Goal: Information Seeking & Learning: Learn about a topic

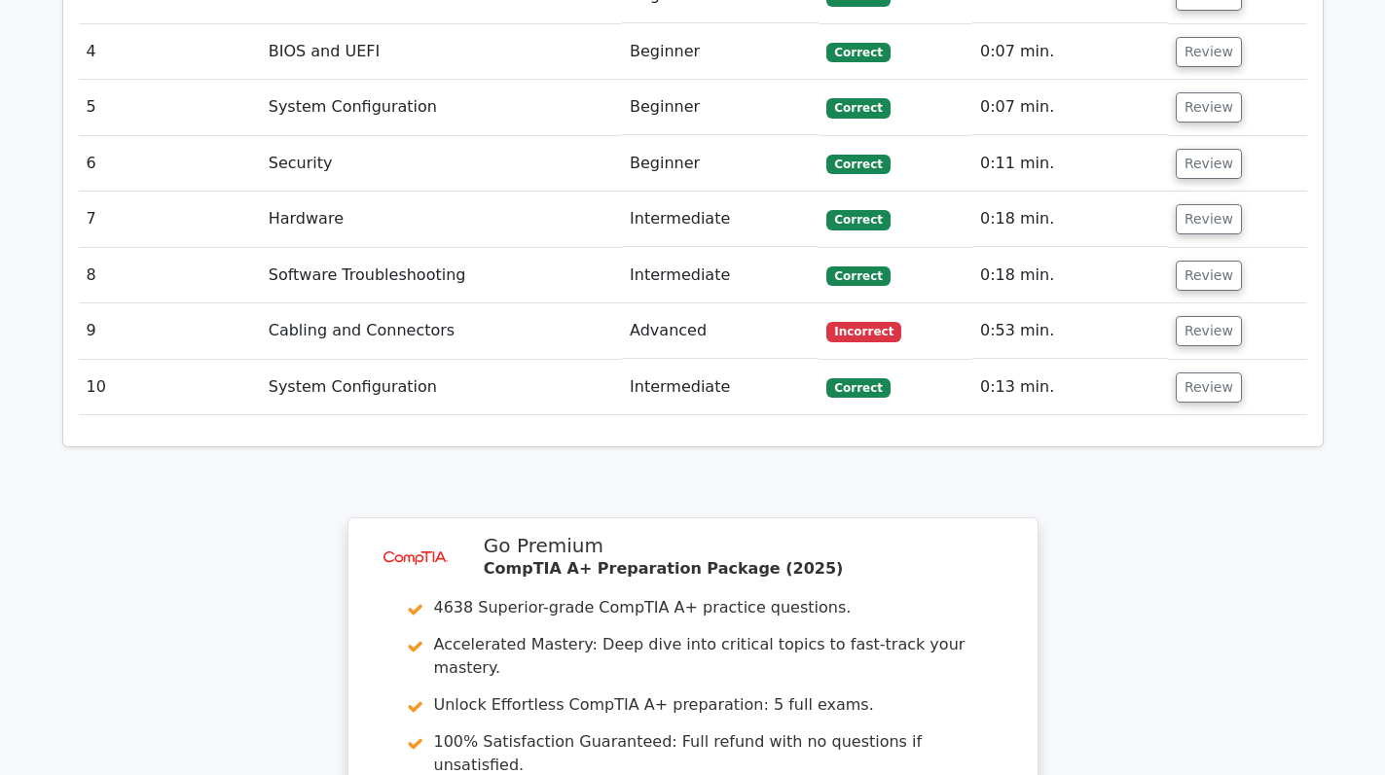
scroll to position [3177, 0]
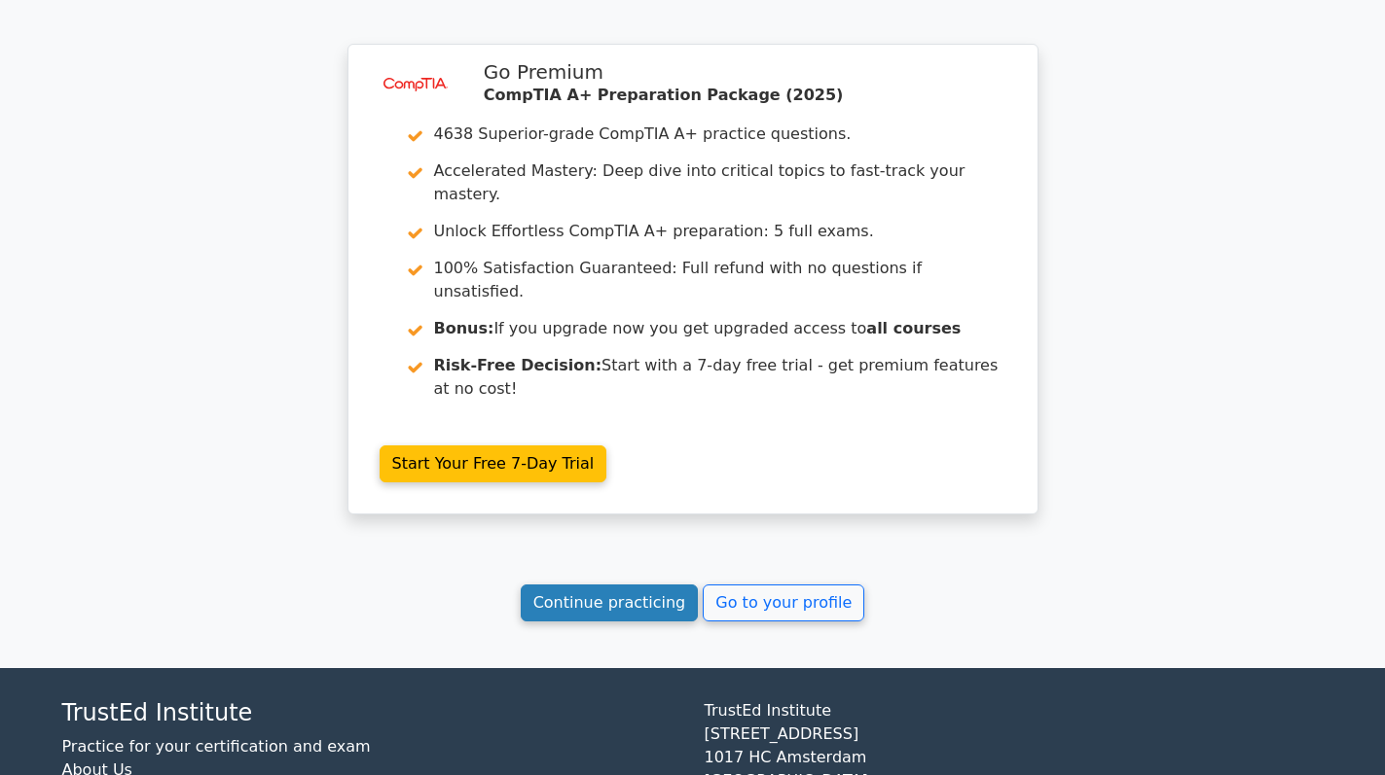
click at [605, 585] on link "Continue practicing" at bounding box center [610, 603] width 178 height 37
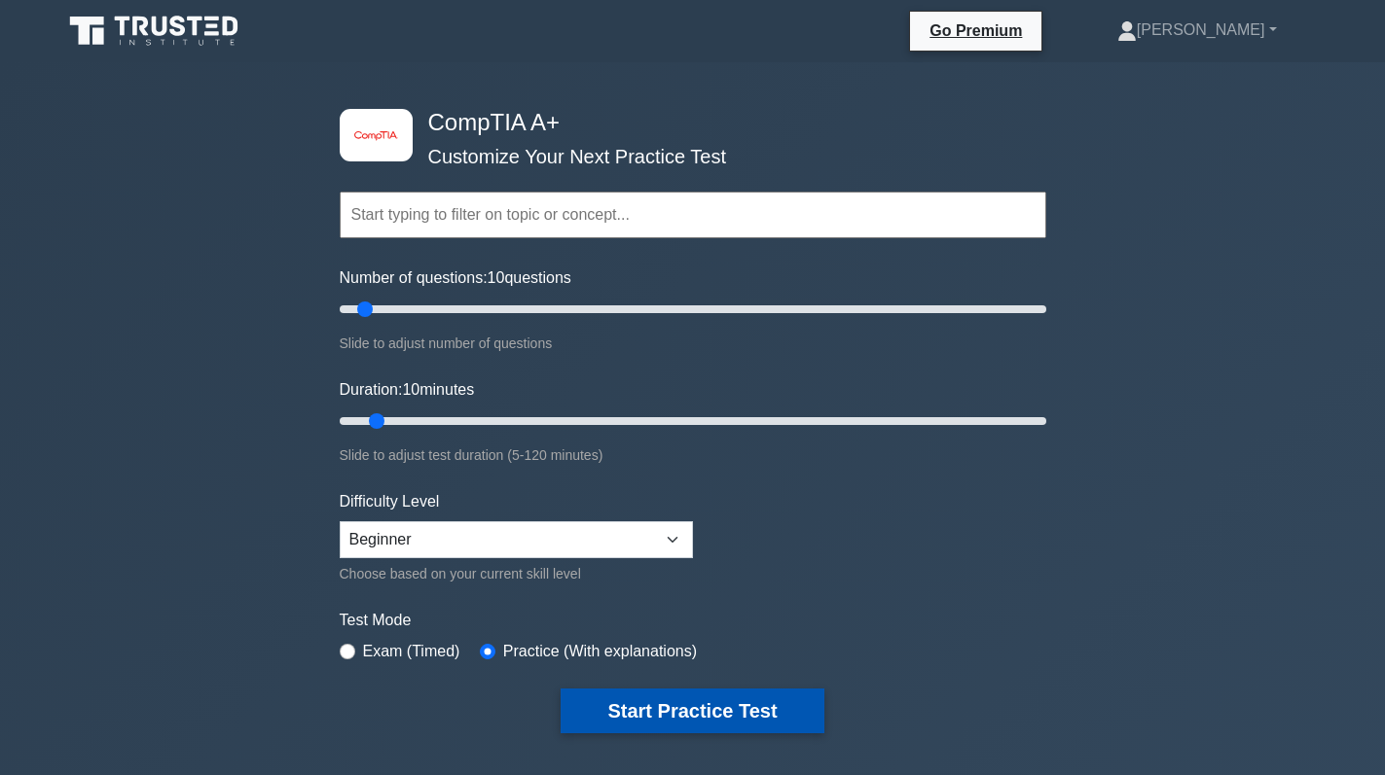
click at [667, 707] on button "Start Practice Test" at bounding box center [691, 711] width 263 height 45
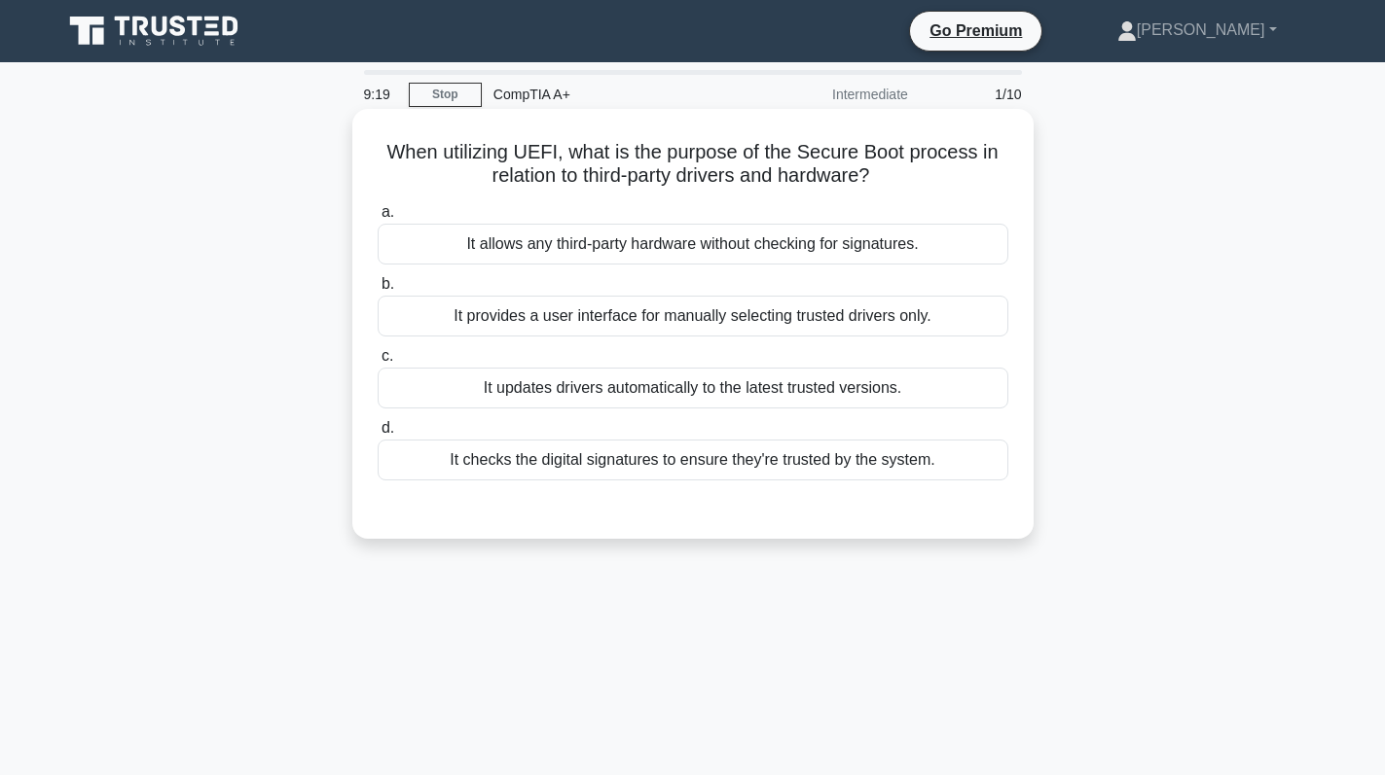
click at [701, 445] on div "It checks the digital signatures to ensure they're trusted by the system." at bounding box center [693, 460] width 630 height 41
click at [378, 435] on input "d. It checks the digital signatures to ensure they're trusted by the system." at bounding box center [378, 428] width 0 height 13
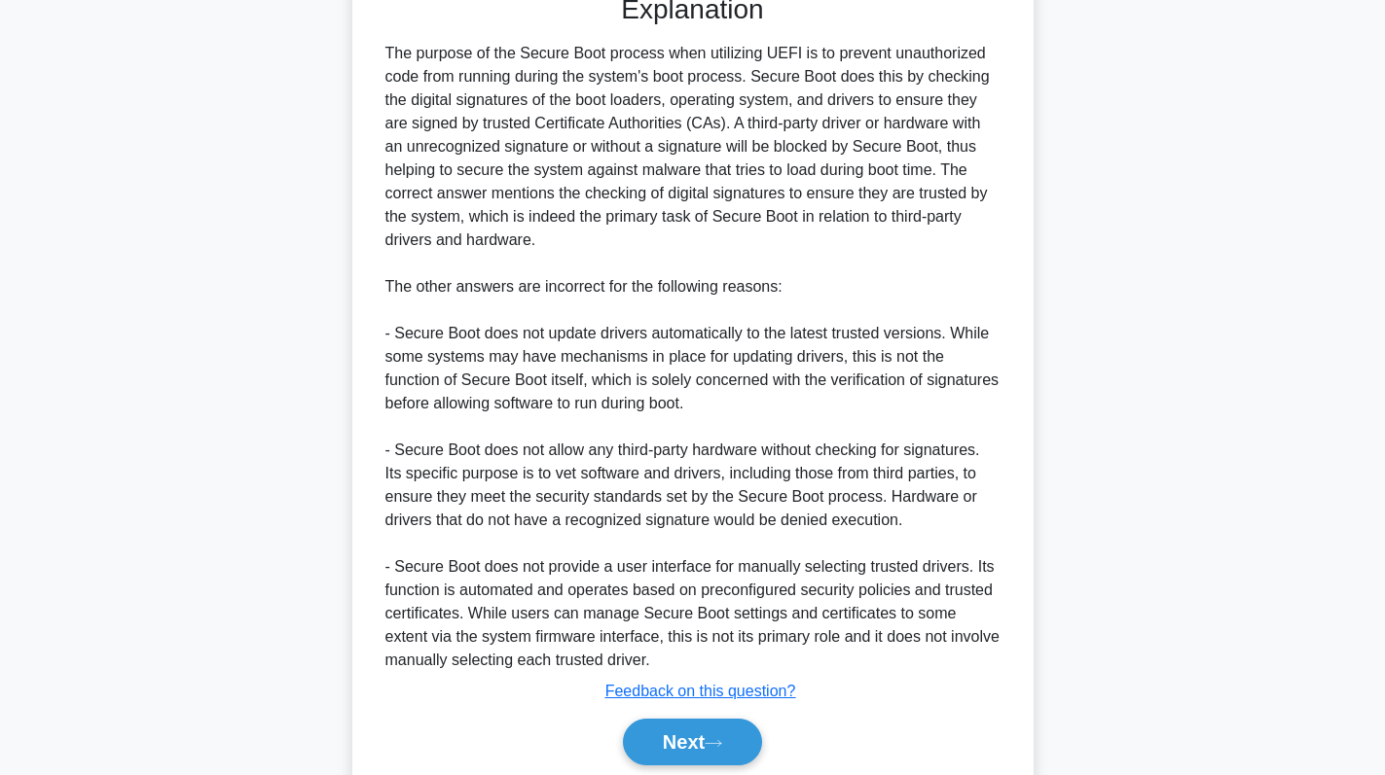
scroll to position [589, 0]
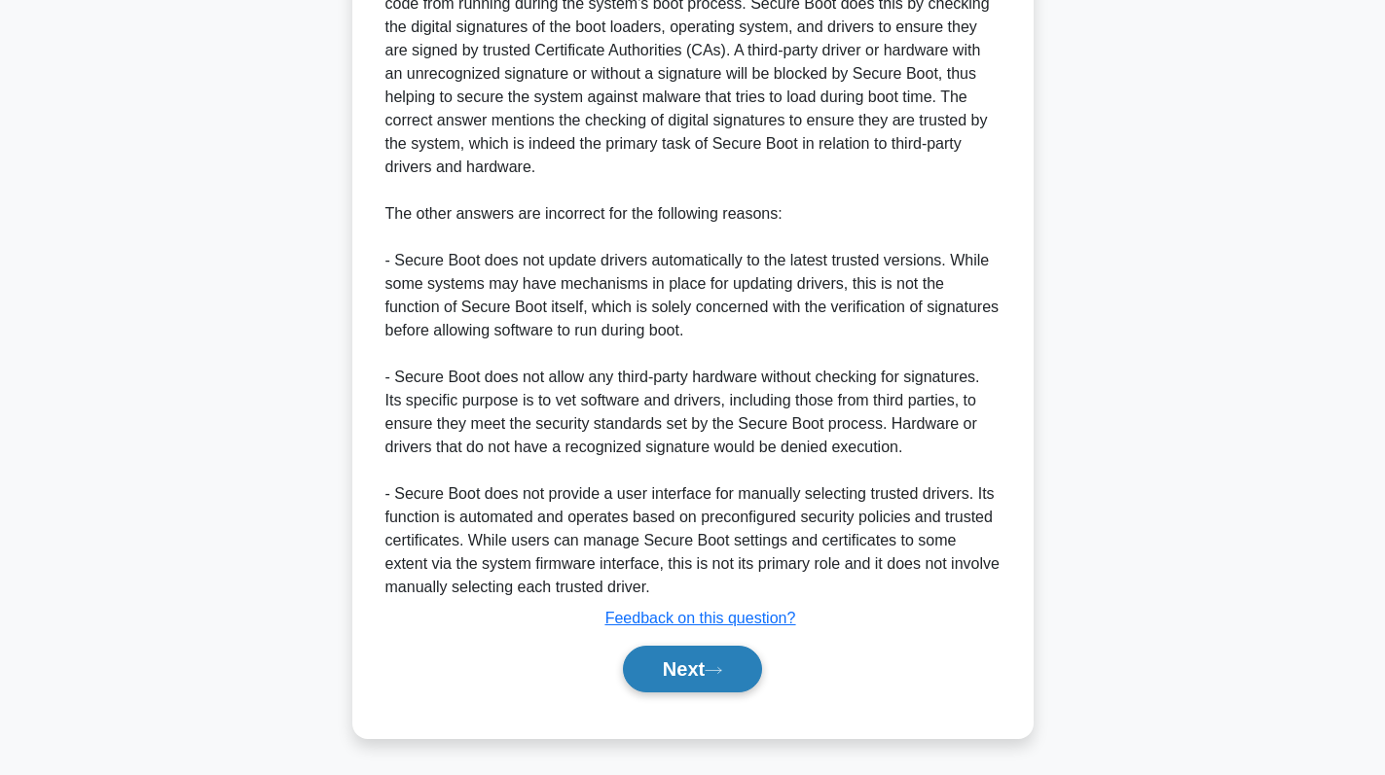
click at [683, 682] on button "Next" at bounding box center [692, 669] width 139 height 47
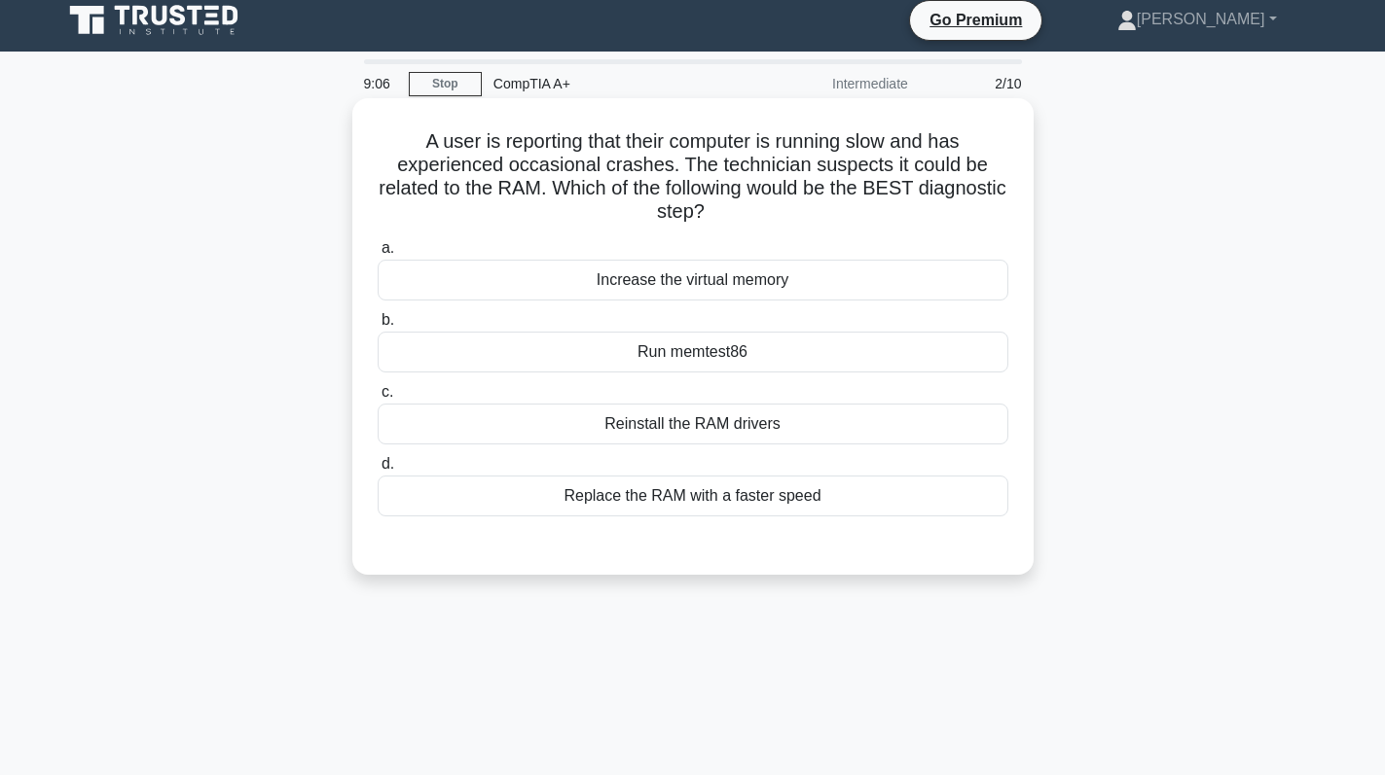
scroll to position [0, 0]
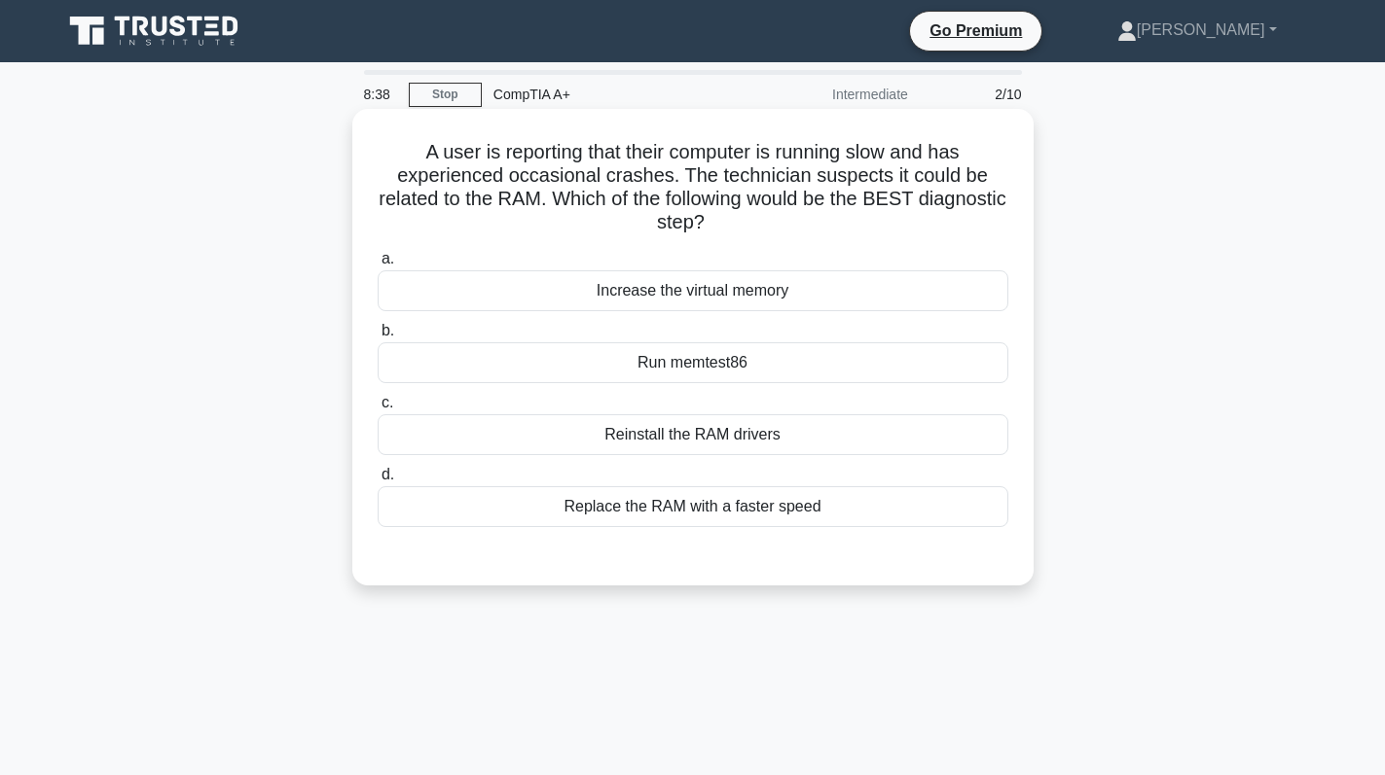
click at [795, 372] on div "Run memtest86" at bounding box center [693, 362] width 630 height 41
click at [378, 338] on input "b. Run memtest86" at bounding box center [378, 331] width 0 height 13
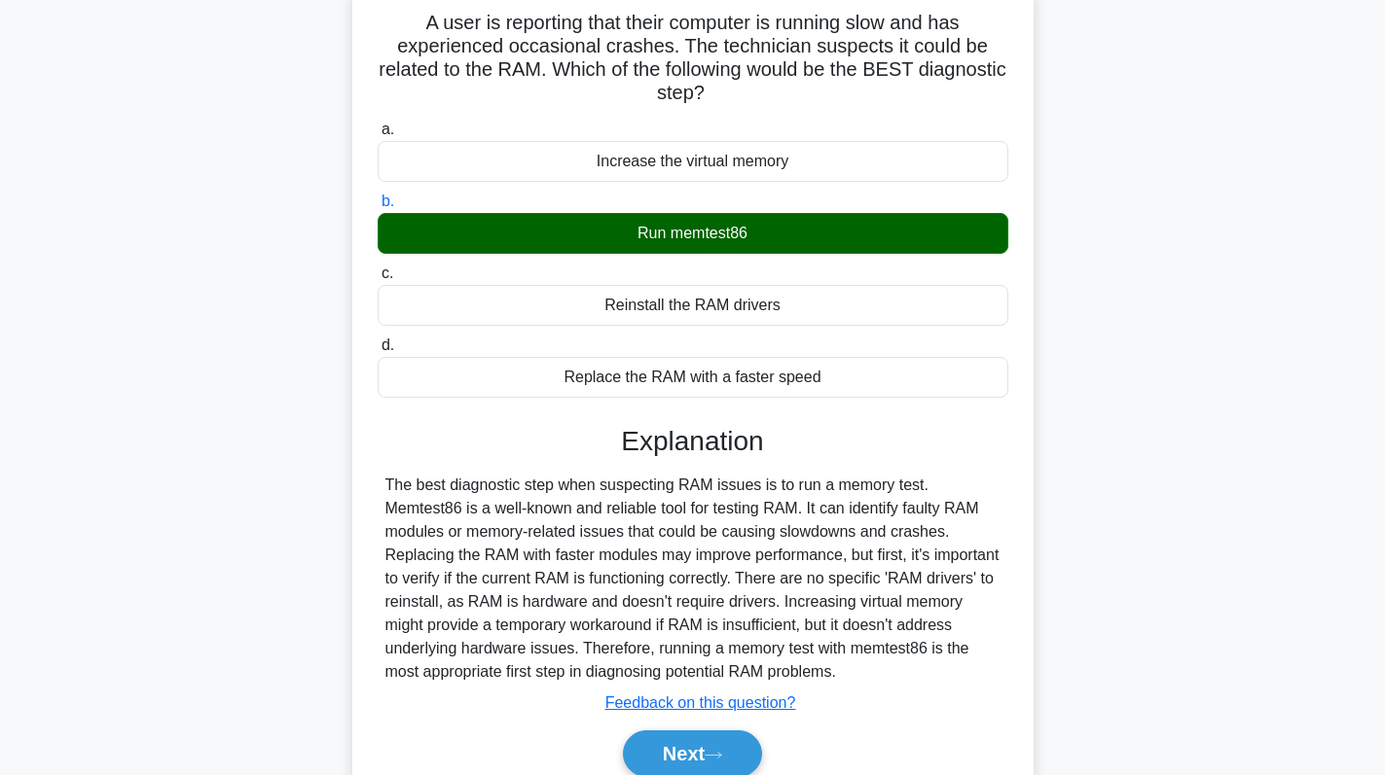
scroll to position [275, 0]
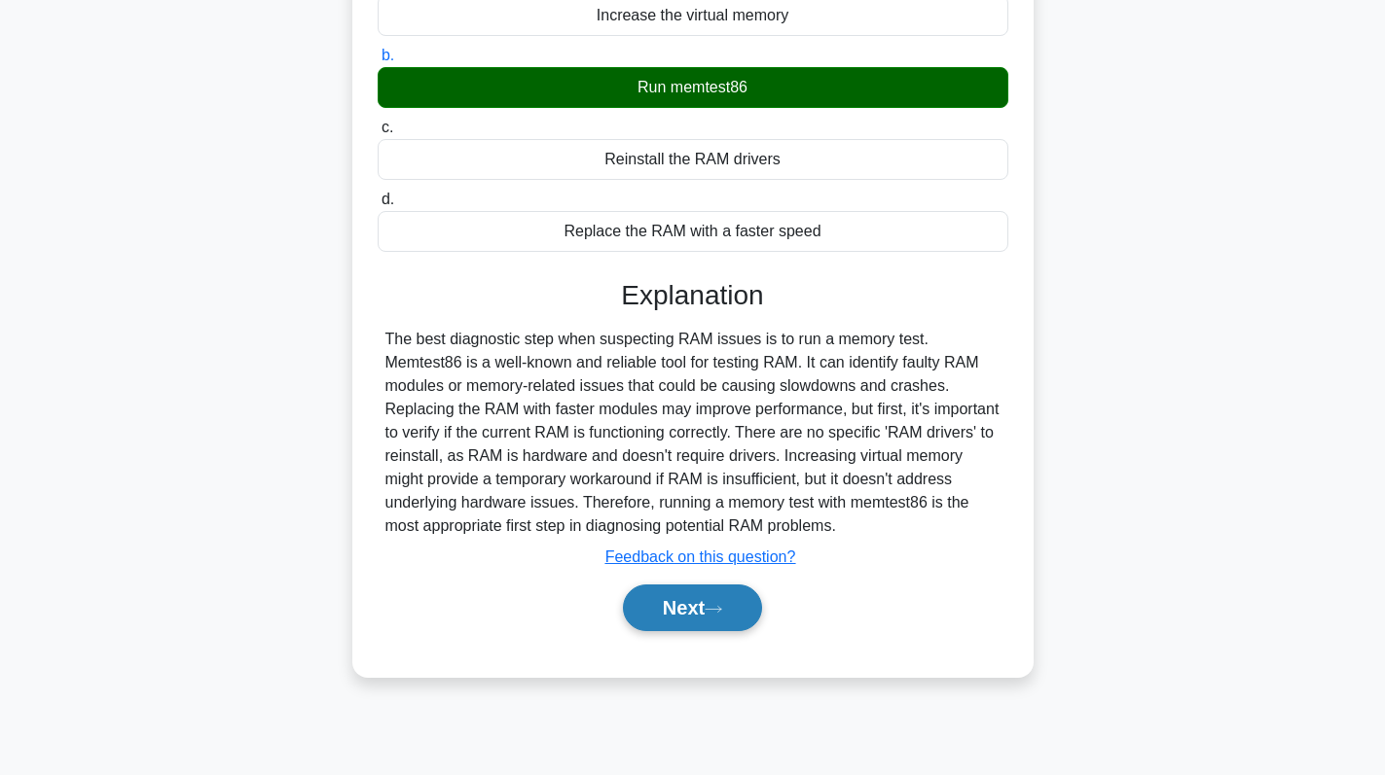
click at [696, 621] on button "Next" at bounding box center [692, 608] width 139 height 47
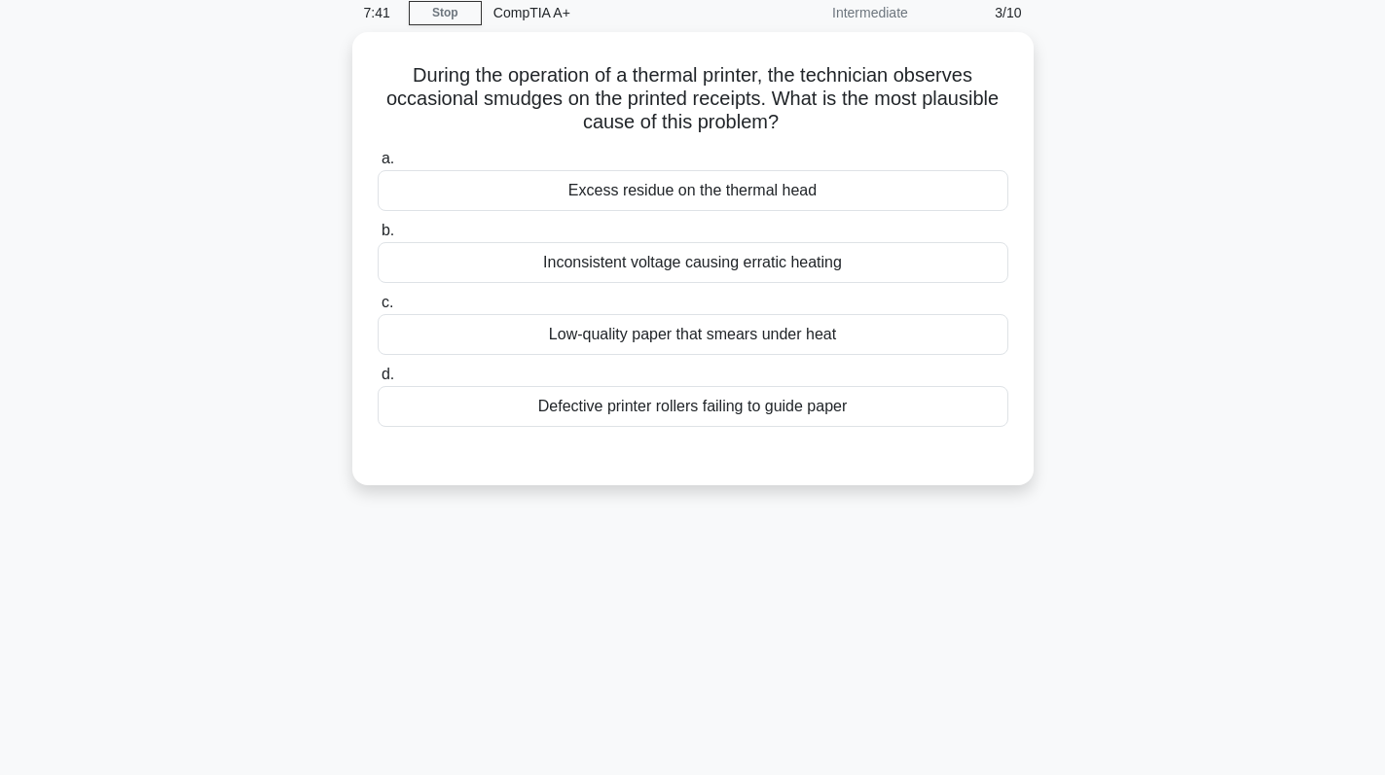
scroll to position [81, 0]
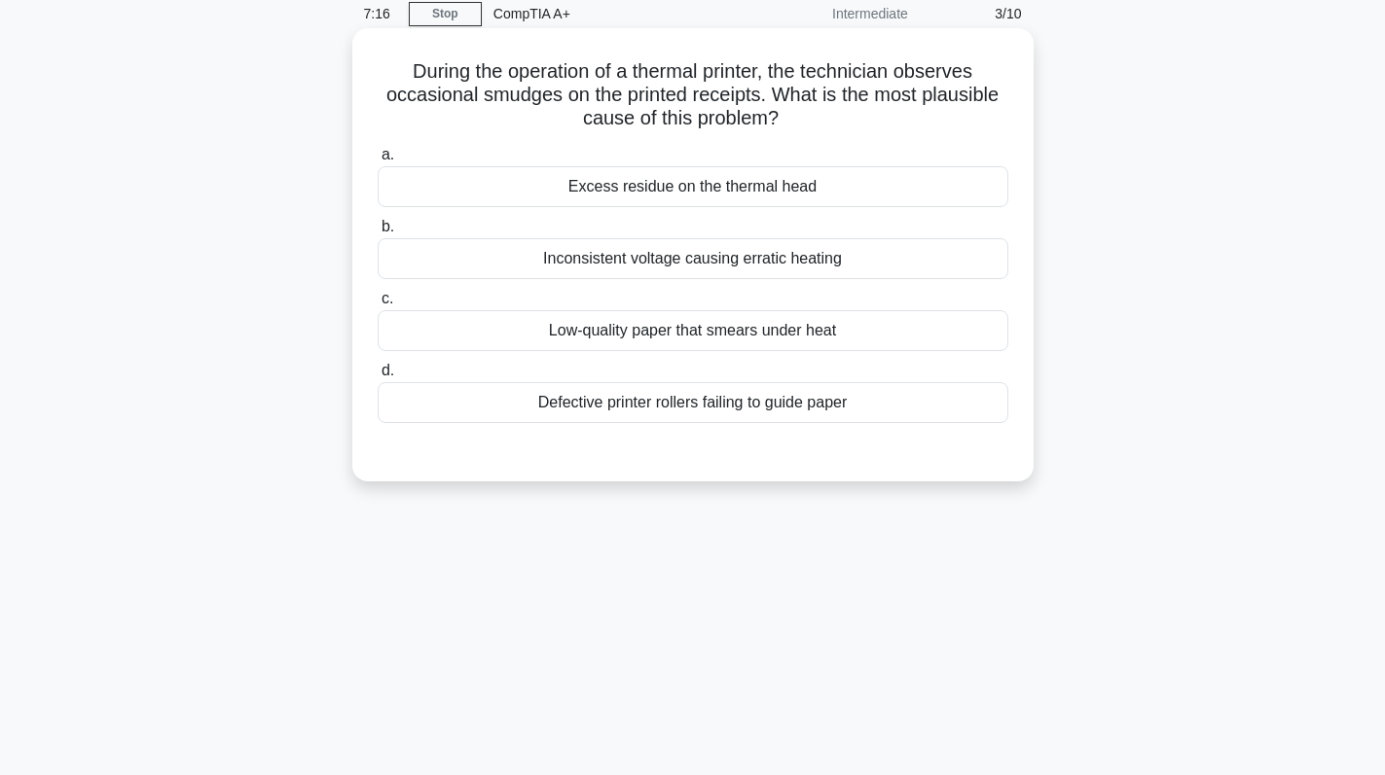
drag, startPoint x: 780, startPoint y: 119, endPoint x: 383, endPoint y: 68, distance: 400.2
click at [390, 73] on h5 "During the operation of a thermal printer, the technician observes occasional s…" at bounding box center [693, 95] width 634 height 72
copy h5 "During the operation of a thermal printer, the technician observes occasional s…"
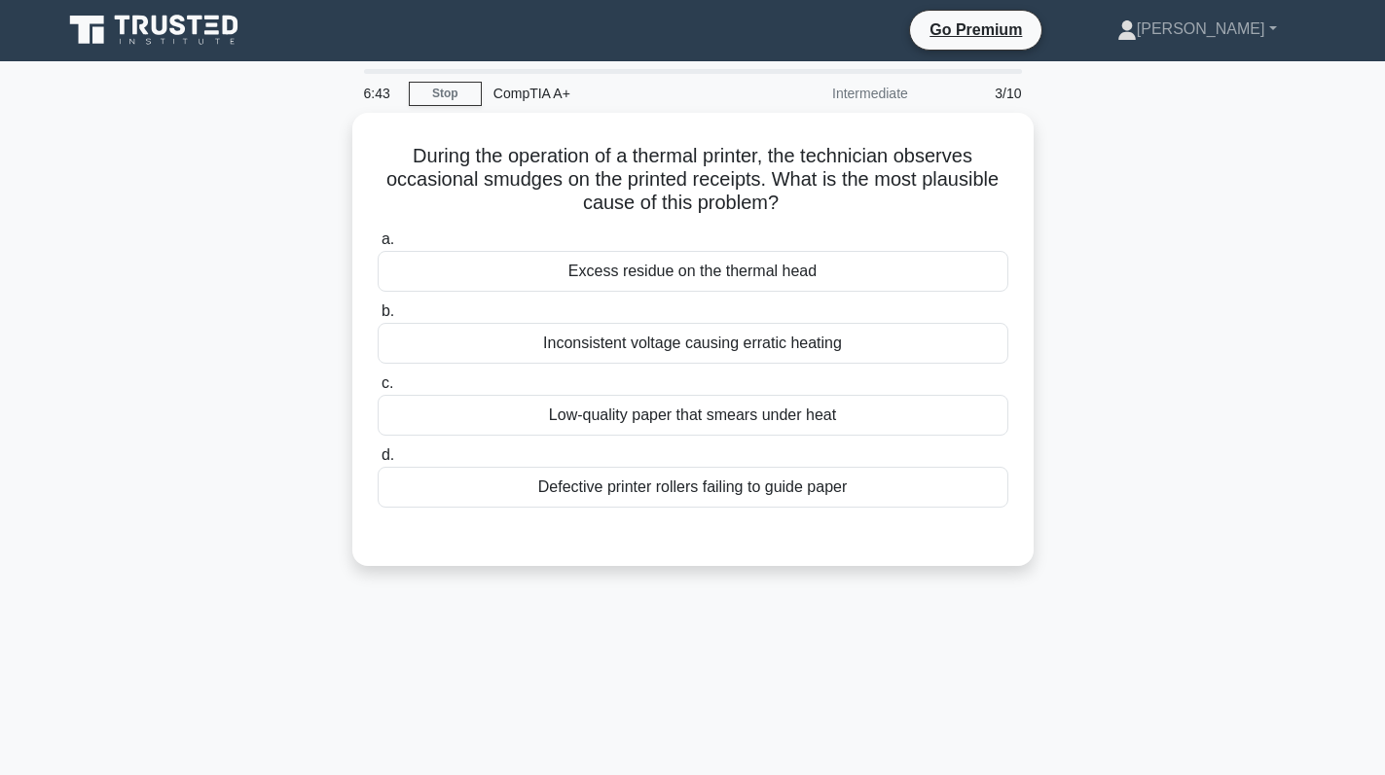
scroll to position [0, 0]
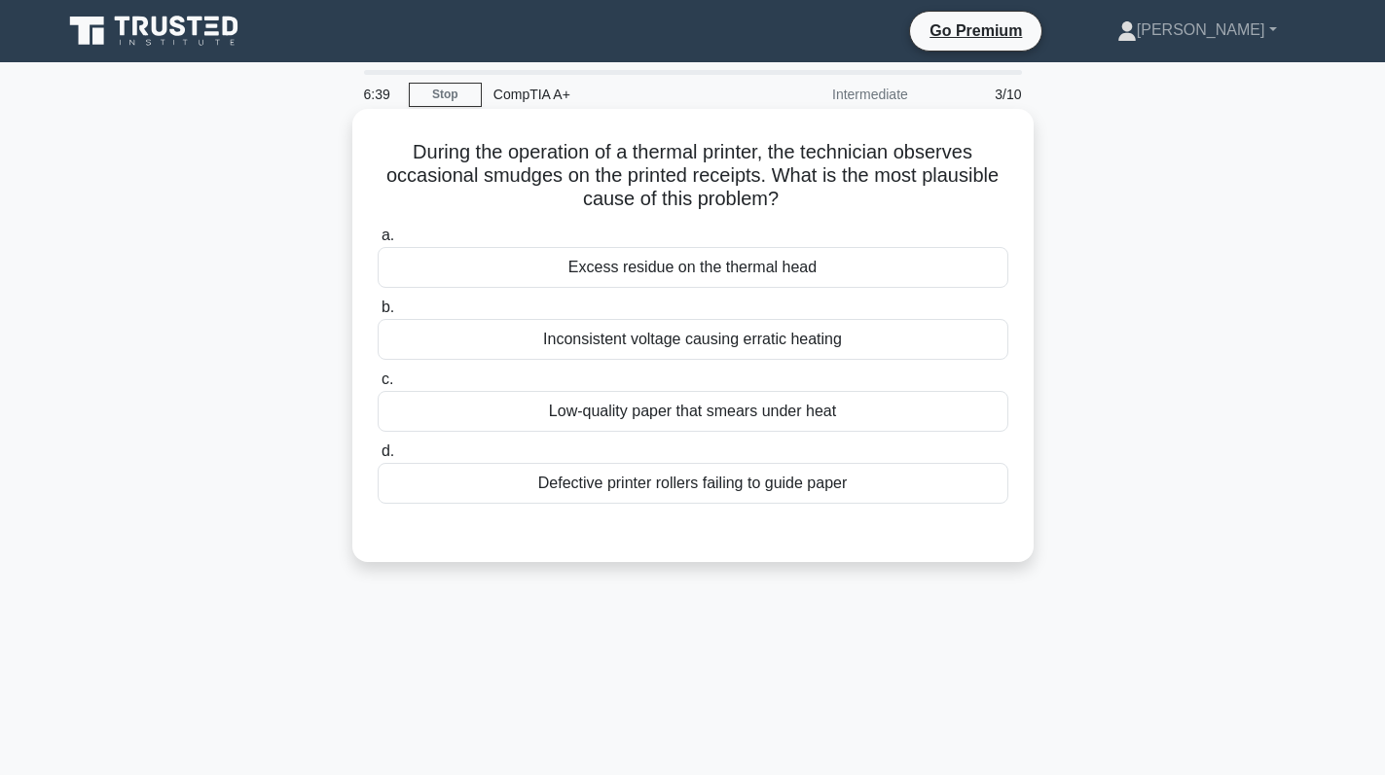
click at [784, 498] on div "Defective printer rollers failing to guide paper" at bounding box center [693, 483] width 630 height 41
click at [378, 458] on input "d. Defective printer rollers failing to guide paper" at bounding box center [378, 452] width 0 height 13
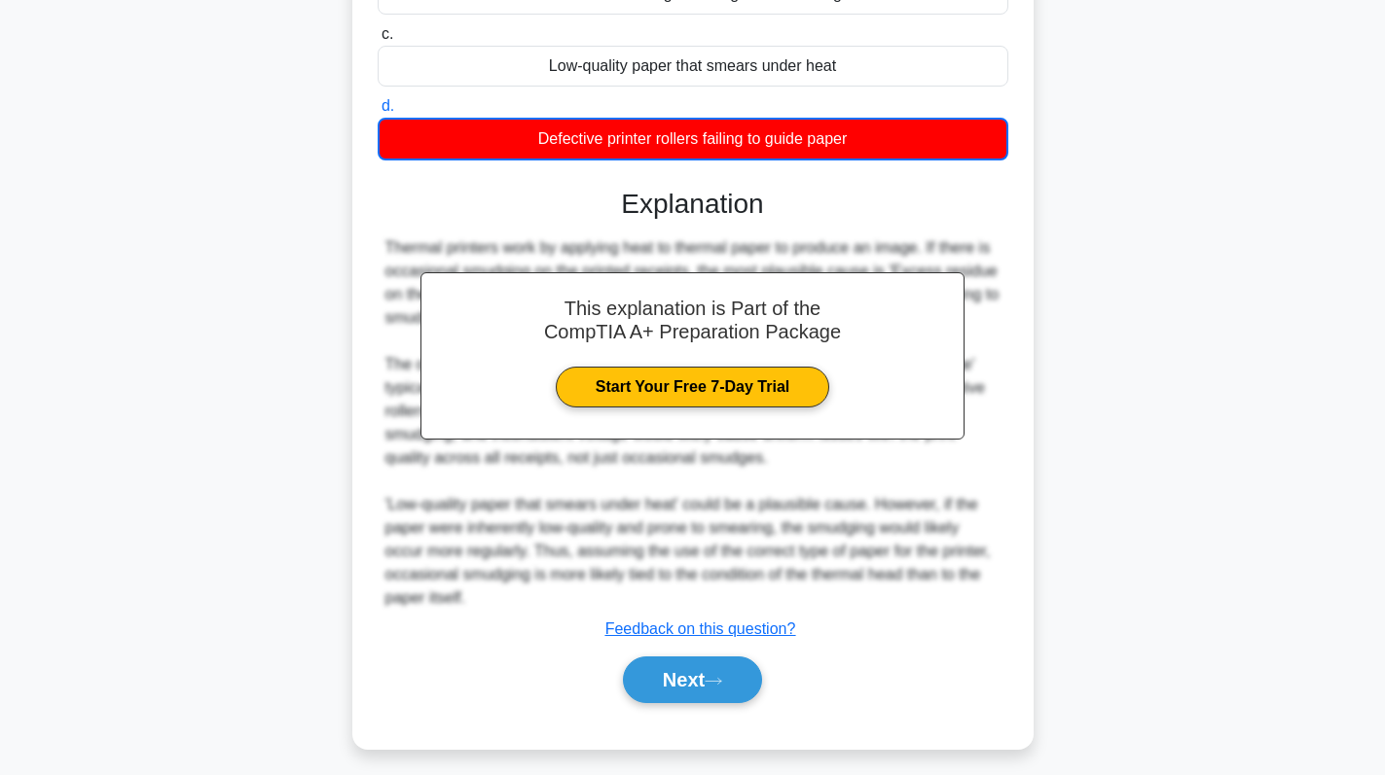
scroll to position [357, 0]
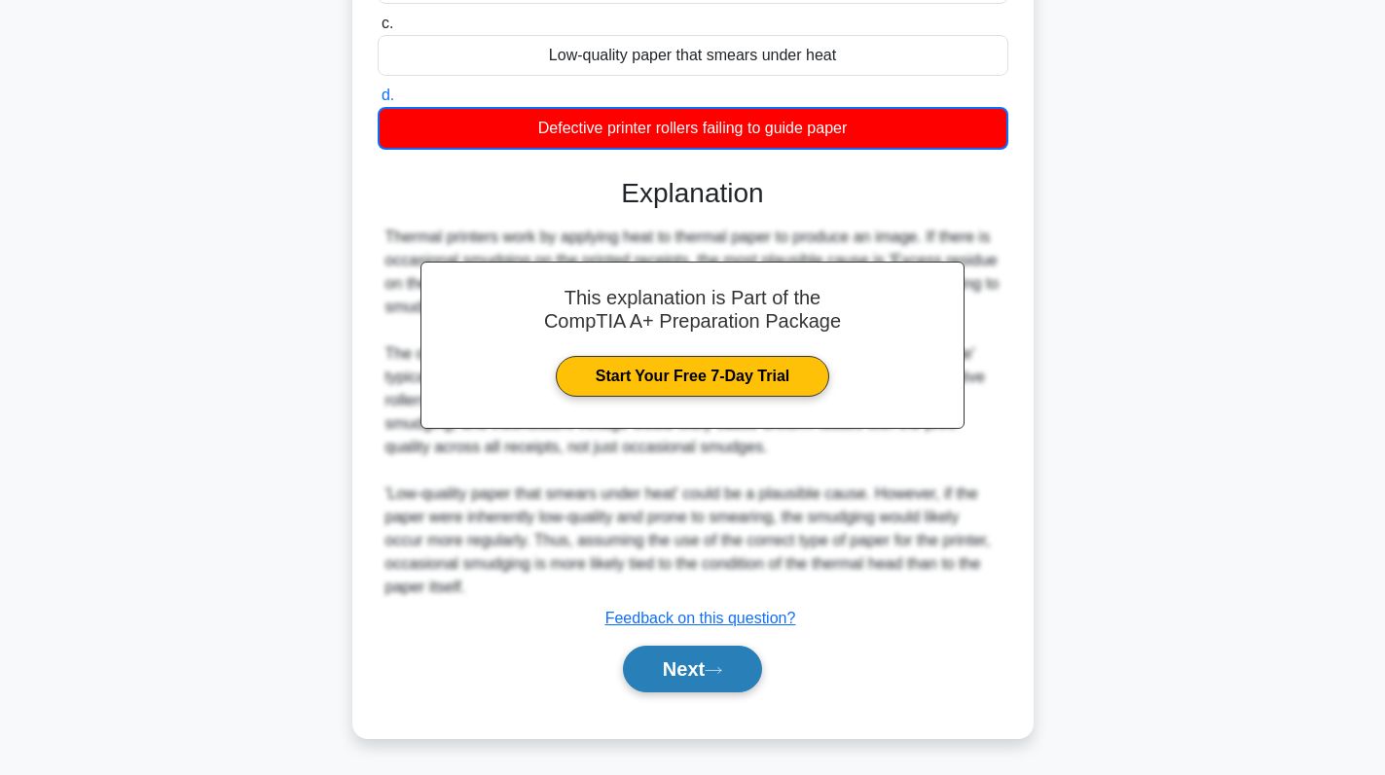
click at [681, 664] on button "Next" at bounding box center [692, 669] width 139 height 47
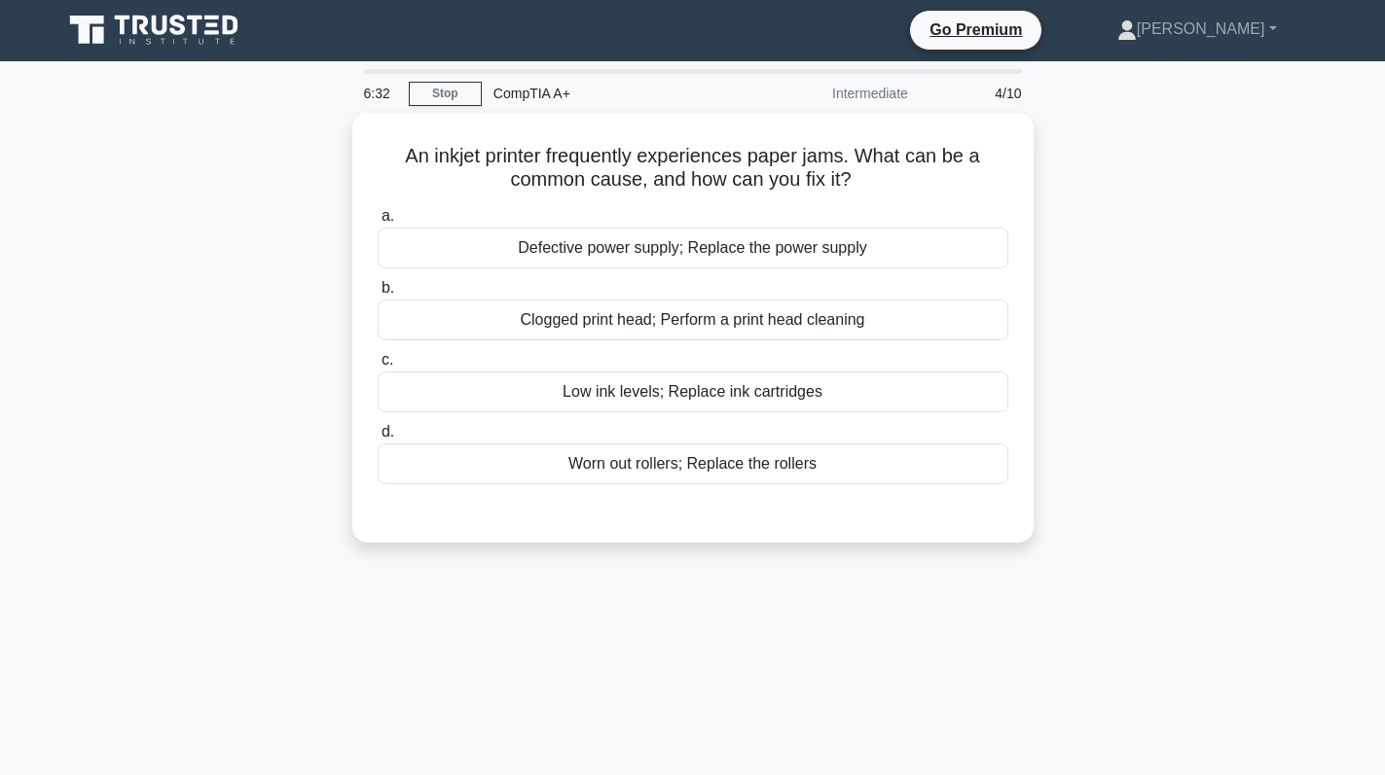
scroll to position [0, 0]
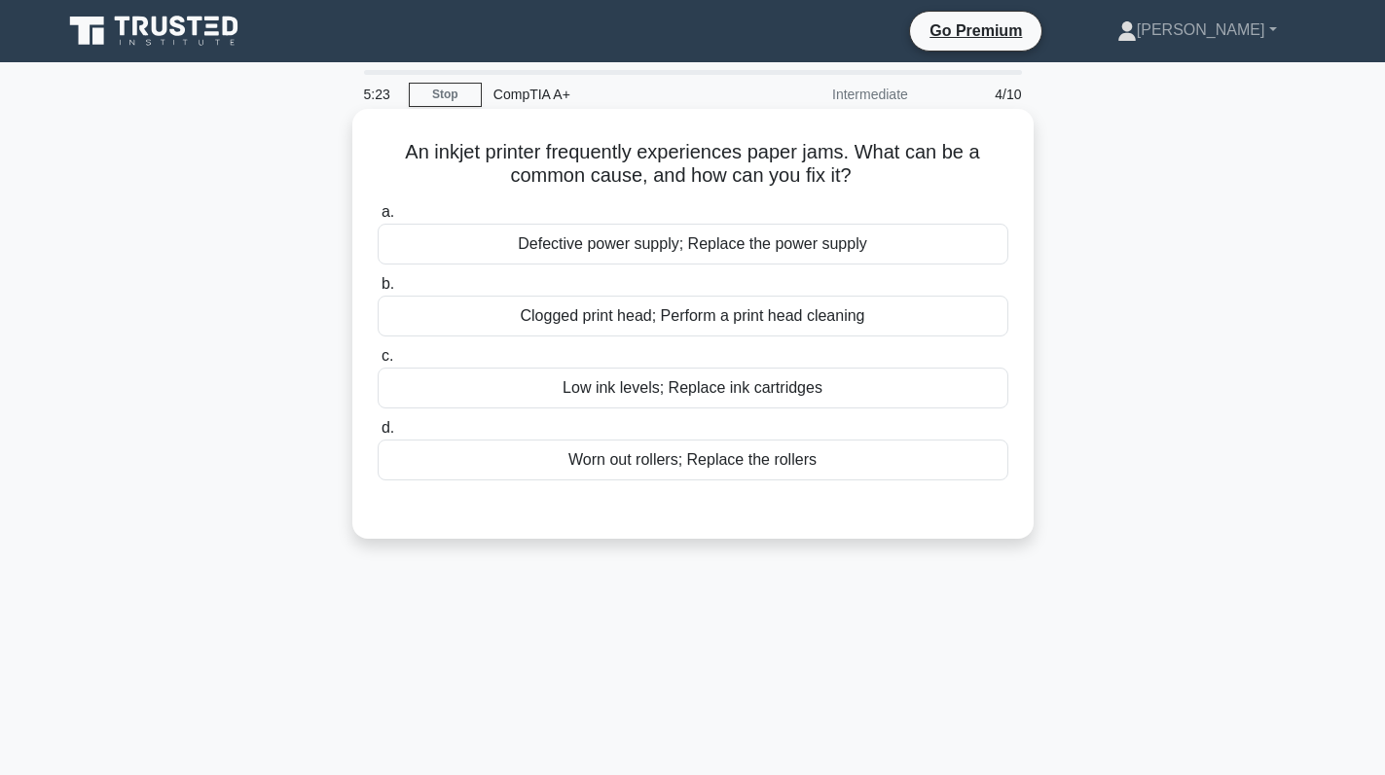
click at [804, 467] on div "Worn out rollers; Replace the rollers" at bounding box center [693, 460] width 630 height 41
click at [378, 435] on input "d. Worn out rollers; Replace the rollers" at bounding box center [378, 428] width 0 height 13
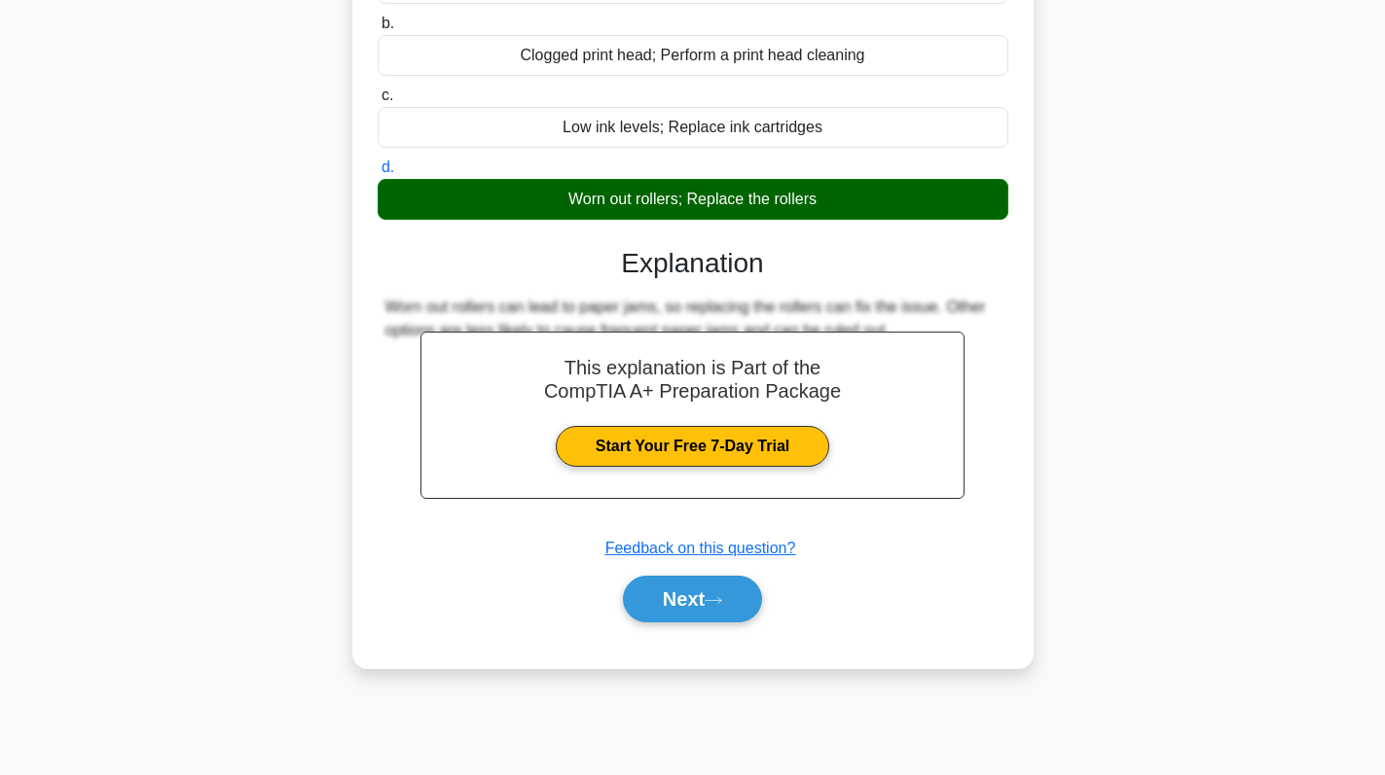
scroll to position [275, 0]
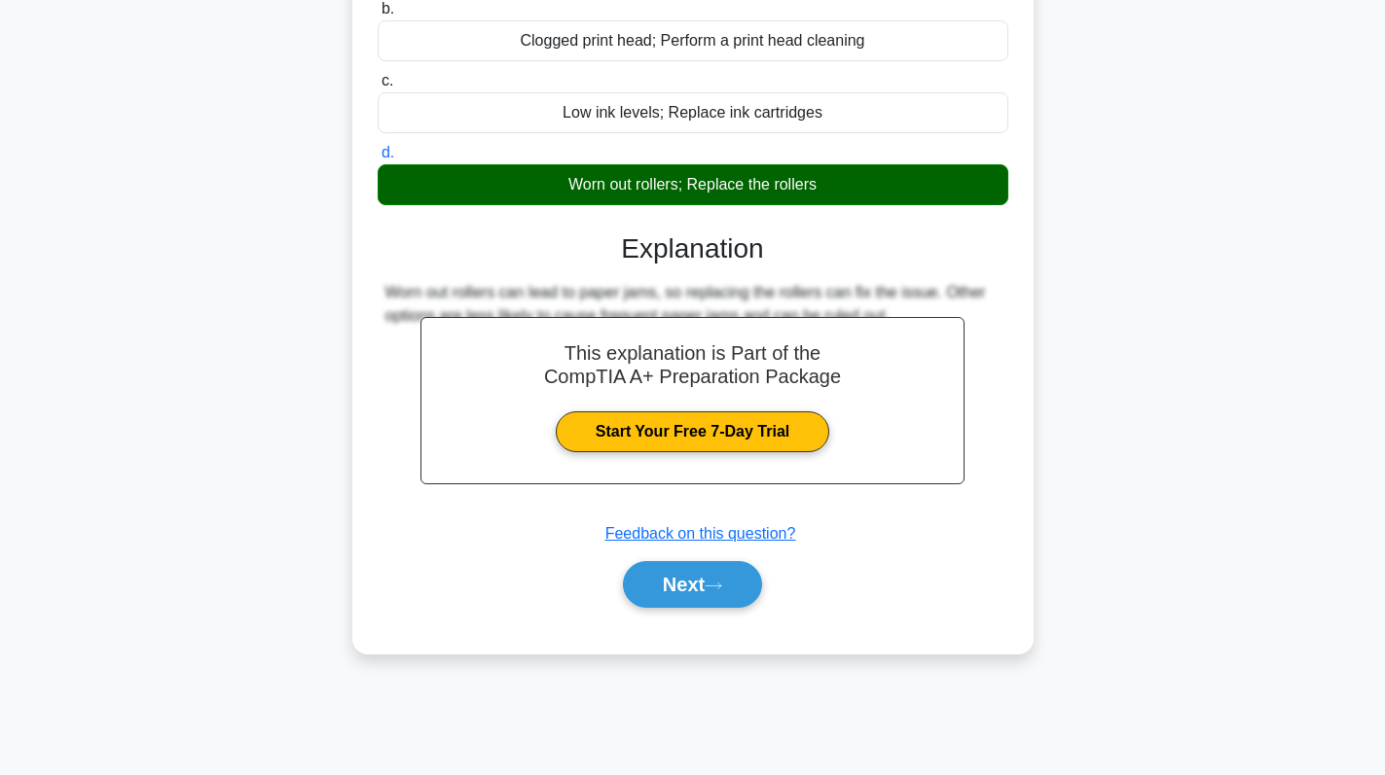
drag, startPoint x: 565, startPoint y: 183, endPoint x: 820, endPoint y: 200, distance: 255.5
click at [820, 200] on div "Worn out rollers; Replace the rollers" at bounding box center [693, 184] width 630 height 41
copy div "Worn out rollers; Replace the rollers"
click at [696, 593] on button "Next" at bounding box center [692, 584] width 139 height 47
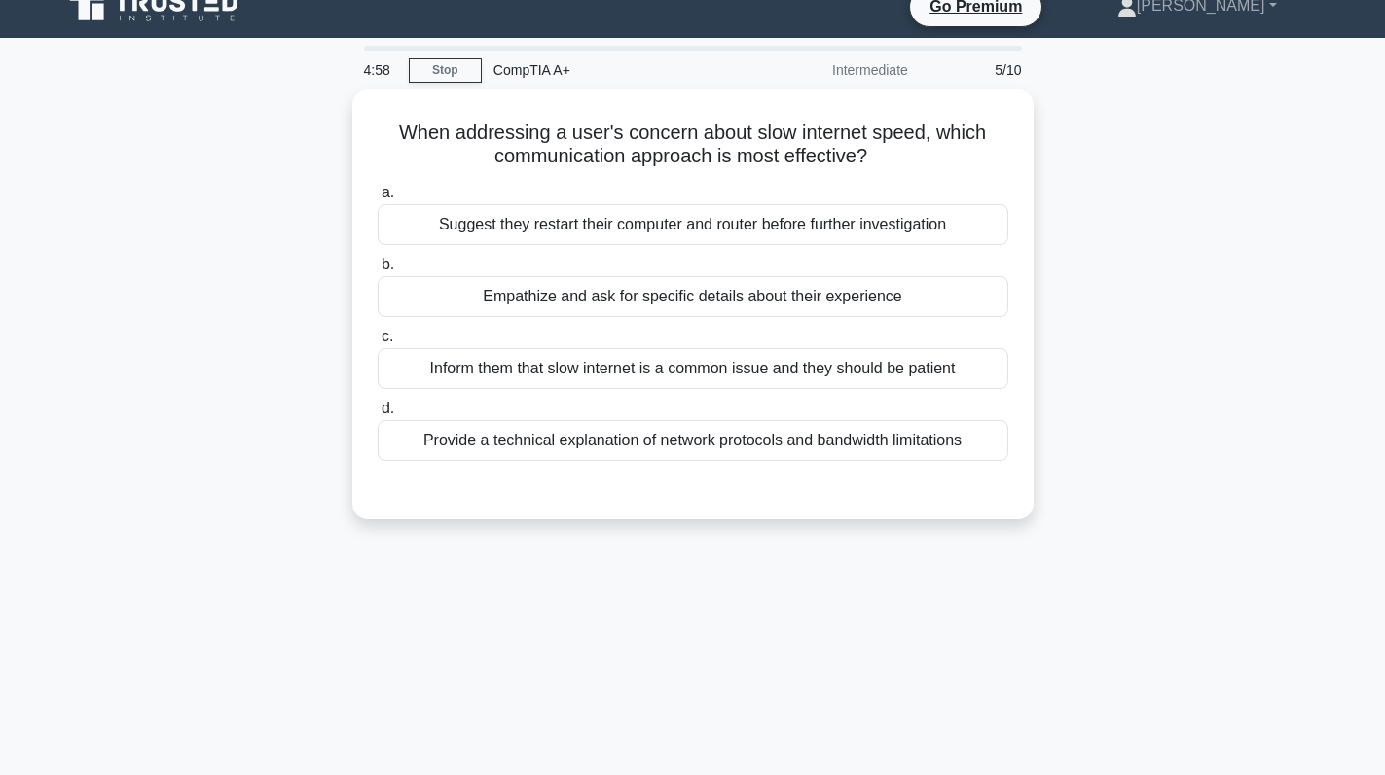
scroll to position [0, 0]
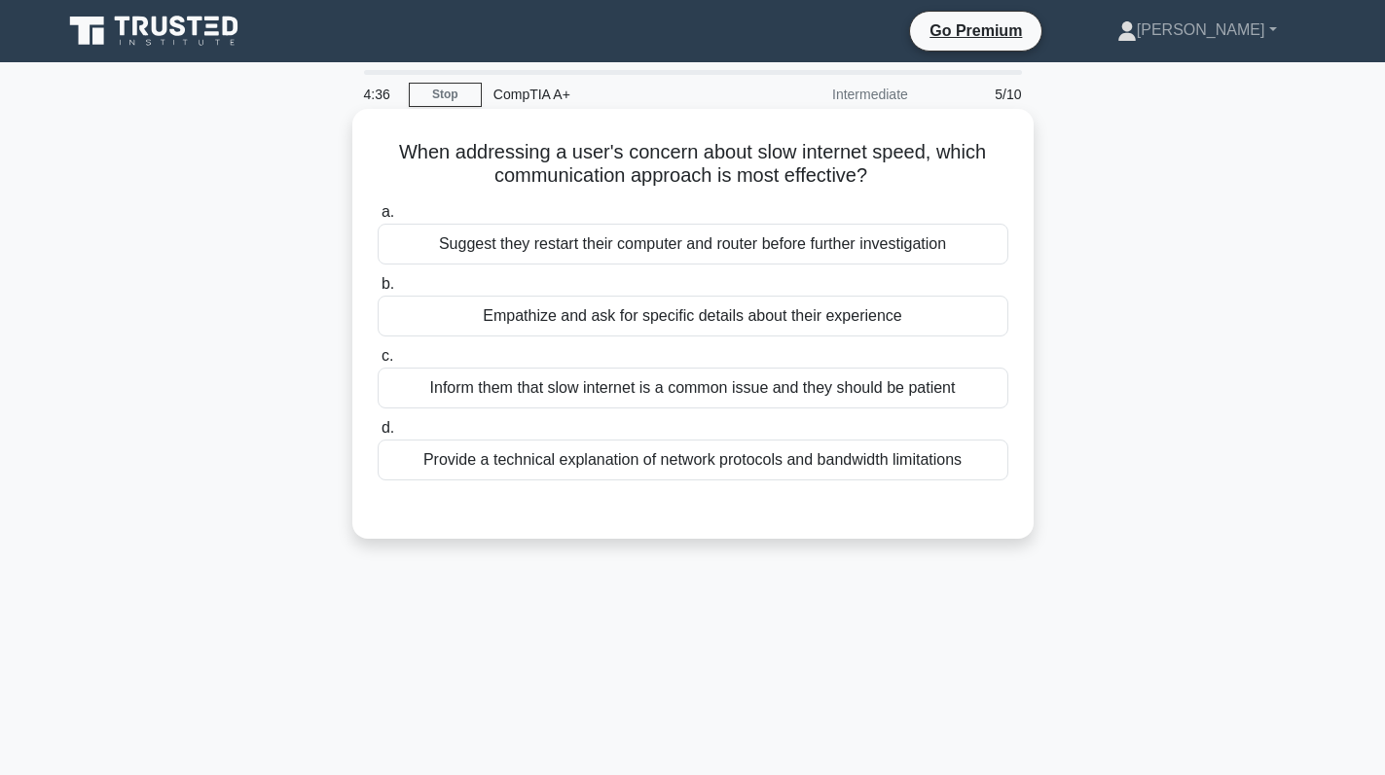
click at [910, 318] on div "Empathize and ask for specific details about their experience" at bounding box center [693, 316] width 630 height 41
click at [378, 291] on input "b. Empathize and ask for specific details about their experience" at bounding box center [378, 284] width 0 height 13
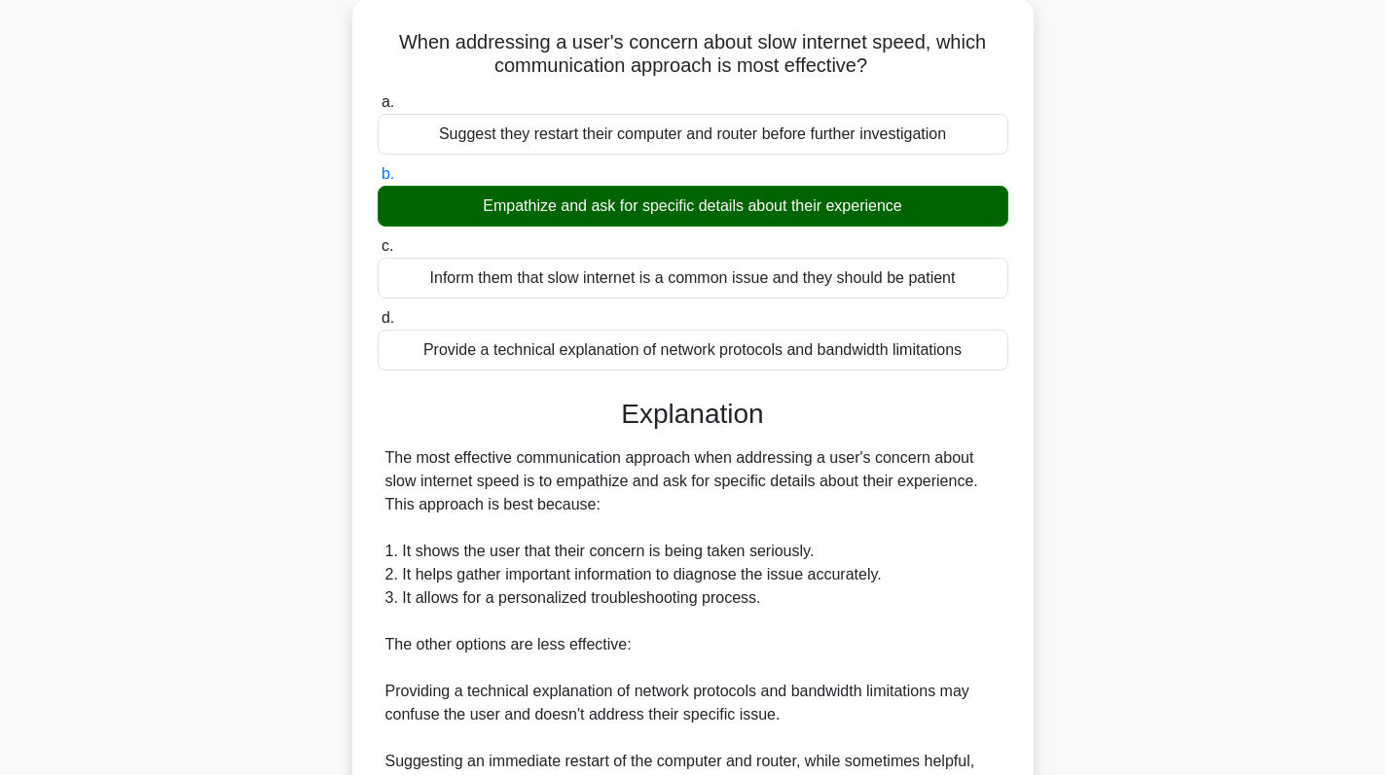
scroll to position [83, 0]
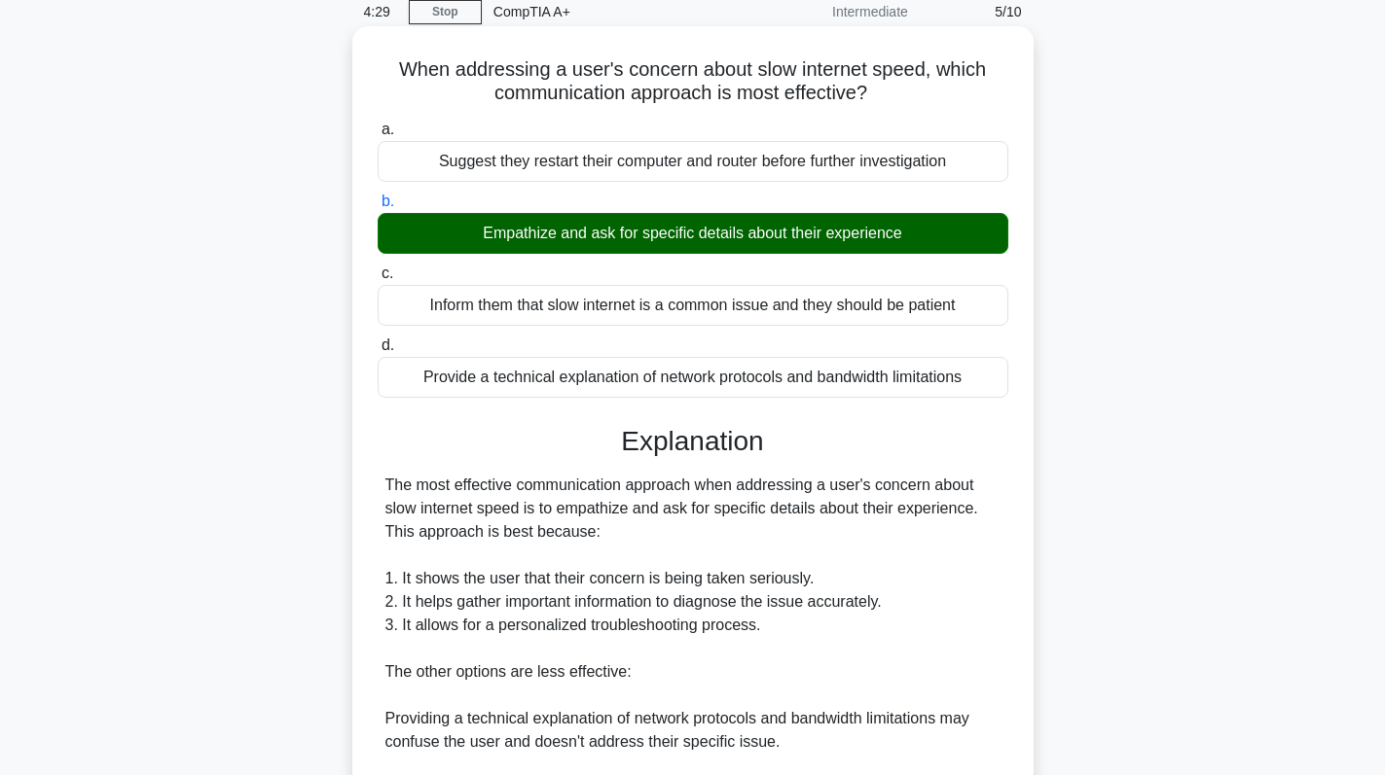
drag, startPoint x: 473, startPoint y: 234, endPoint x: 557, endPoint y: 229, distance: 83.8
click at [557, 229] on div "Empathize and ask for specific details about their experience" at bounding box center [693, 233] width 630 height 41
copy div "Empathize"
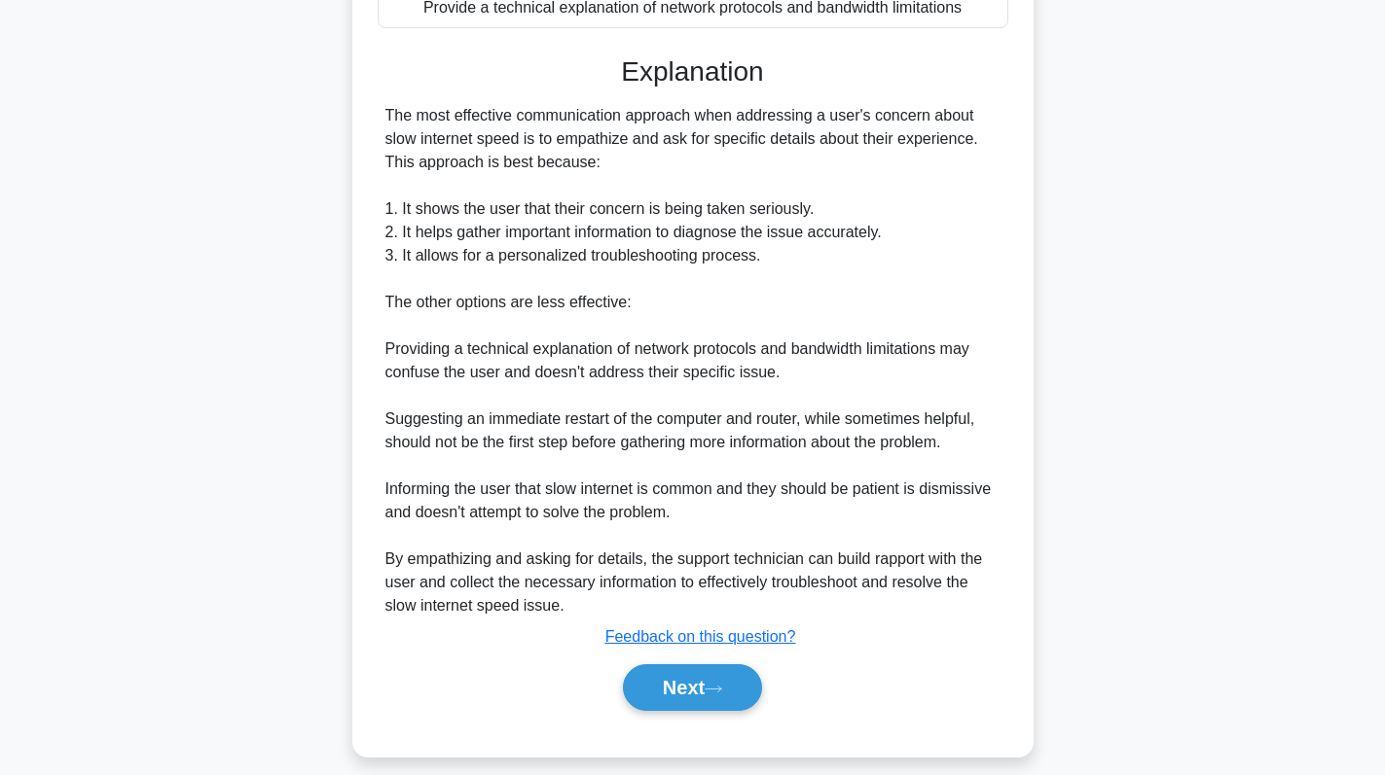
scroll to position [472, 0]
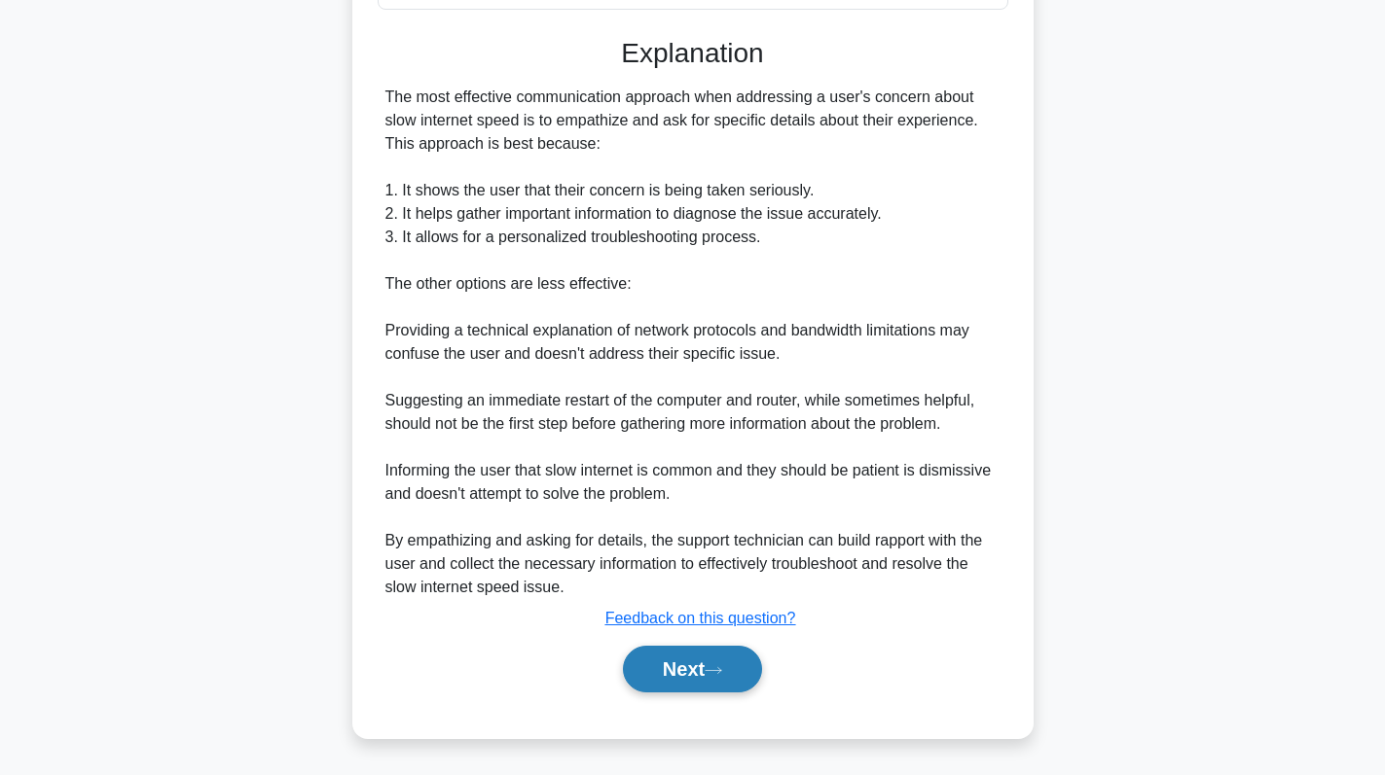
click at [716, 673] on icon at bounding box center [713, 670] width 18 height 11
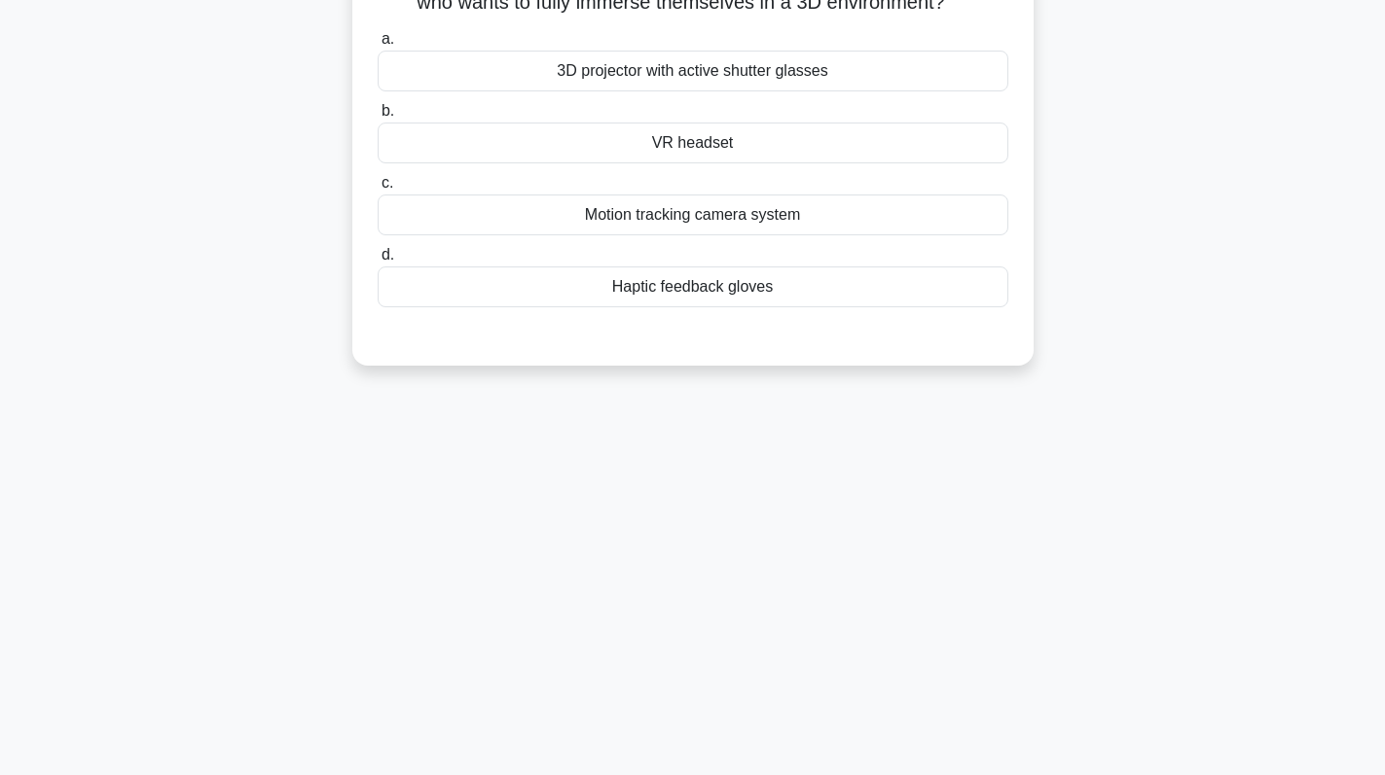
scroll to position [0, 0]
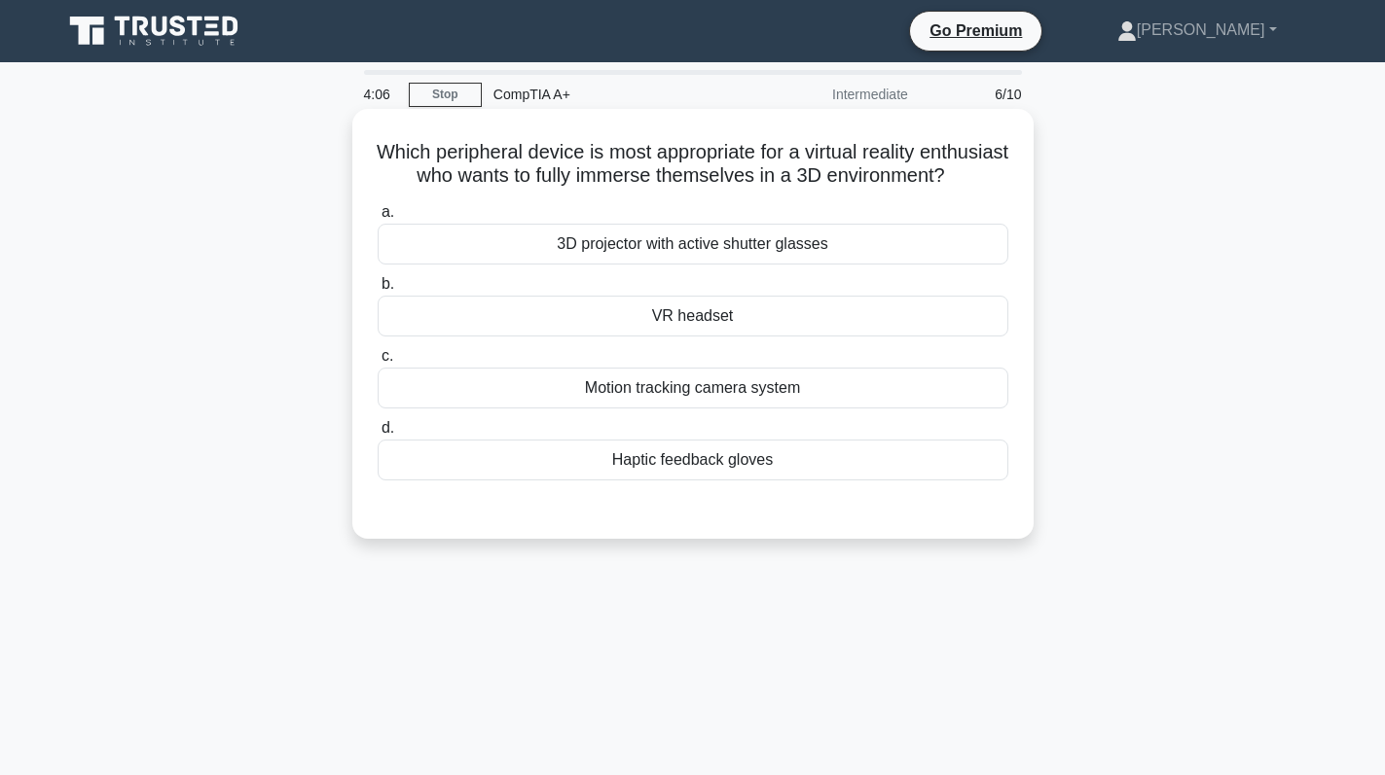
click at [788, 337] on div "VR headset" at bounding box center [693, 316] width 630 height 41
click at [378, 291] on input "b. VR headset" at bounding box center [378, 284] width 0 height 13
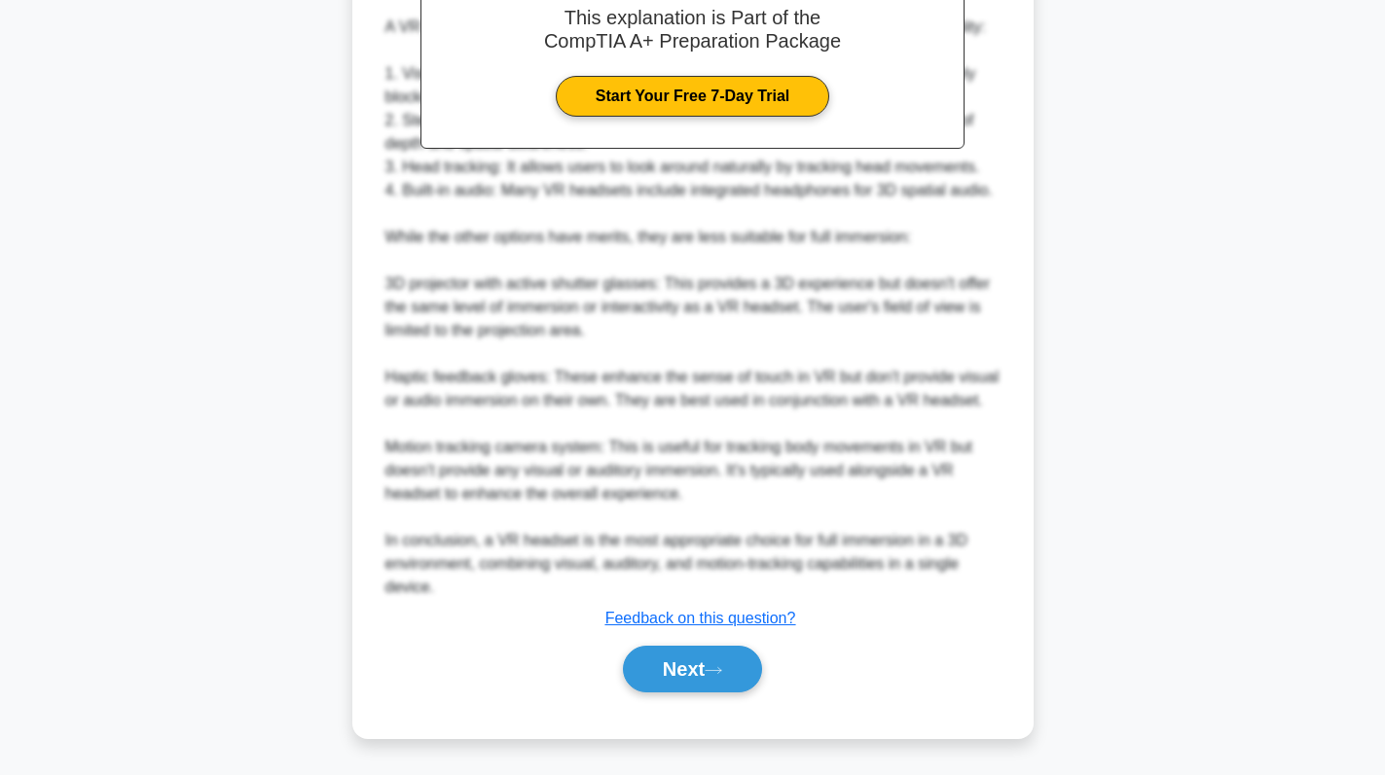
scroll to position [635, 0]
click at [696, 656] on button "Next" at bounding box center [692, 669] width 139 height 47
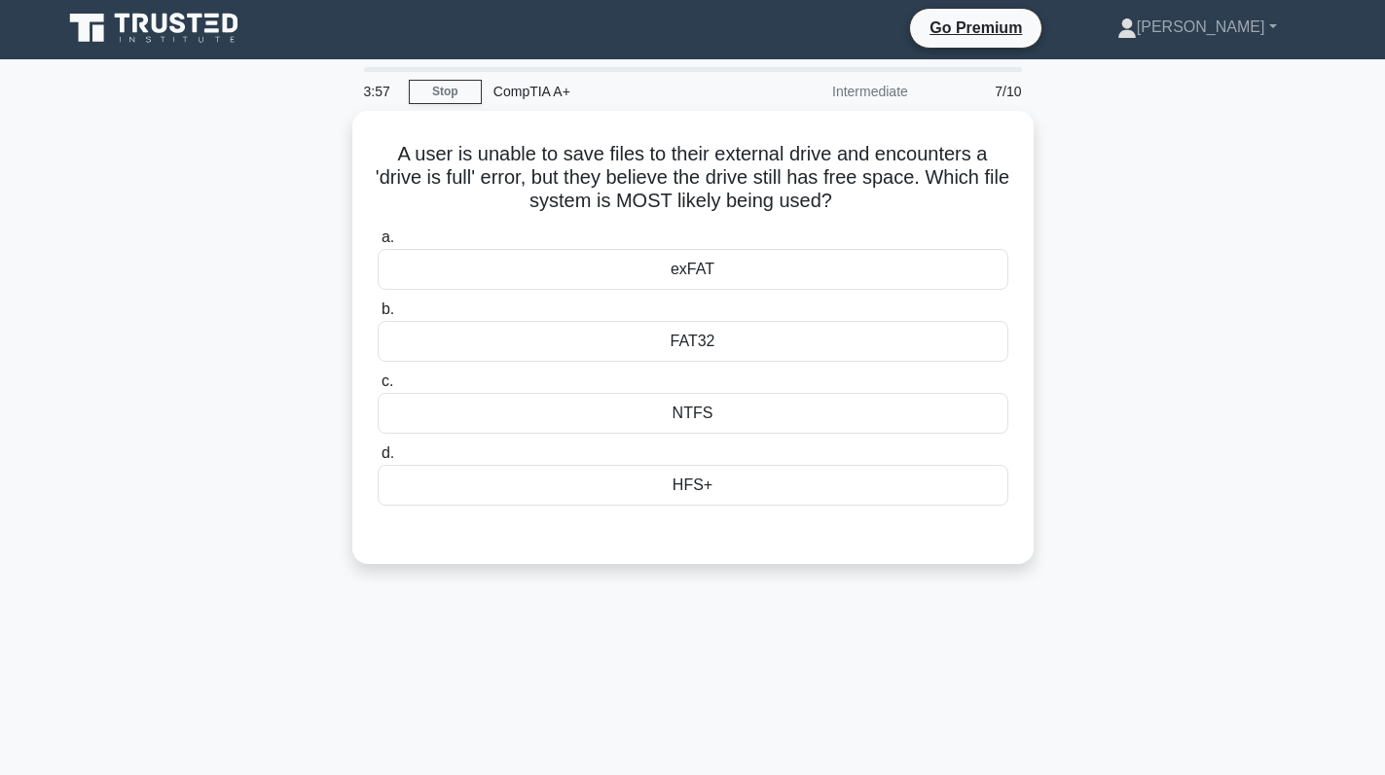
scroll to position [0, 0]
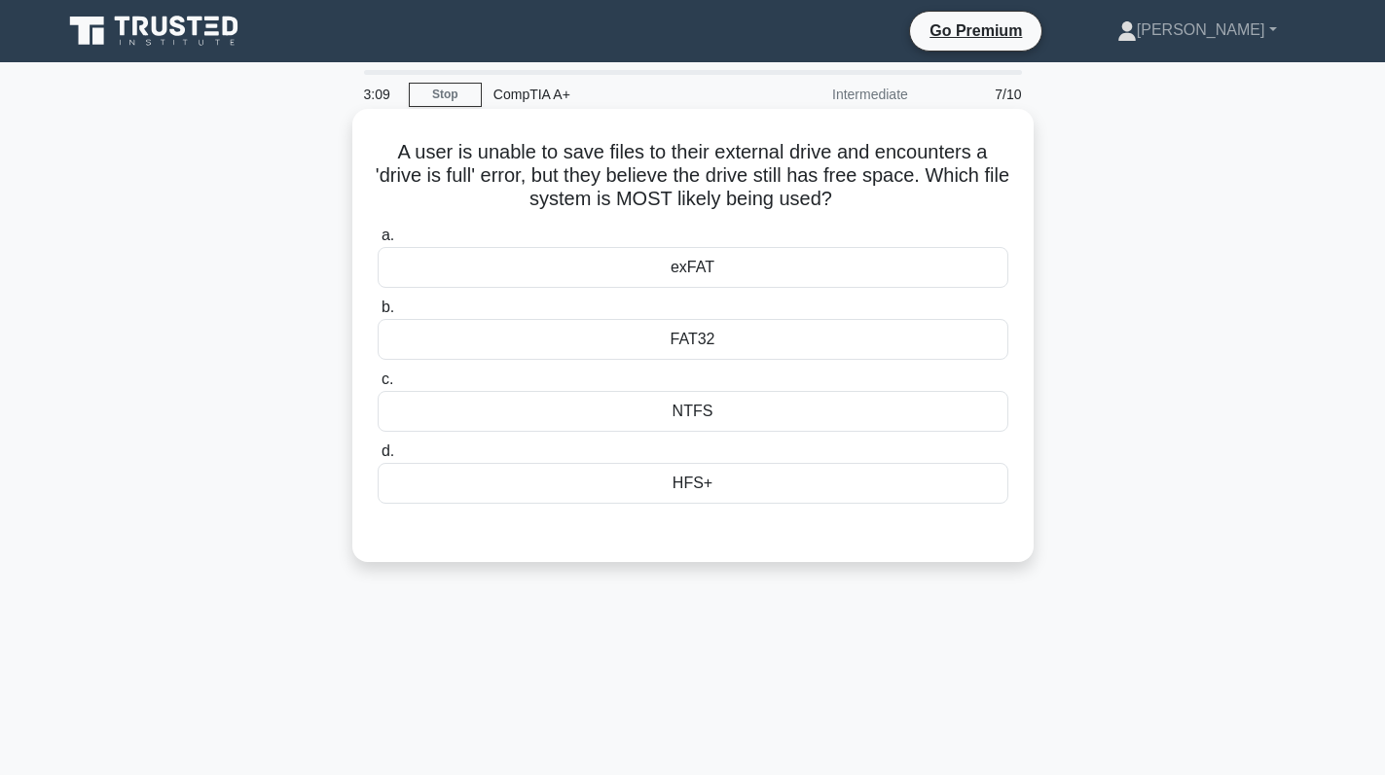
click at [739, 401] on div "NTFS" at bounding box center [693, 411] width 630 height 41
click at [378, 386] on input "c. NTFS" at bounding box center [378, 380] width 0 height 13
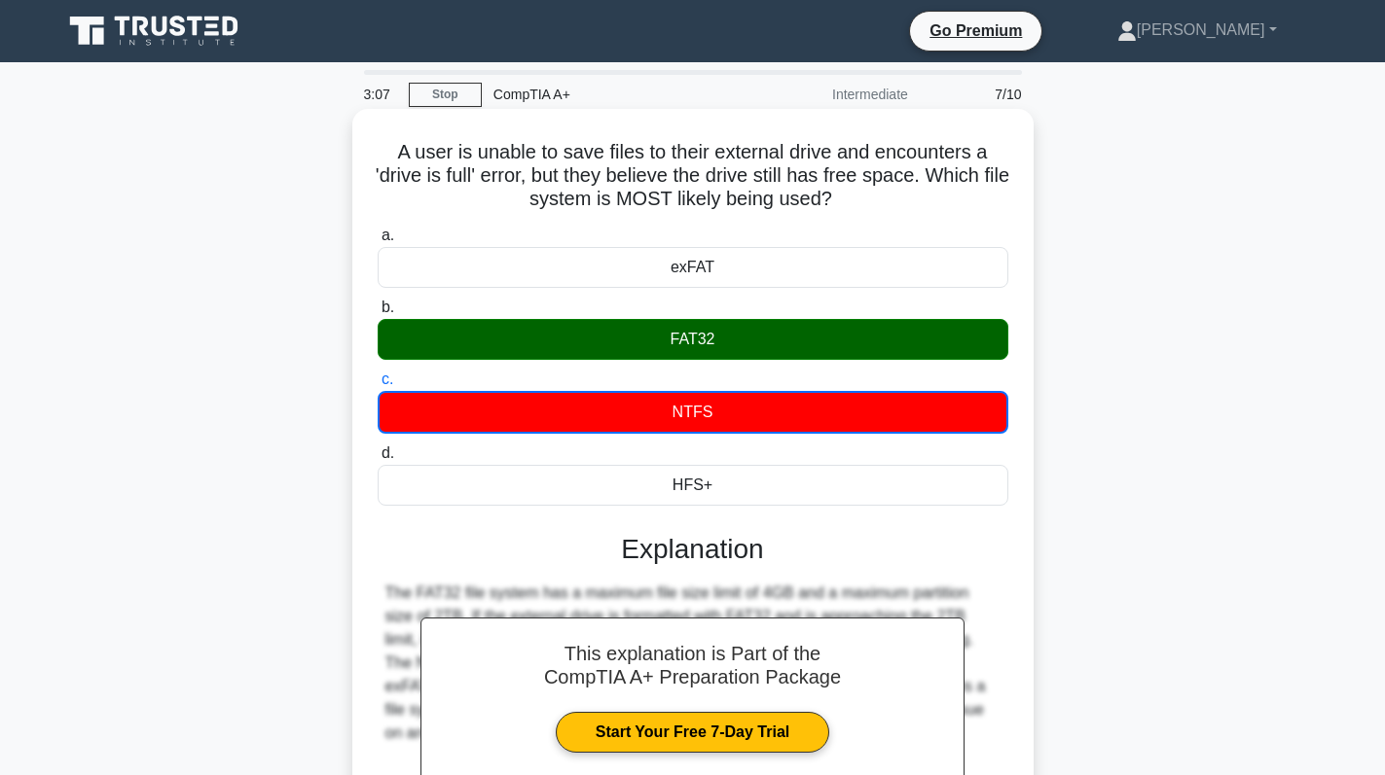
scroll to position [275, 0]
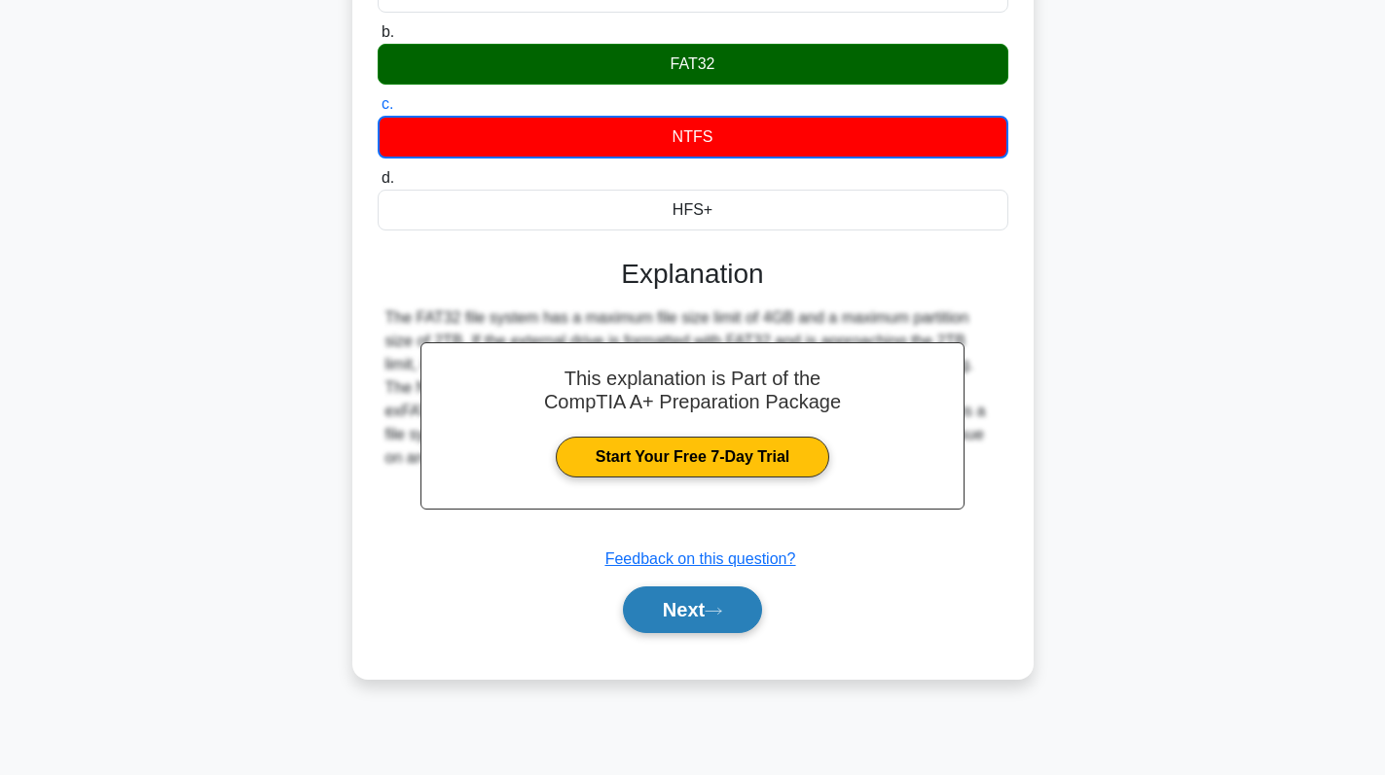
click at [654, 626] on button "Next" at bounding box center [692, 610] width 139 height 47
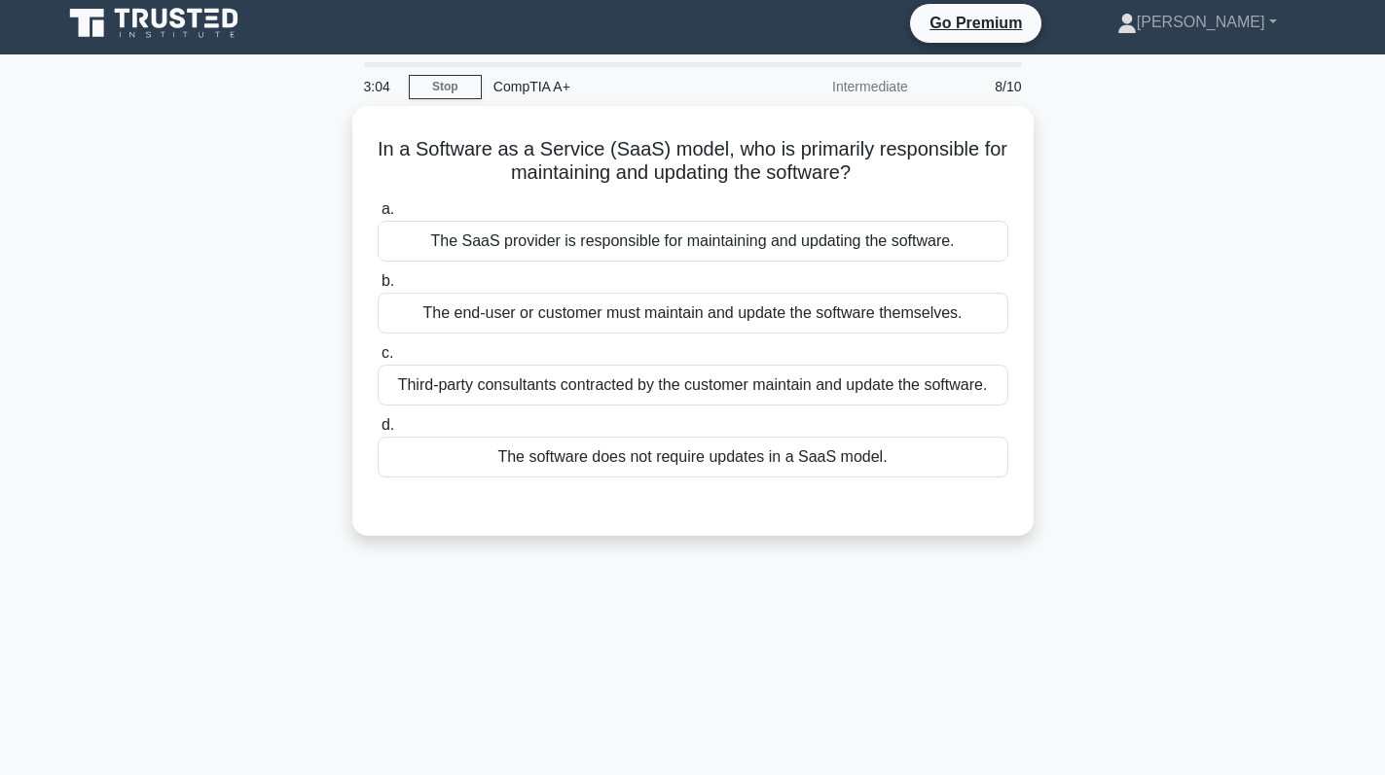
scroll to position [0, 0]
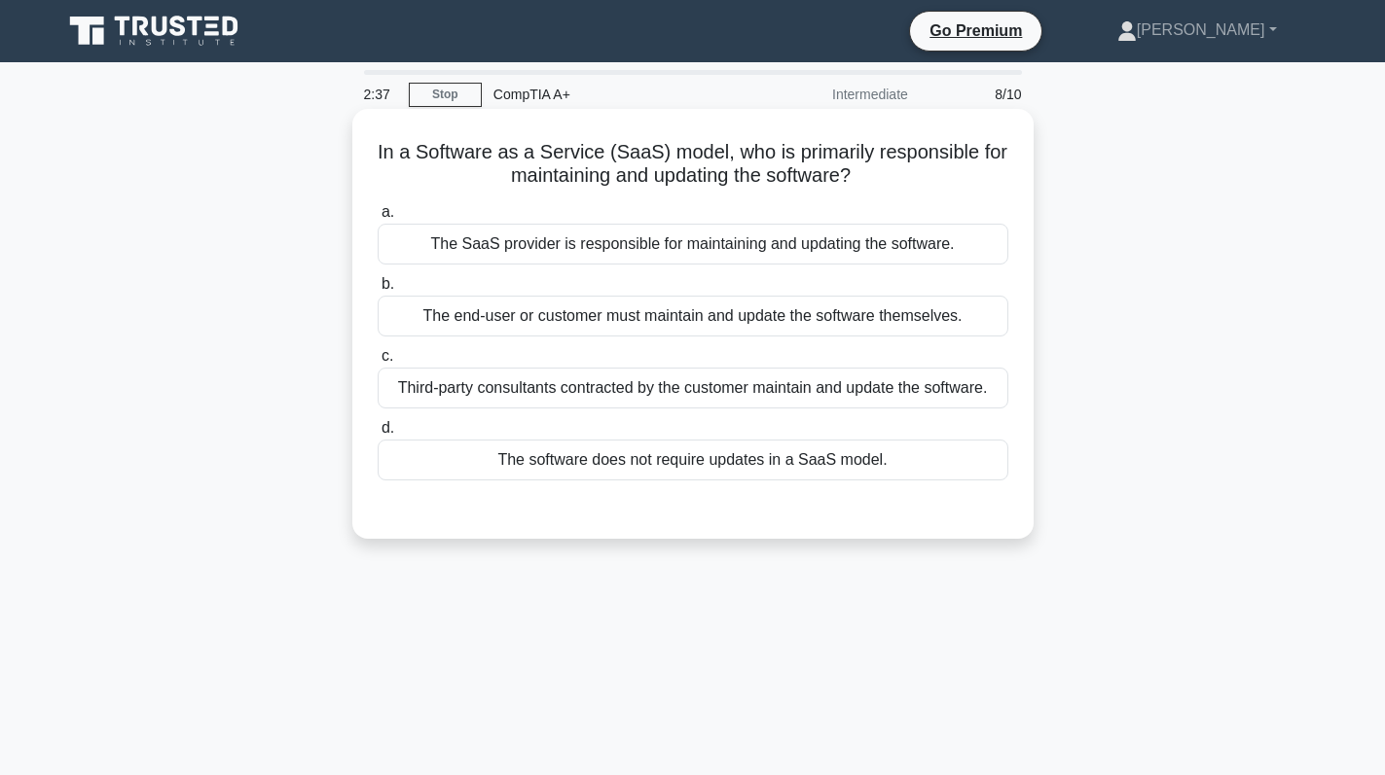
click at [653, 257] on div "The SaaS provider is responsible for maintaining and updating the software." at bounding box center [693, 244] width 630 height 41
click at [378, 219] on input "a. The SaaS provider is responsible for maintaining and updating the software." at bounding box center [378, 212] width 0 height 13
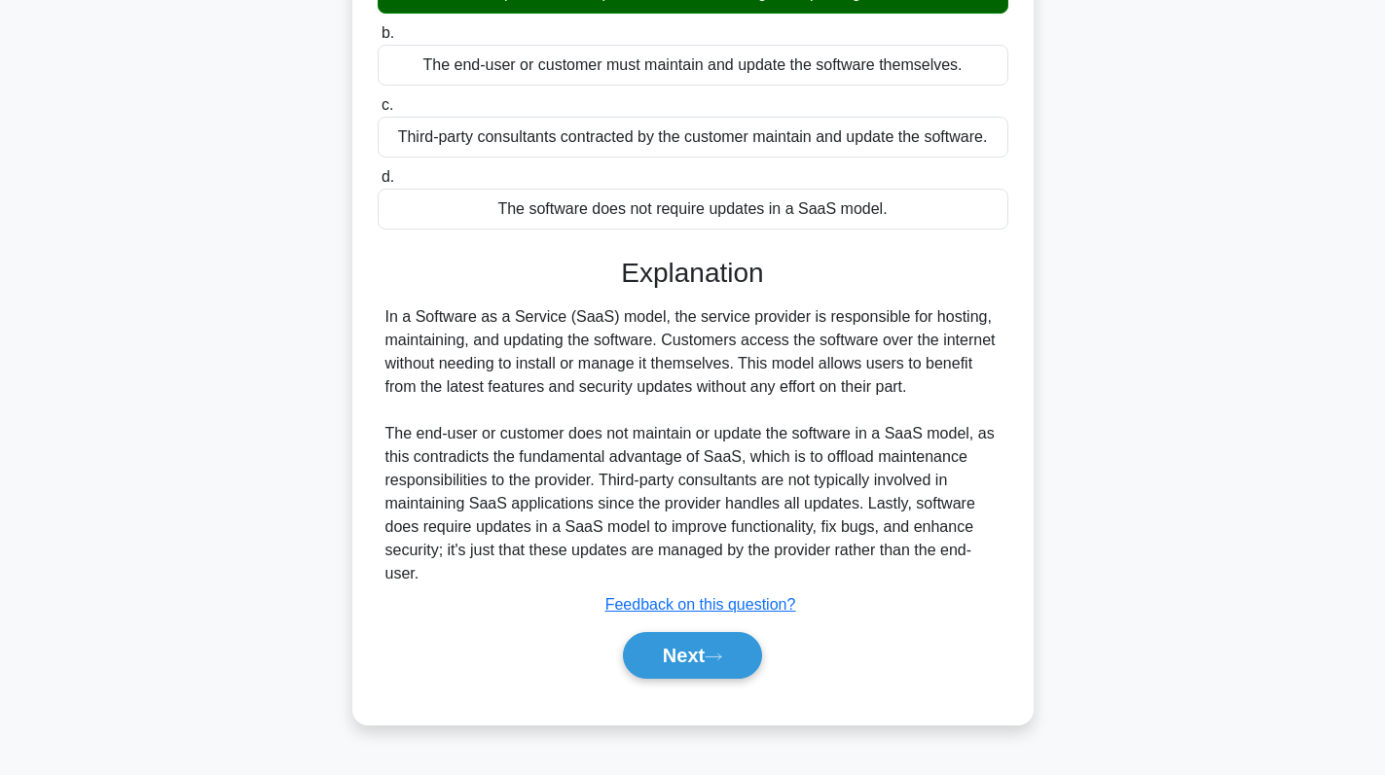
scroll to position [275, 0]
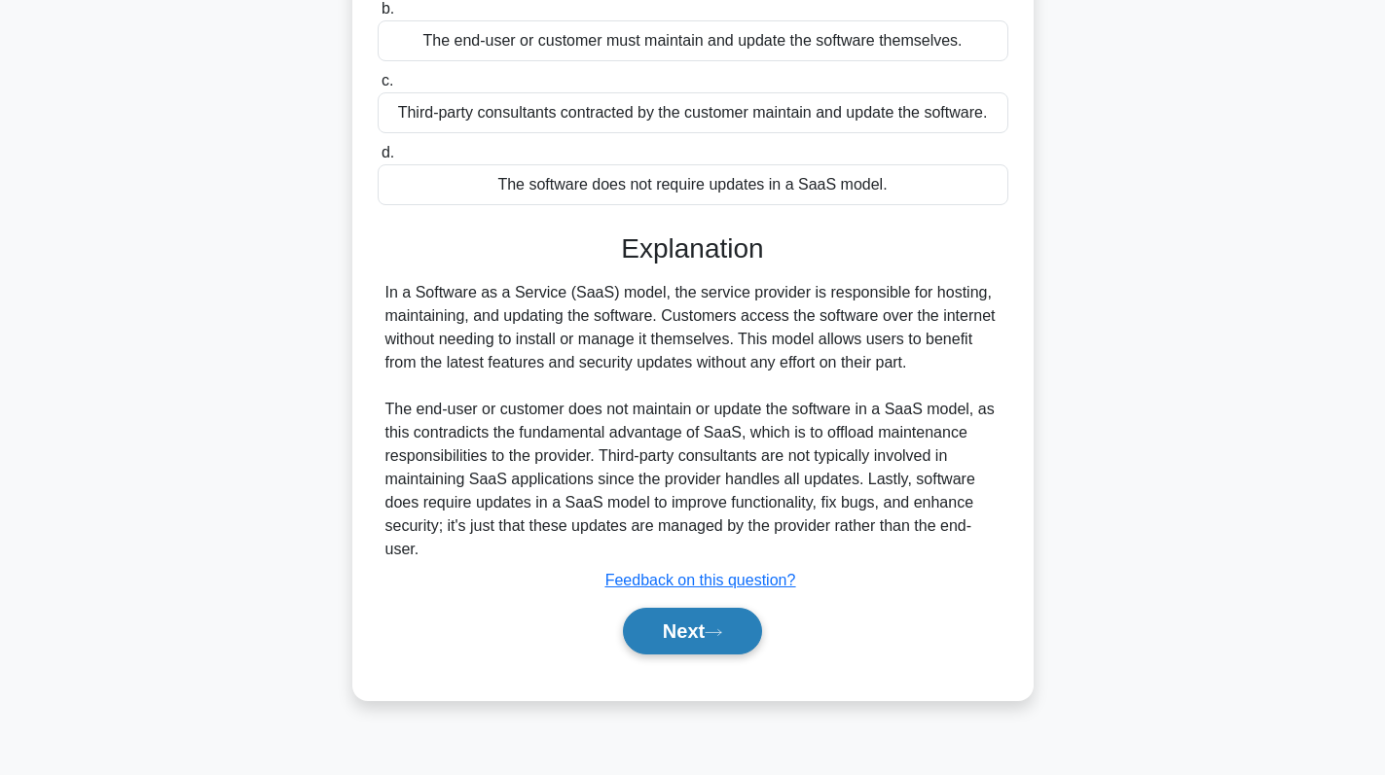
click at [685, 632] on button "Next" at bounding box center [692, 631] width 139 height 47
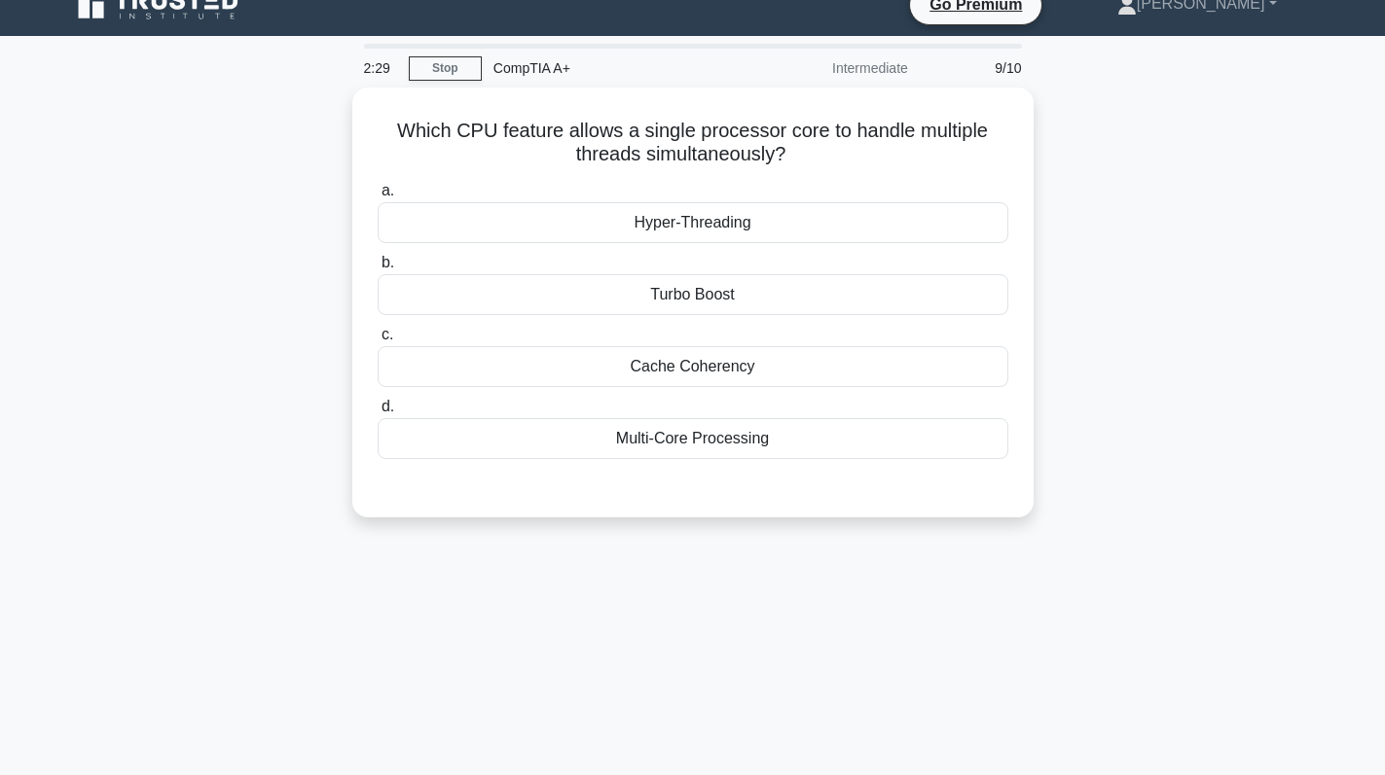
scroll to position [0, 0]
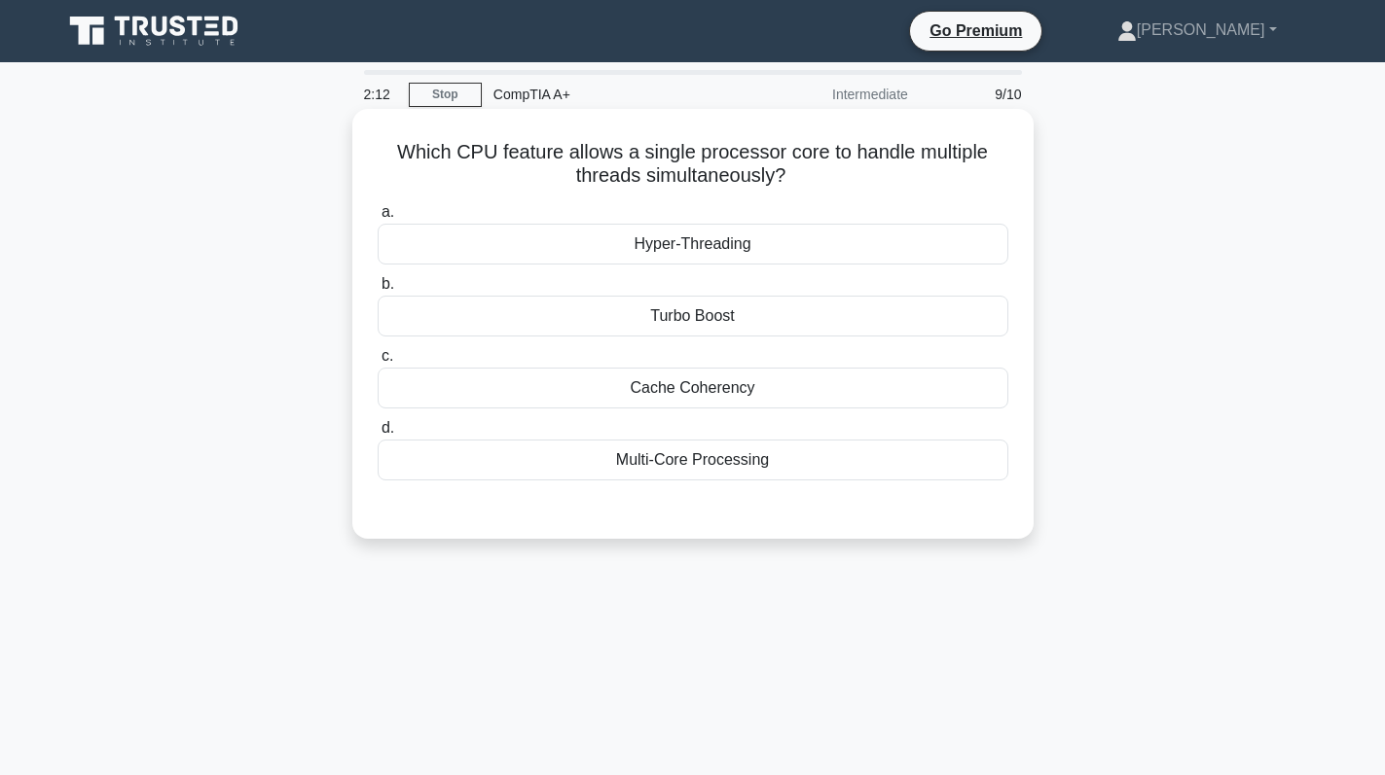
click at [772, 243] on div "Hyper-Threading" at bounding box center [693, 244] width 630 height 41
click at [378, 219] on input "a. Hyper-Threading" at bounding box center [378, 212] width 0 height 13
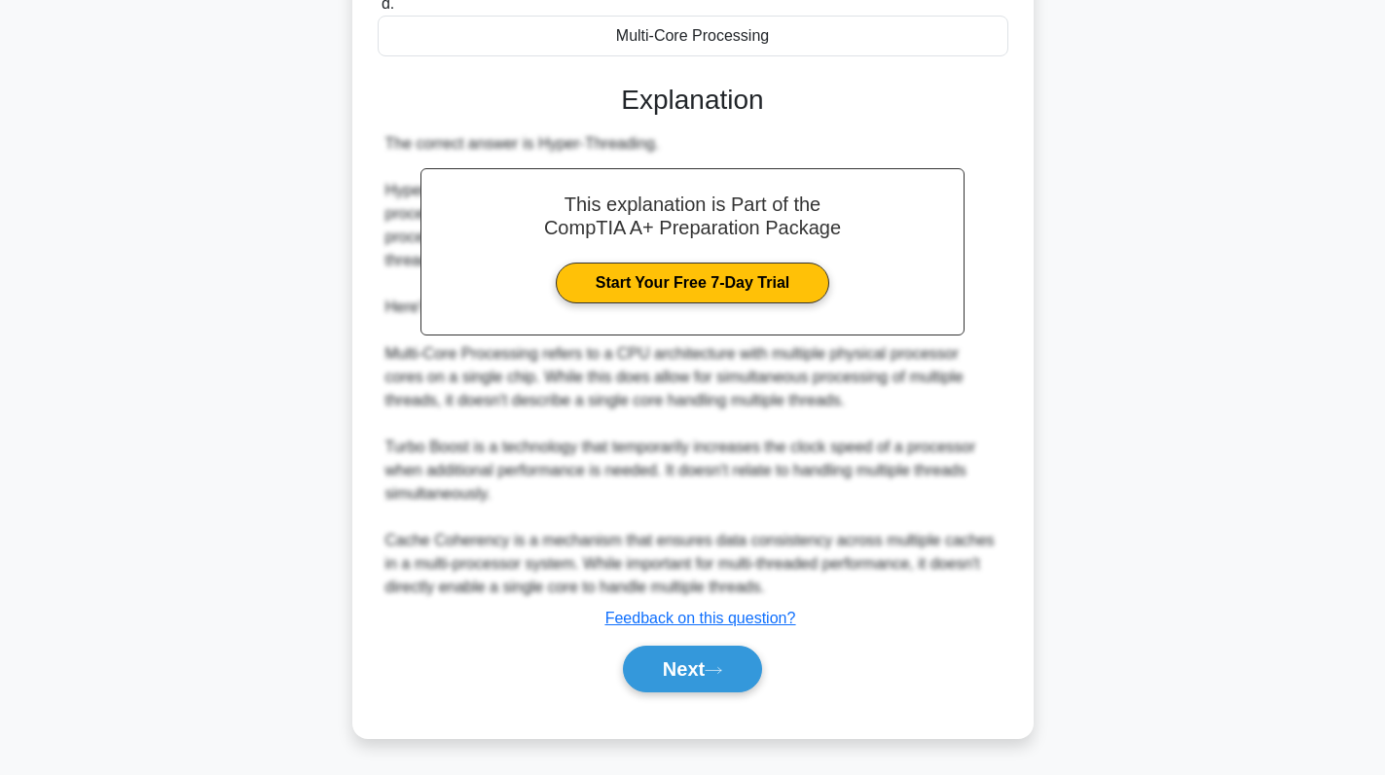
scroll to position [425, 0]
click at [686, 678] on button "Next" at bounding box center [692, 669] width 139 height 47
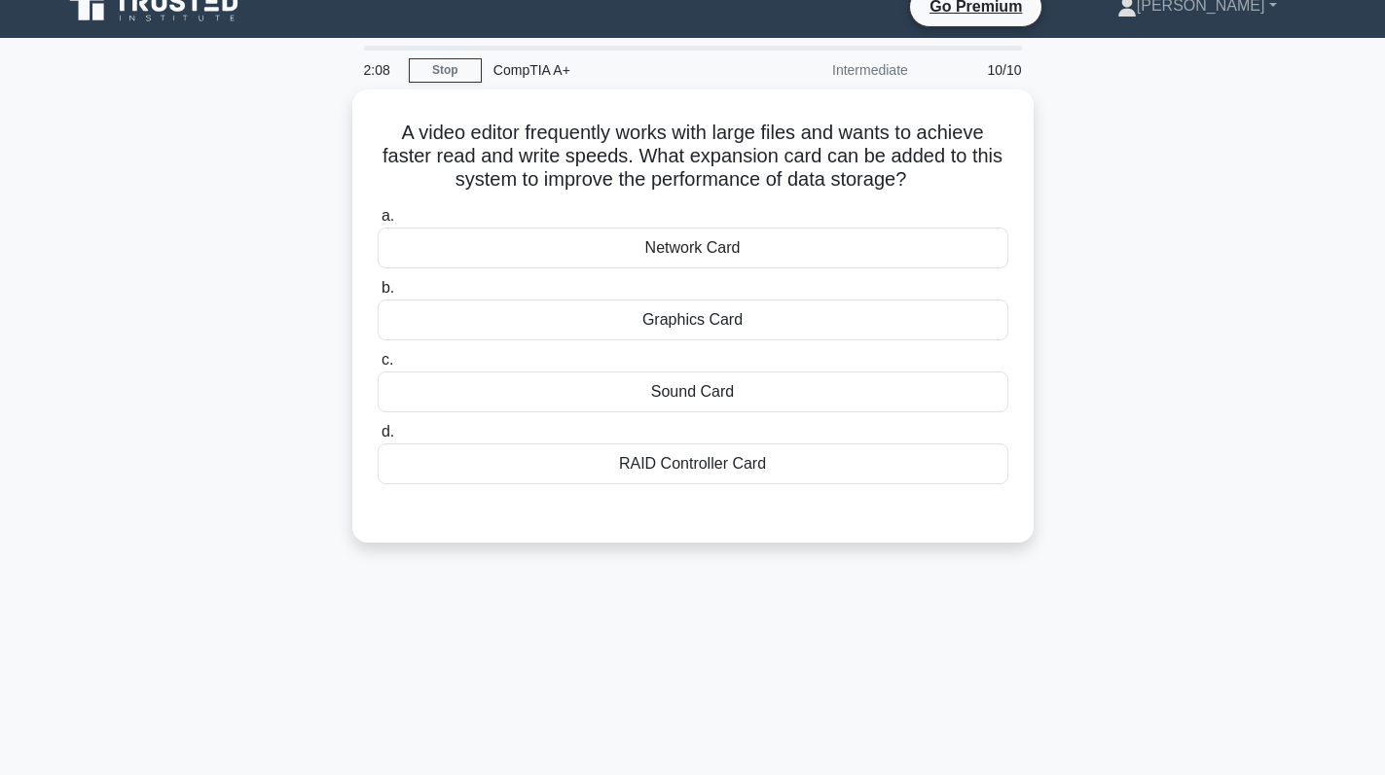
scroll to position [0, 0]
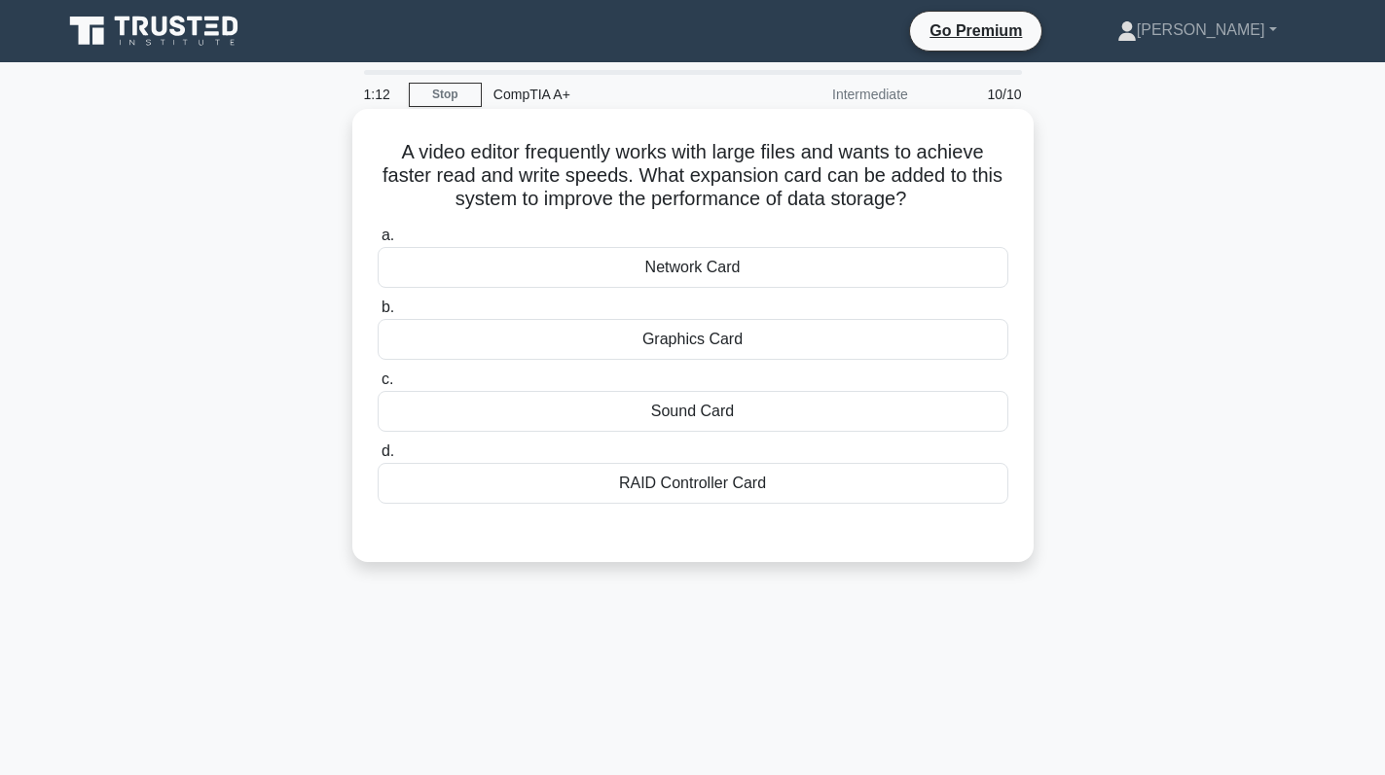
click at [770, 492] on div "RAID Controller Card" at bounding box center [693, 483] width 630 height 41
click at [378, 458] on input "d. RAID Controller Card" at bounding box center [378, 452] width 0 height 13
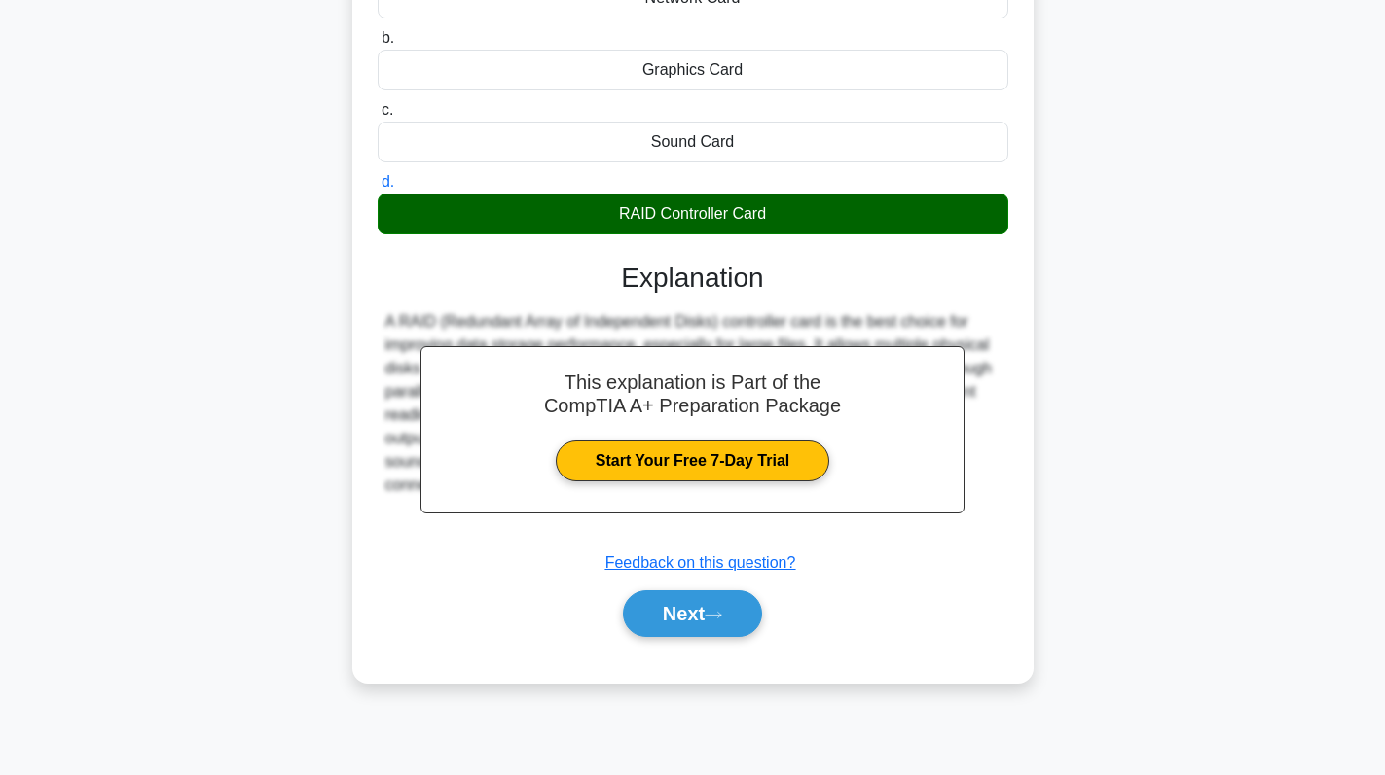
scroll to position [275, 0]
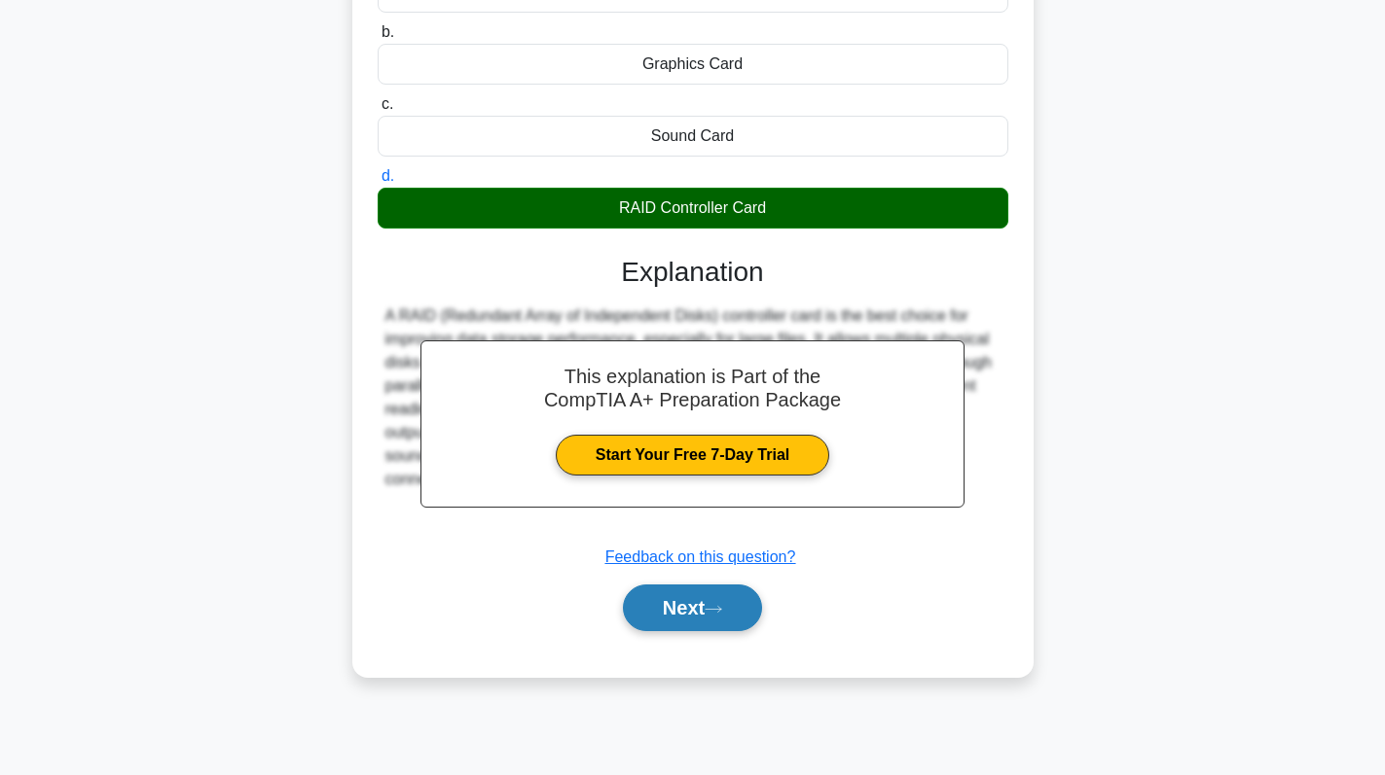
click at [690, 599] on button "Next" at bounding box center [692, 608] width 139 height 47
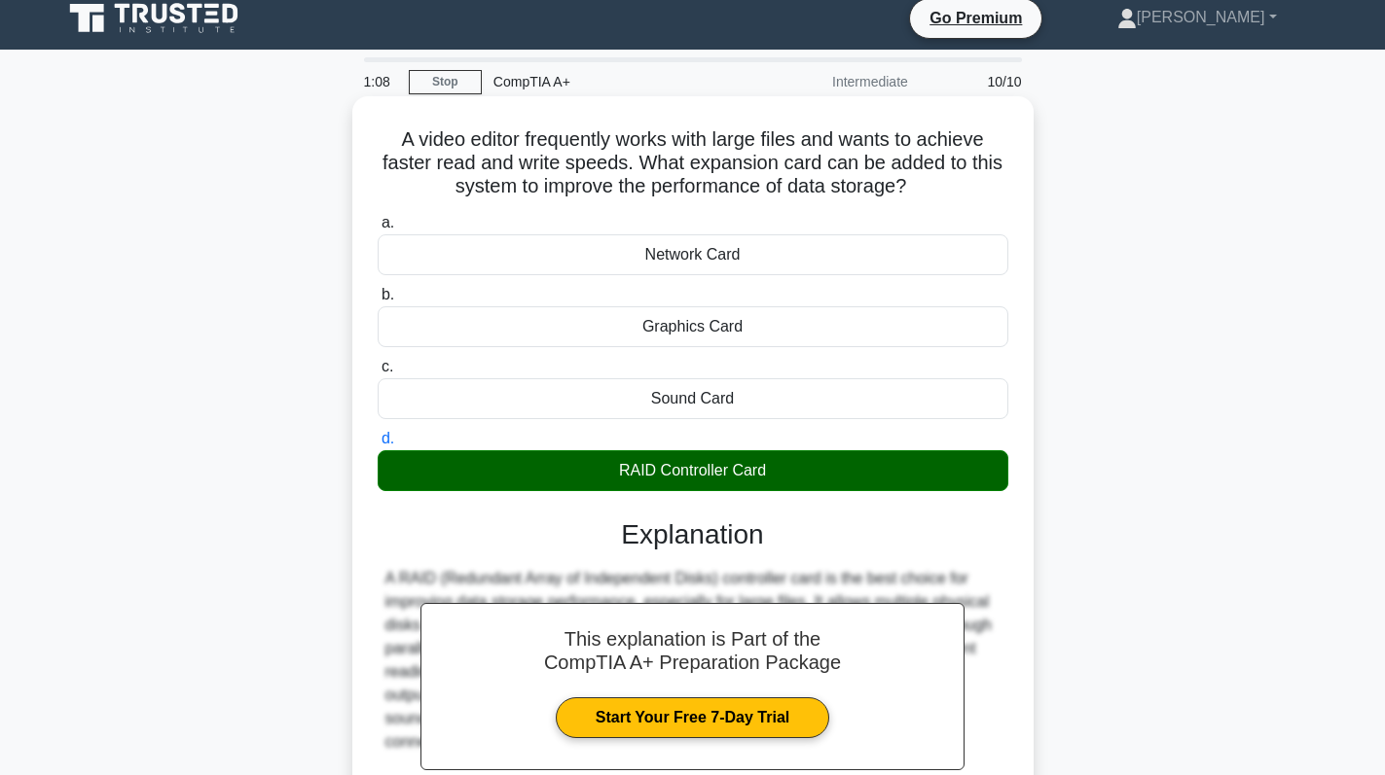
scroll to position [0, 0]
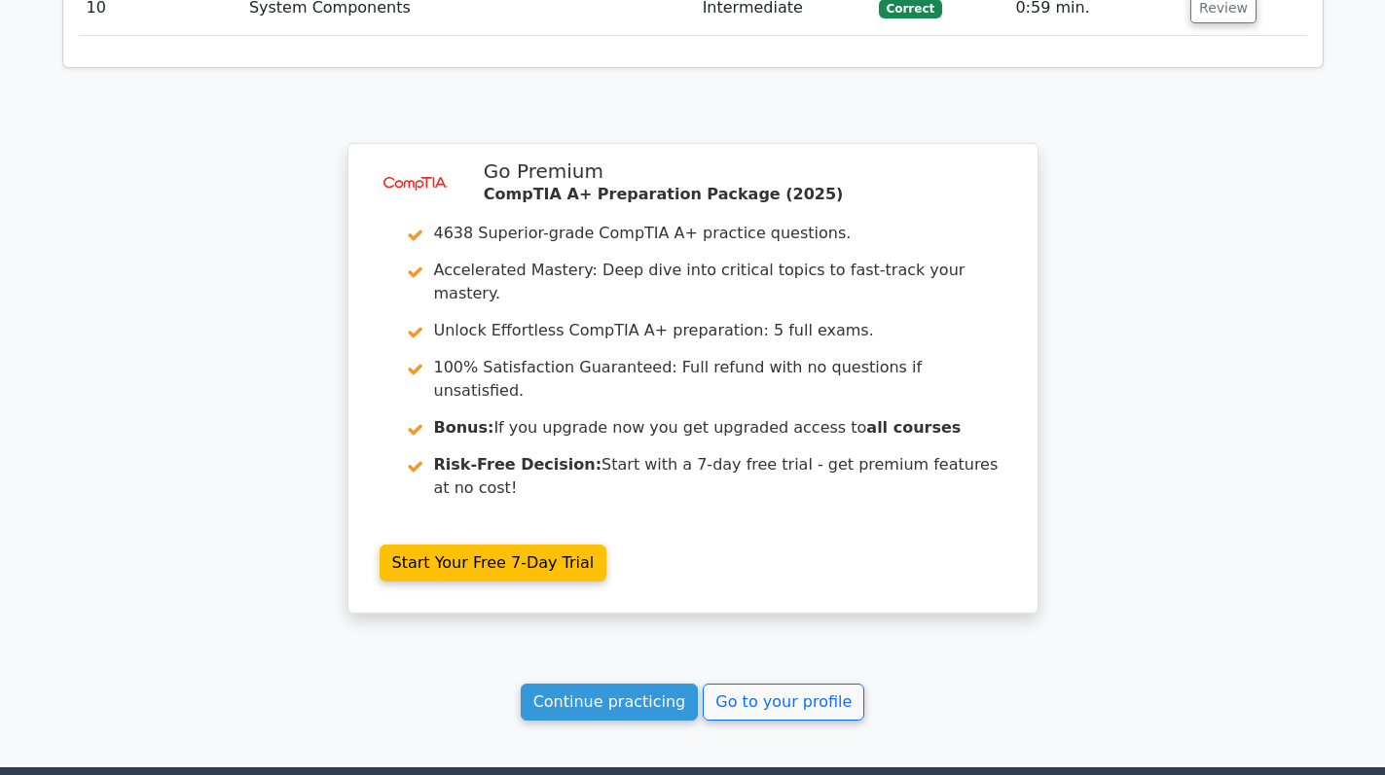
scroll to position [3429, 0]
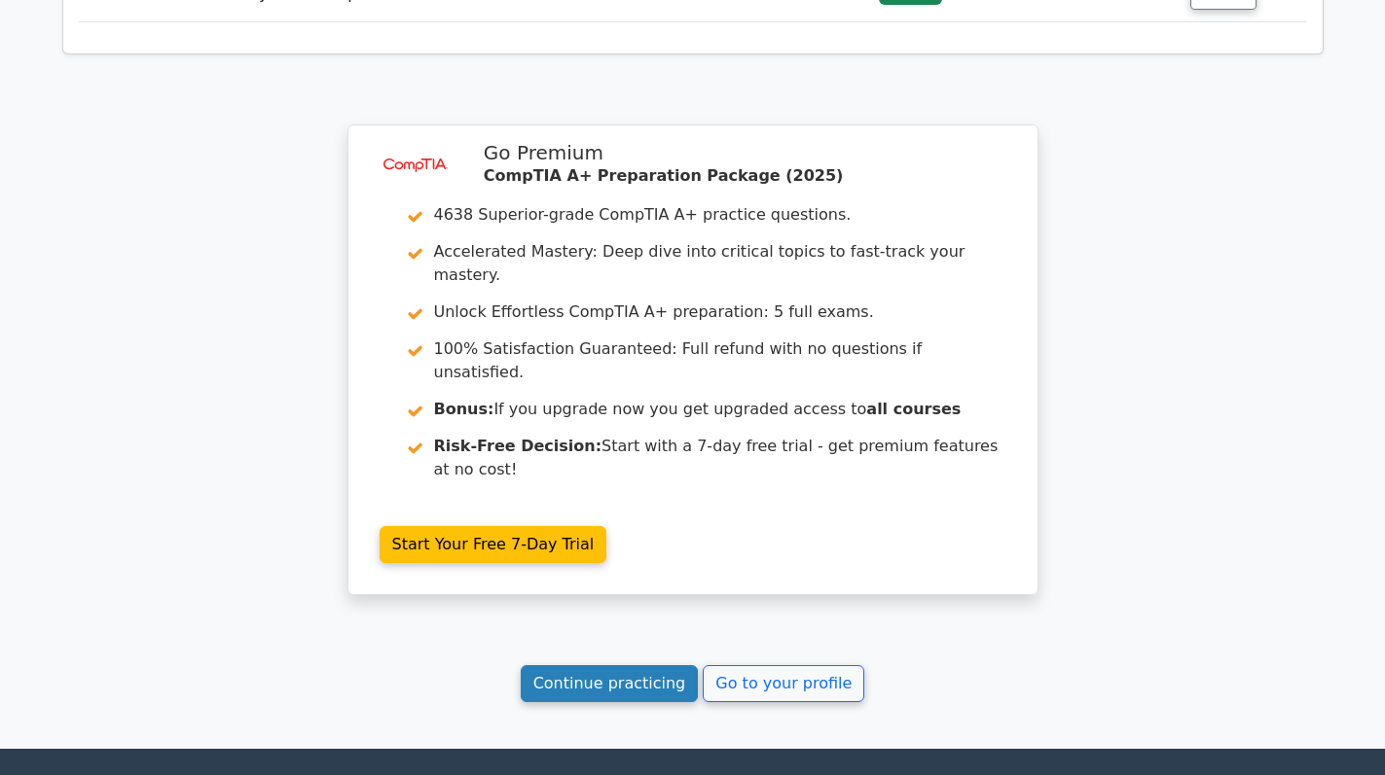
click at [615, 665] on link "Continue practicing" at bounding box center [610, 683] width 178 height 37
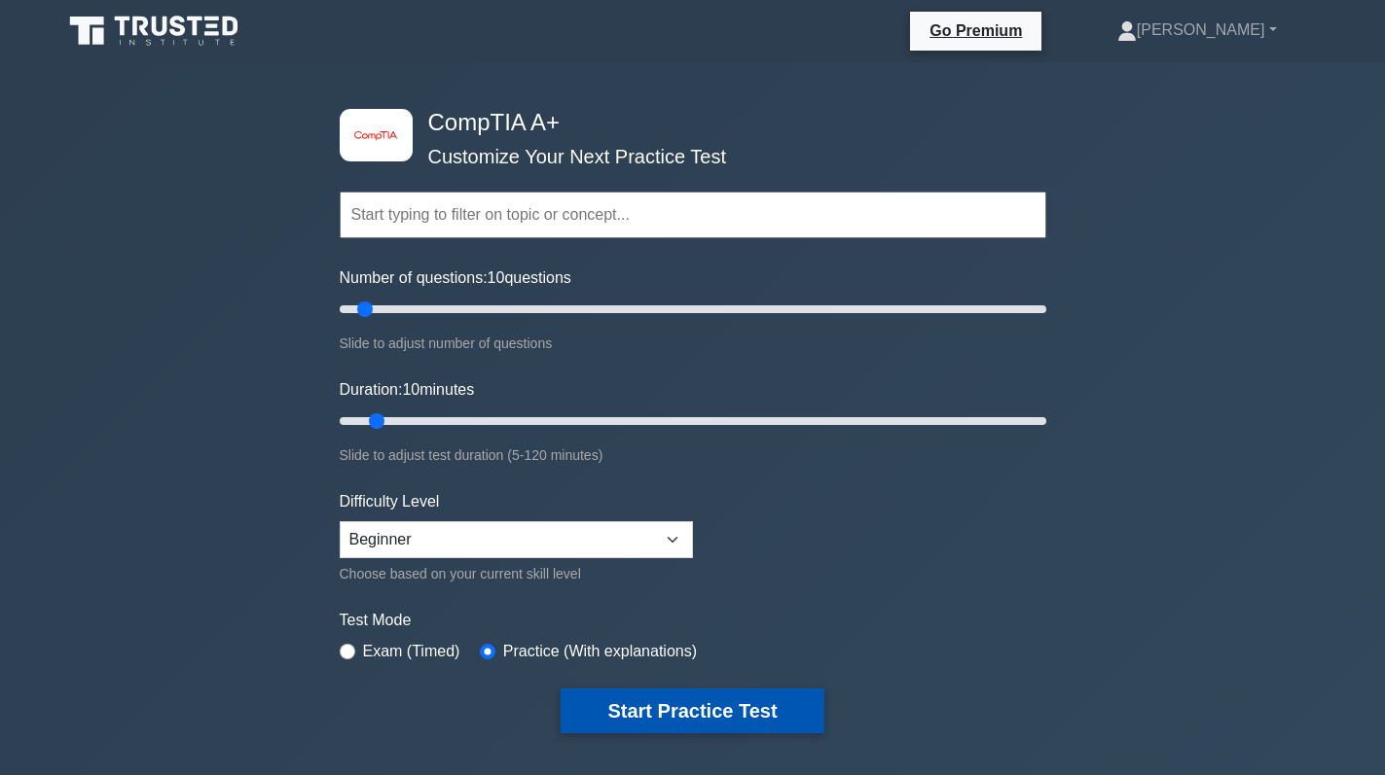
click at [658, 696] on button "Start Practice Test" at bounding box center [691, 711] width 263 height 45
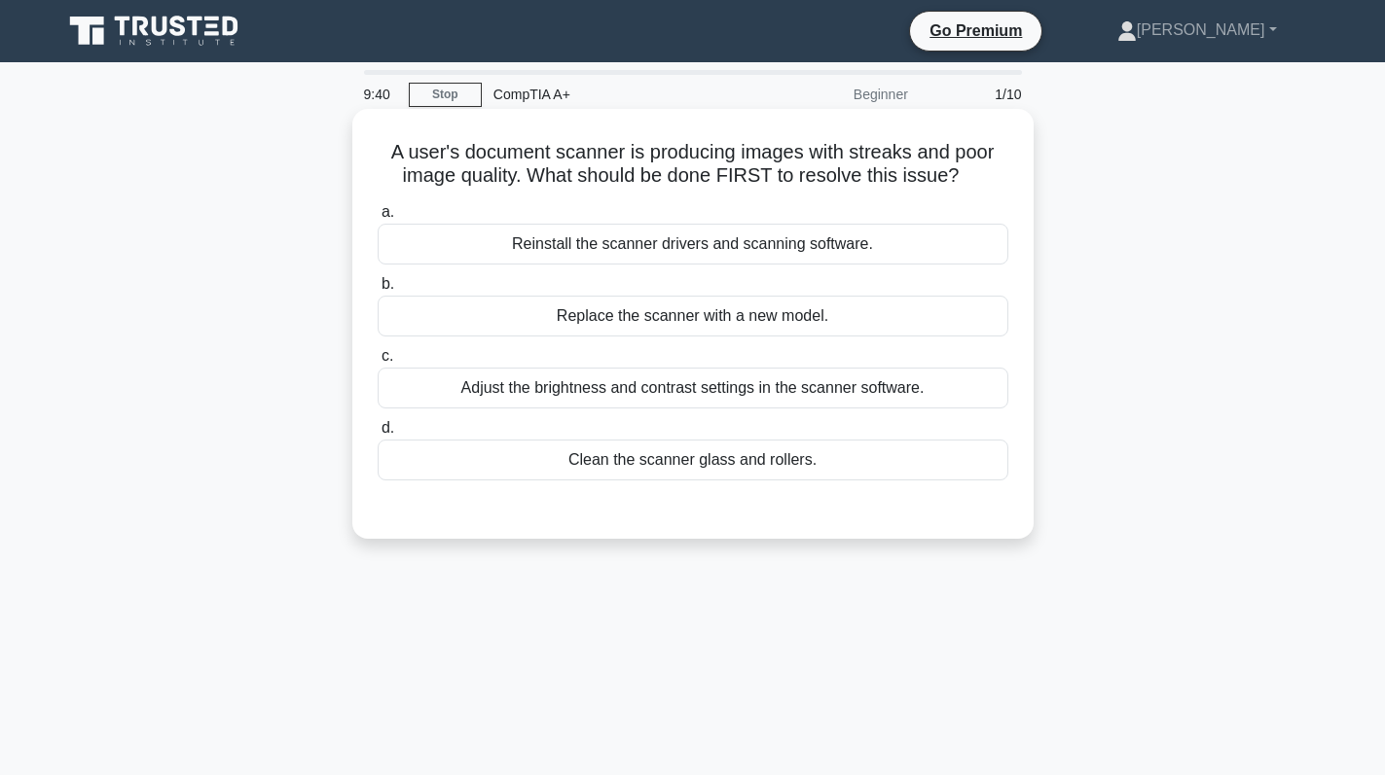
click at [780, 434] on label "d. Clean the scanner glass and rollers." at bounding box center [693, 448] width 630 height 64
click at [378, 434] on input "d. Clean the scanner glass and rollers." at bounding box center [378, 428] width 0 height 13
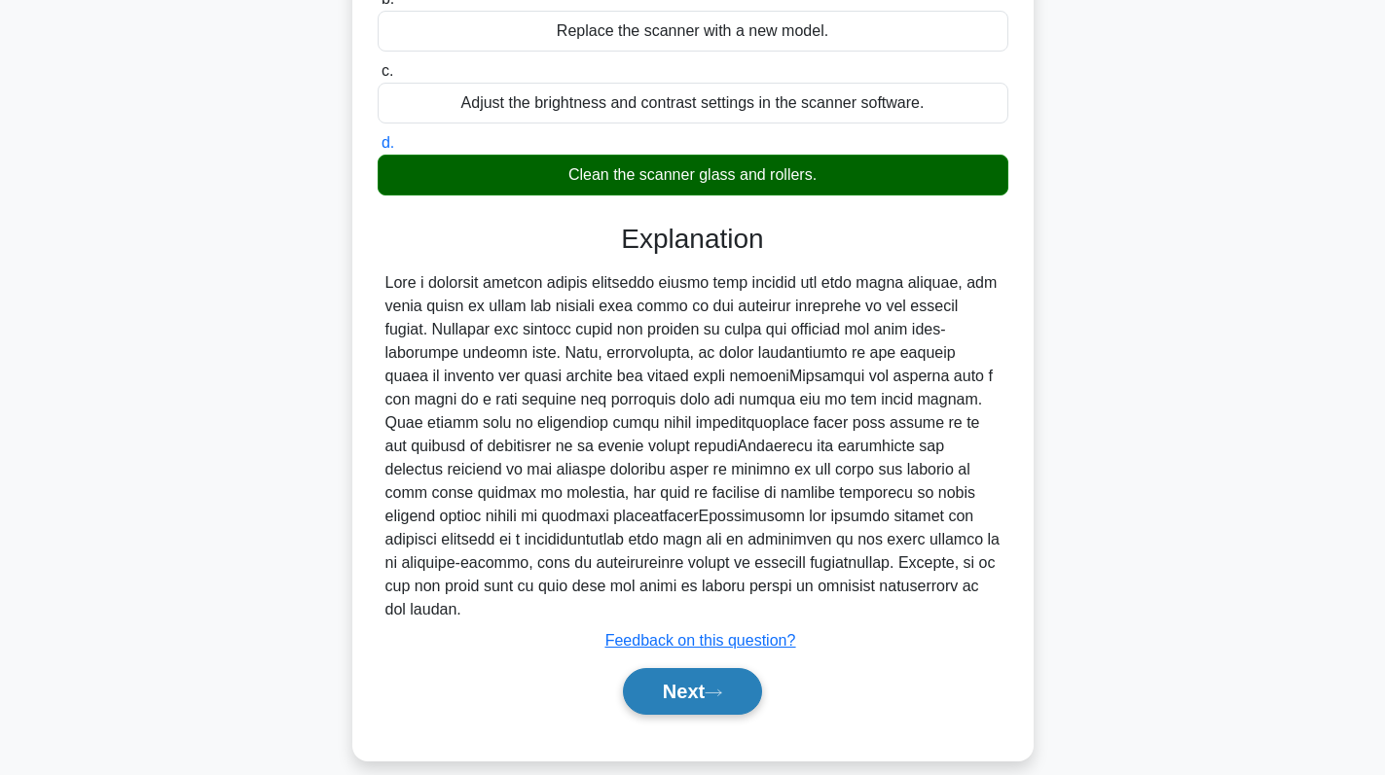
click at [684, 679] on button "Next" at bounding box center [692, 691] width 139 height 47
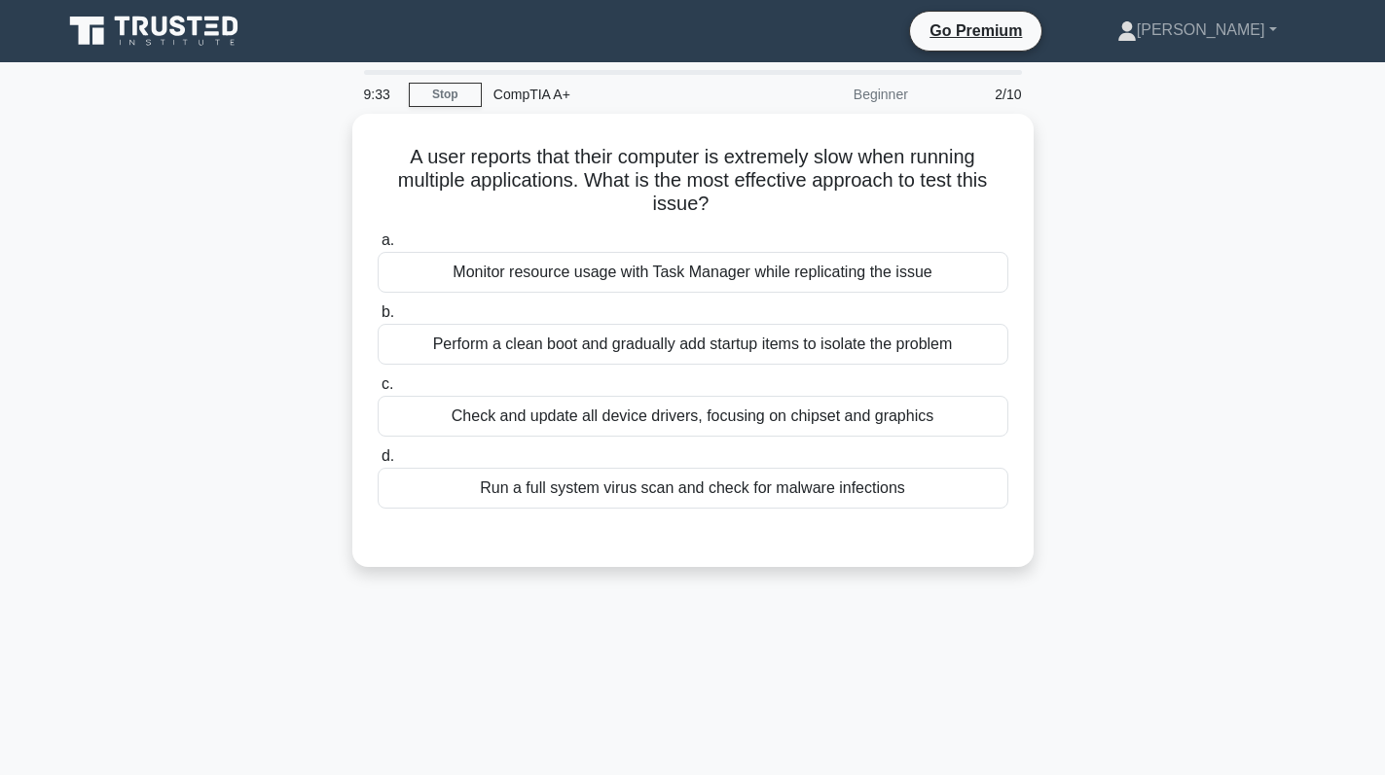
scroll to position [97, 0]
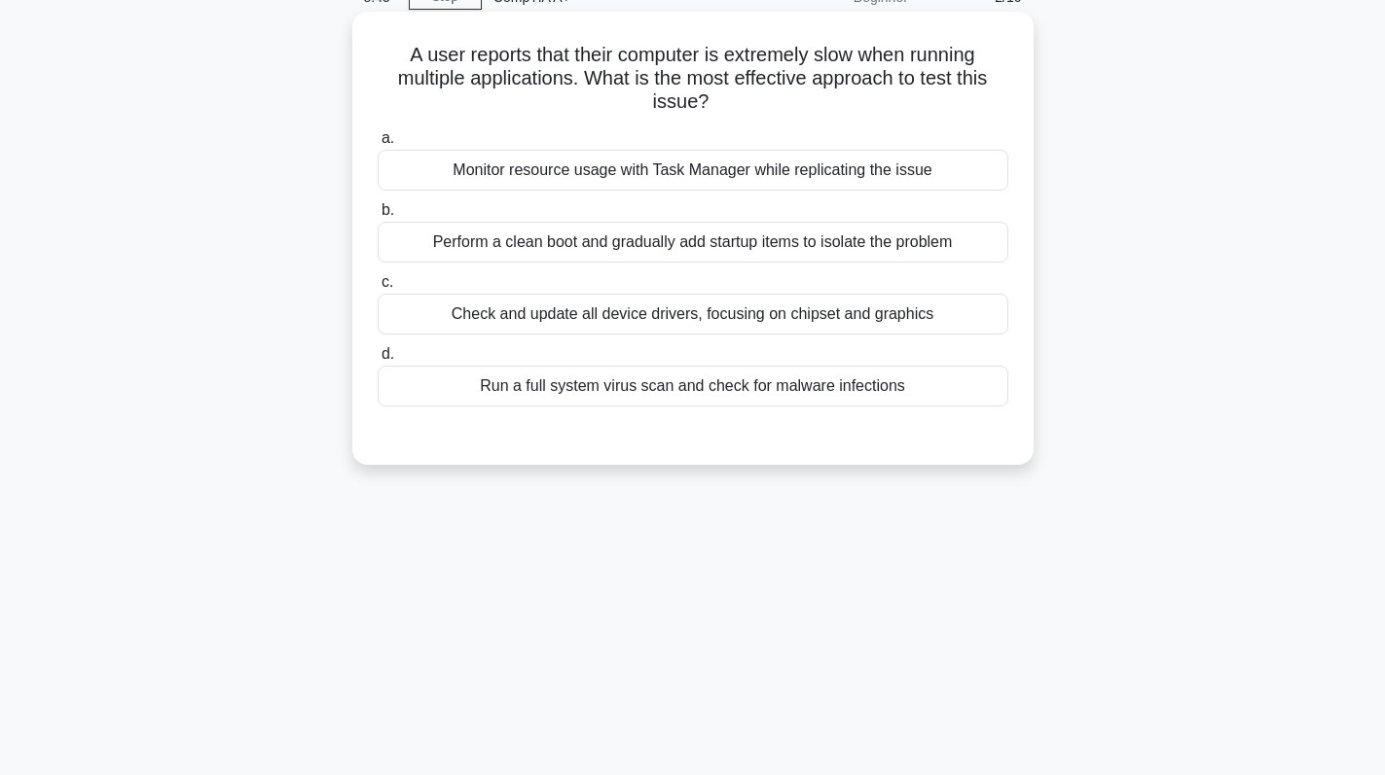
click at [735, 172] on div "Monitor resource usage with Task Manager while replicating the issue" at bounding box center [693, 170] width 630 height 41
click at [378, 145] on input "a. Monitor resource usage with Task Manager while replicating the issue" at bounding box center [378, 138] width 0 height 13
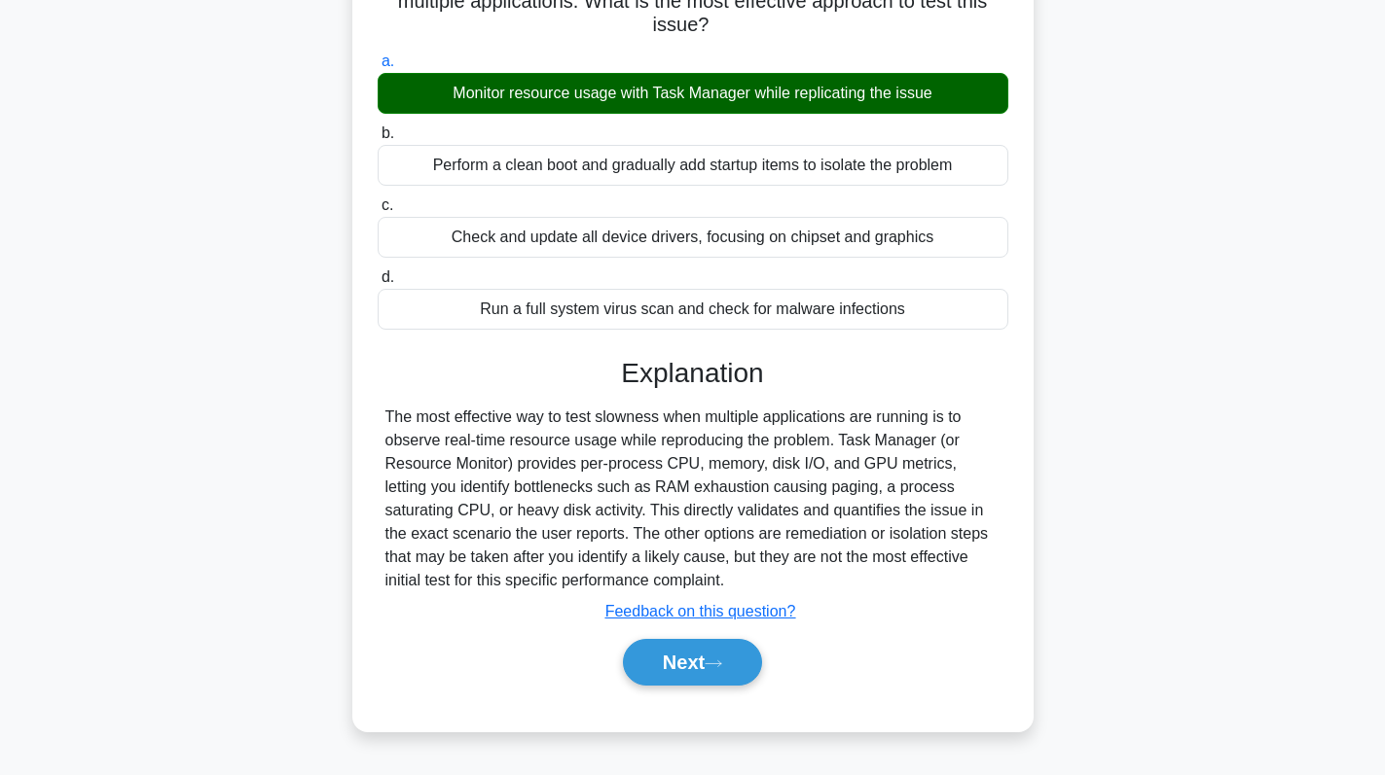
scroll to position [195, 0]
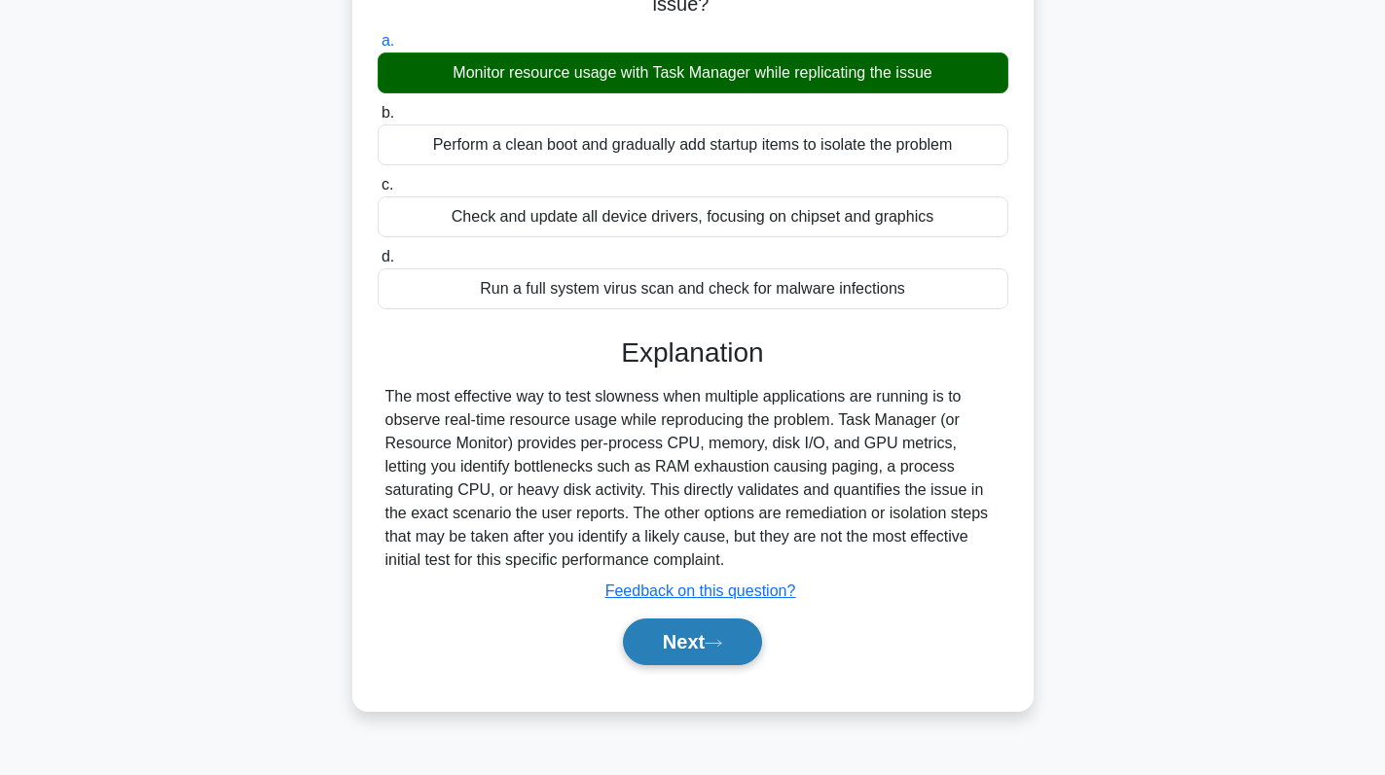
click at [678, 632] on button "Next" at bounding box center [692, 642] width 139 height 47
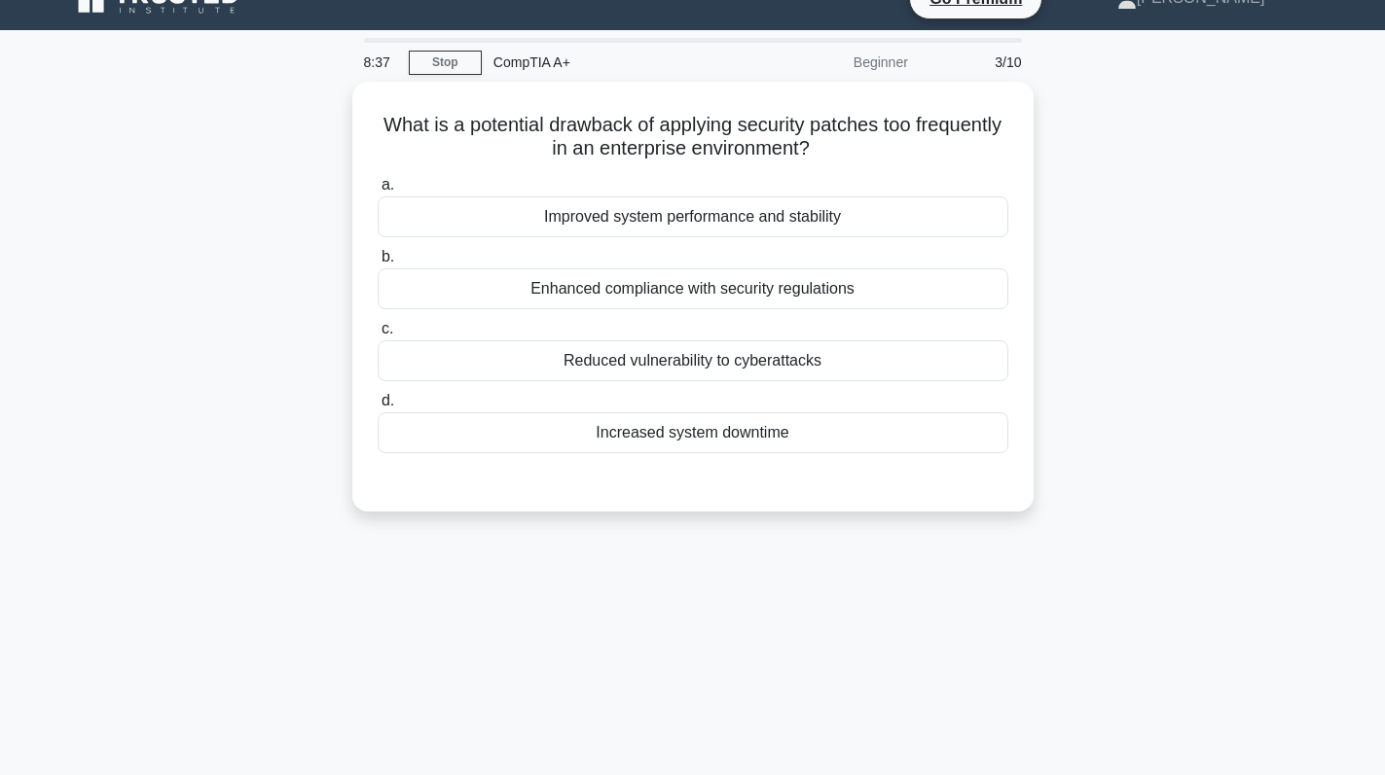
scroll to position [0, 0]
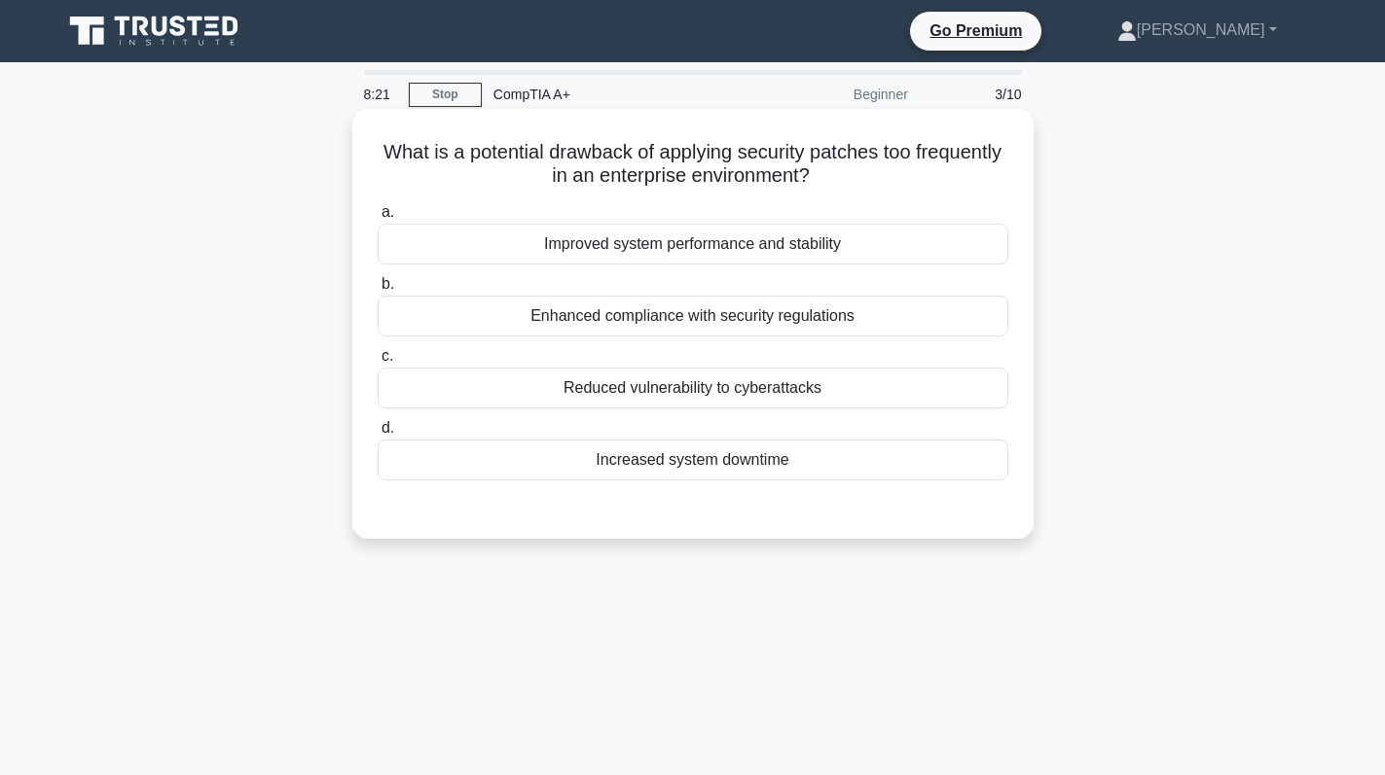
click at [827, 468] on div "Increased system downtime" at bounding box center [693, 460] width 630 height 41
click at [378, 435] on input "d. Increased system downtime" at bounding box center [378, 428] width 0 height 13
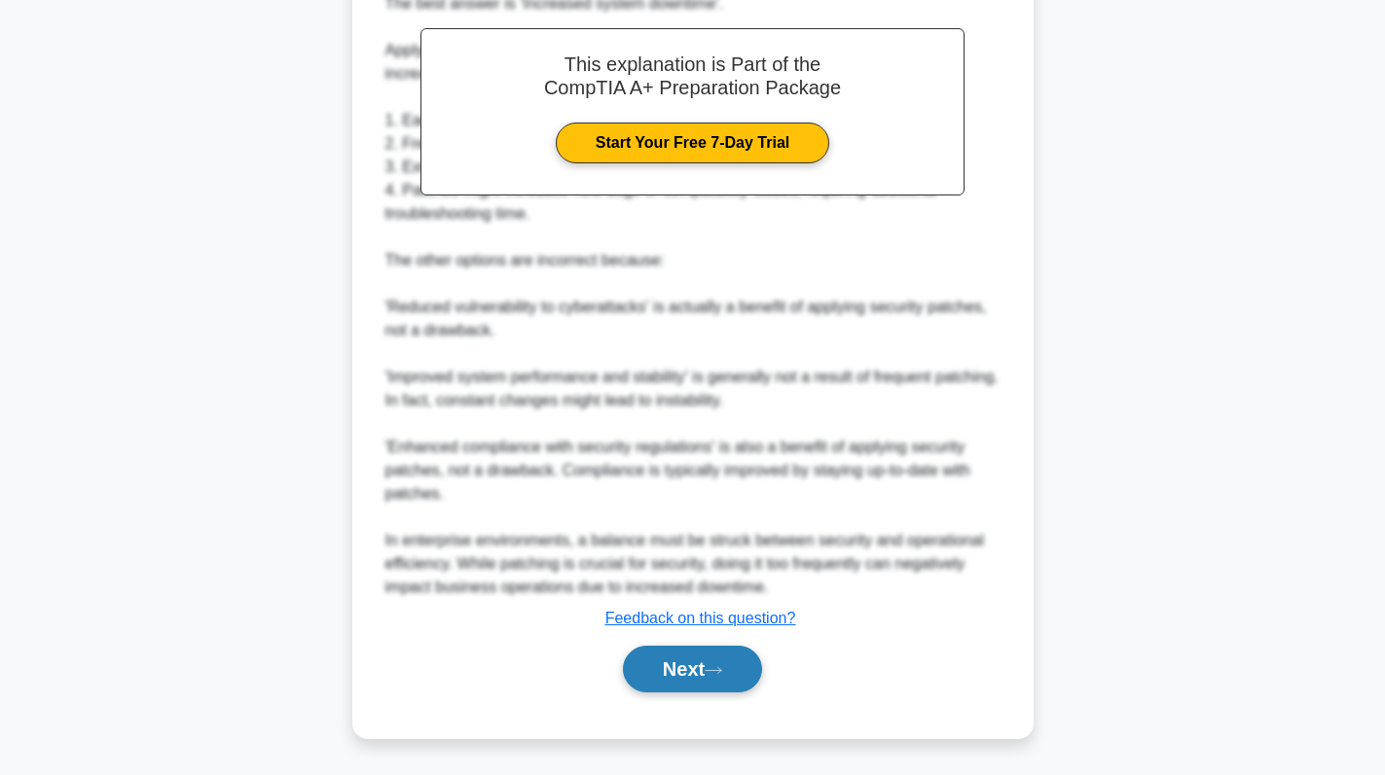
click at [722, 671] on icon at bounding box center [713, 670] width 18 height 11
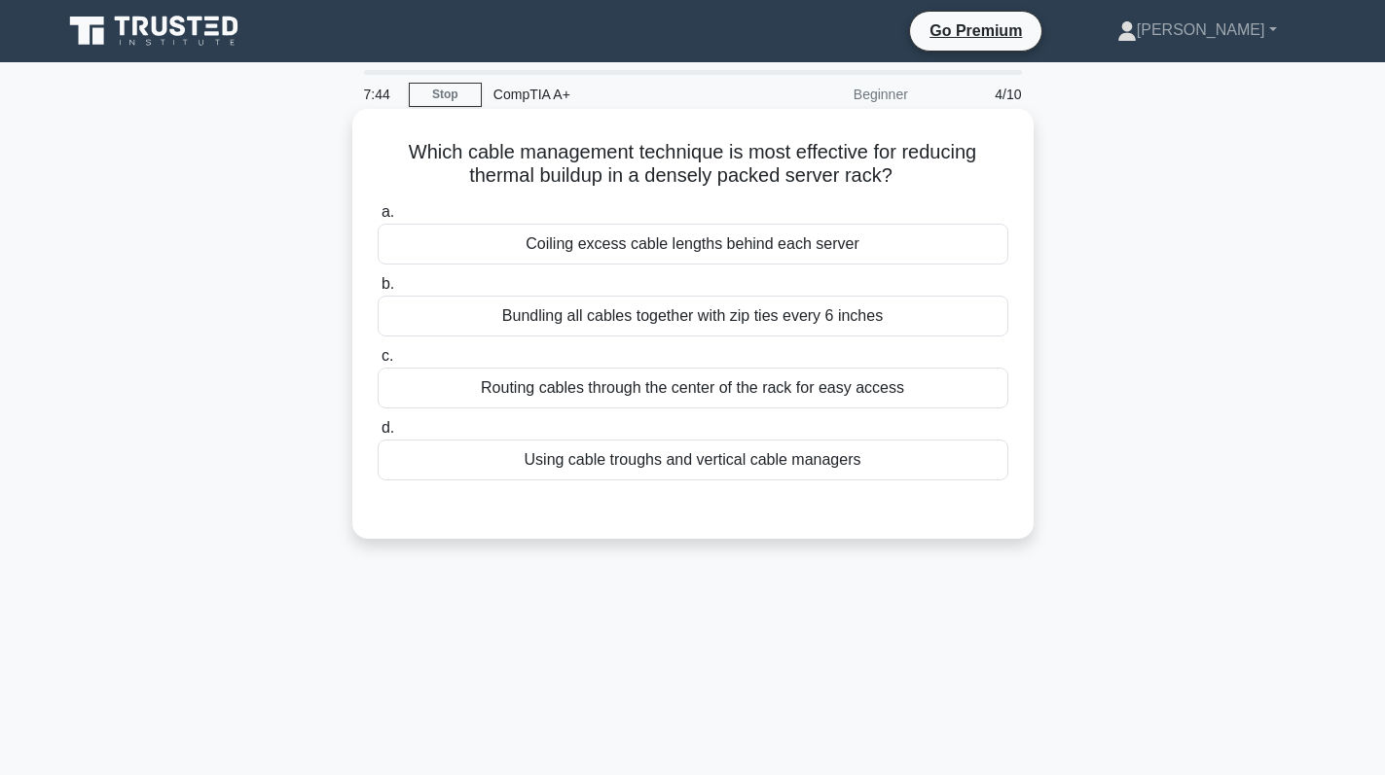
click at [732, 314] on div "Bundling all cables together with zip ties every 6 inches" at bounding box center [693, 316] width 630 height 41
click at [378, 291] on input "b. Bundling all cables together with zip ties every 6 inches" at bounding box center [378, 284] width 0 height 13
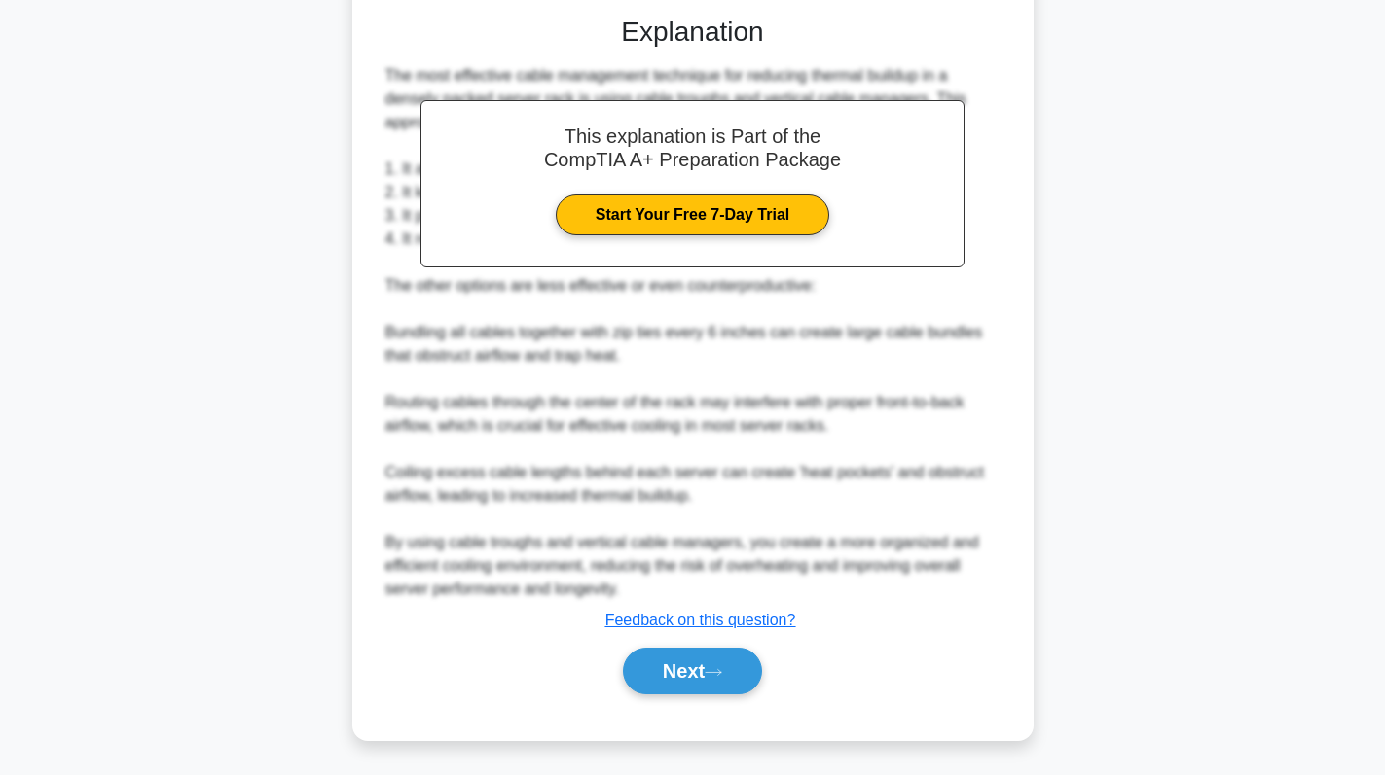
scroll to position [497, 0]
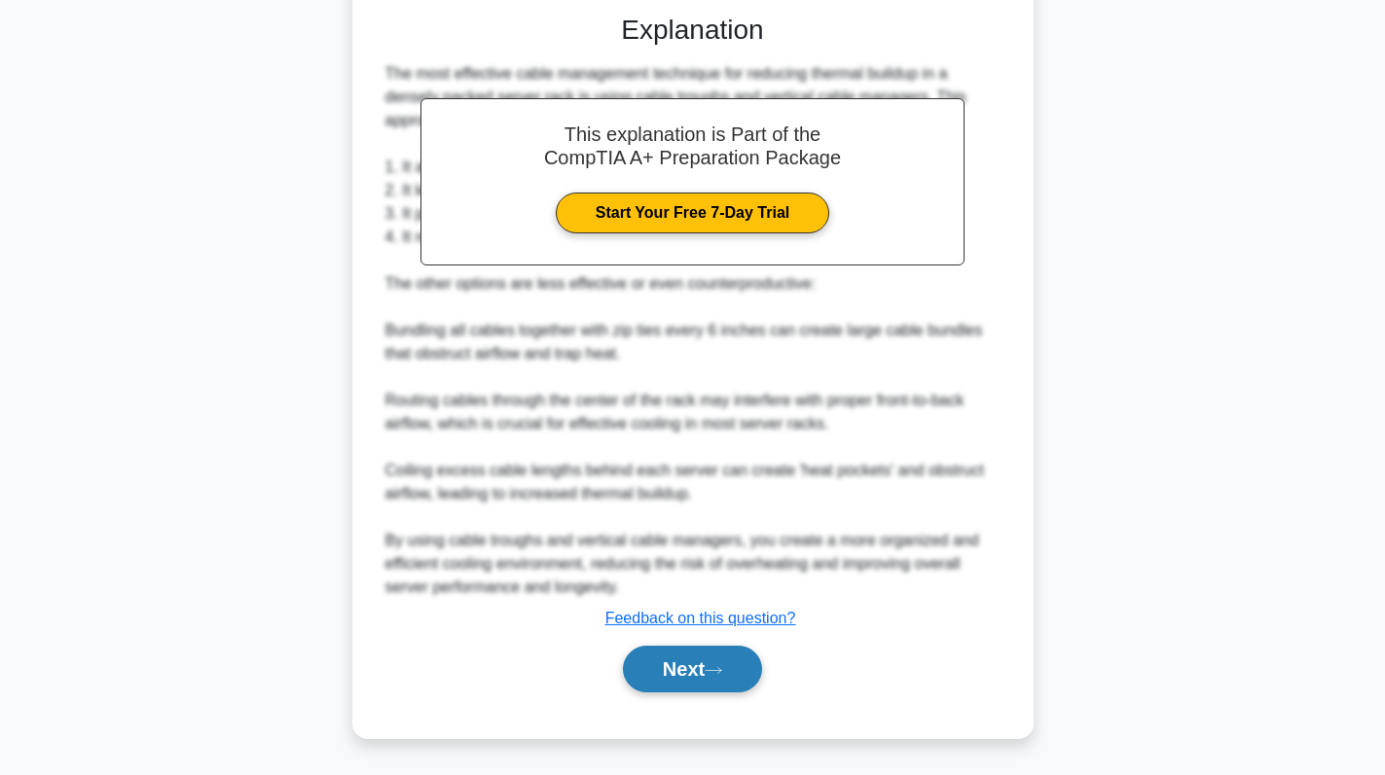
click at [704, 650] on button "Next" at bounding box center [692, 669] width 139 height 47
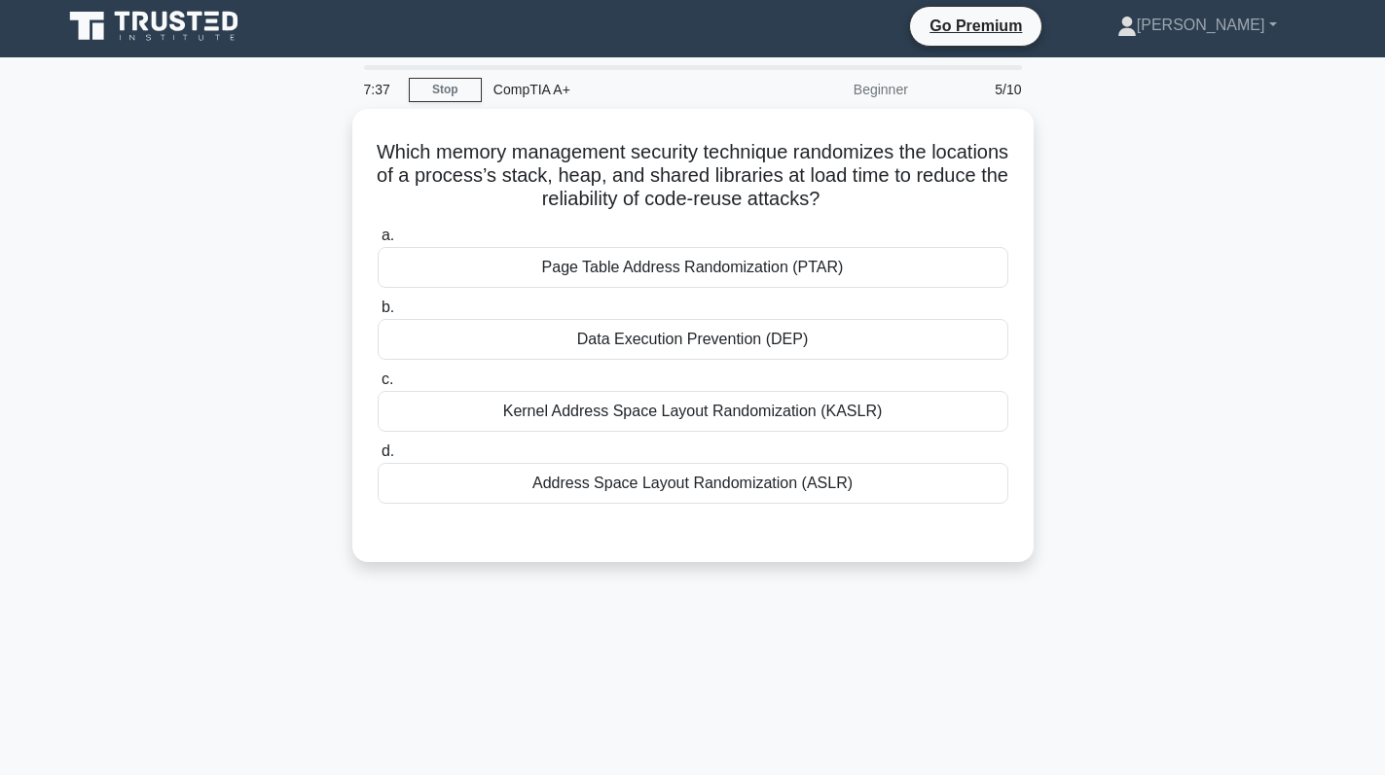
scroll to position [0, 0]
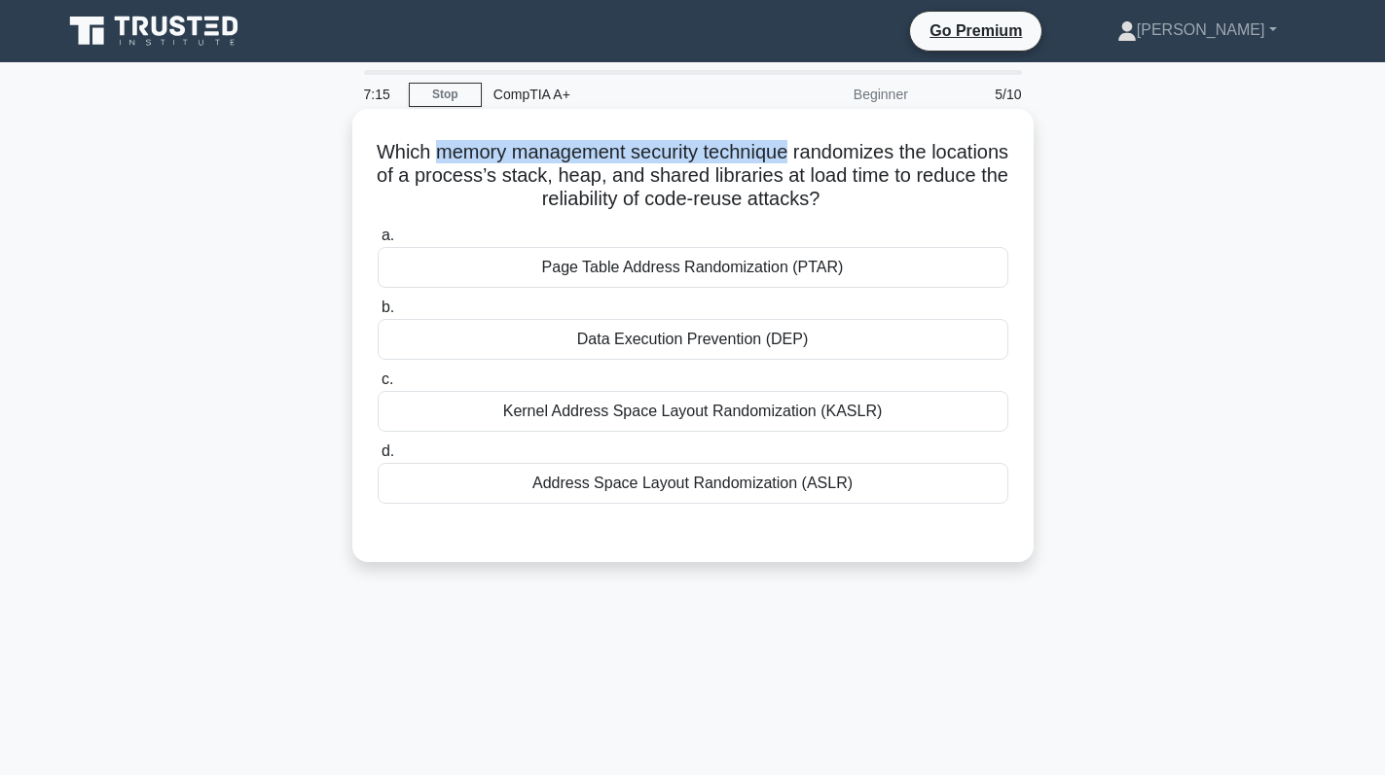
drag, startPoint x: 470, startPoint y: 152, endPoint x: 832, endPoint y: 151, distance: 361.9
click at [832, 151] on h5 "Which memory management security technique randomizes the locations of a proces…" at bounding box center [693, 176] width 634 height 72
copy h5 "memory management security technique"
click at [706, 265] on div "Page Table Address Randomization (PTAR)" at bounding box center [693, 267] width 630 height 41
click at [378, 242] on input "a. Page Table Address Randomization (PTAR)" at bounding box center [378, 236] width 0 height 13
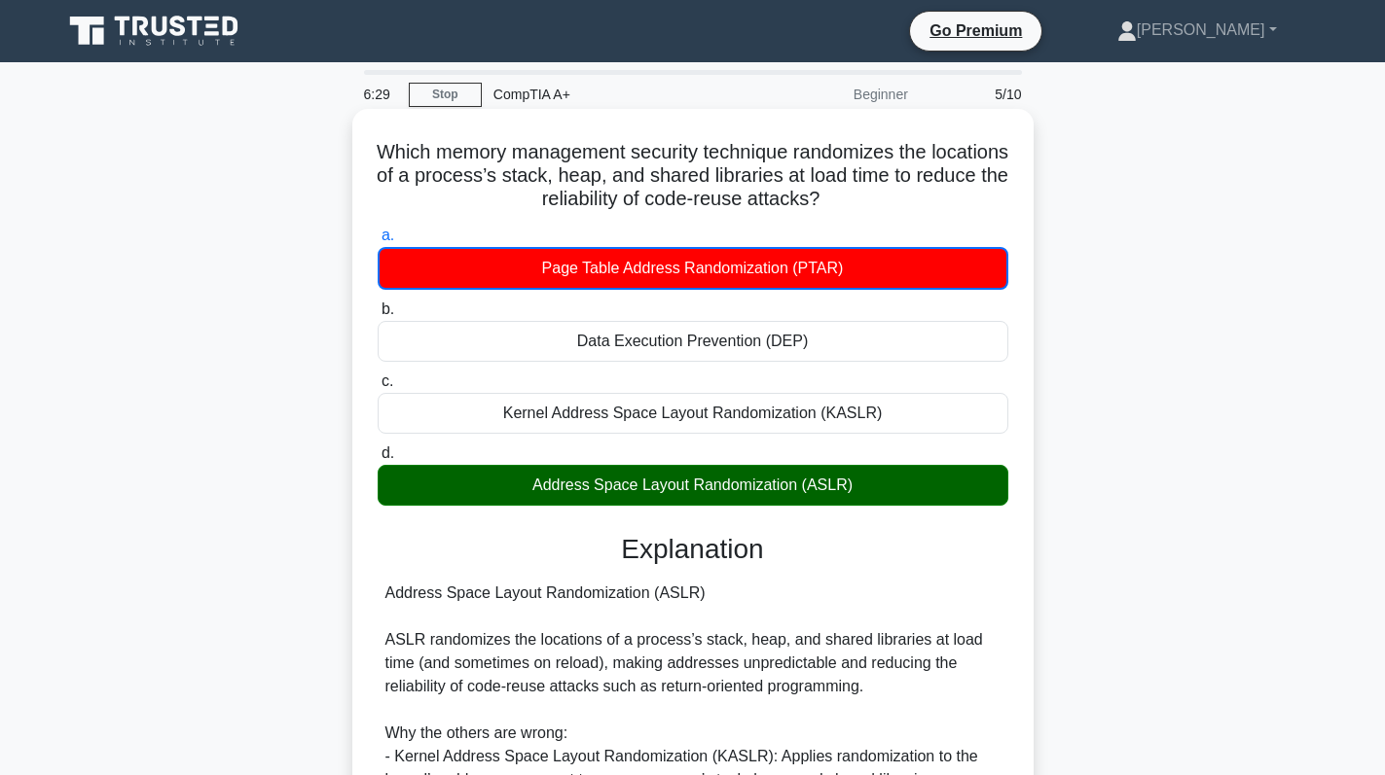
drag, startPoint x: 533, startPoint y: 490, endPoint x: 797, endPoint y: 510, distance: 264.4
click at [797, 510] on div "a. Page Table Address Randomization (PTAR) b. Data Execution Prevention (DEP) c." at bounding box center [693, 365] width 654 height 290
copy div "Address Space Layout Randomization"
drag, startPoint x: 642, startPoint y: 175, endPoint x: 682, endPoint y: 176, distance: 39.9
click at [682, 176] on h5 "Which memory management security technique randomizes the locations of a proces…" at bounding box center [693, 176] width 634 height 72
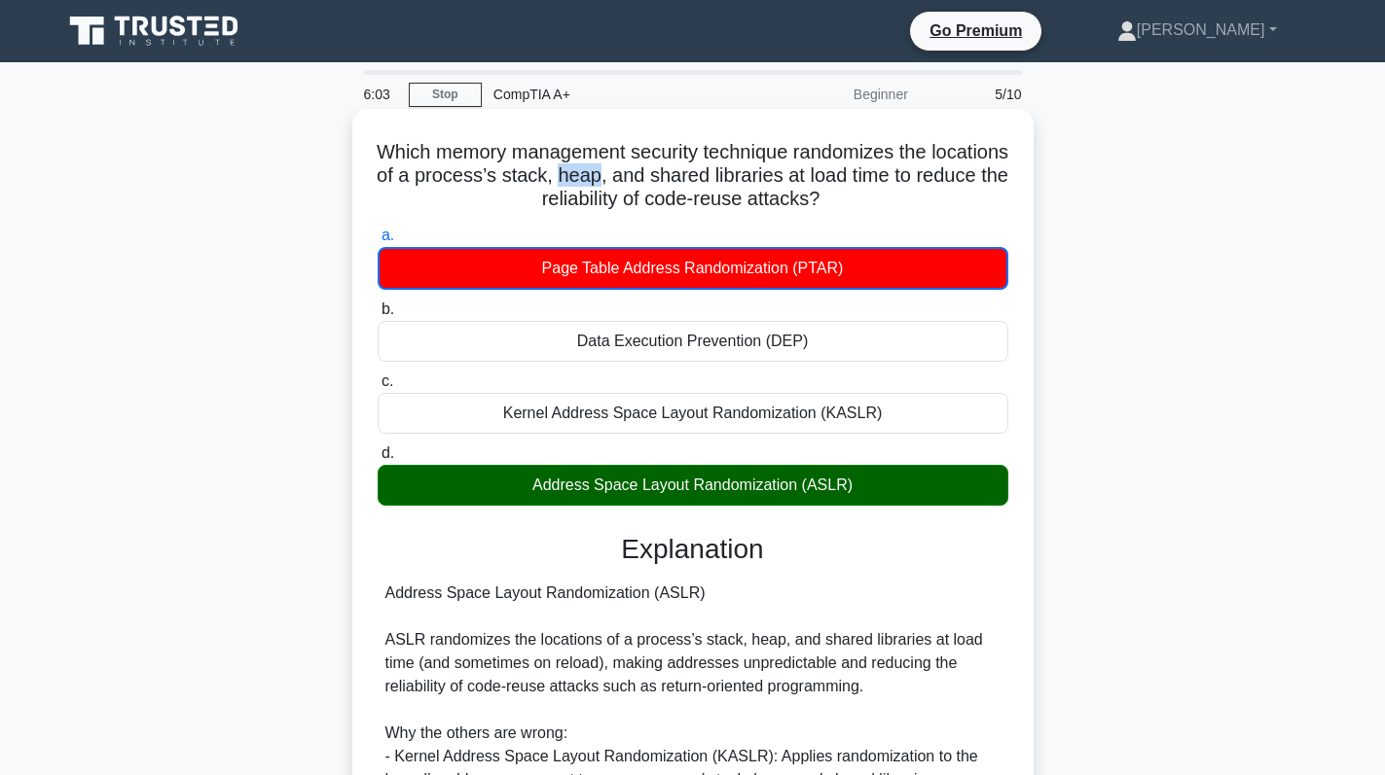
copy h5 "heap"
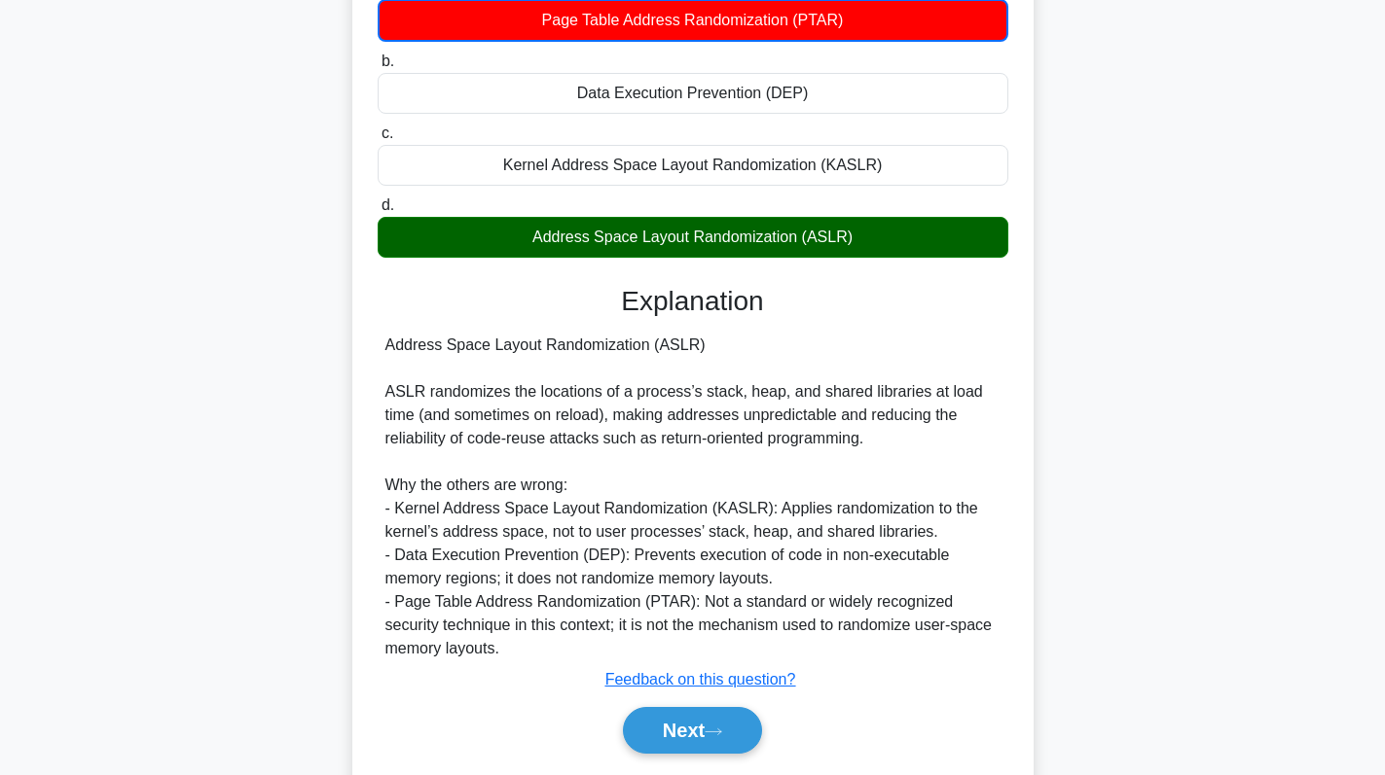
scroll to position [310, 0]
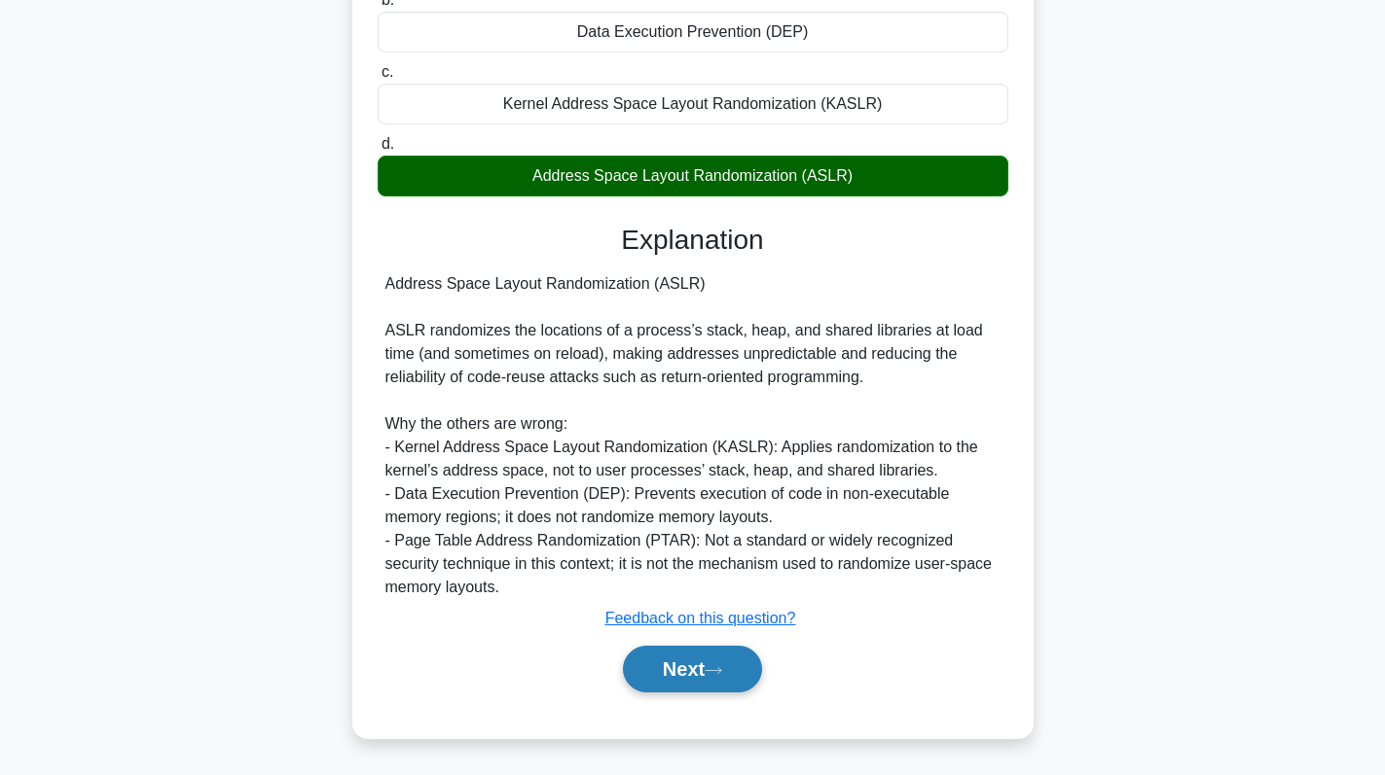
click at [659, 673] on button "Next" at bounding box center [692, 669] width 139 height 47
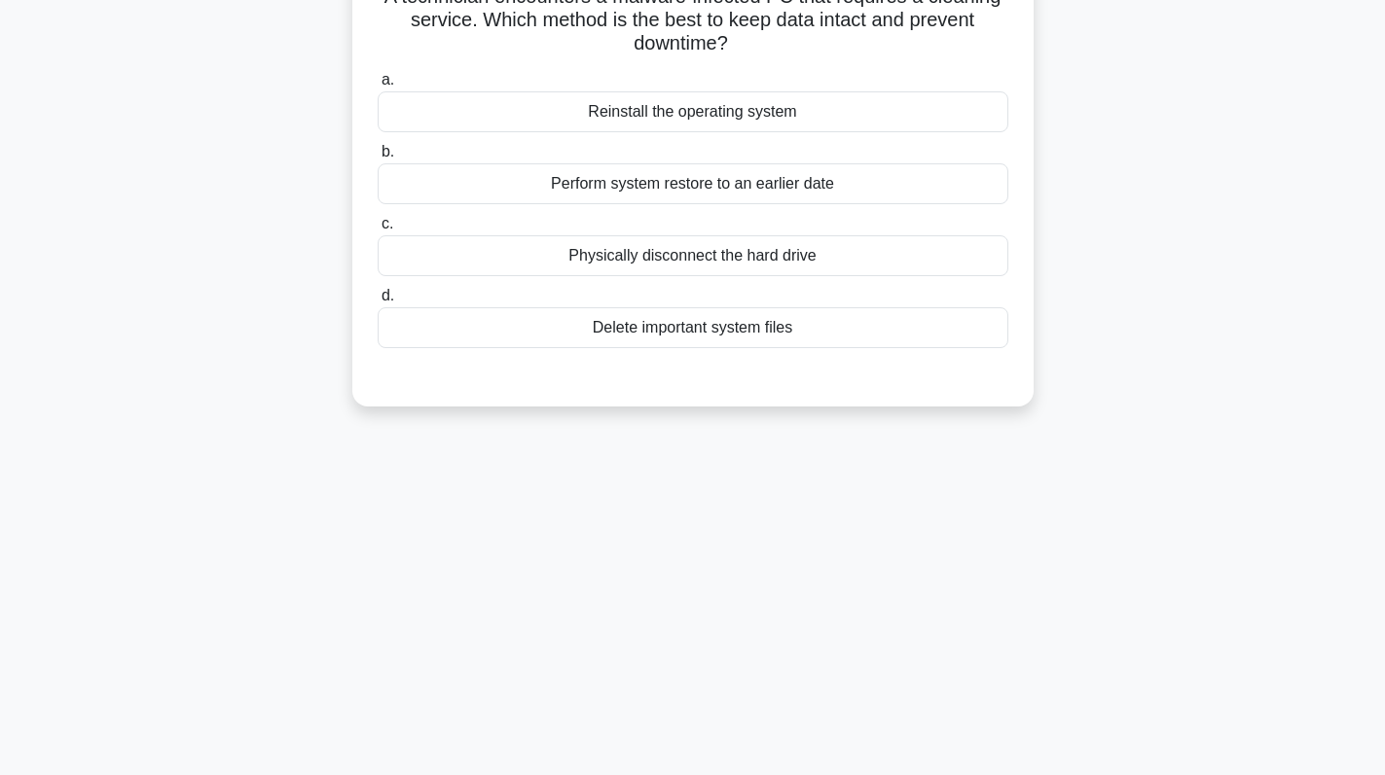
scroll to position [0, 0]
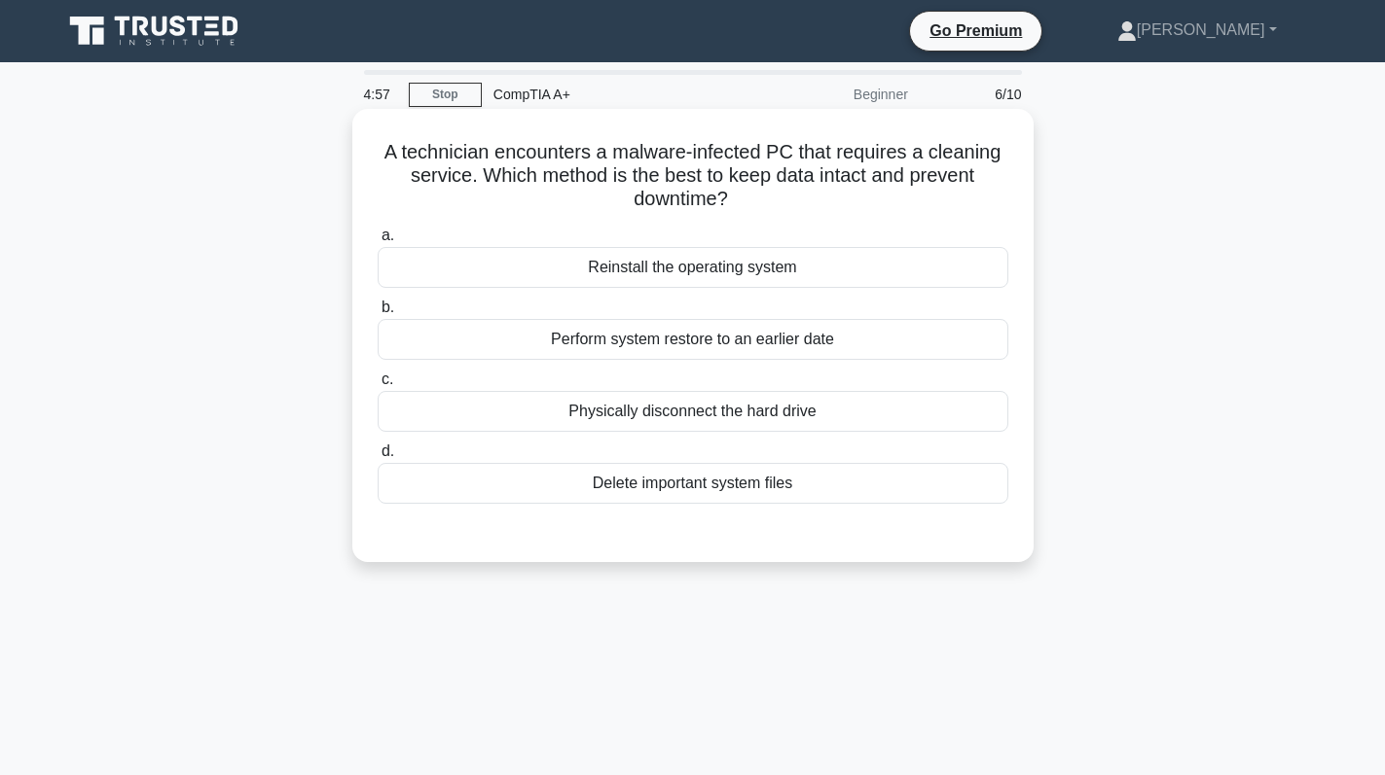
click at [748, 346] on div "Perform system restore to an earlier date" at bounding box center [693, 339] width 630 height 41
click at [378, 314] on input "b. Perform system restore to an earlier date" at bounding box center [378, 308] width 0 height 13
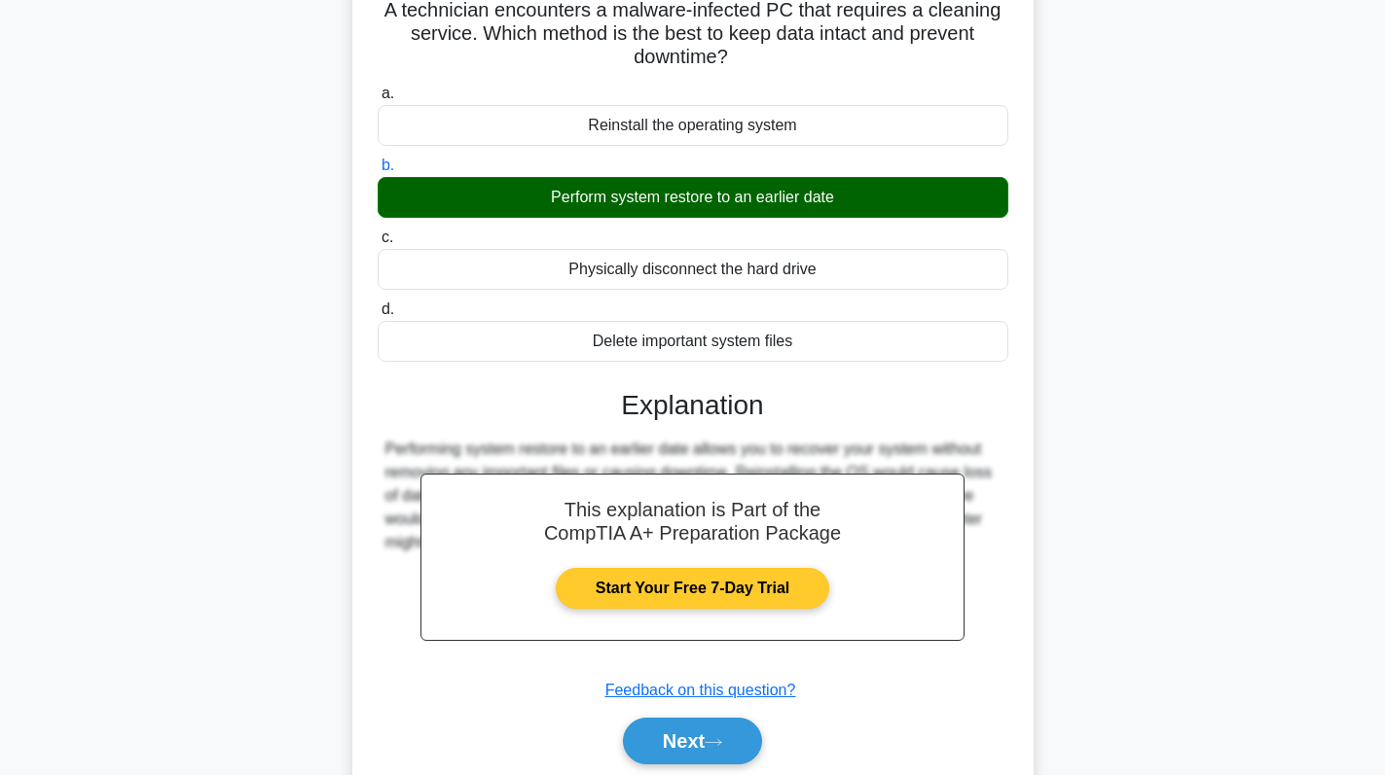
scroll to position [275, 0]
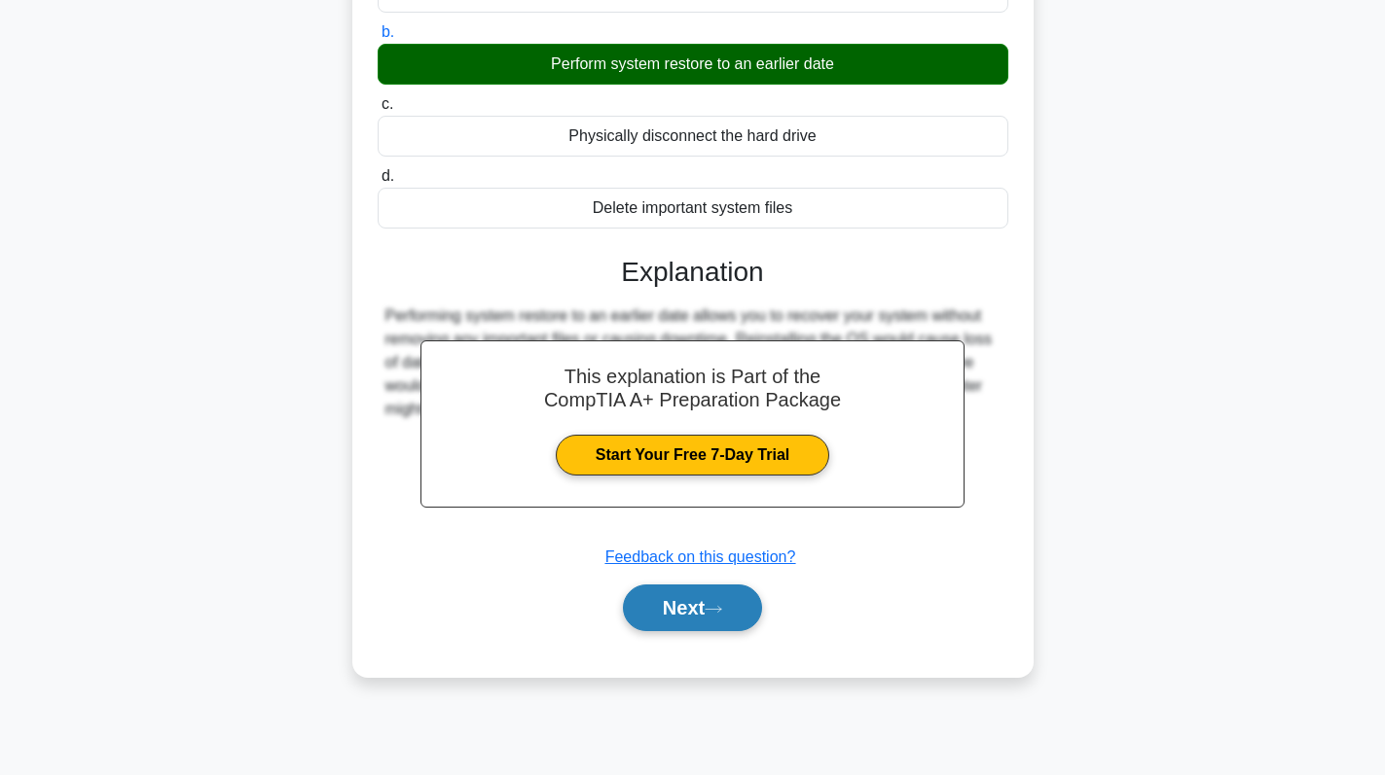
click at [729, 622] on button "Next" at bounding box center [692, 608] width 139 height 47
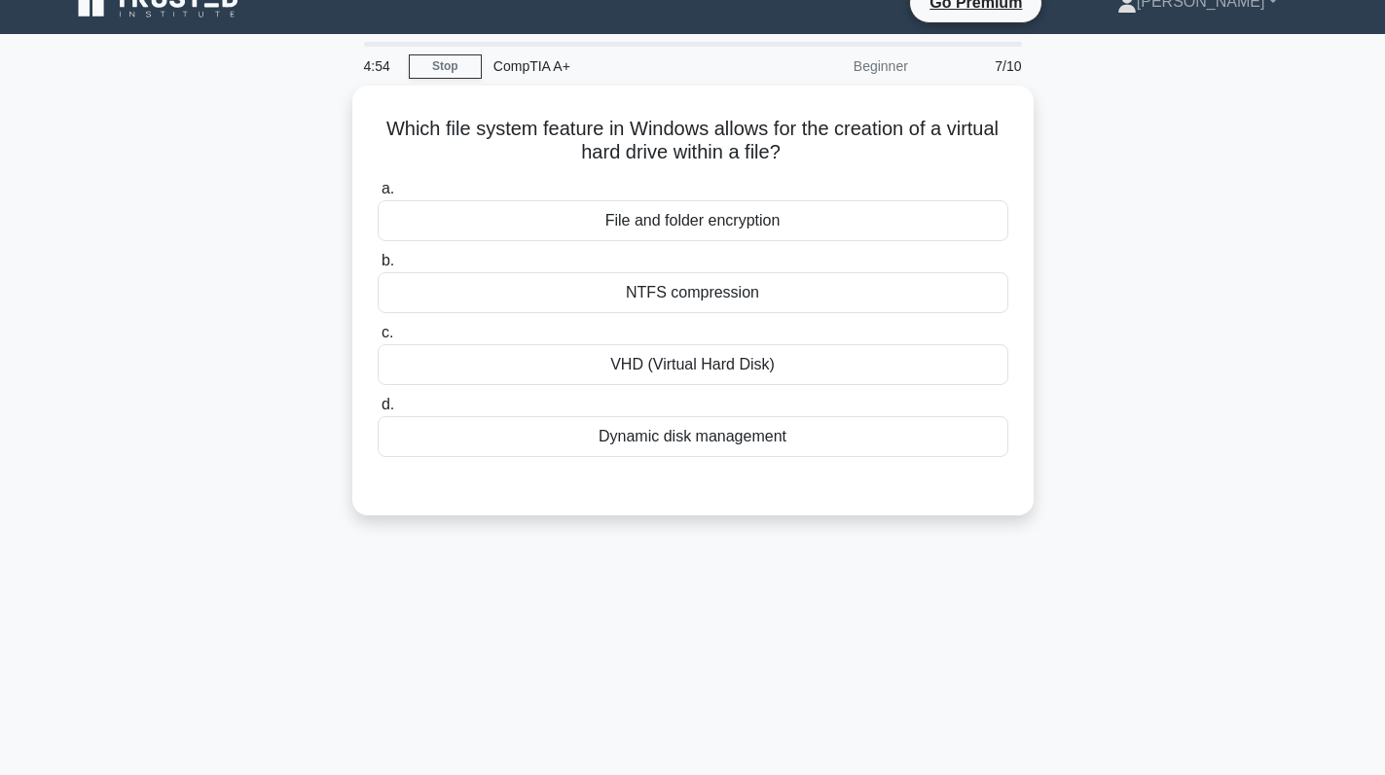
scroll to position [0, 0]
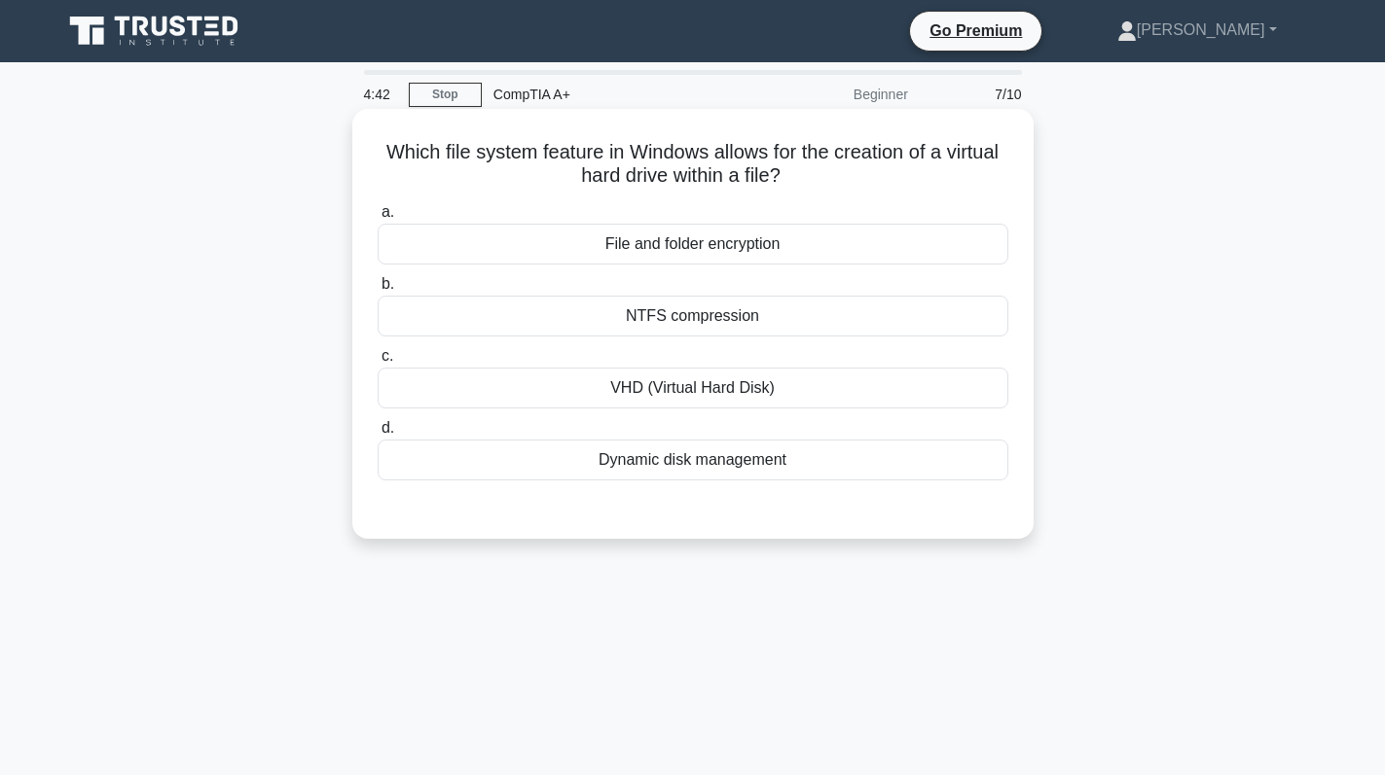
click at [802, 406] on div "VHD (Virtual Hard Disk)" at bounding box center [693, 388] width 630 height 41
click at [378, 363] on input "c. VHD (Virtual Hard Disk)" at bounding box center [378, 356] width 0 height 13
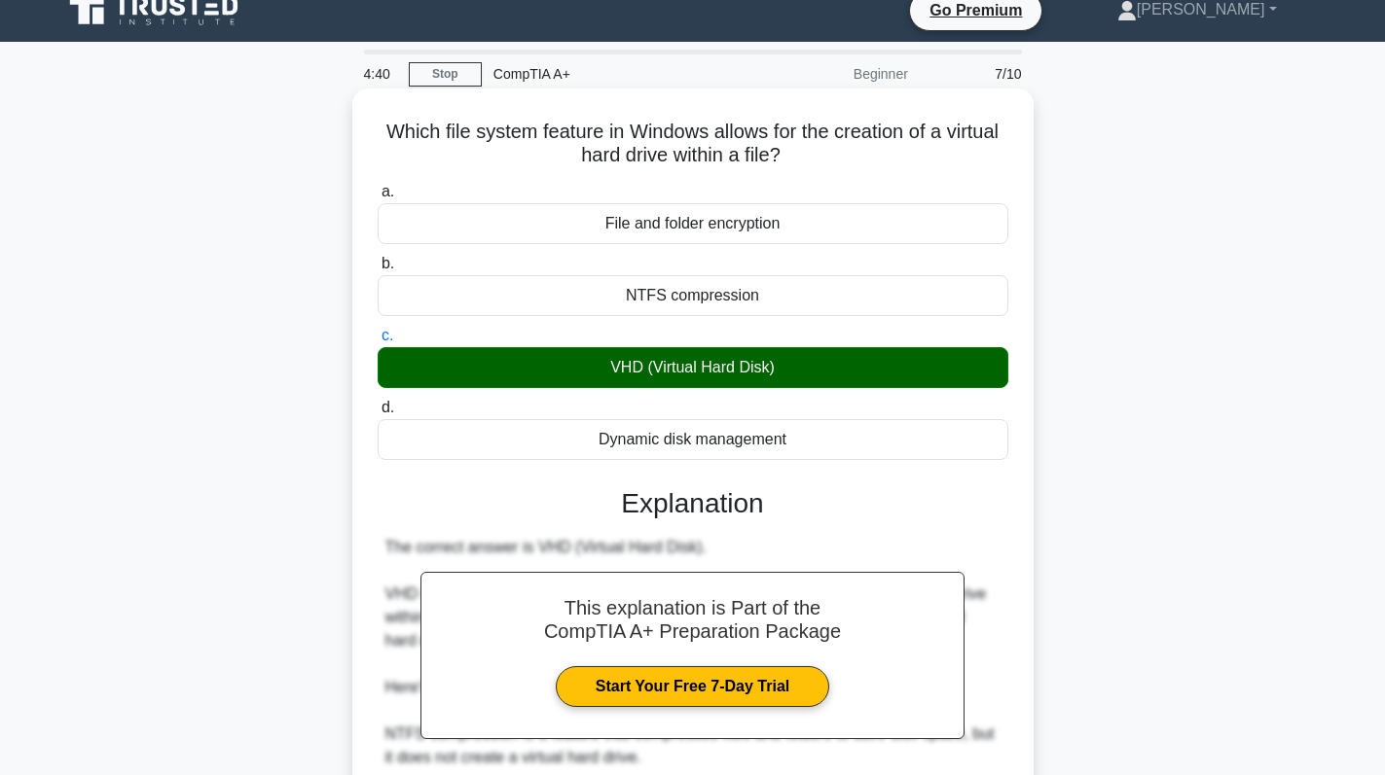
scroll to position [355, 0]
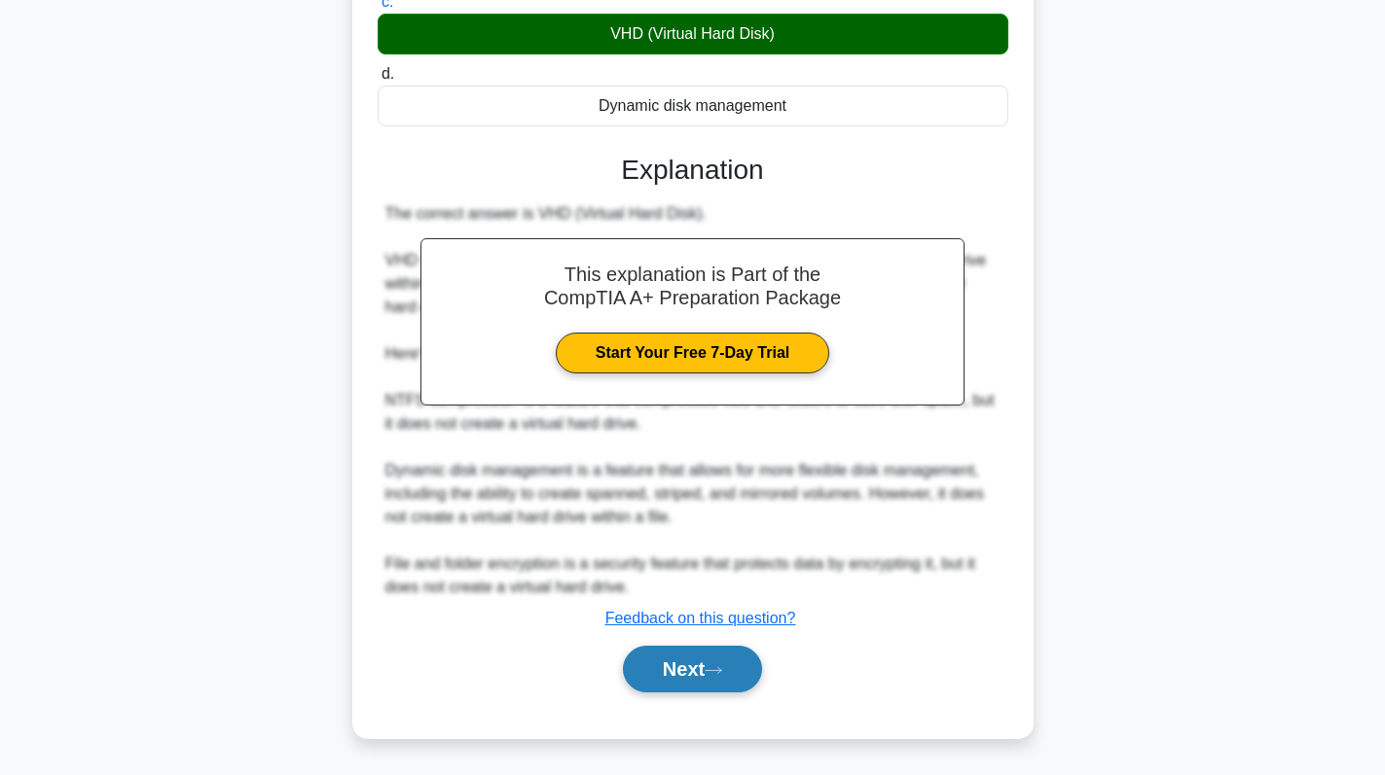
click at [683, 662] on button "Next" at bounding box center [692, 669] width 139 height 47
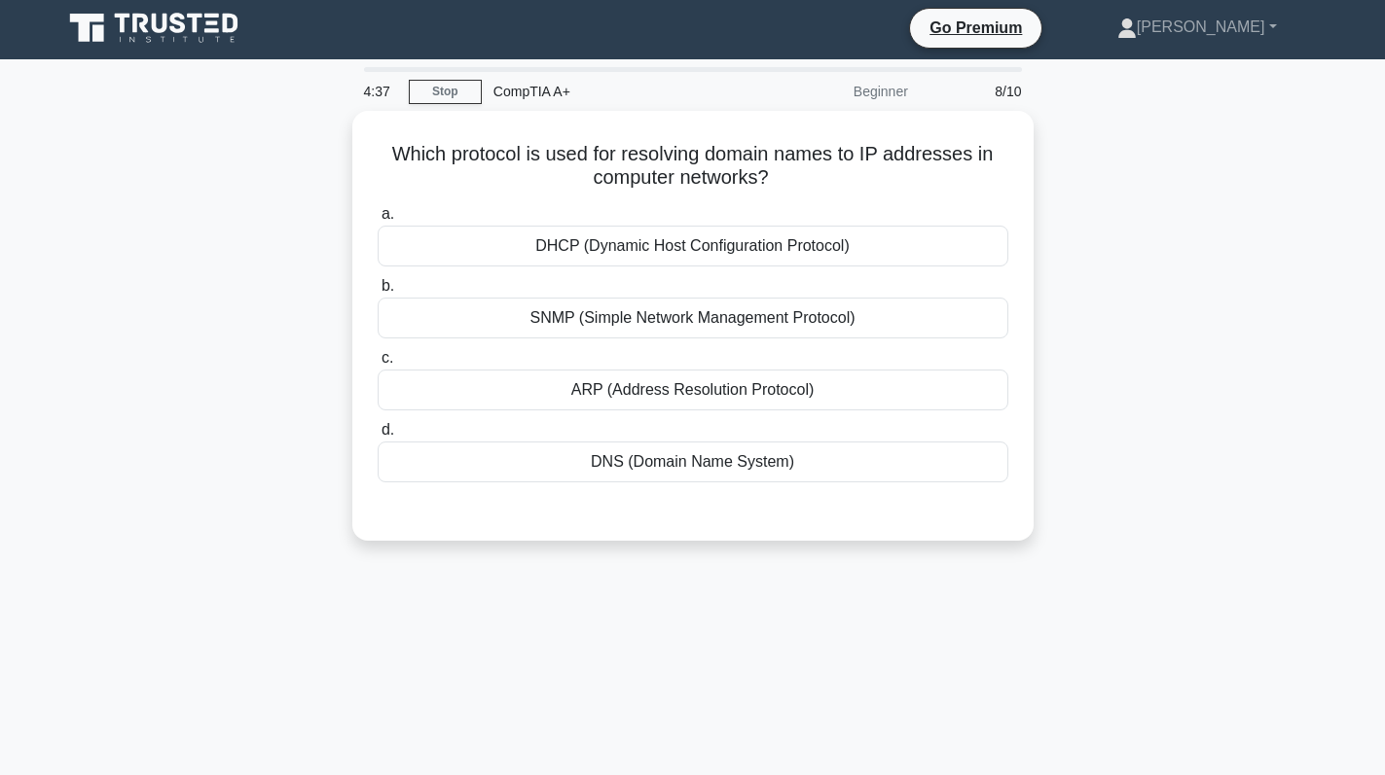
scroll to position [0, 0]
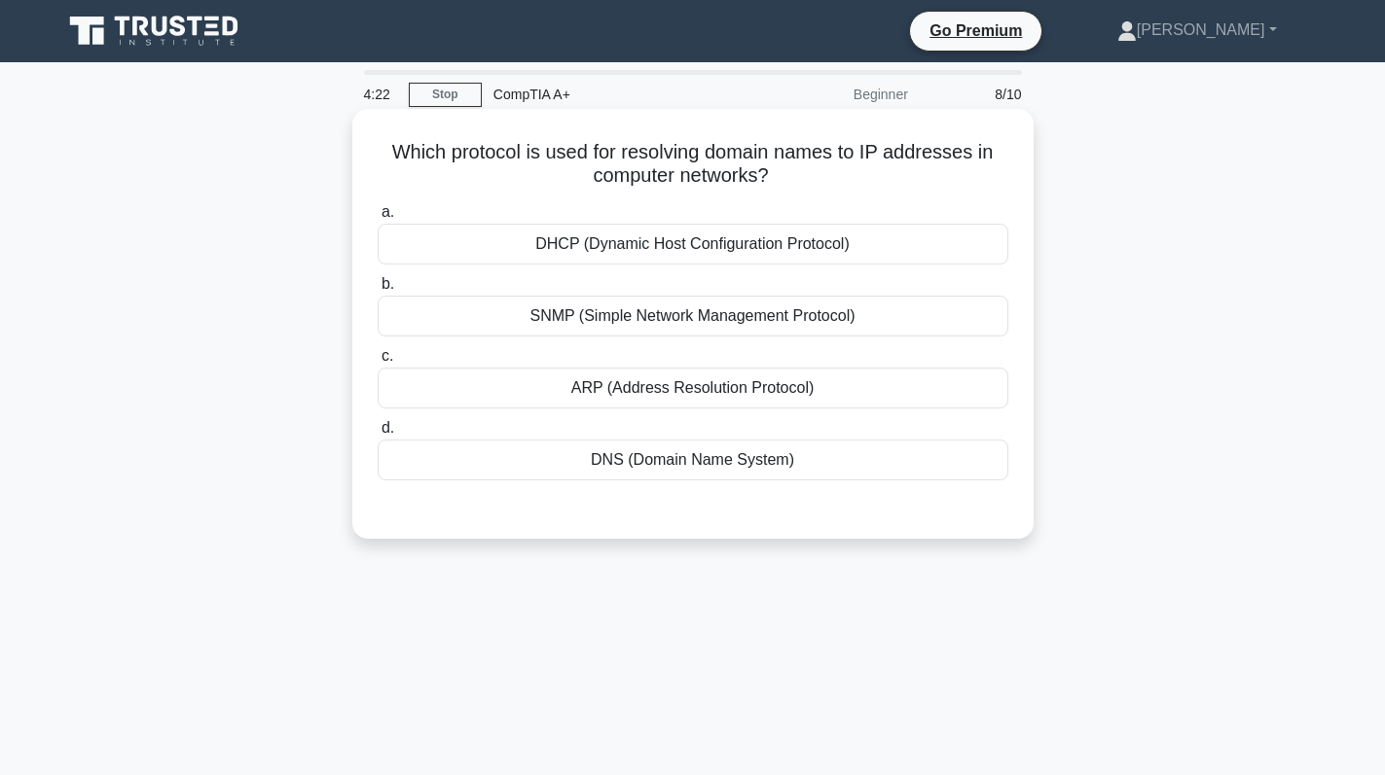
click at [742, 367] on label "c. ARP (Address Resolution Protocol)" at bounding box center [693, 376] width 630 height 64
click at [378, 363] on input "c. ARP (Address Resolution Protocol)" at bounding box center [378, 356] width 0 height 13
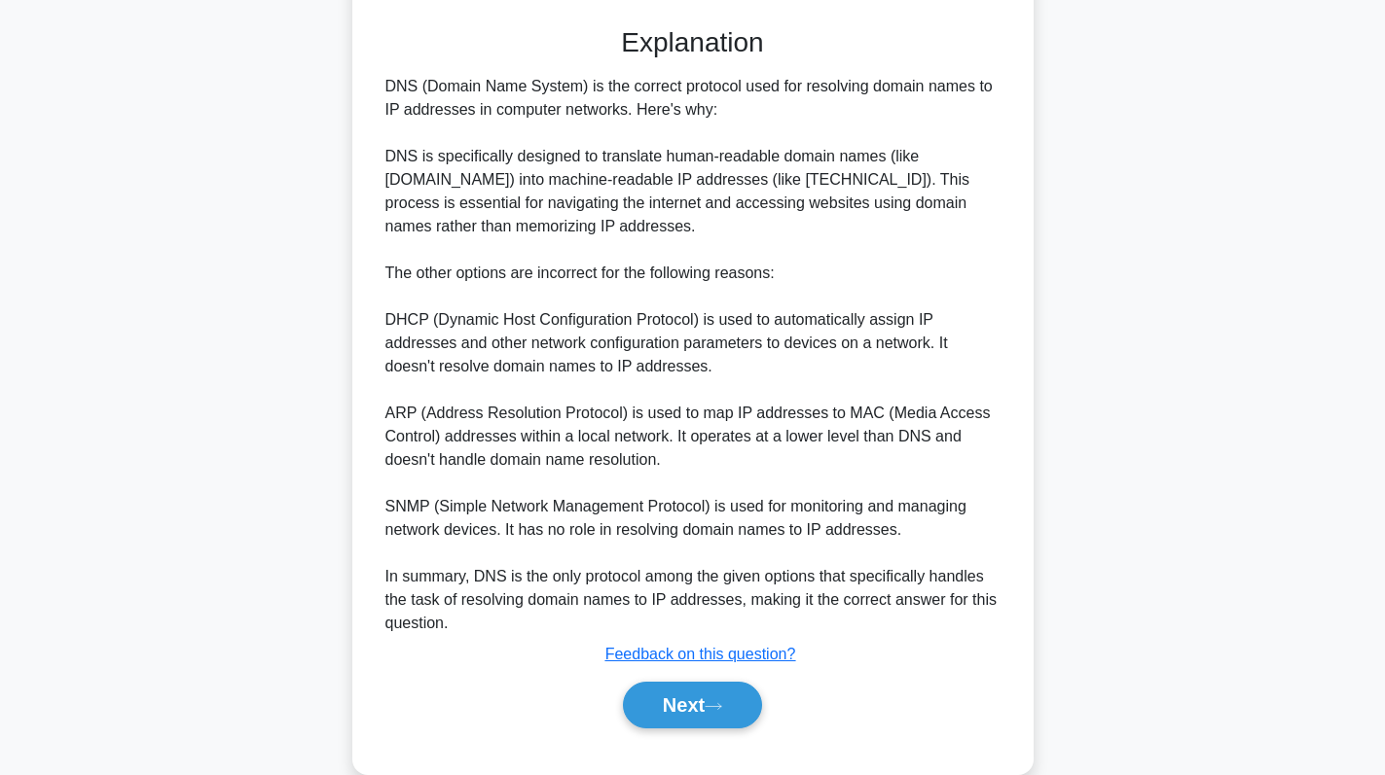
scroll to position [521, 0]
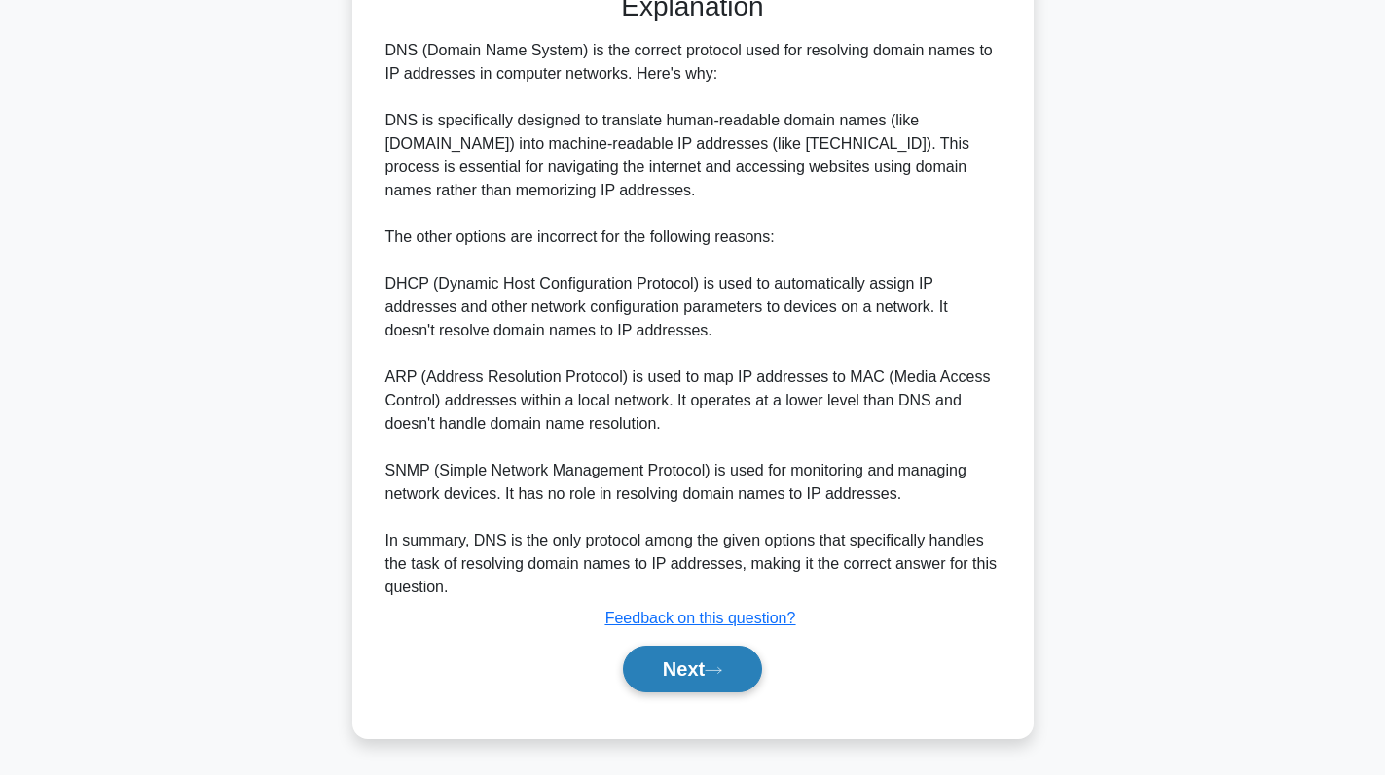
click at [672, 664] on button "Next" at bounding box center [692, 669] width 139 height 47
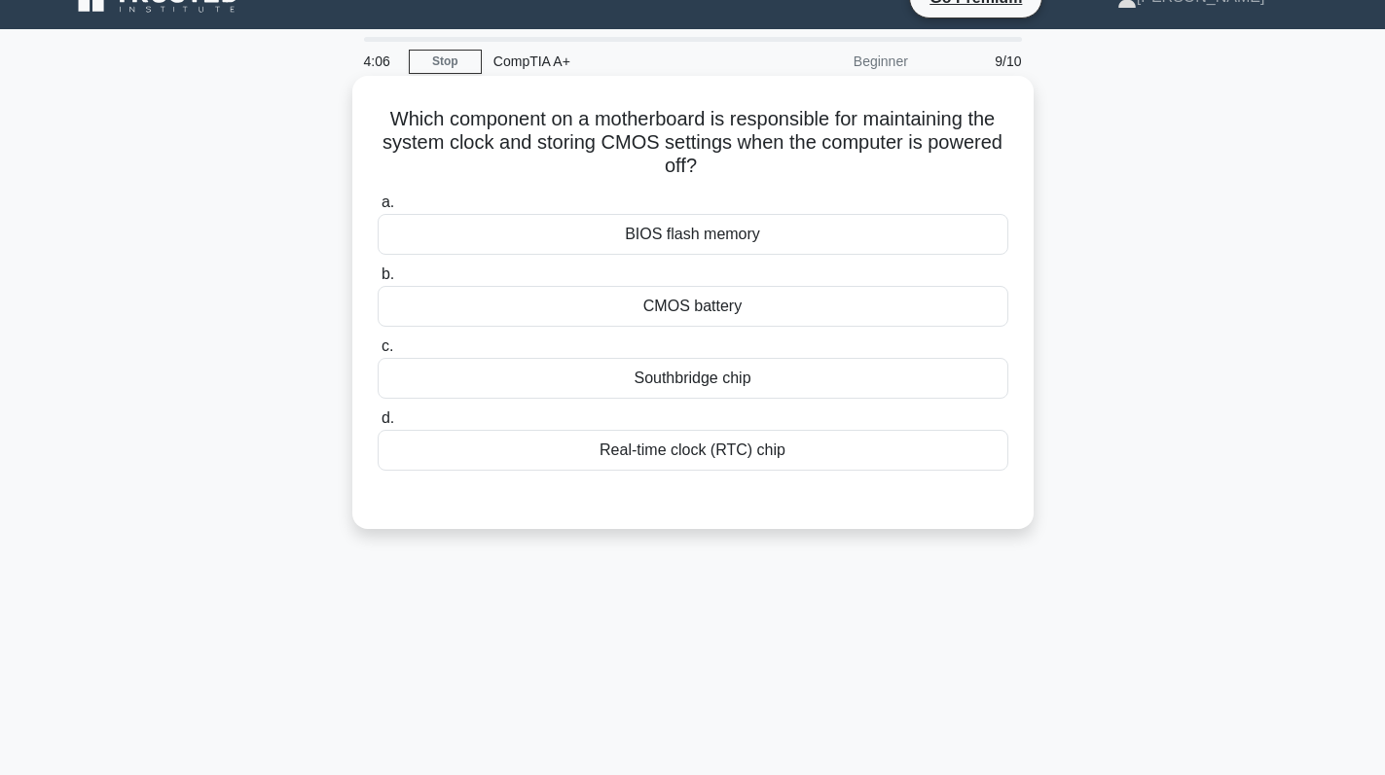
scroll to position [0, 0]
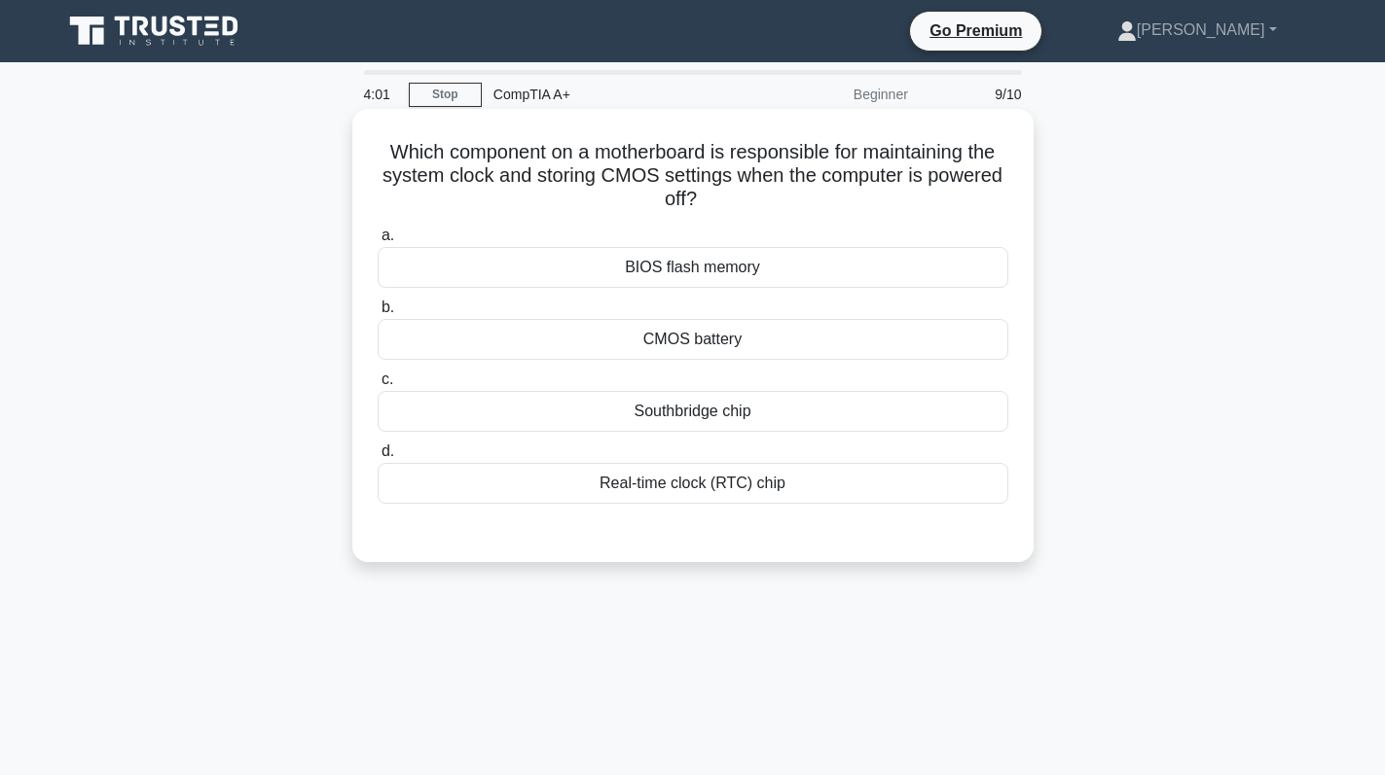
click at [766, 354] on div "CMOS battery" at bounding box center [693, 339] width 630 height 41
click at [378, 314] on input "b. CMOS battery" at bounding box center [378, 308] width 0 height 13
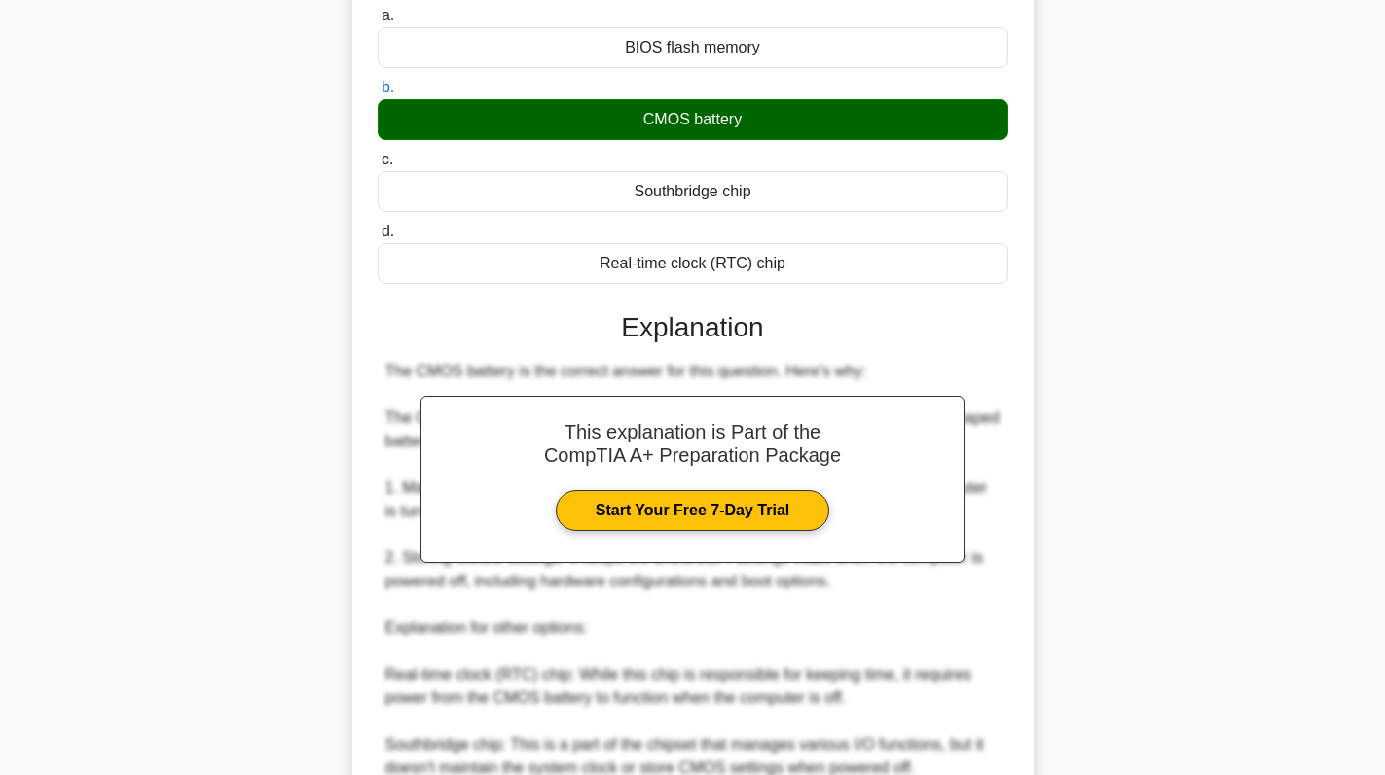
scroll to position [472, 0]
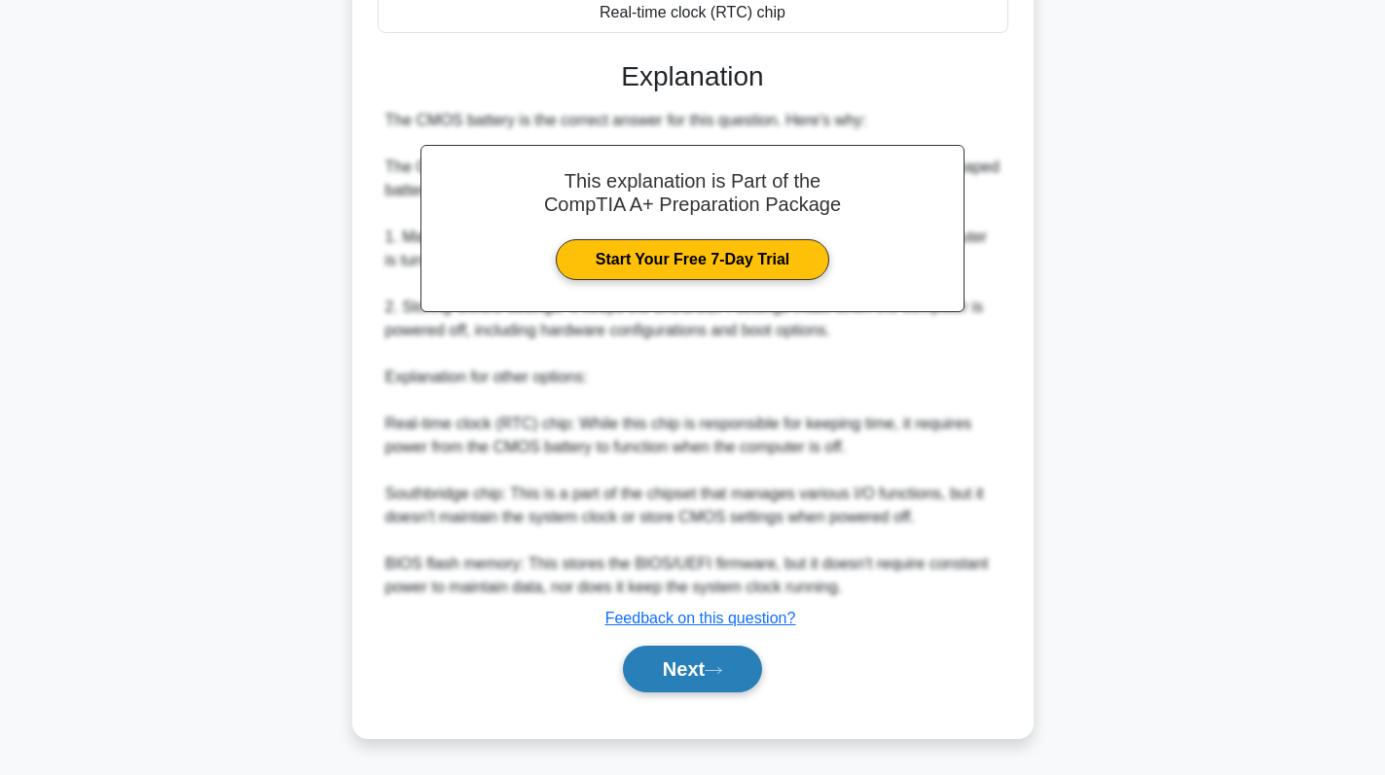
click at [714, 665] on icon at bounding box center [713, 670] width 18 height 11
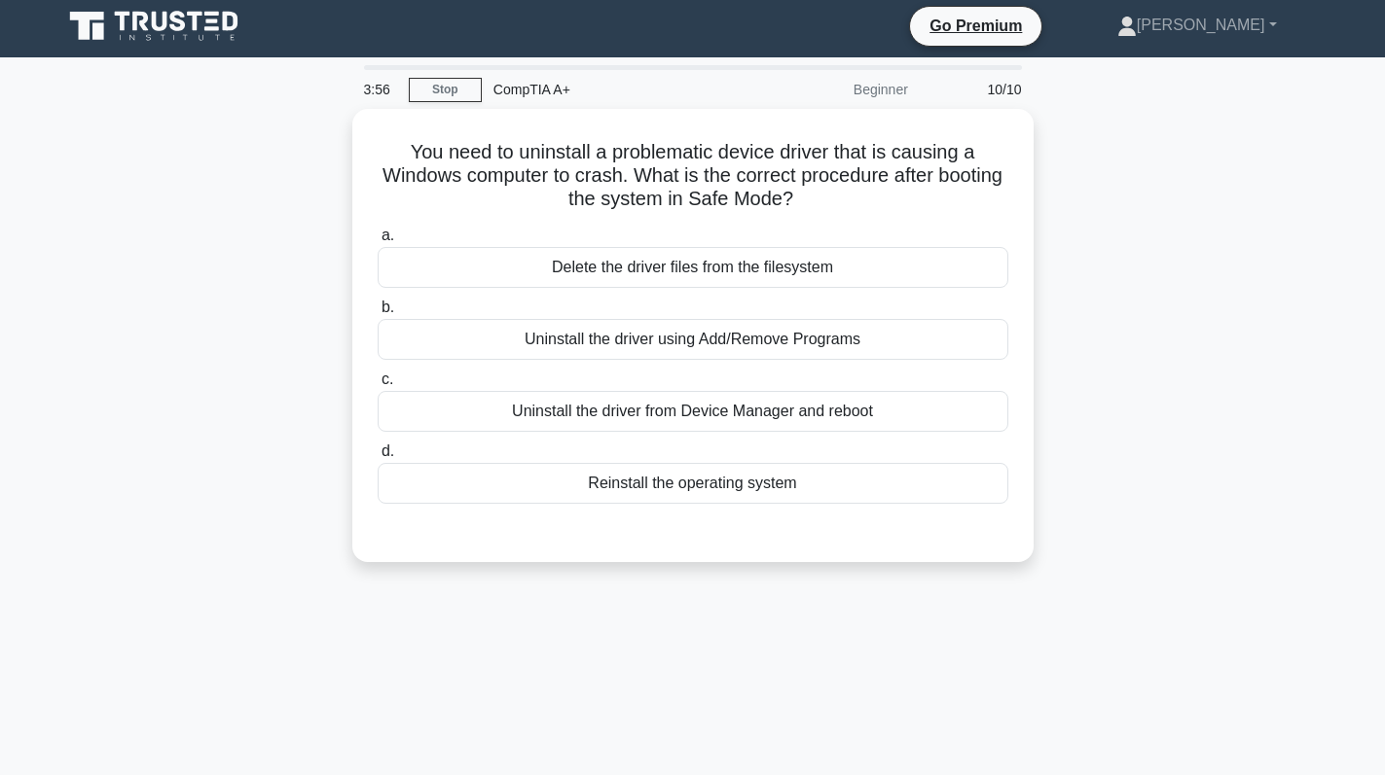
scroll to position [0, 0]
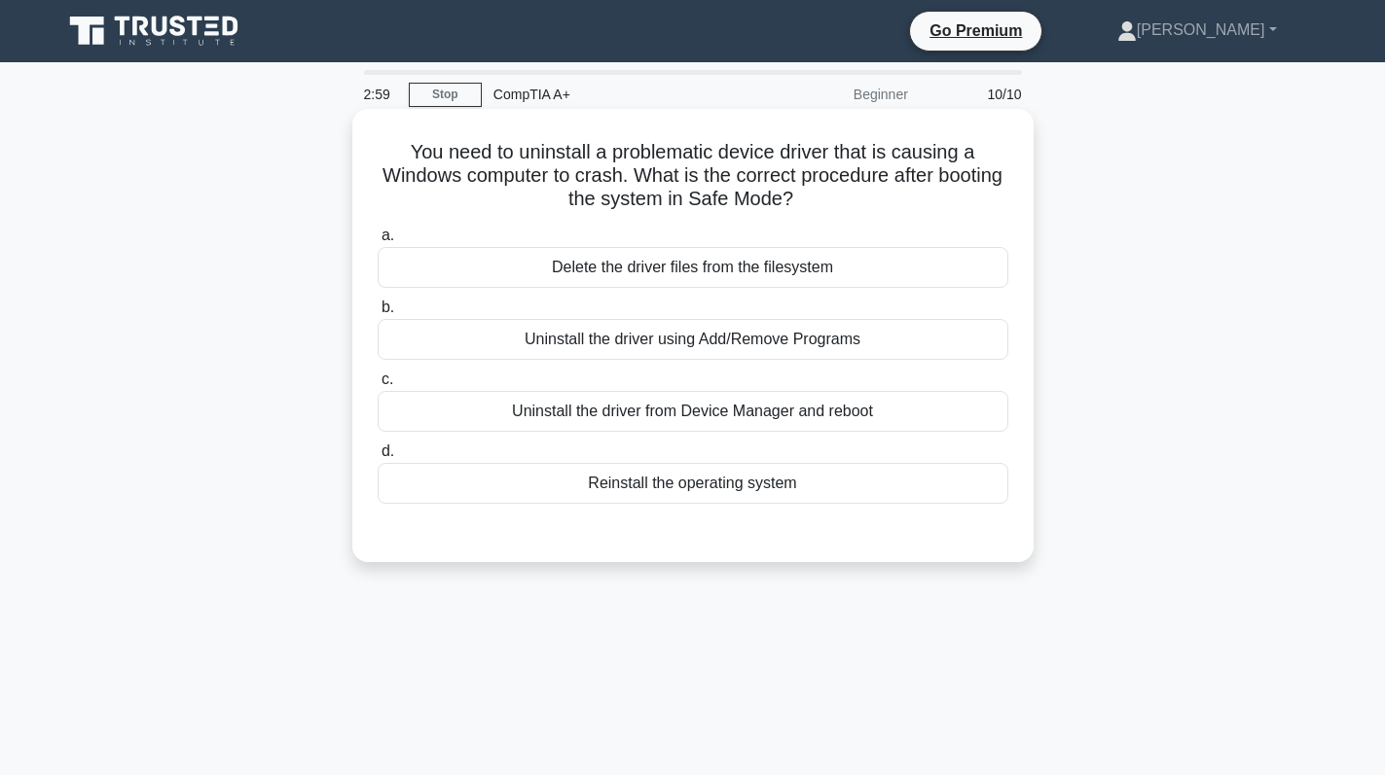
click at [747, 350] on div "Uninstall the driver using Add/Remove Programs" at bounding box center [693, 339] width 630 height 41
click at [378, 314] on input "b. Uninstall the driver using Add/Remove Programs" at bounding box center [378, 308] width 0 height 13
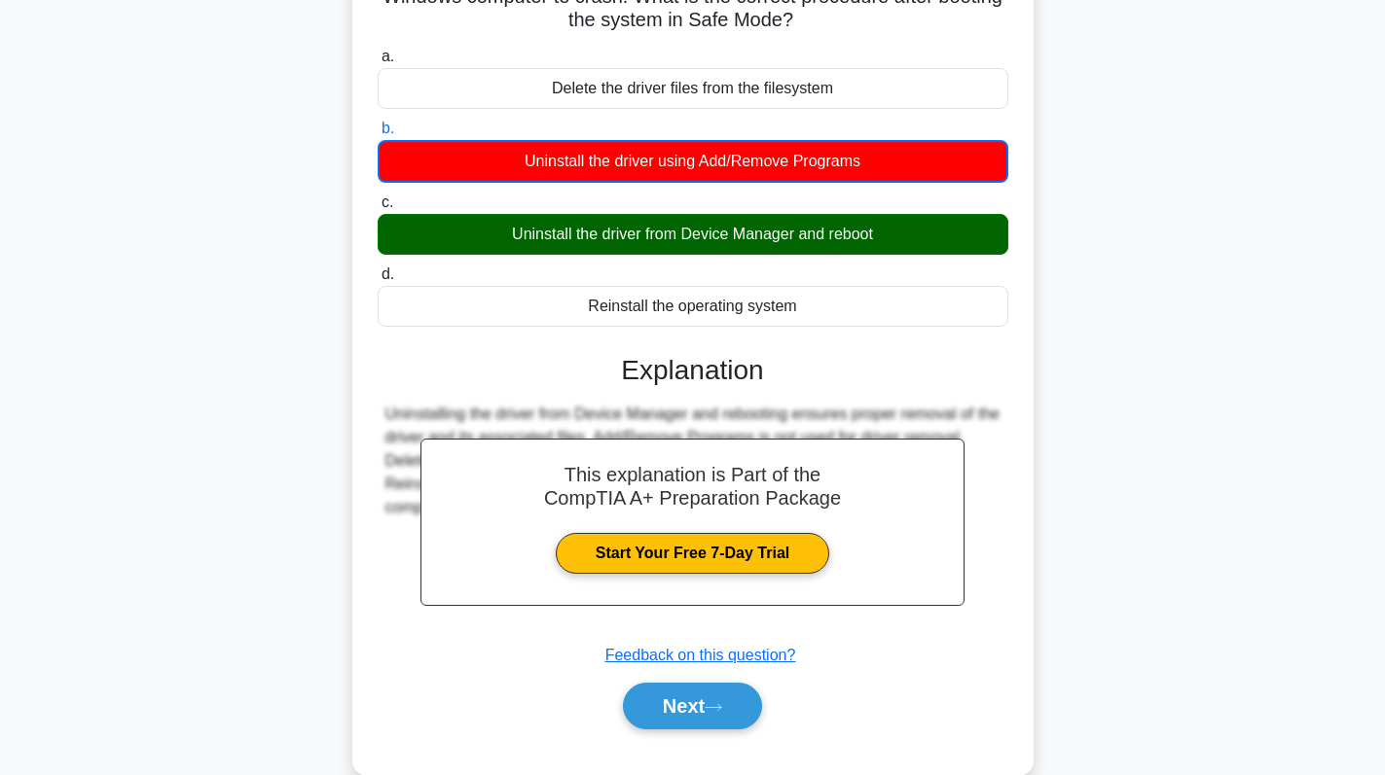
scroll to position [275, 0]
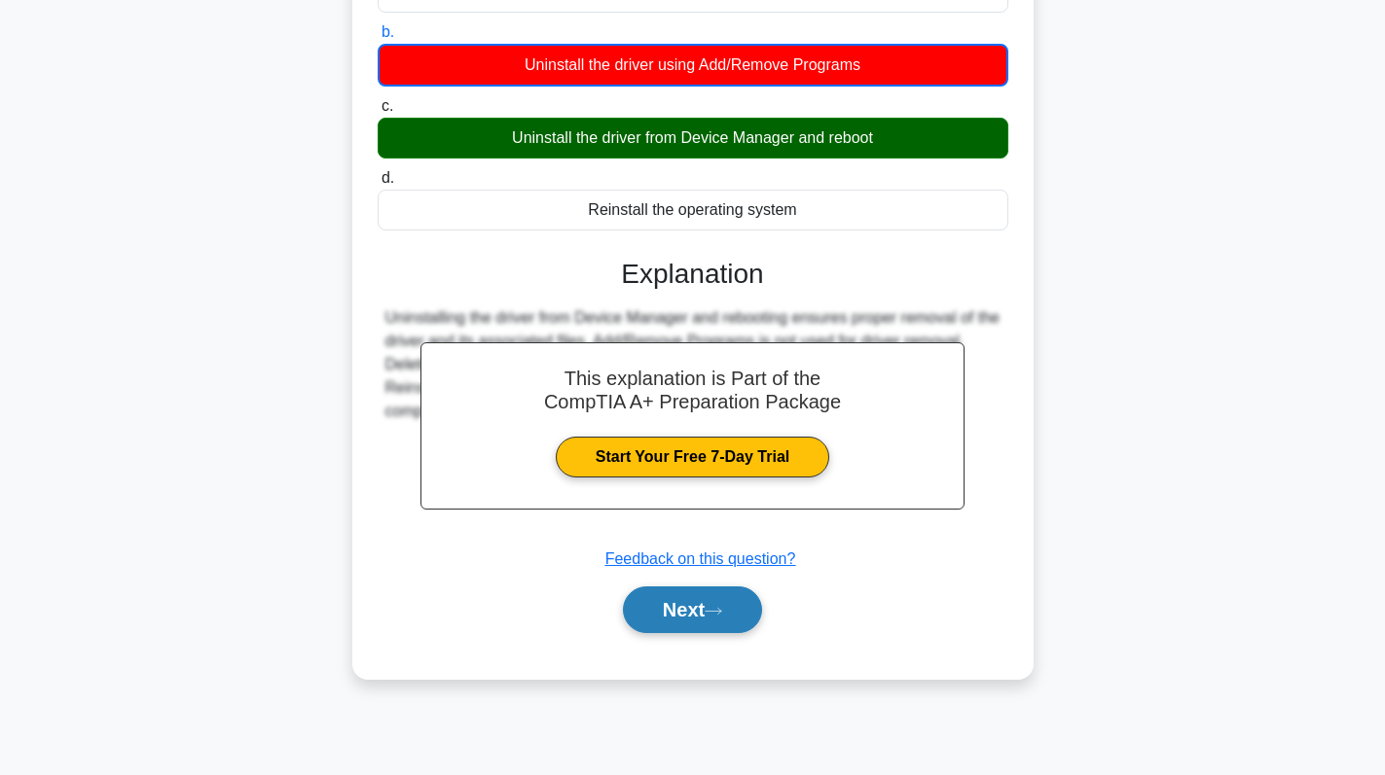
click at [678, 603] on button "Next" at bounding box center [692, 610] width 139 height 47
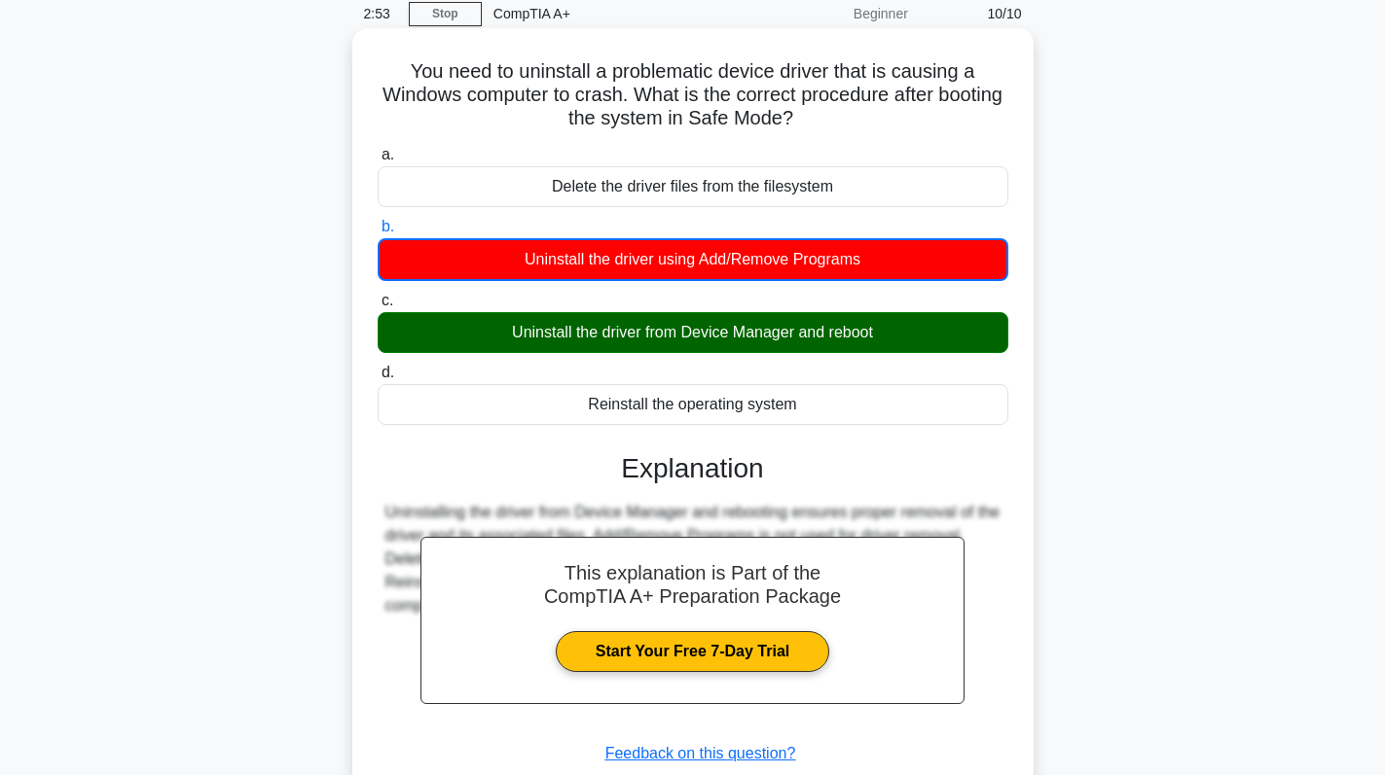
scroll to position [0, 0]
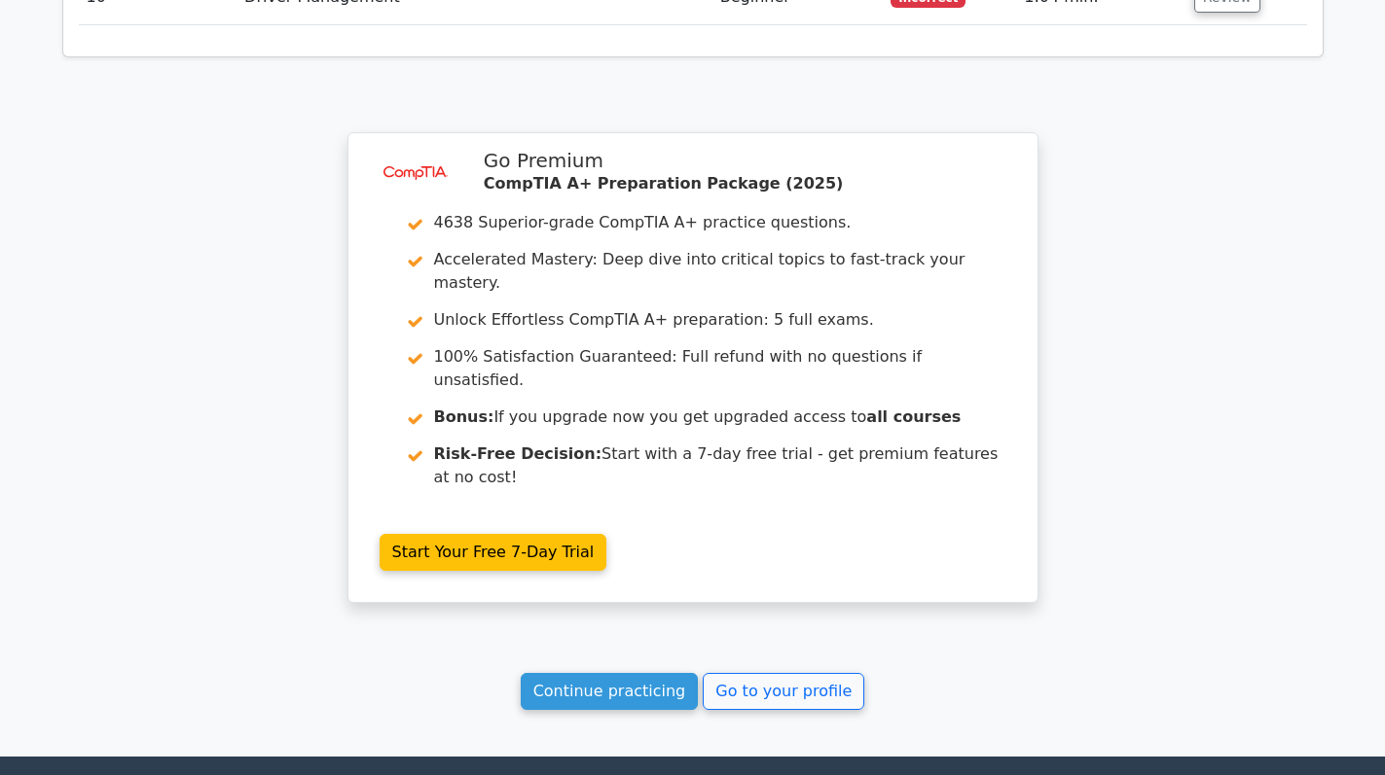
scroll to position [3219, 0]
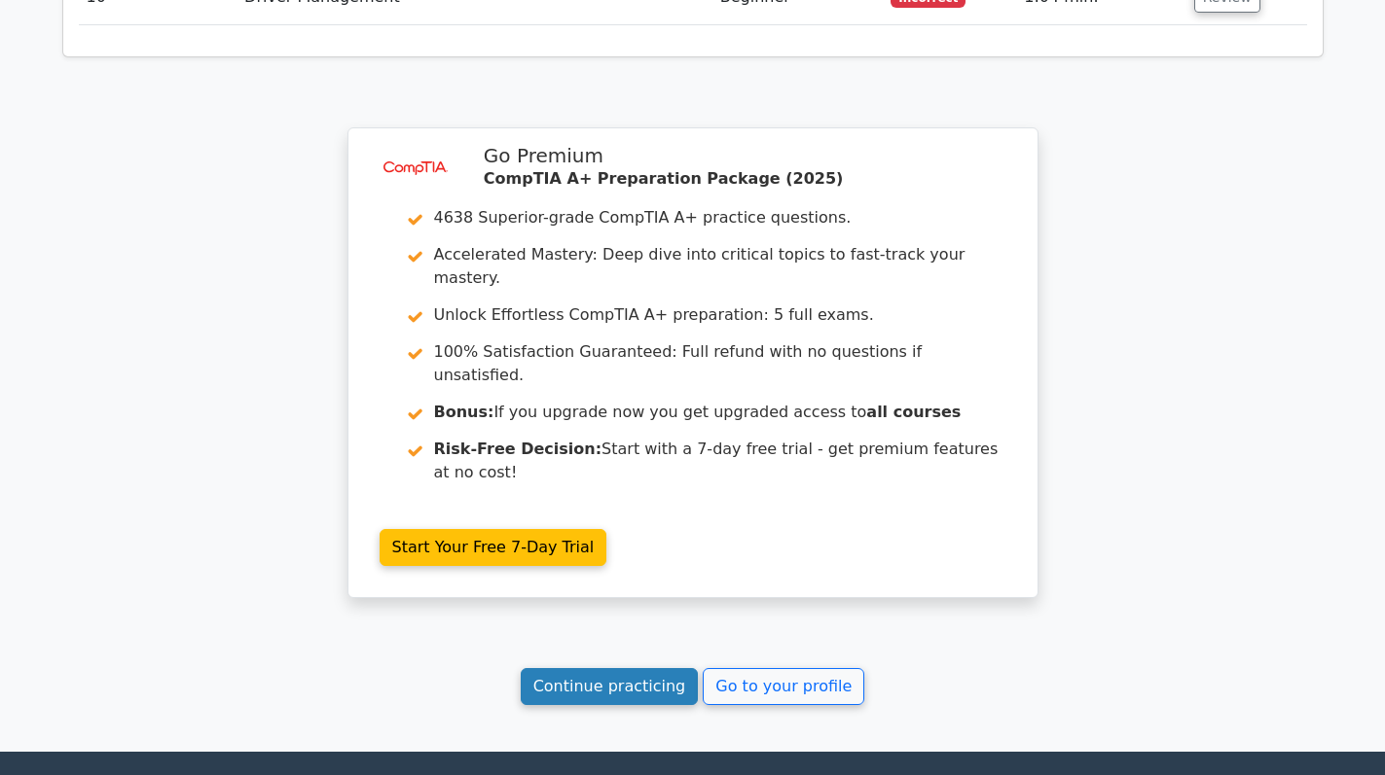
click at [606, 668] on link "Continue practicing" at bounding box center [610, 686] width 178 height 37
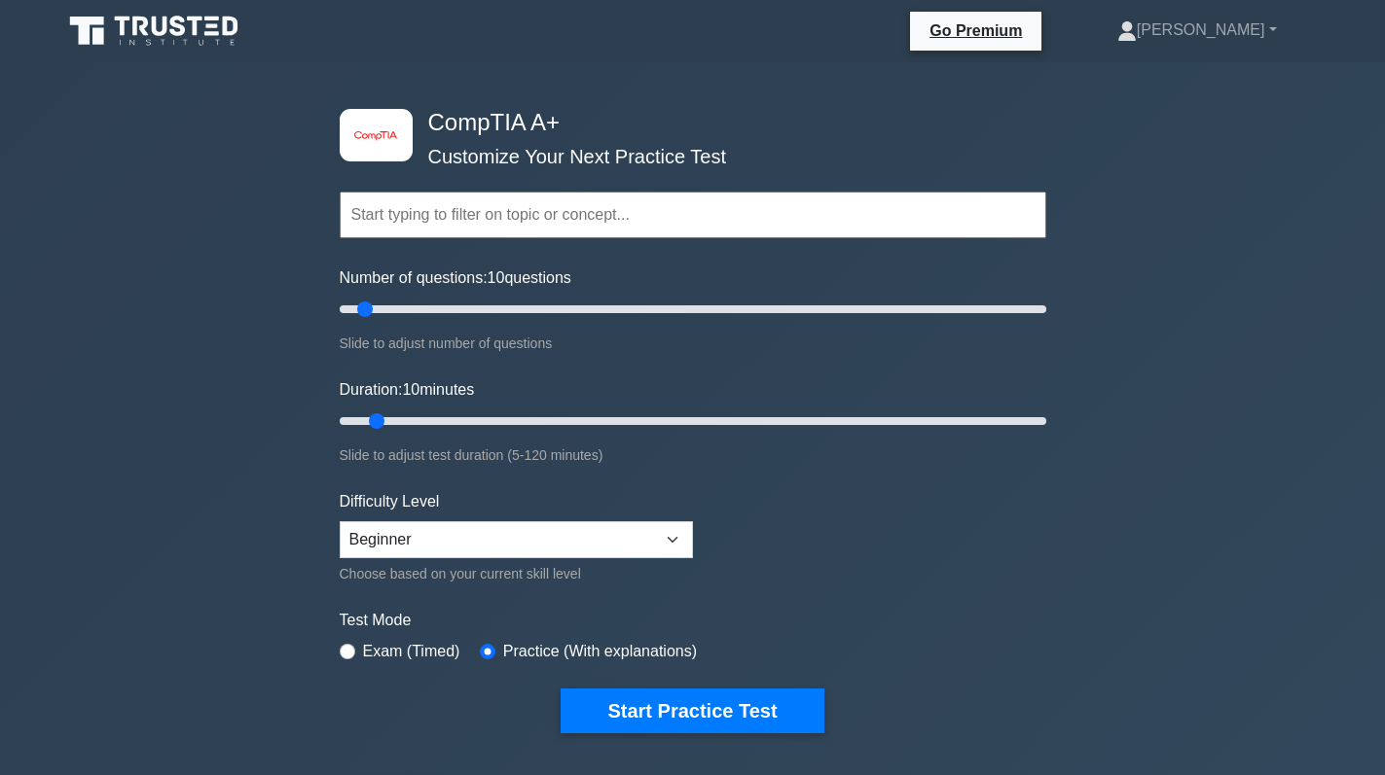
drag, startPoint x: 284, startPoint y: 134, endPoint x: 671, endPoint y: 404, distance: 471.8
click at [665, 379] on div "image/svg+xml CompTIA A+ Customize Your Next Practice Test Topics Hardware Oper…" at bounding box center [692, 635] width 1385 height 1146
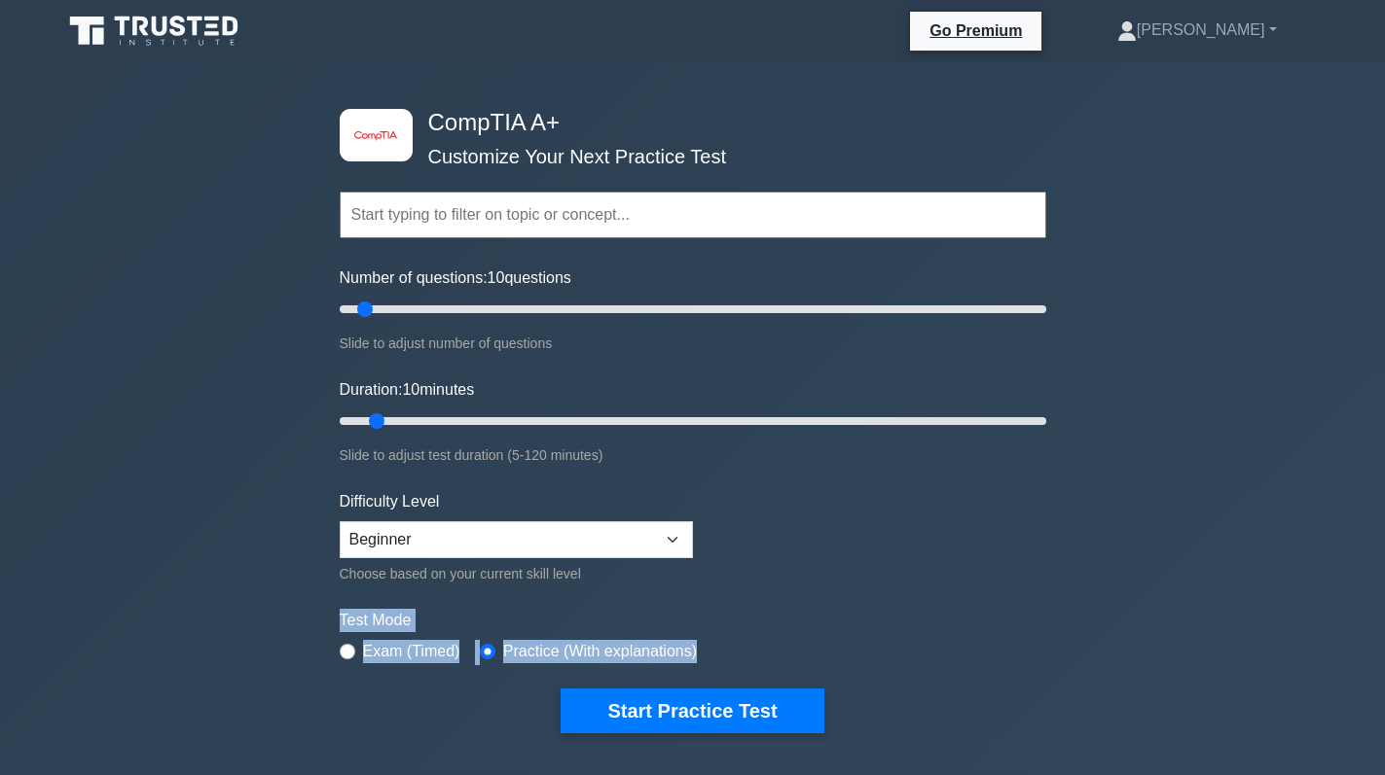
drag, startPoint x: 887, startPoint y: 643, endPoint x: 210, endPoint y: 547, distance: 684.0
click at [249, 605] on div "image/svg+xml CompTIA A+ Customize Your Next Practice Test Topics Hardware Oper…" at bounding box center [692, 635] width 1385 height 1146
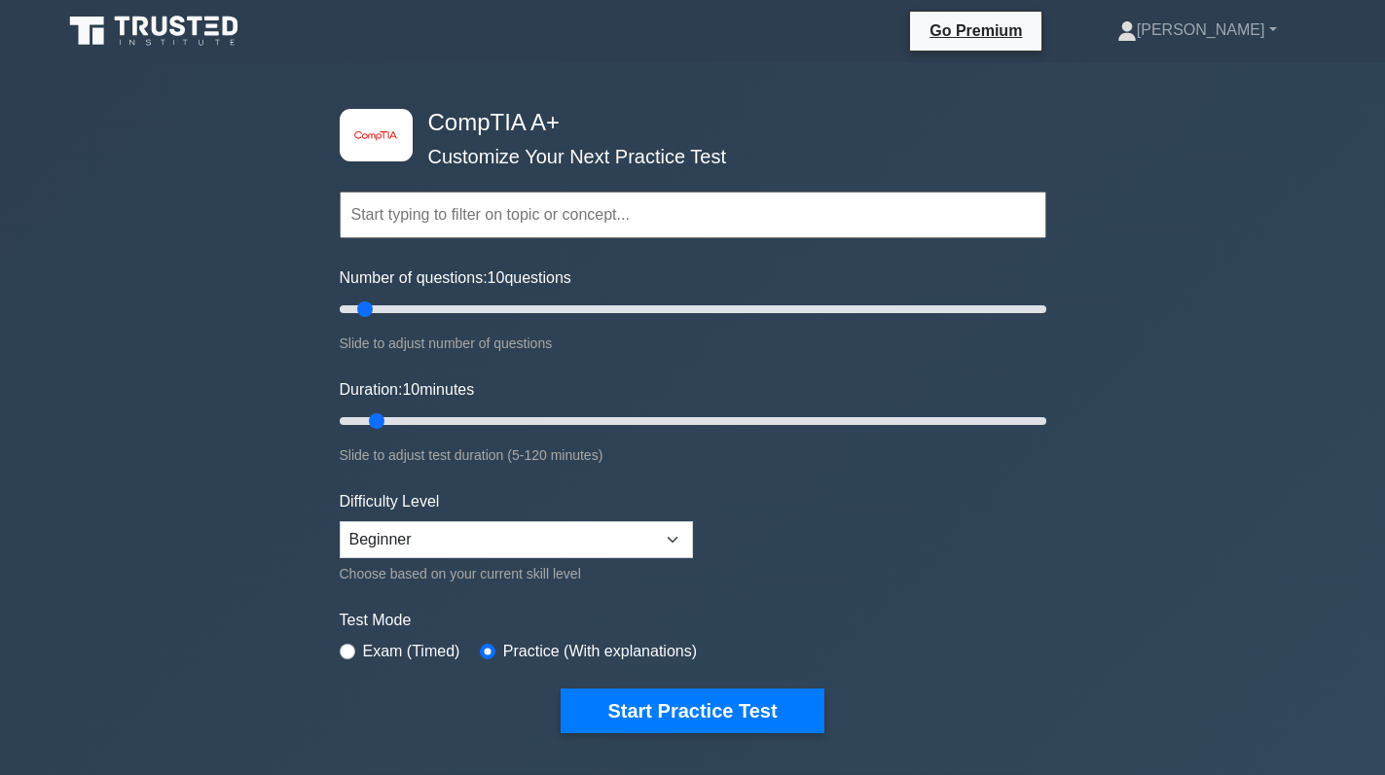
click at [166, 416] on div "image/svg+xml CompTIA A+ Customize Your Next Practice Test Topics Hardware Oper…" at bounding box center [692, 635] width 1385 height 1146
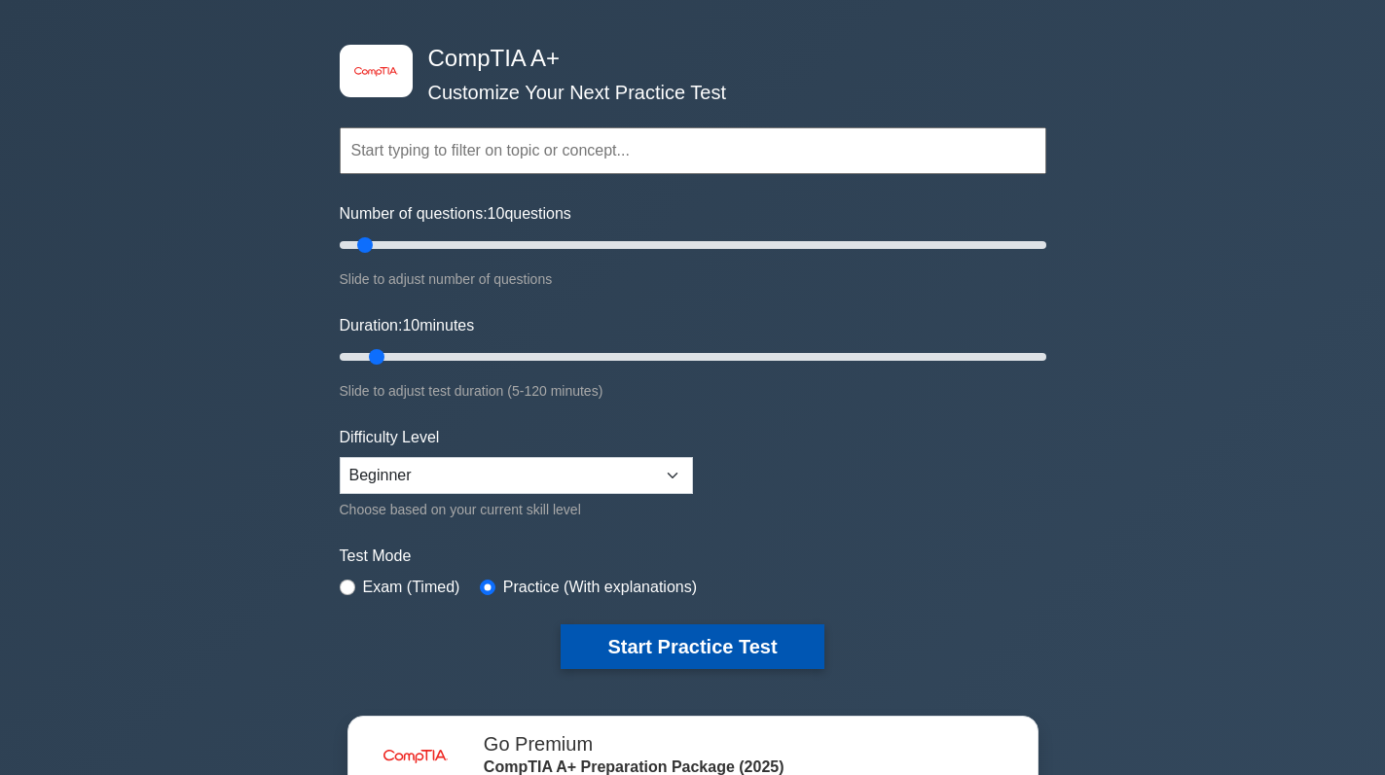
scroll to position [97, 0]
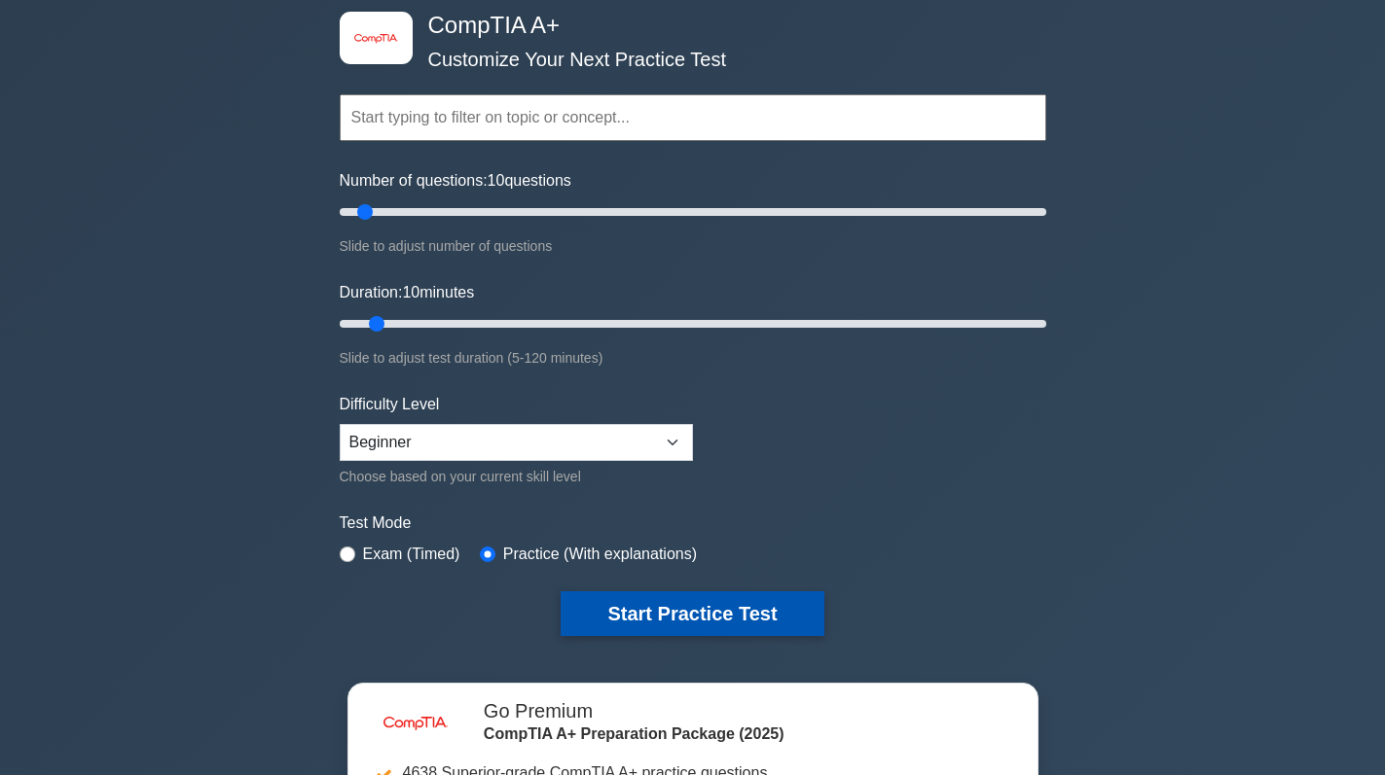
click at [751, 605] on button "Start Practice Test" at bounding box center [691, 614] width 263 height 45
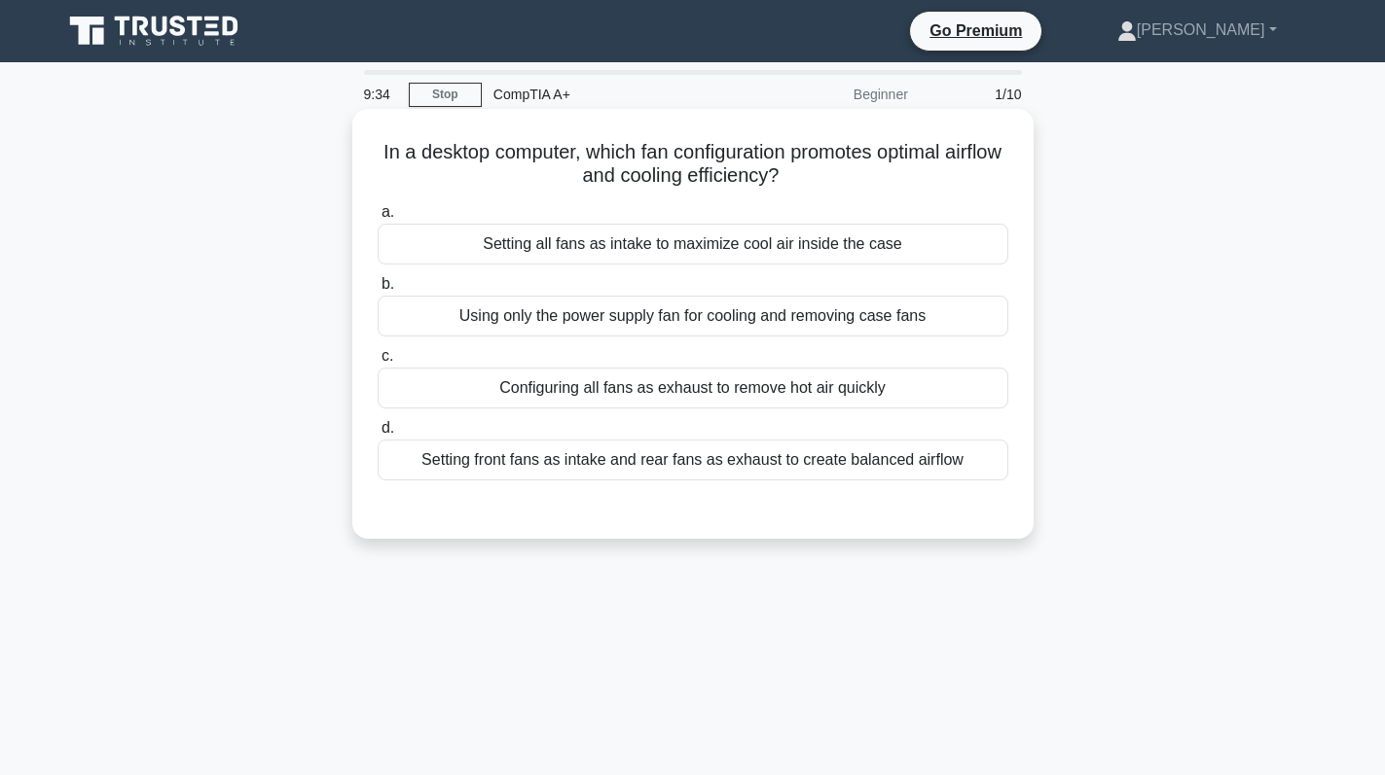
click at [839, 378] on div "Configuring all fans as exhaust to remove hot air quickly" at bounding box center [693, 388] width 630 height 41
click at [378, 363] on input "c. Configuring all fans as exhaust to remove hot air quickly" at bounding box center [378, 356] width 0 height 13
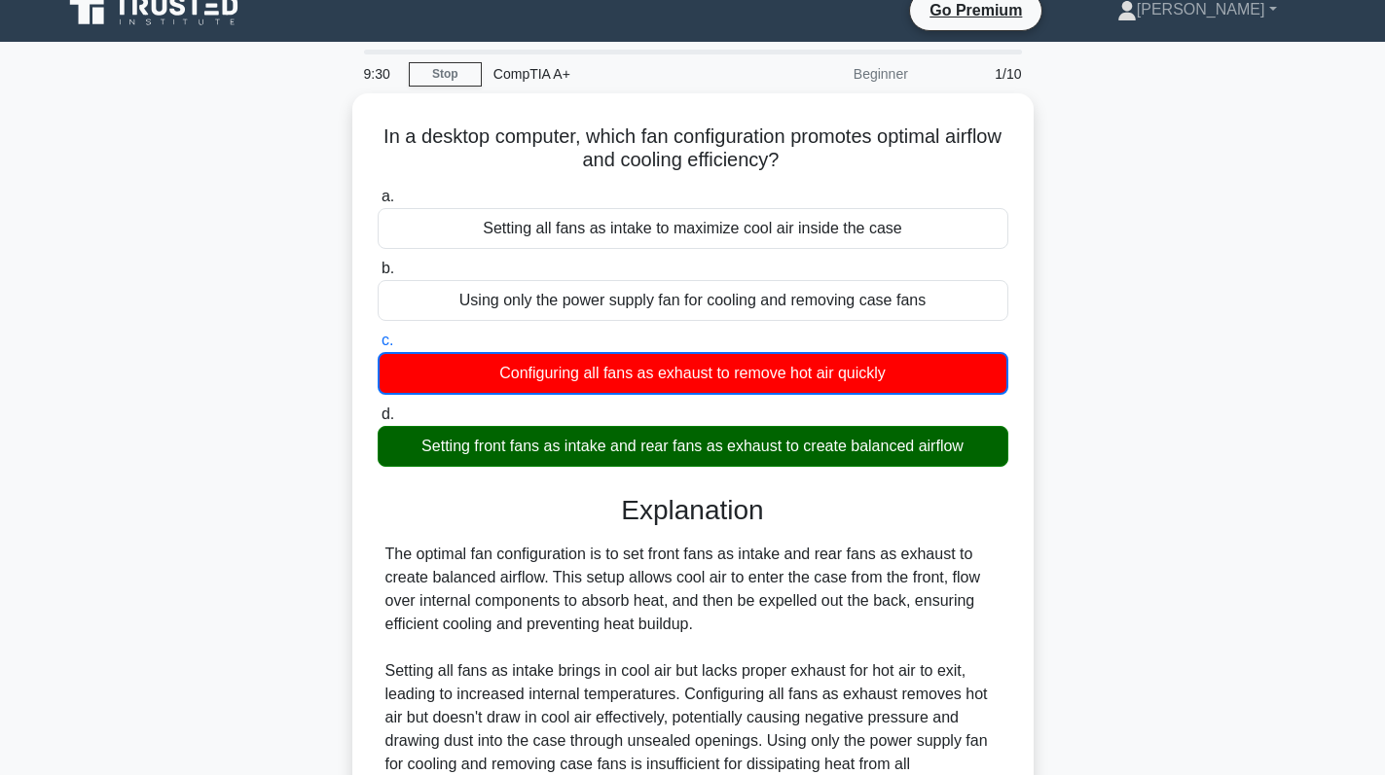
scroll to position [275, 0]
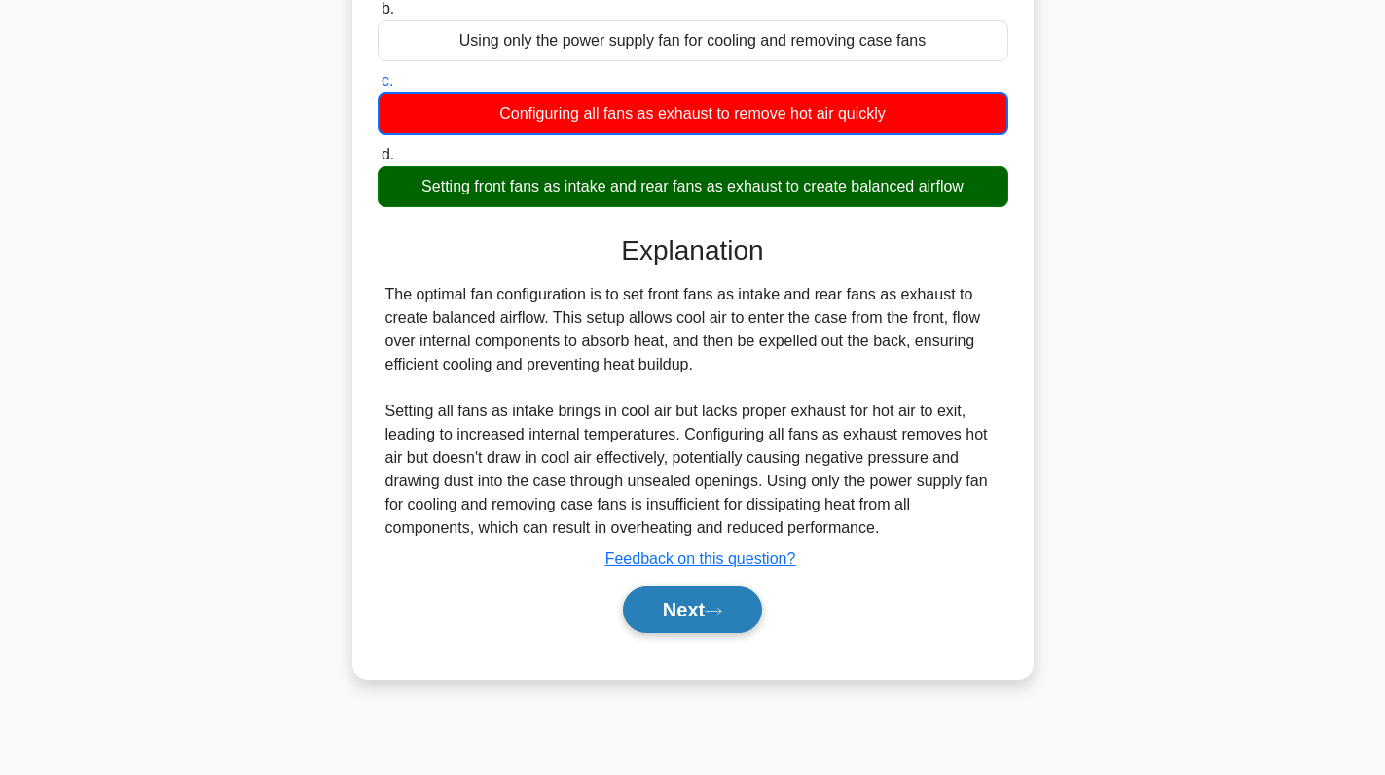
click at [651, 613] on button "Next" at bounding box center [692, 610] width 139 height 47
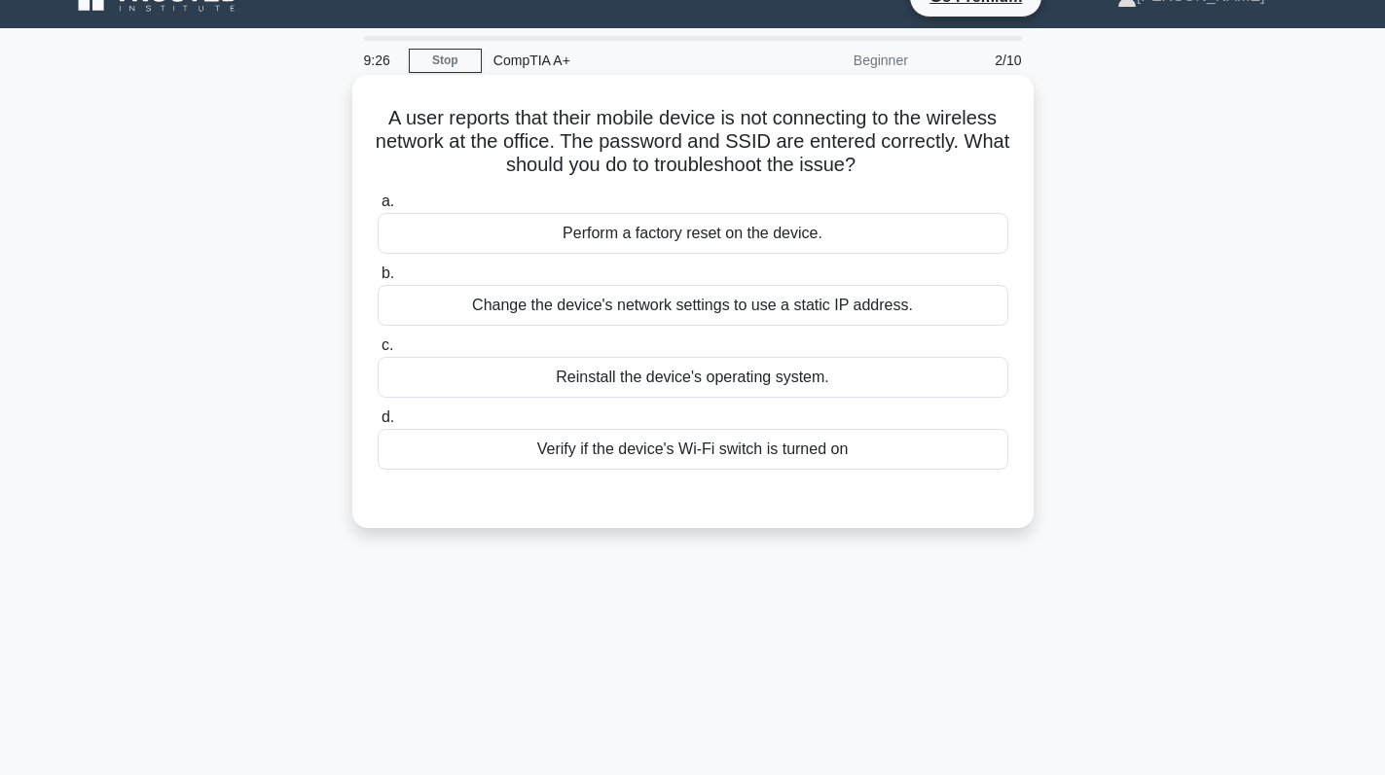
scroll to position [0, 0]
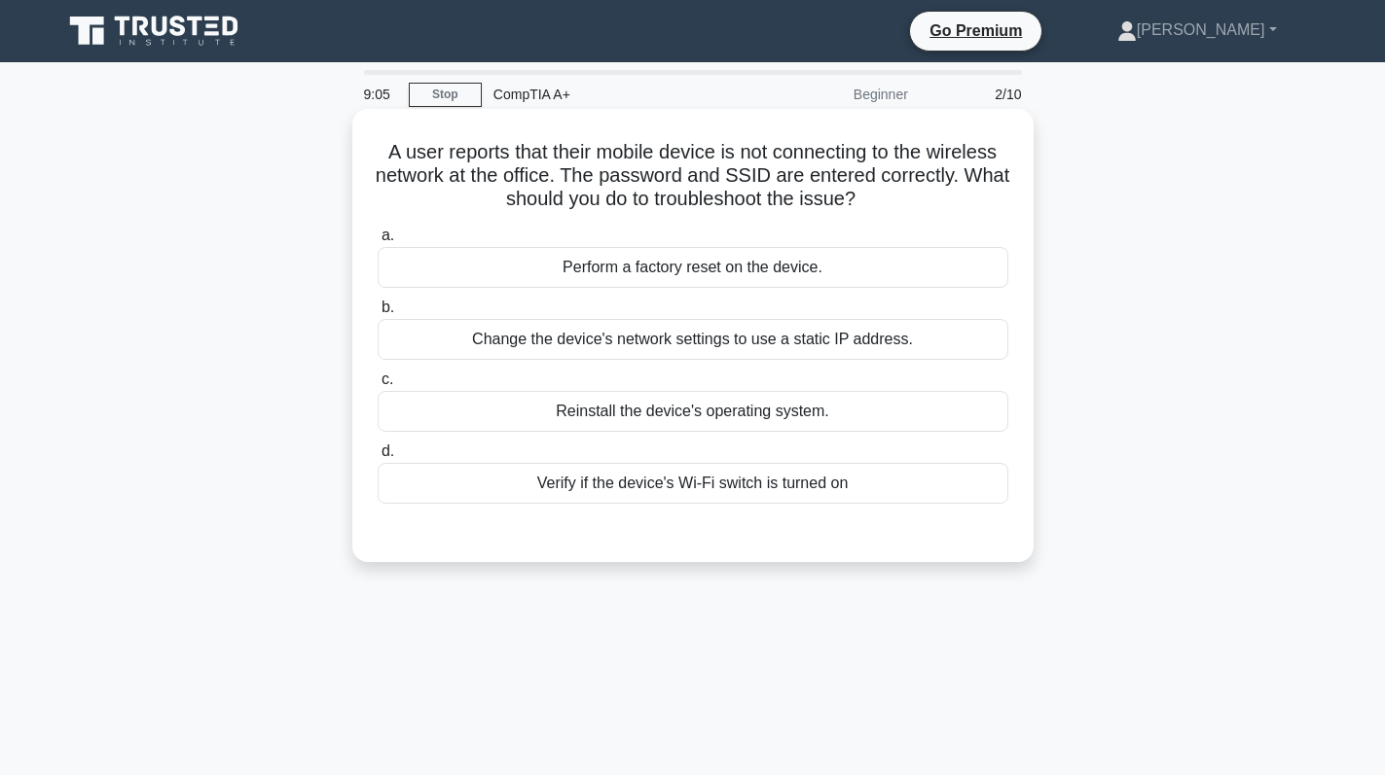
click at [787, 495] on div "Verify if the device's Wi-Fi switch is turned on" at bounding box center [693, 483] width 630 height 41
click at [378, 458] on input "d. Verify if the device's Wi-Fi switch is turned on" at bounding box center [378, 452] width 0 height 13
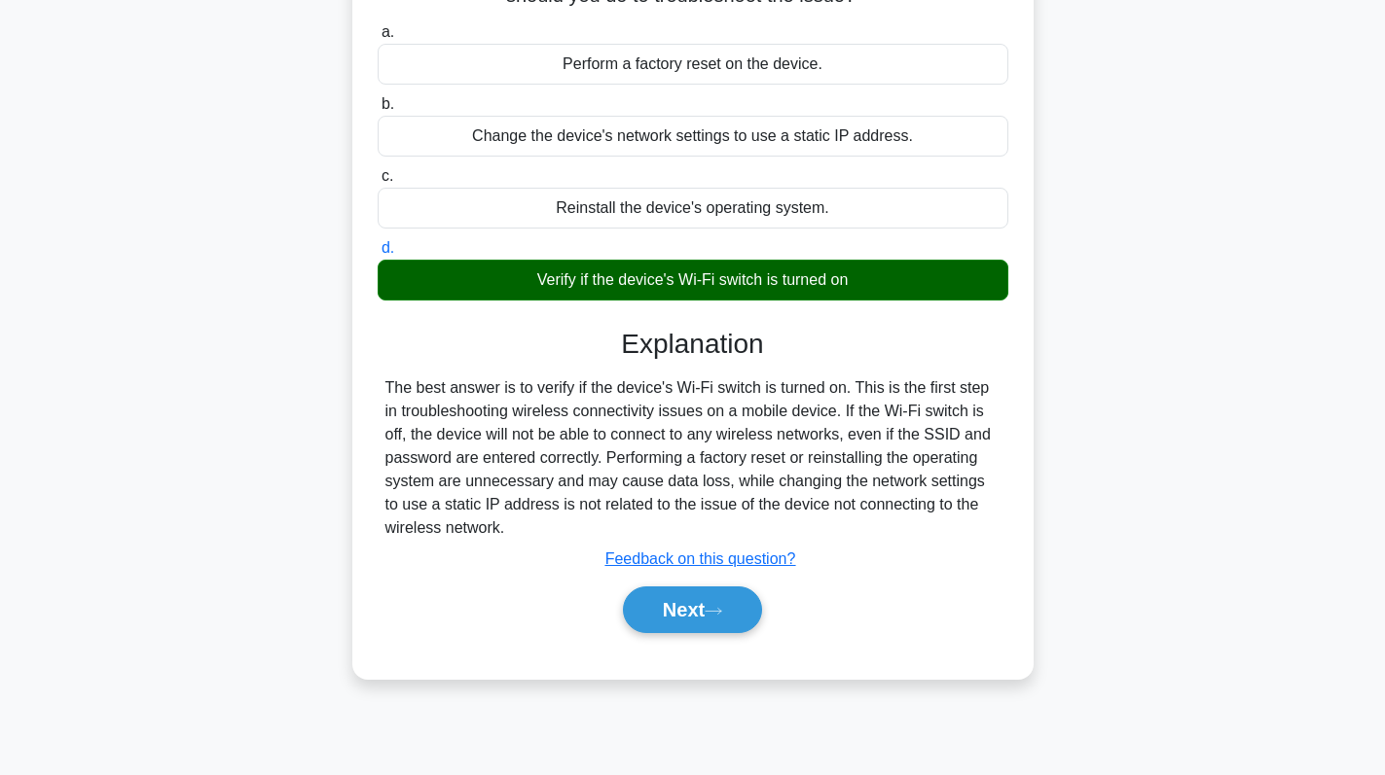
scroll to position [275, 0]
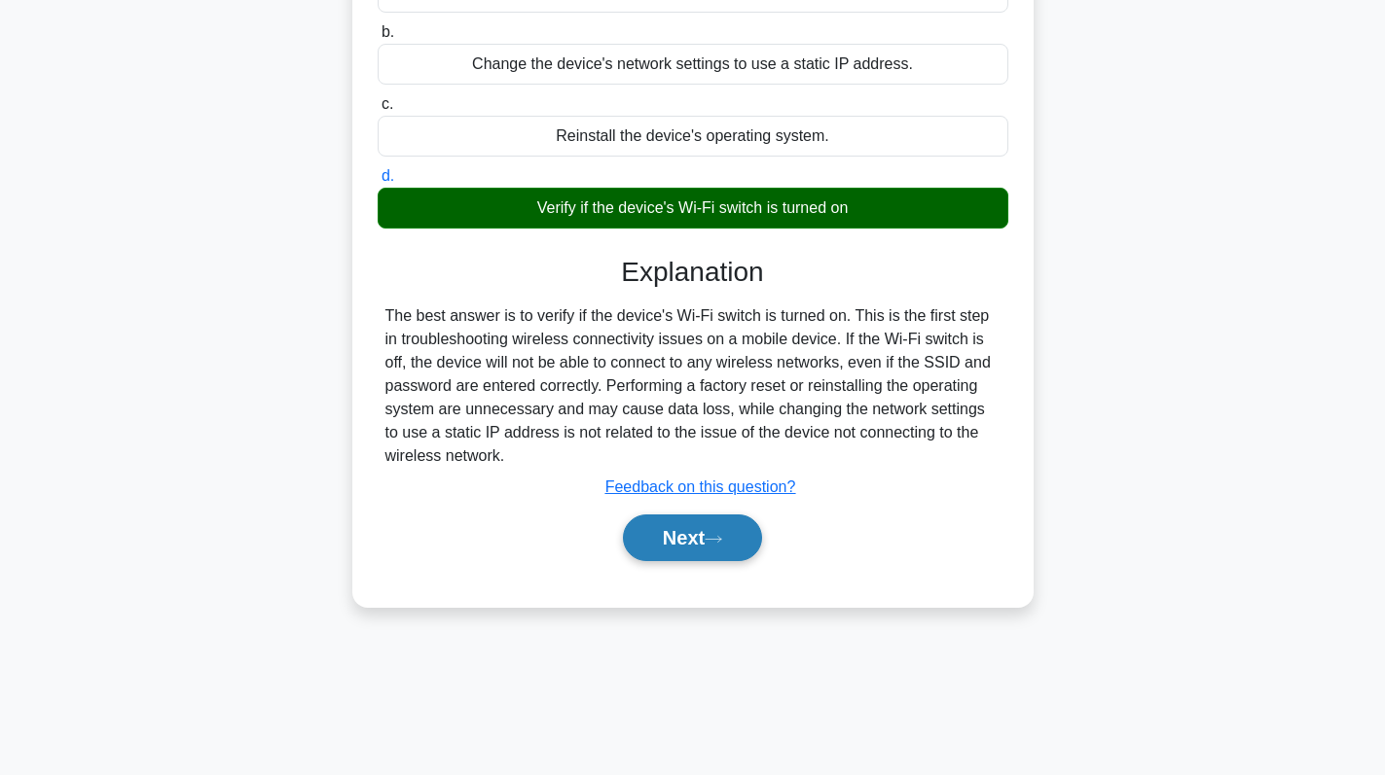
click at [665, 548] on button "Next" at bounding box center [692, 538] width 139 height 47
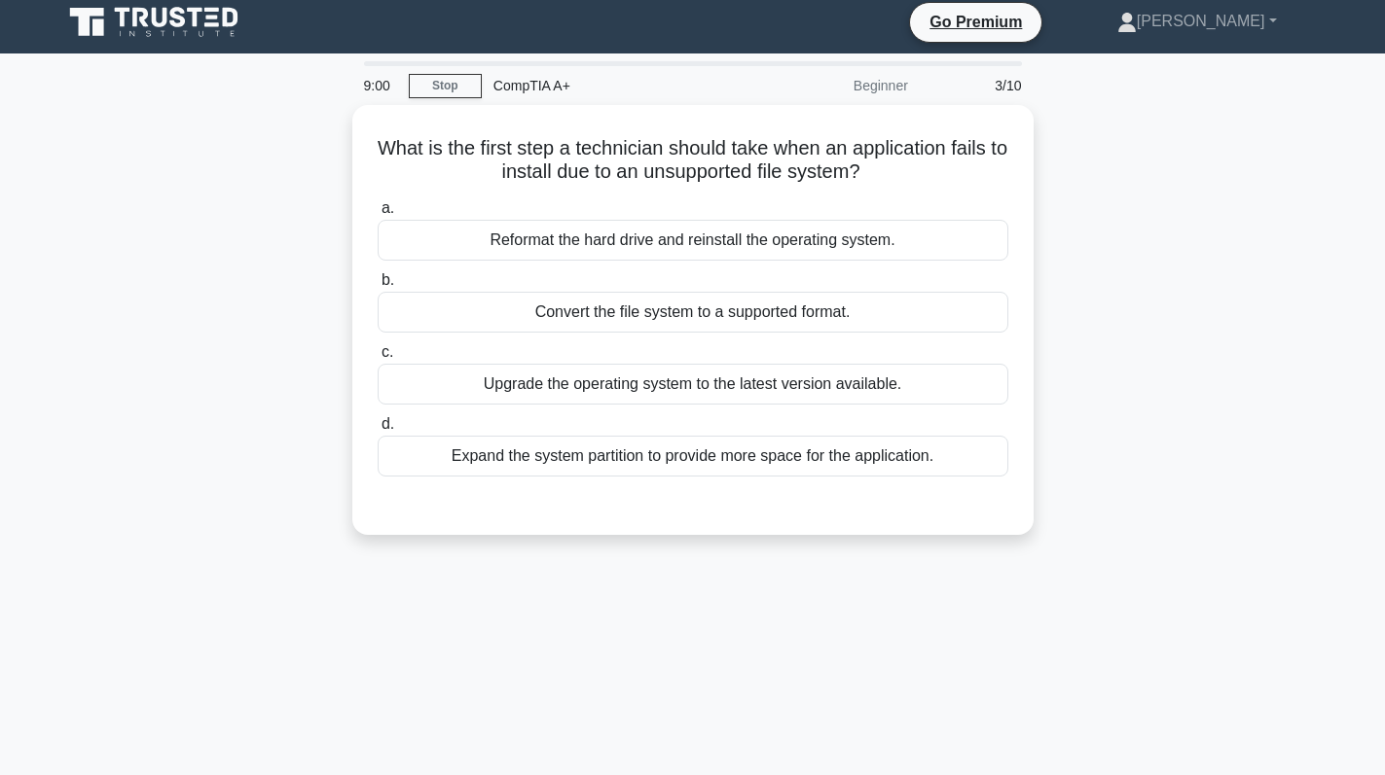
scroll to position [0, 0]
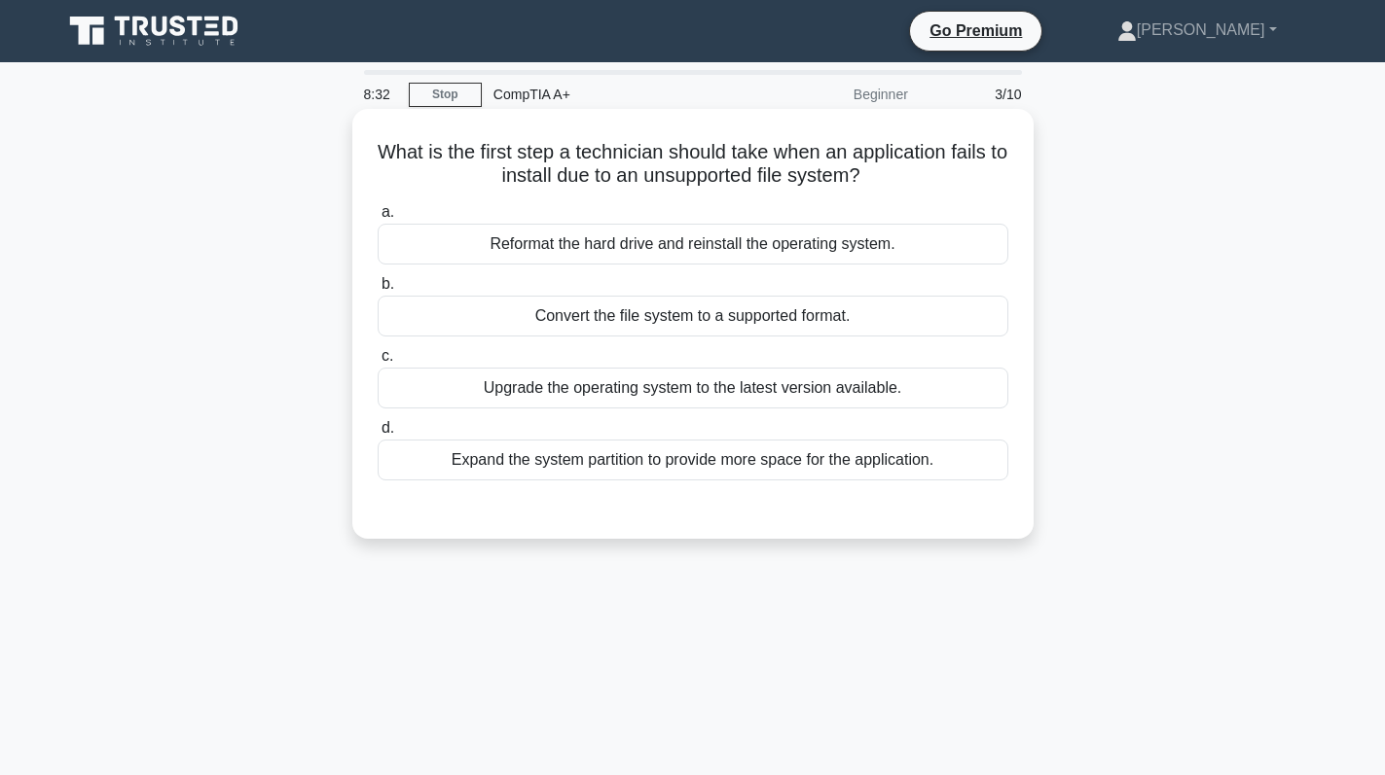
click at [816, 402] on div "Upgrade the operating system to the latest version available." at bounding box center [693, 388] width 630 height 41
click at [378, 363] on input "c. Upgrade the operating system to the latest version available." at bounding box center [378, 356] width 0 height 13
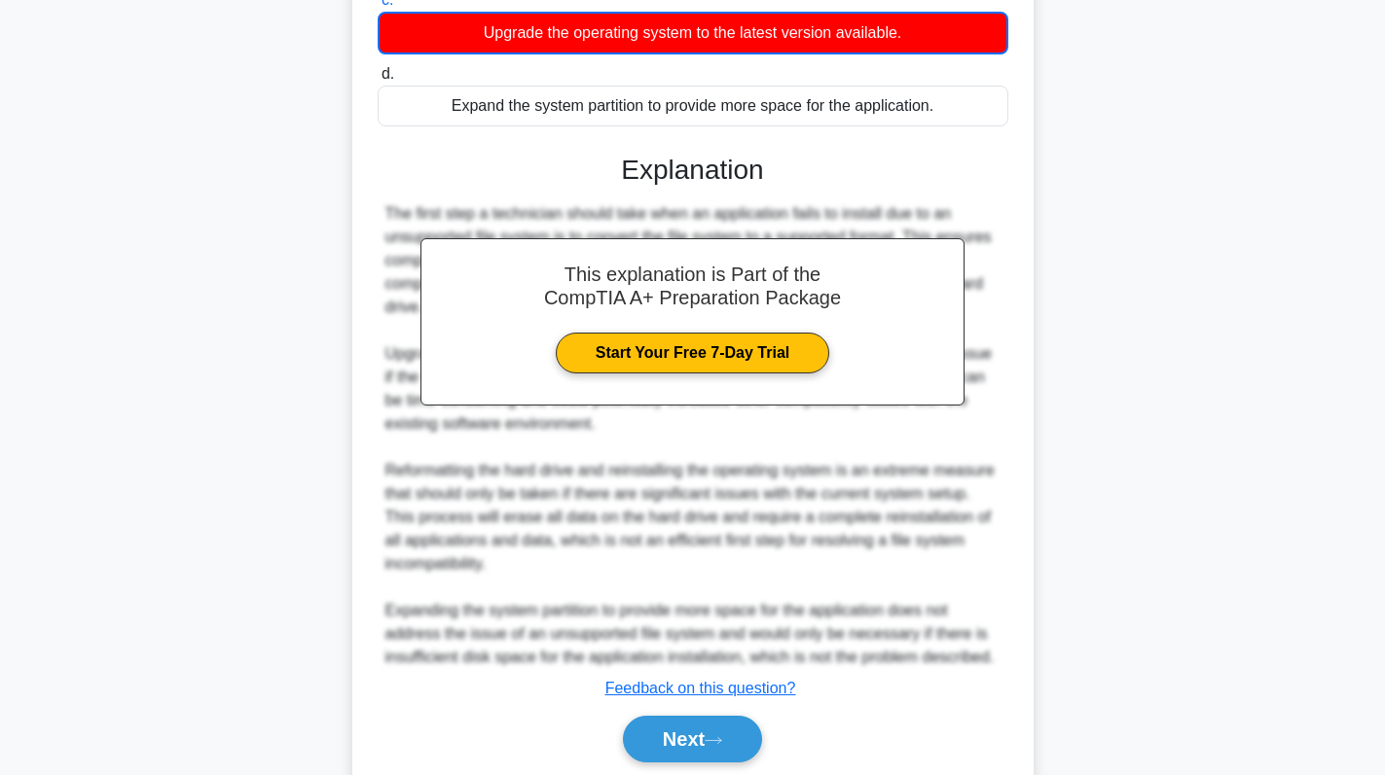
scroll to position [330, 0]
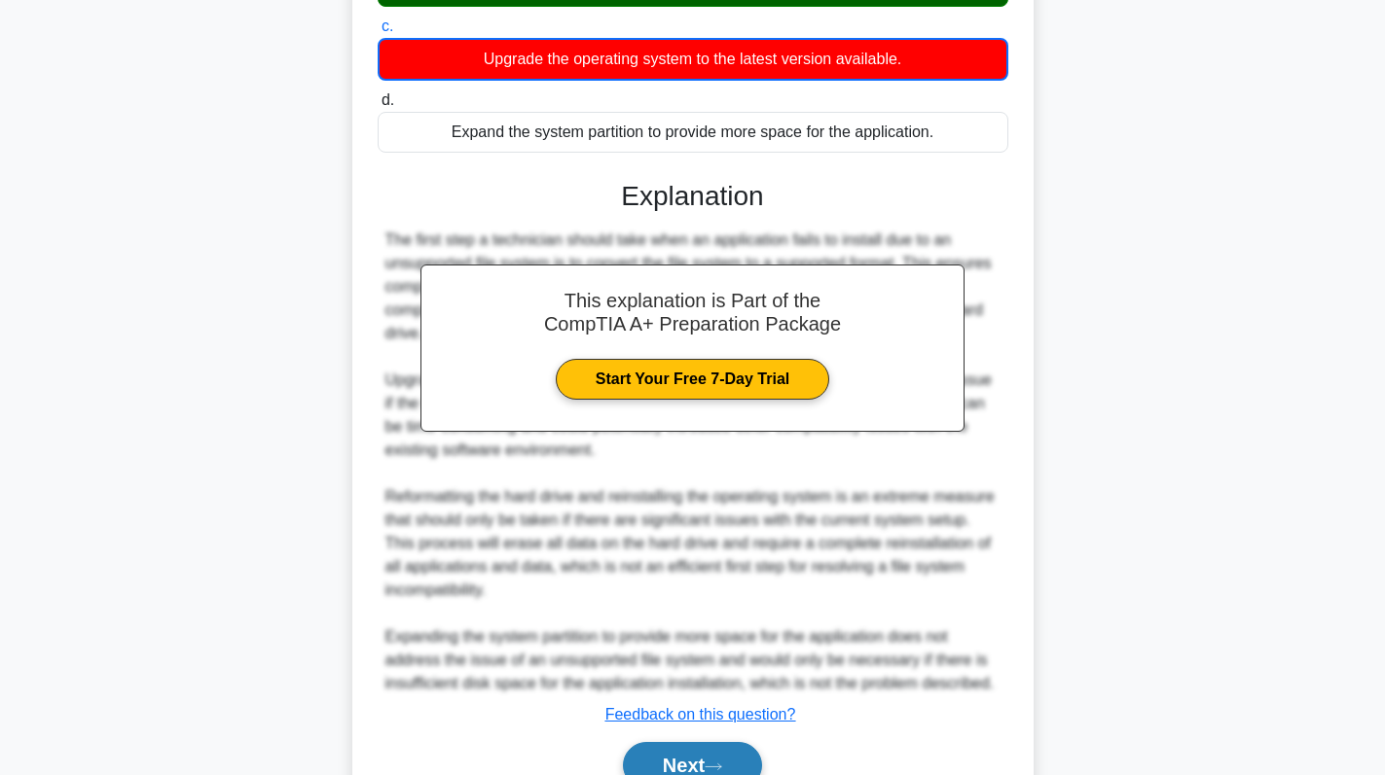
click at [646, 757] on button "Next" at bounding box center [692, 765] width 139 height 47
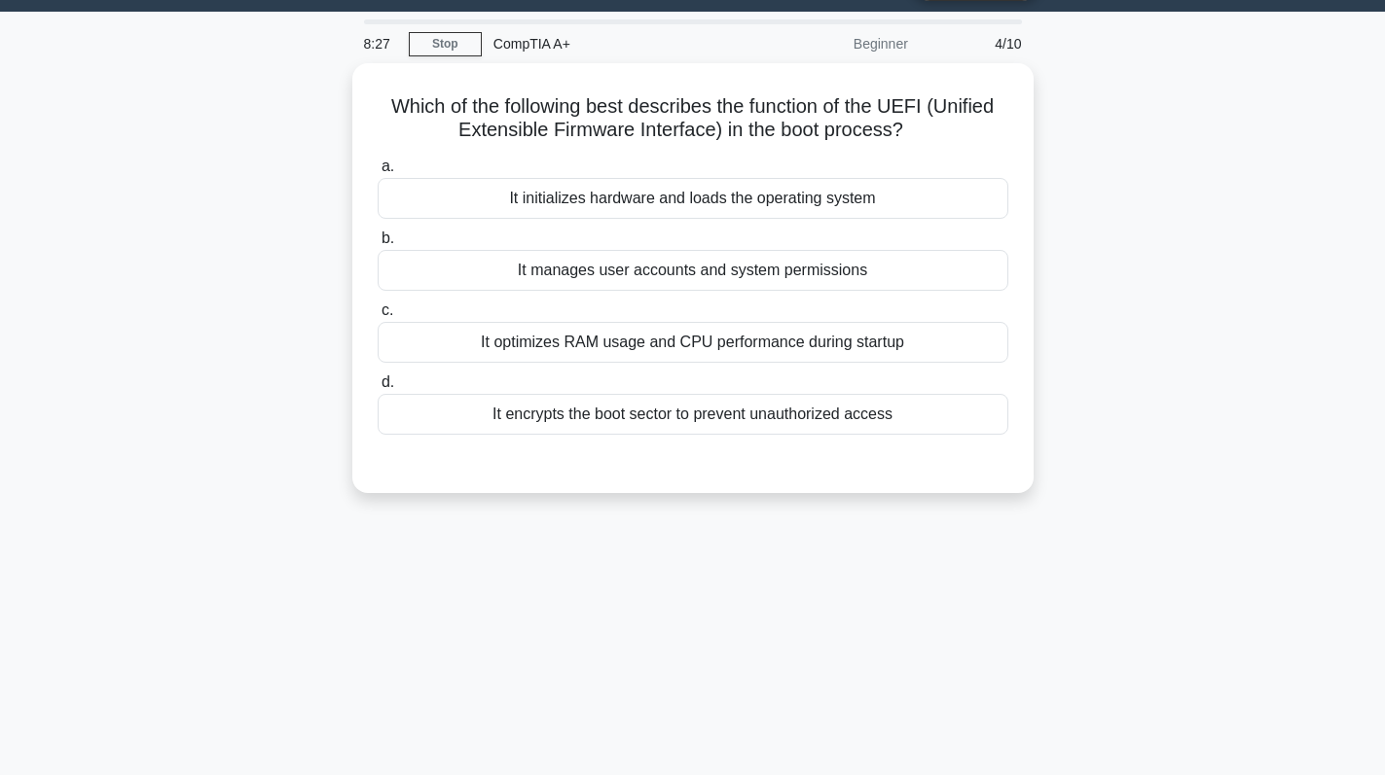
scroll to position [0, 0]
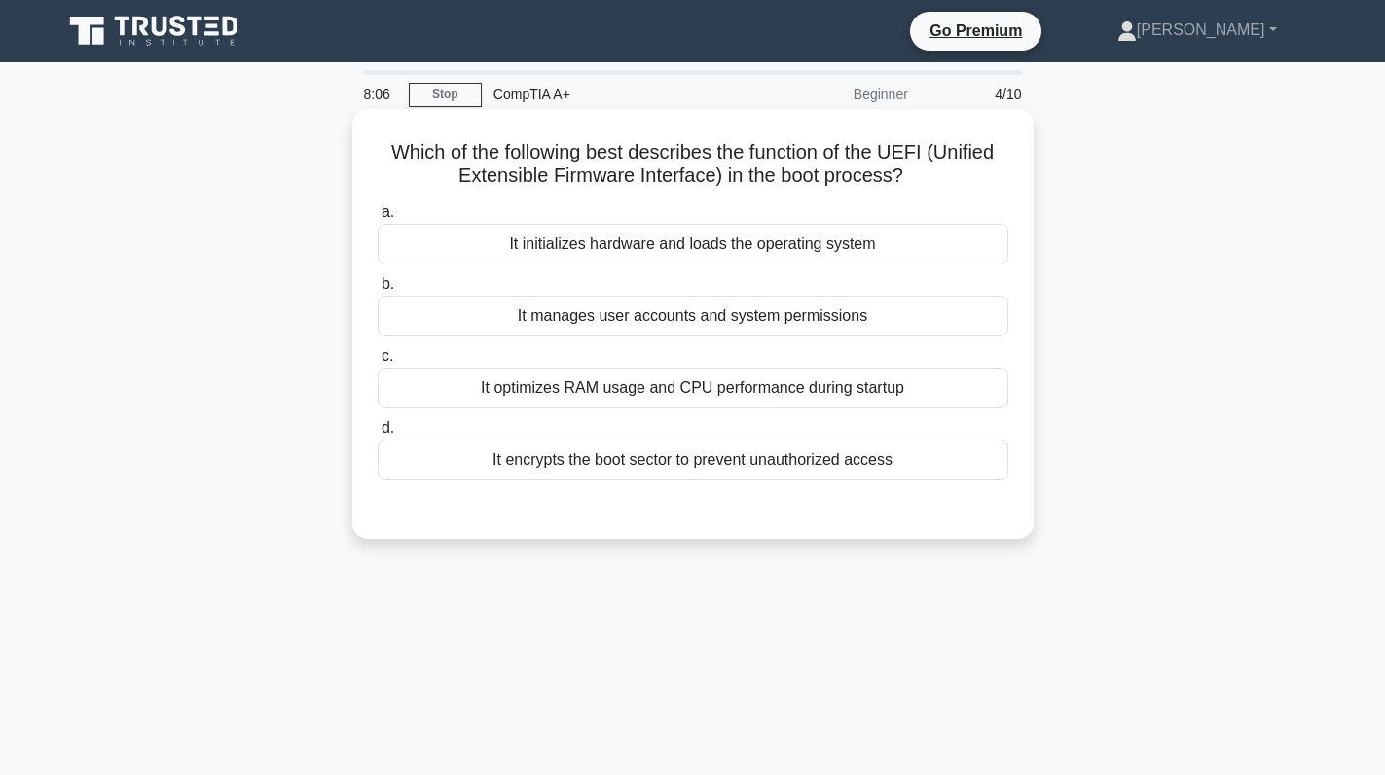
click at [837, 247] on div "It initializes hardware and loads the operating system" at bounding box center [693, 244] width 630 height 41
click at [378, 219] on input "a. It initializes hardware and loads the operating system" at bounding box center [378, 212] width 0 height 13
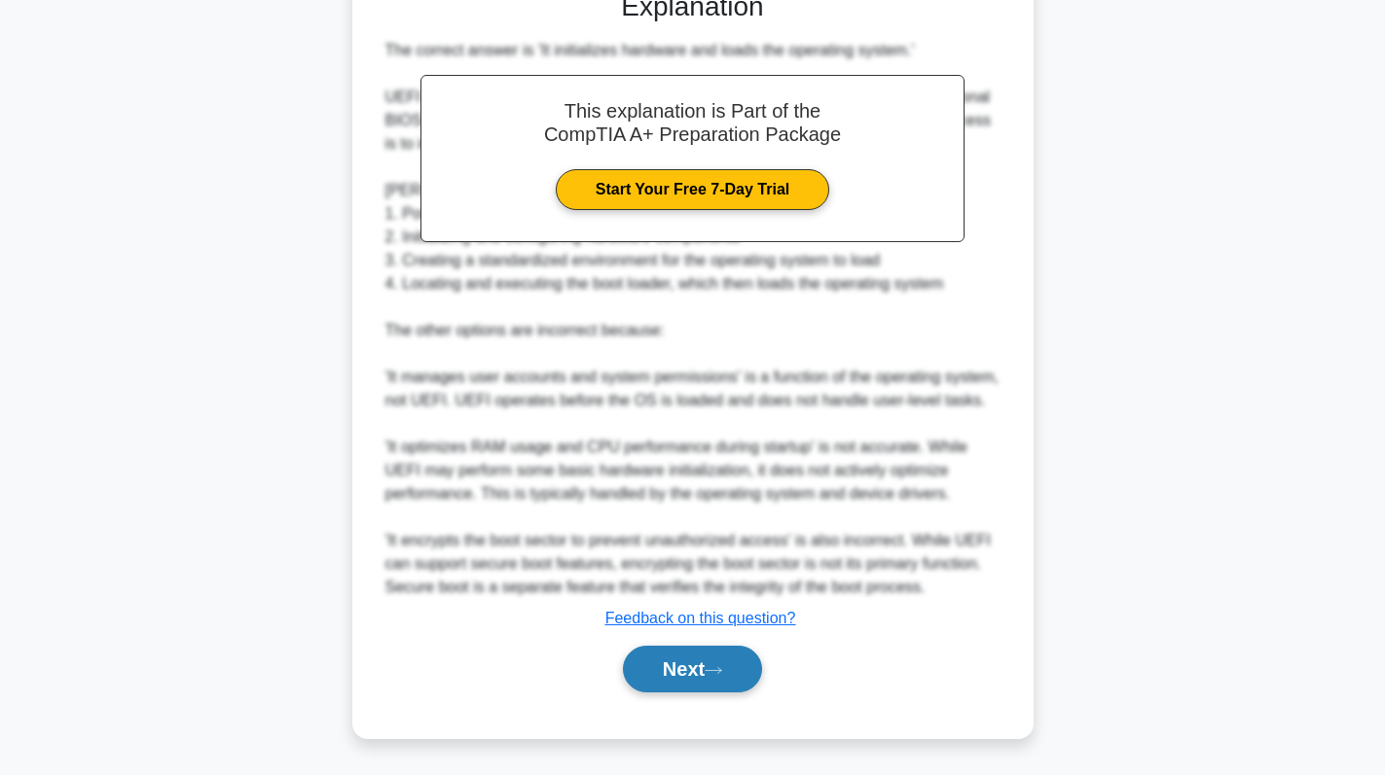
click at [678, 670] on button "Next" at bounding box center [692, 669] width 139 height 47
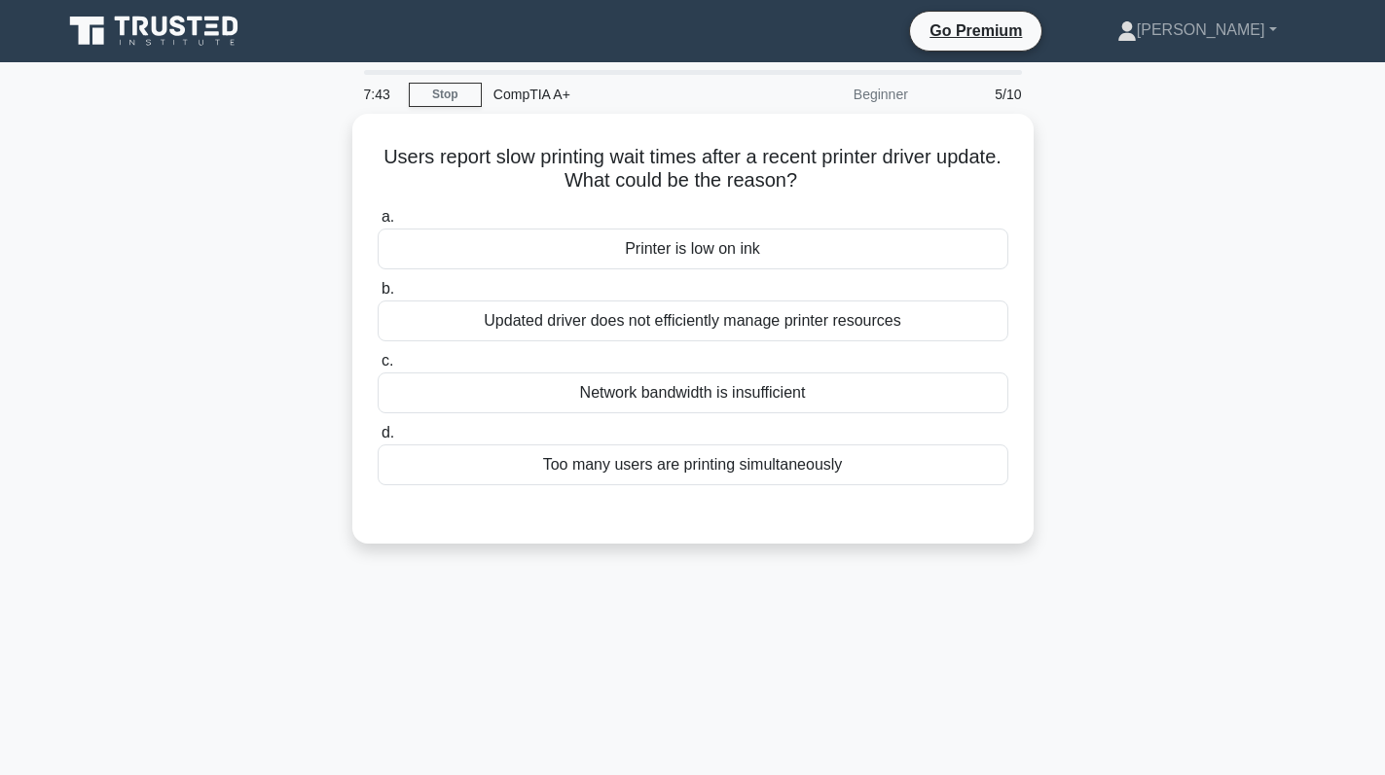
drag, startPoint x: 866, startPoint y: 171, endPoint x: 340, endPoint y: 150, distance: 526.8
click at [335, 150] on div "Users report slow printing wait times after a recent printer driver update. Wha…" at bounding box center [693, 340] width 1284 height 453
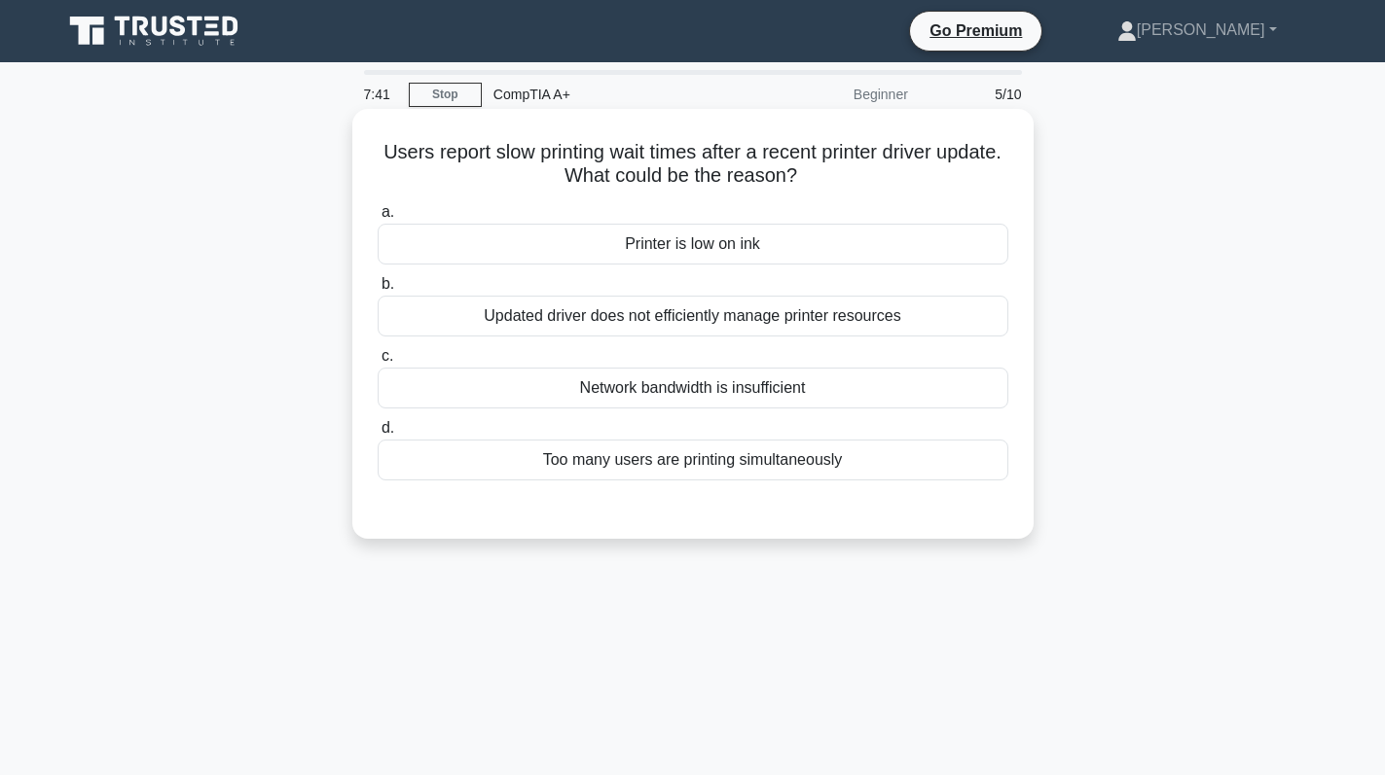
copy h5 "Users report slow printing wait times after a recent printer driver update. Wha…"
click at [906, 328] on div "Updated driver does not efficiently manage printer resources" at bounding box center [693, 316] width 630 height 41
click at [378, 291] on input "b. Updated driver does not efficiently manage printer resources" at bounding box center [378, 284] width 0 height 13
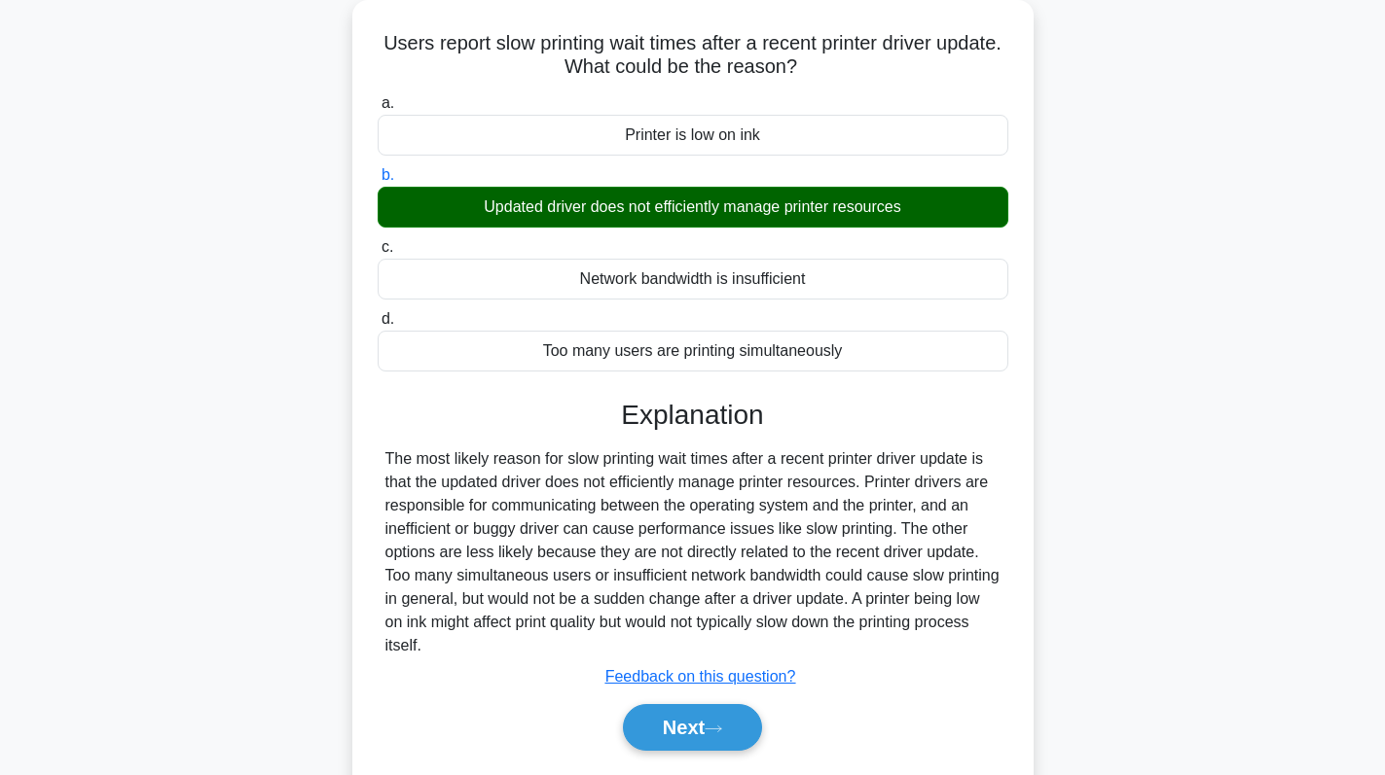
scroll to position [275, 0]
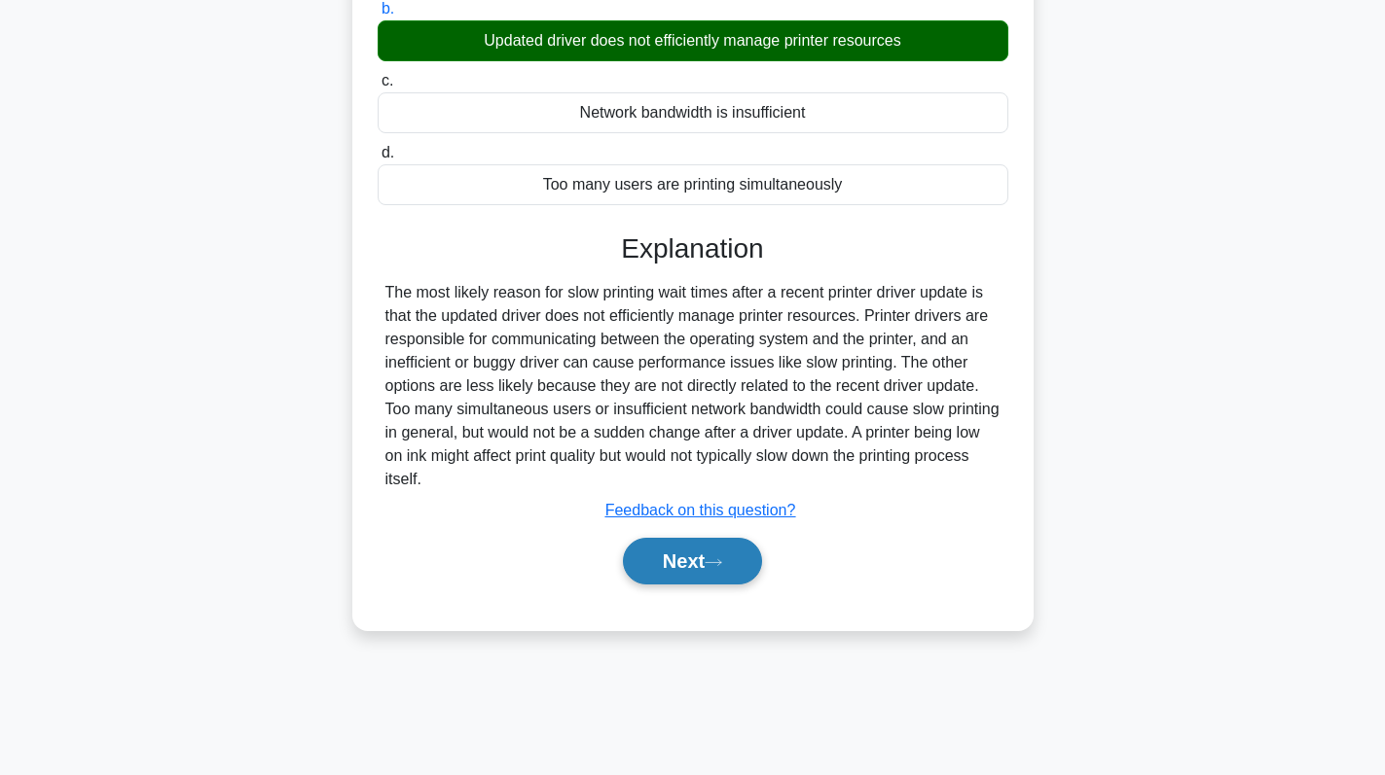
click at [701, 576] on button "Next" at bounding box center [692, 561] width 139 height 47
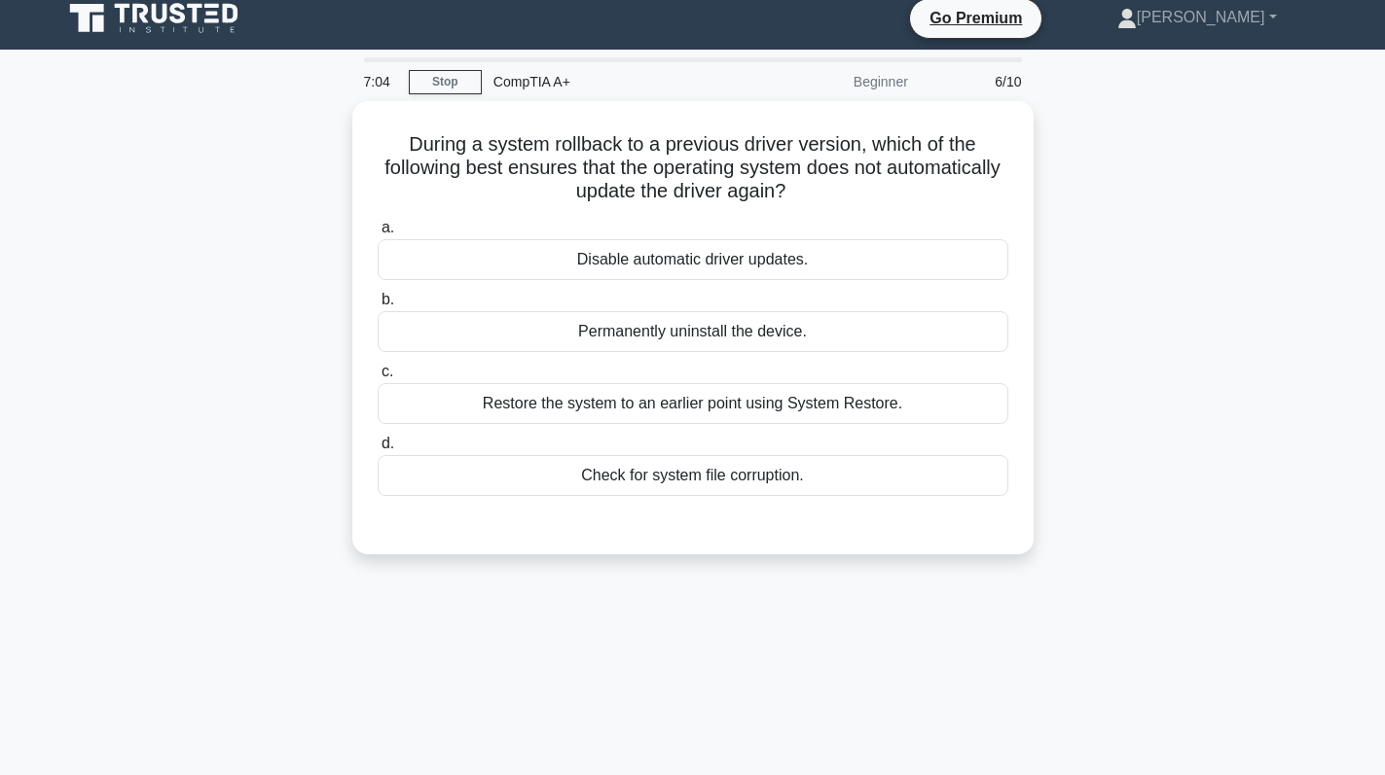
scroll to position [0, 0]
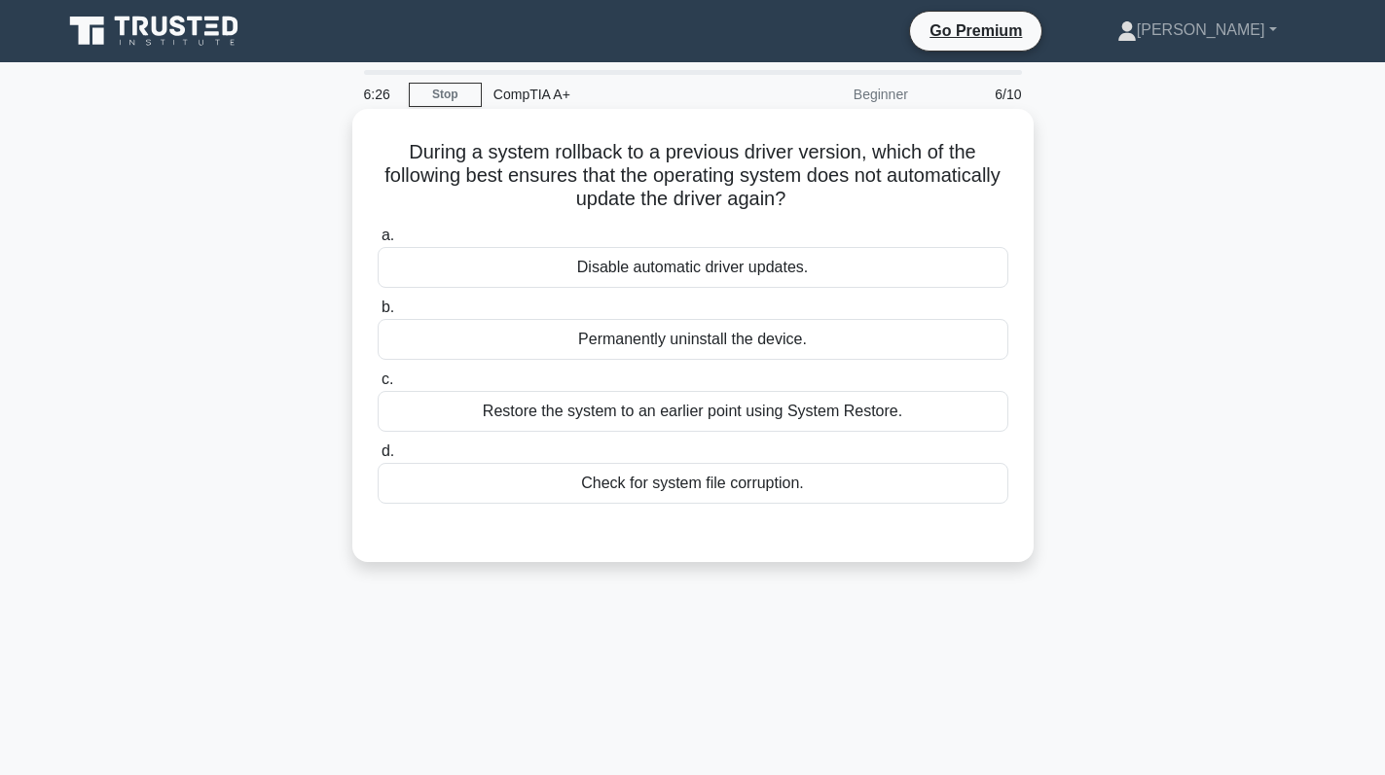
click at [836, 262] on div "Disable automatic driver updates." at bounding box center [693, 267] width 630 height 41
click at [378, 242] on input "a. Disable automatic driver updates." at bounding box center [378, 236] width 0 height 13
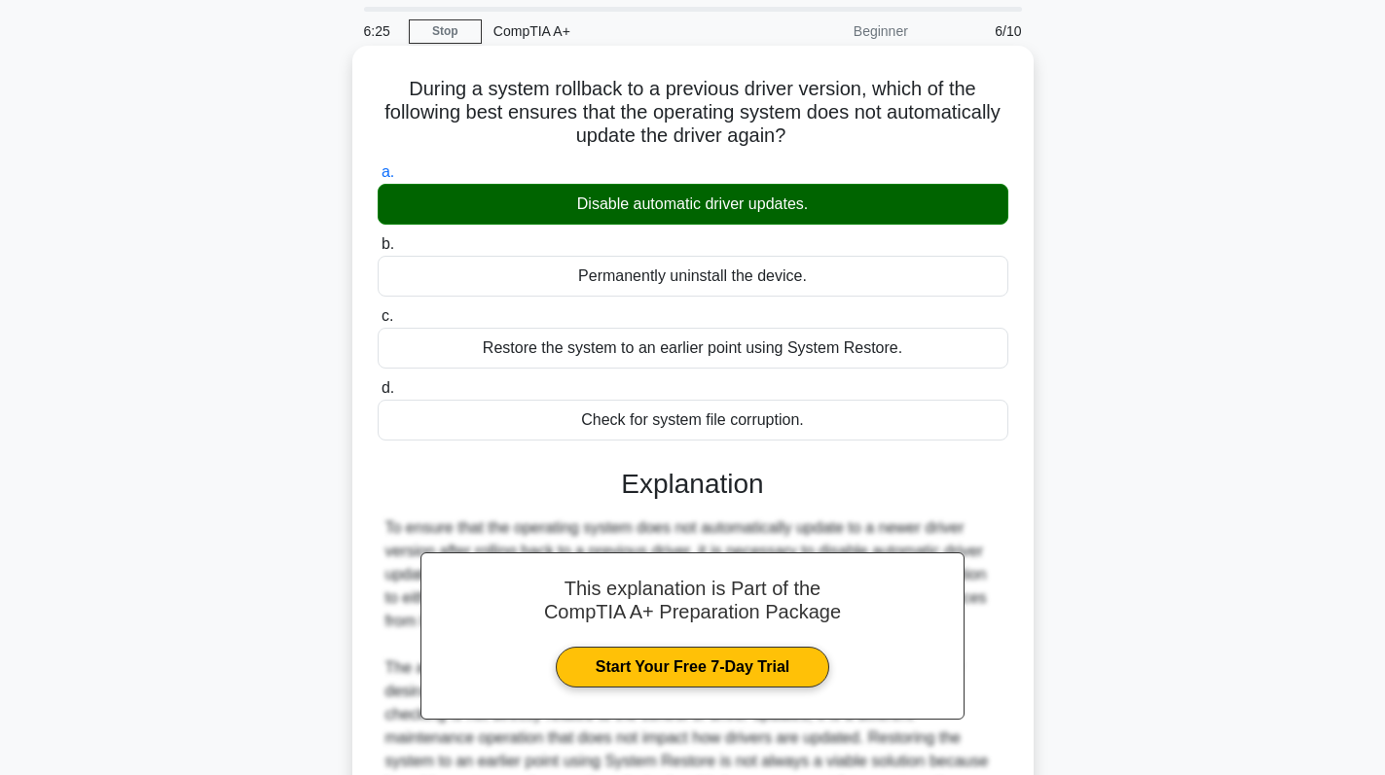
scroll to position [195, 0]
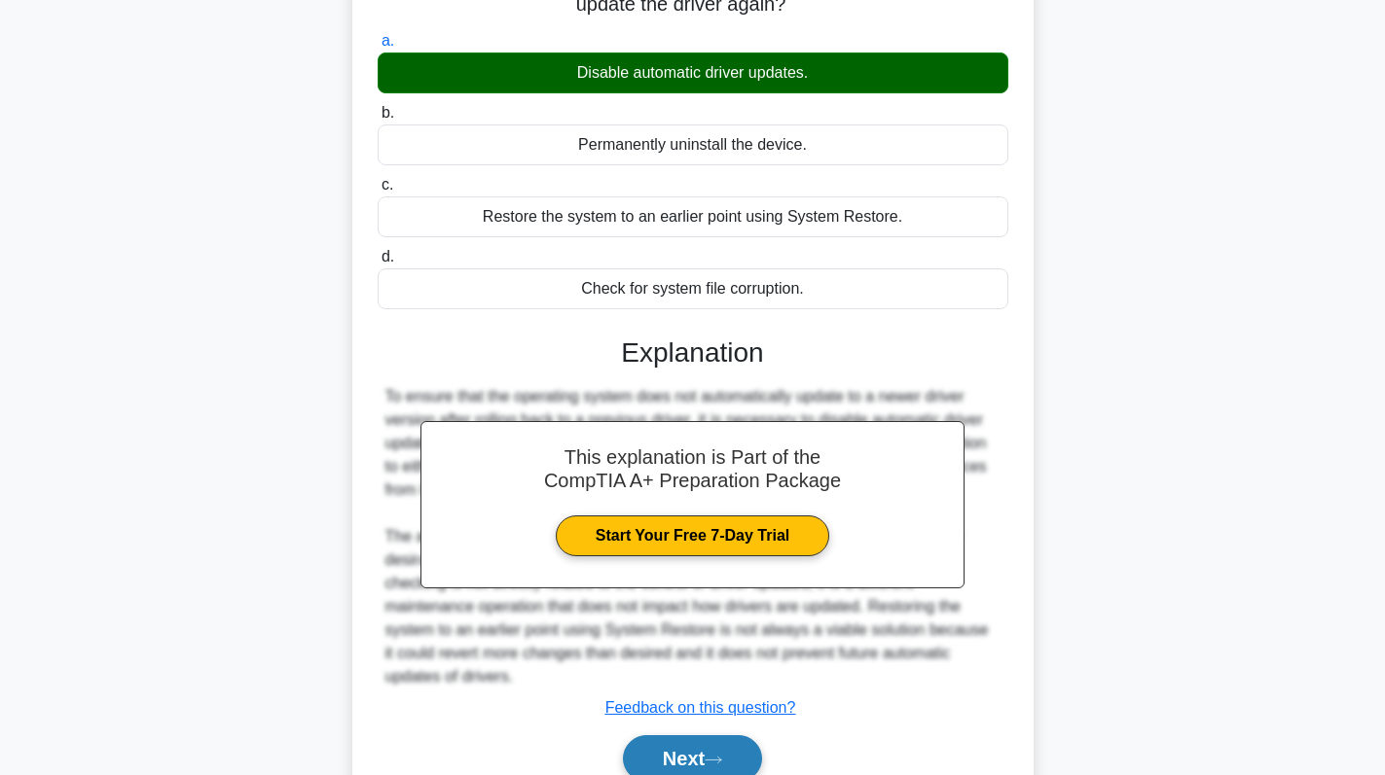
click at [665, 764] on button "Next" at bounding box center [692, 759] width 139 height 47
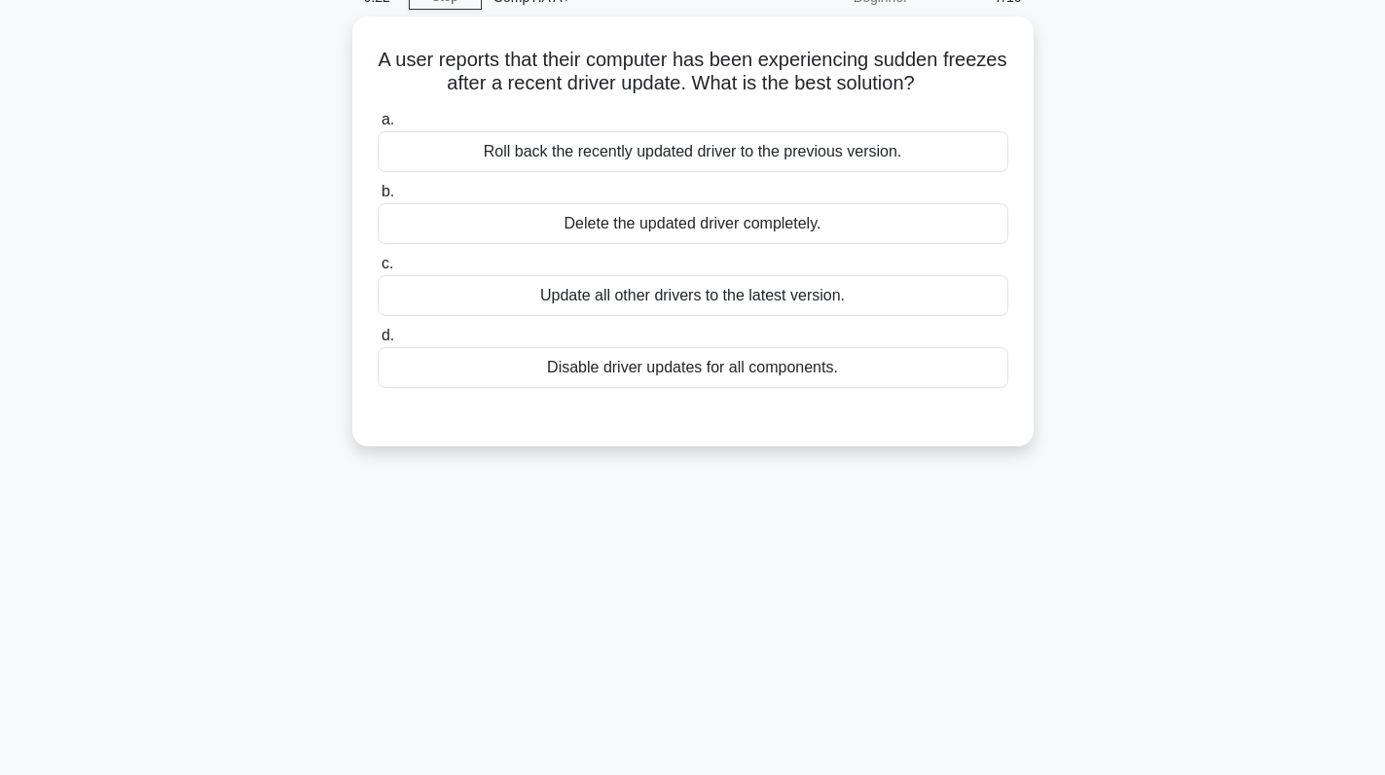
scroll to position [0, 0]
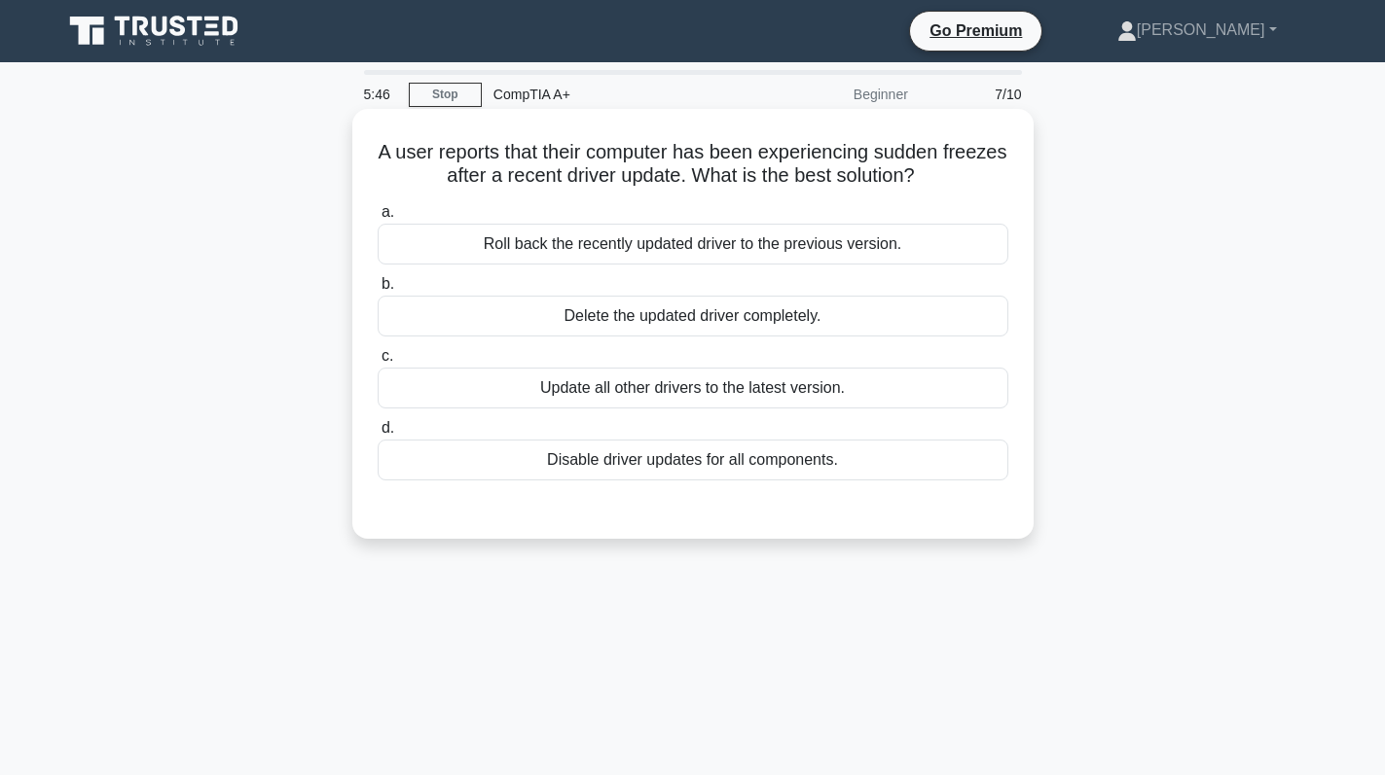
click at [820, 331] on div "Delete the updated driver completely." at bounding box center [693, 316] width 630 height 41
click at [378, 291] on input "b. Delete the updated driver completely." at bounding box center [378, 284] width 0 height 13
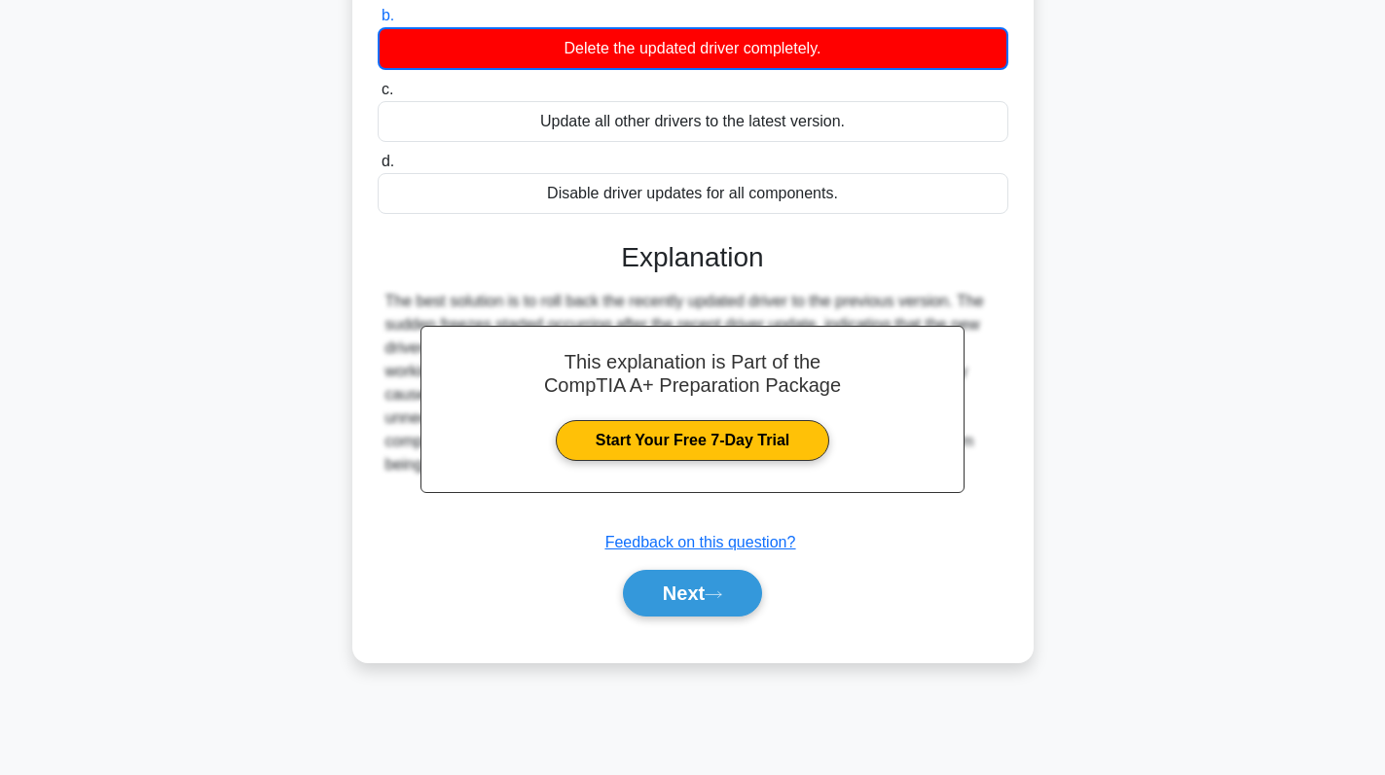
scroll to position [275, 0]
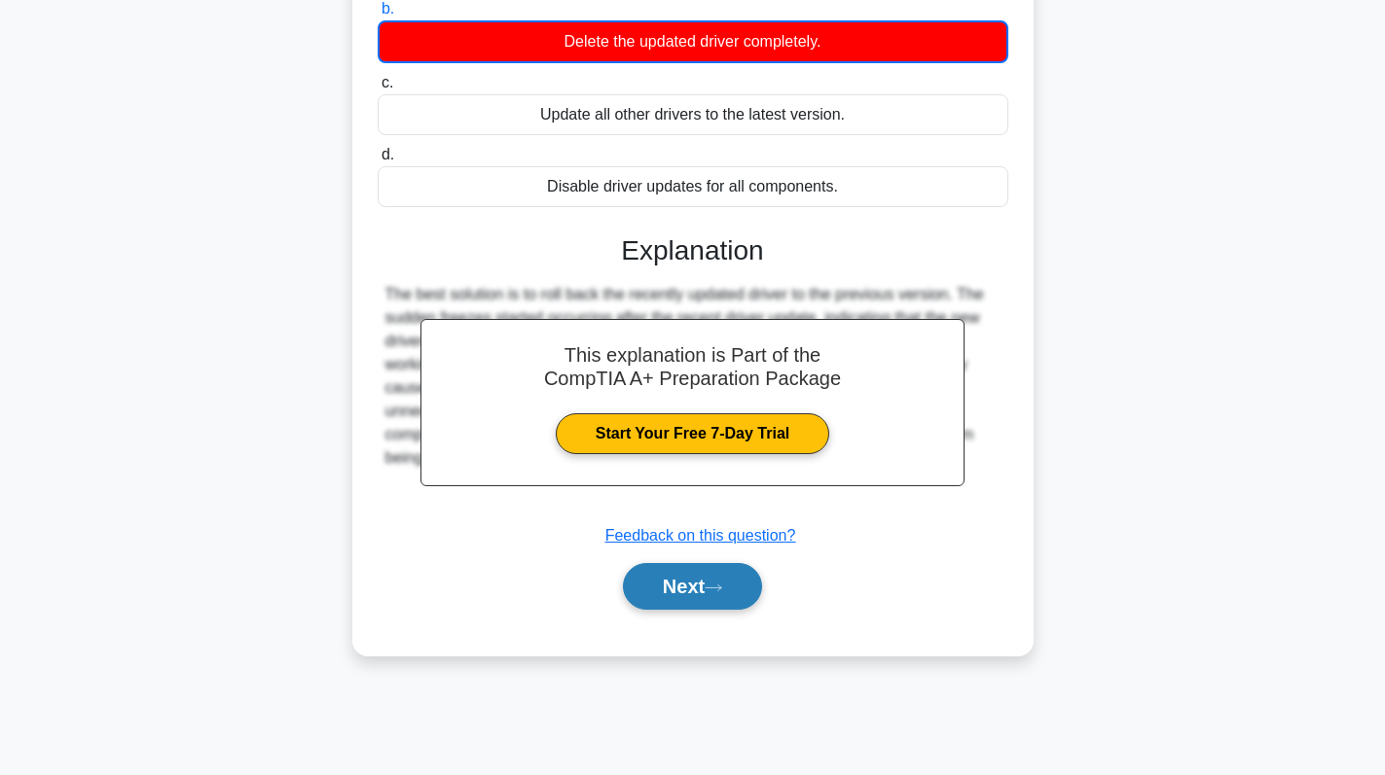
click at [702, 588] on button "Next" at bounding box center [692, 586] width 139 height 47
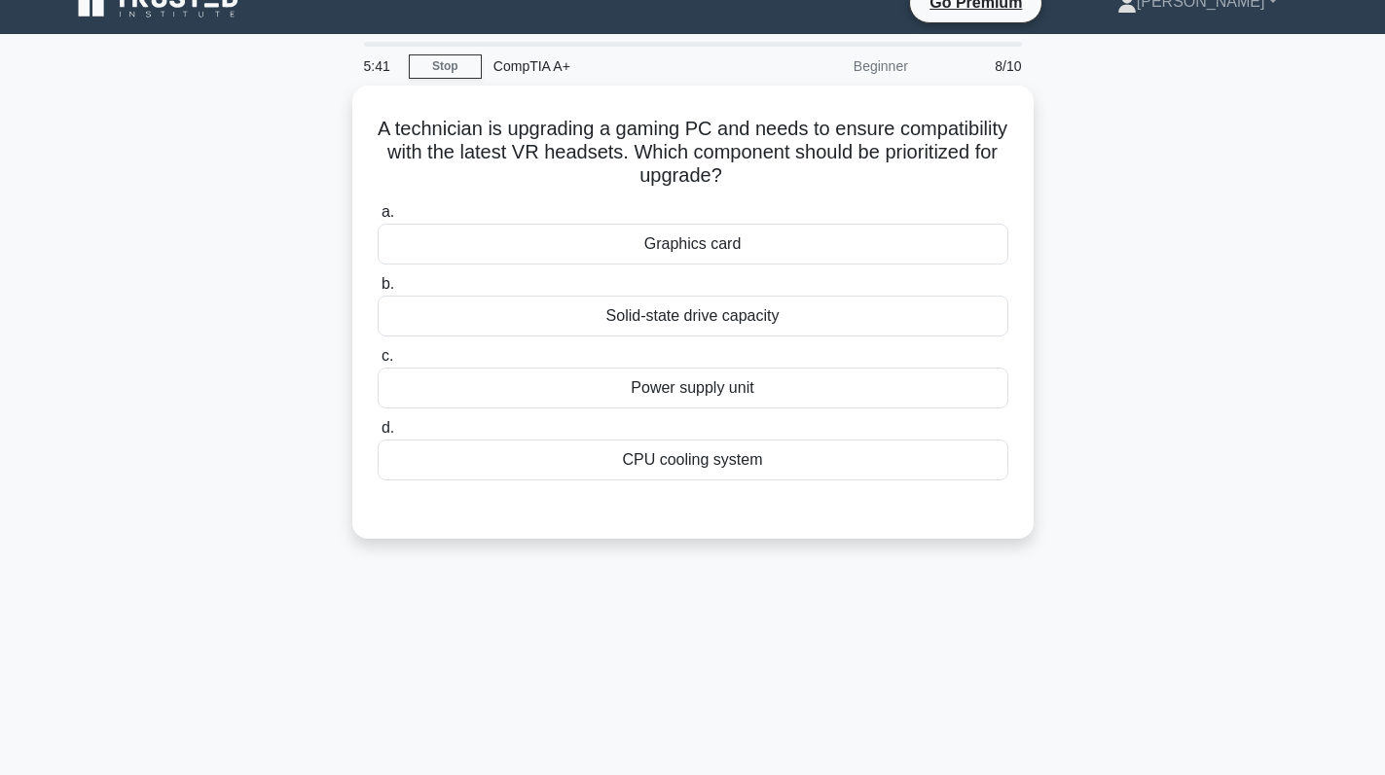
scroll to position [0, 0]
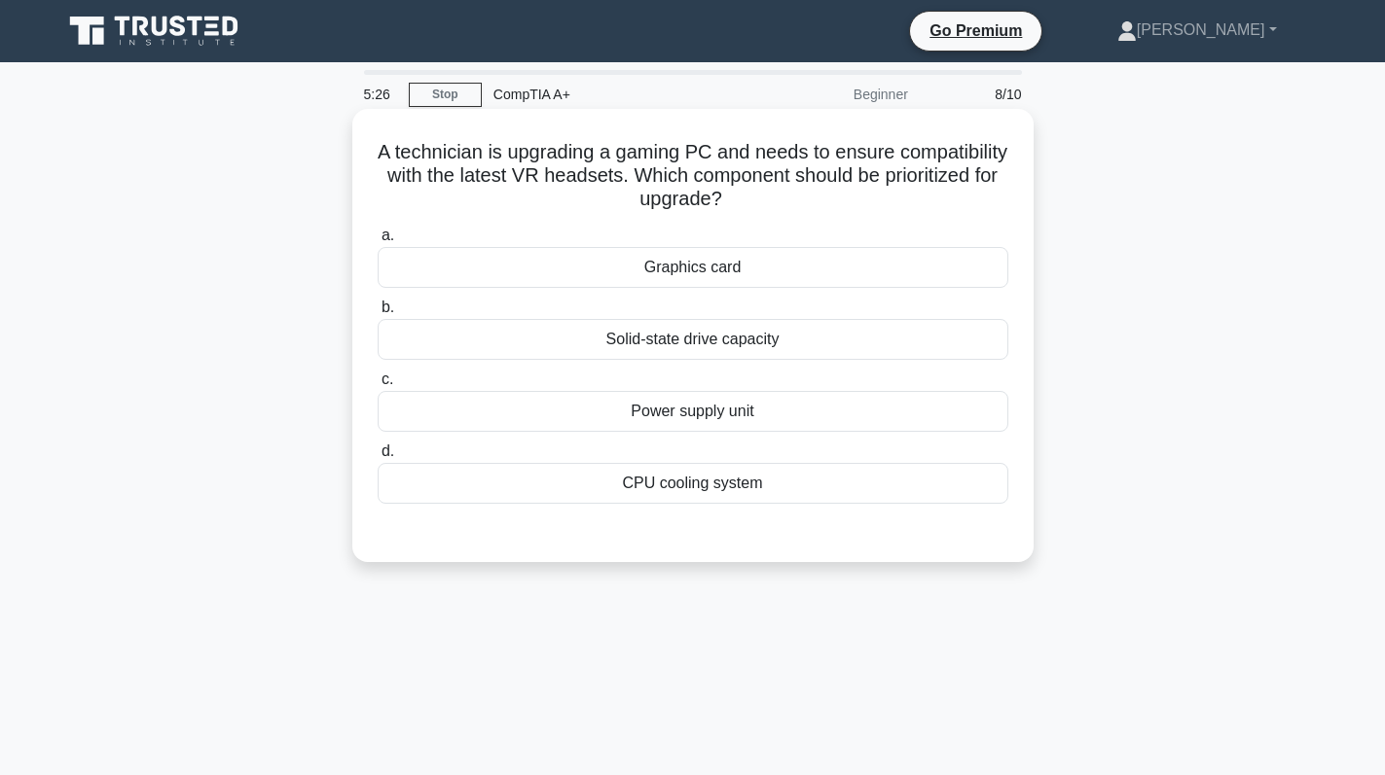
click at [714, 275] on div "Graphics card" at bounding box center [693, 267] width 630 height 41
click at [378, 242] on input "a. Graphics card" at bounding box center [378, 236] width 0 height 13
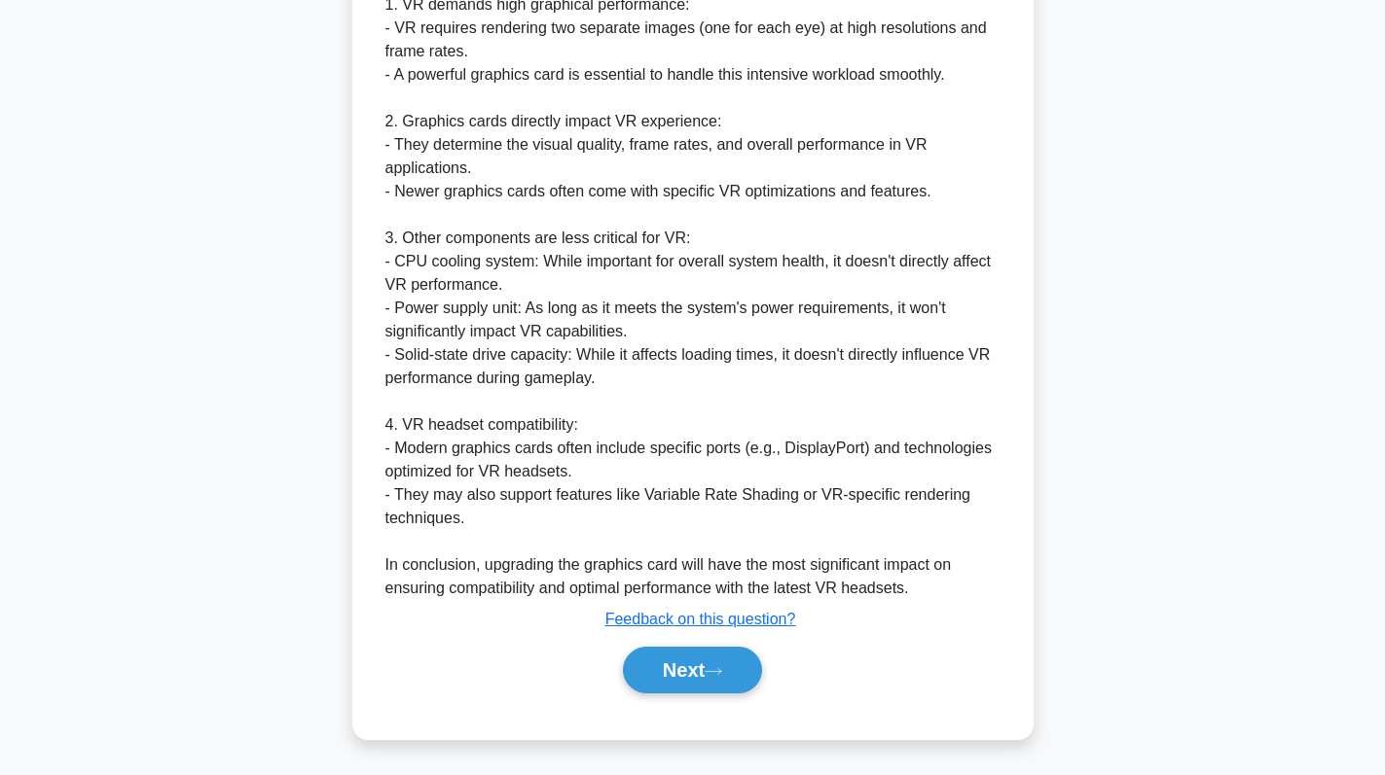
scroll to position [659, 0]
click at [725, 648] on button "Next" at bounding box center [692, 669] width 139 height 47
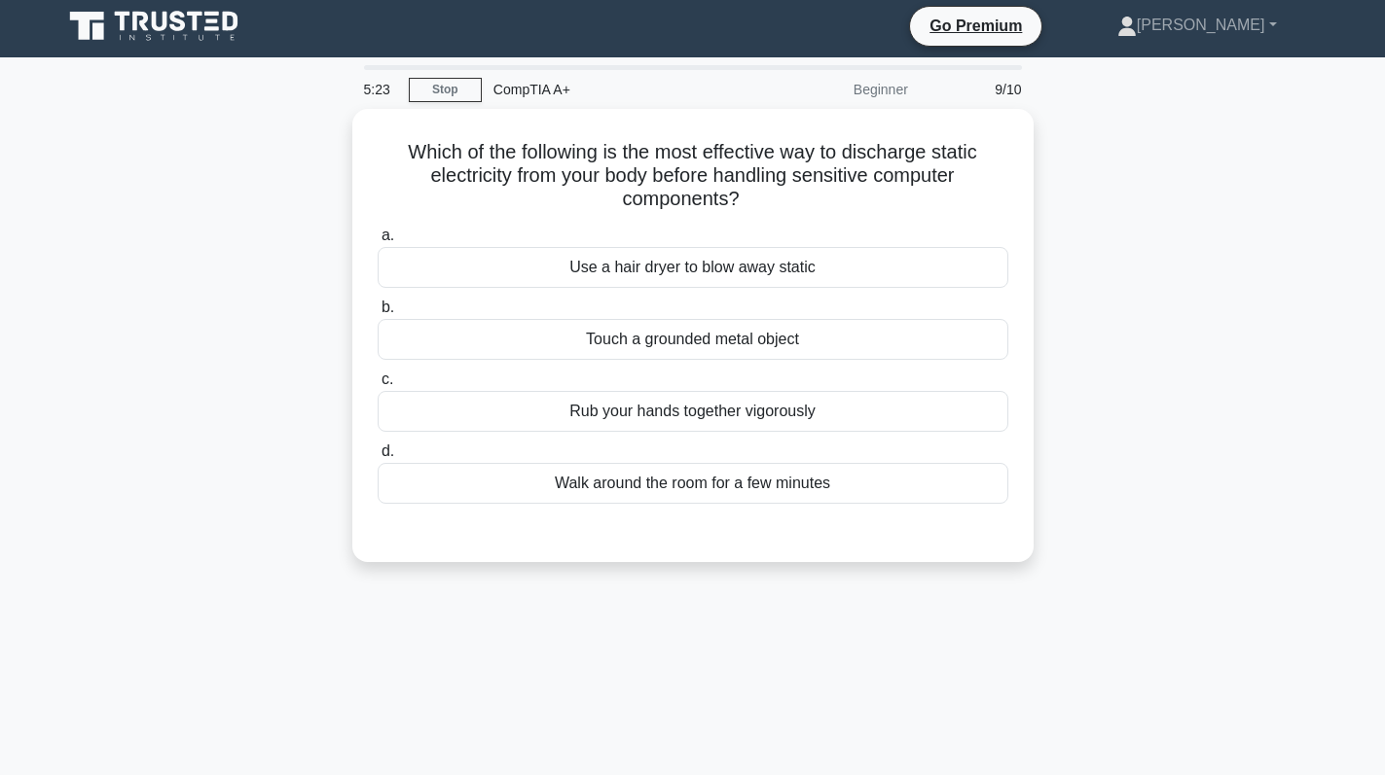
scroll to position [0, 0]
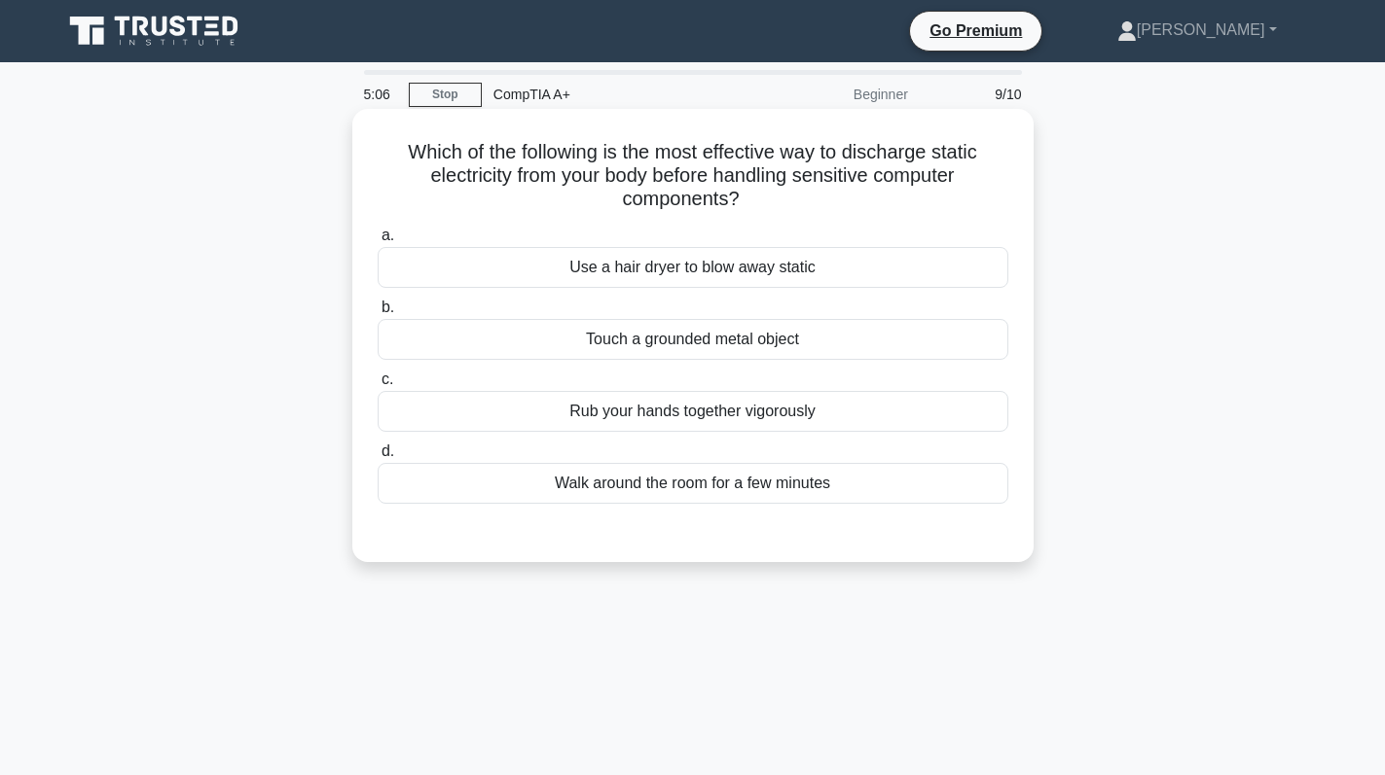
click at [754, 336] on div "Touch a grounded metal object" at bounding box center [693, 339] width 630 height 41
click at [378, 314] on input "b. Touch a grounded metal object" at bounding box center [378, 308] width 0 height 13
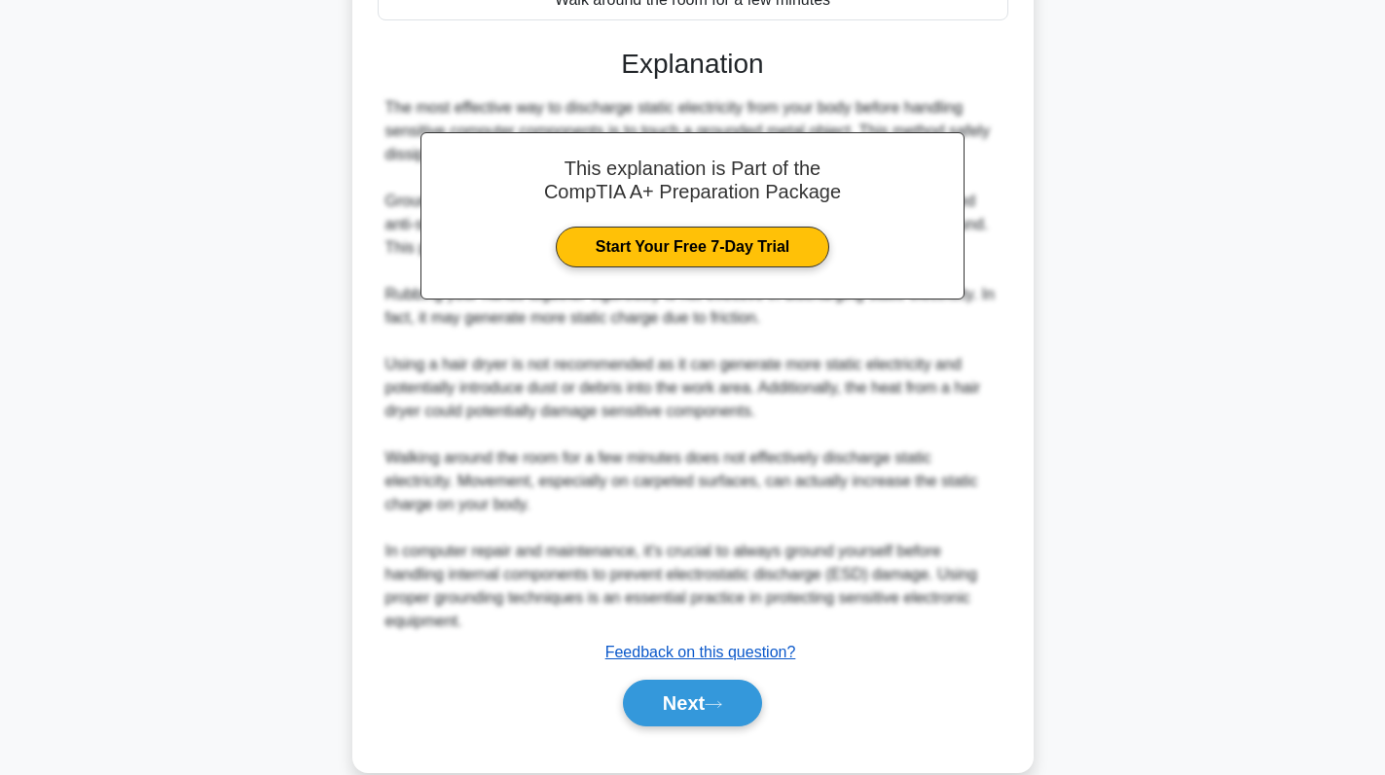
scroll to position [519, 0]
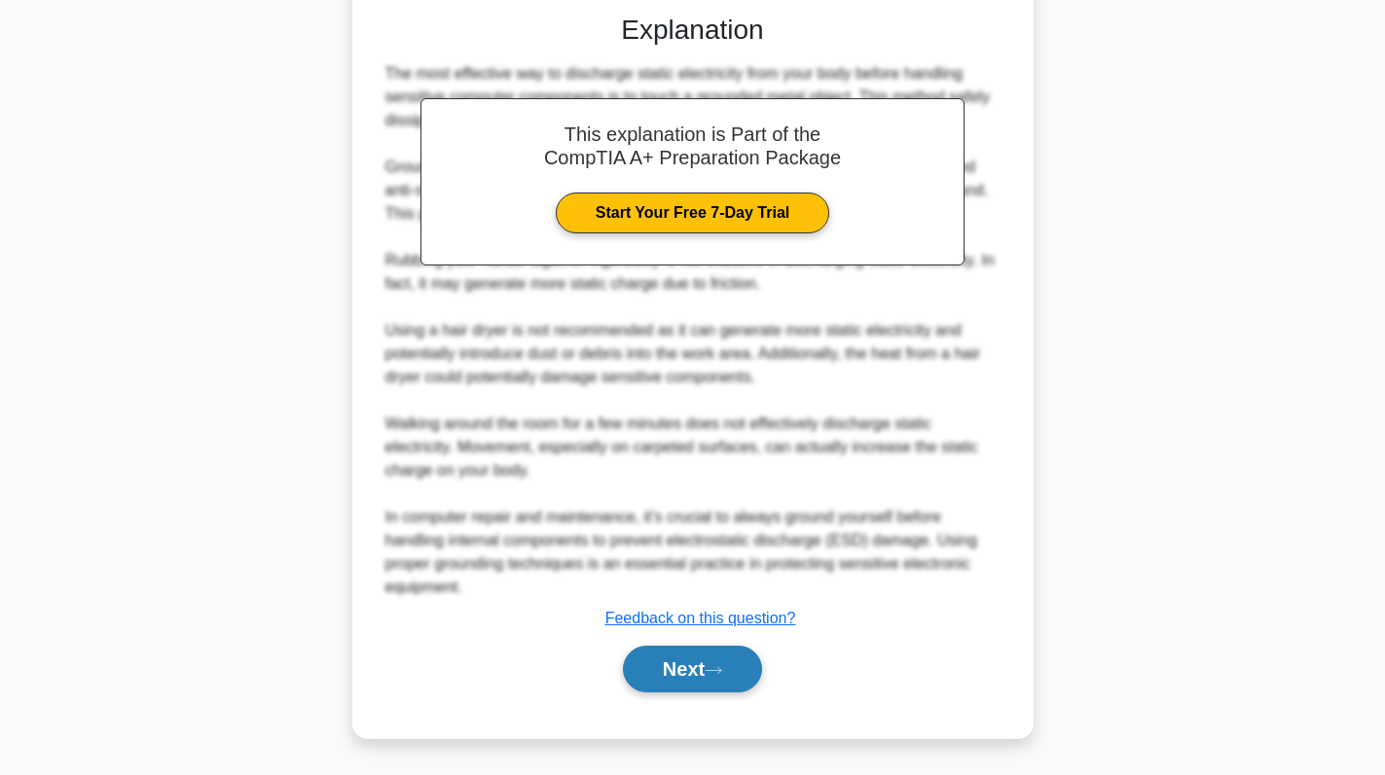
click at [674, 684] on button "Next" at bounding box center [692, 669] width 139 height 47
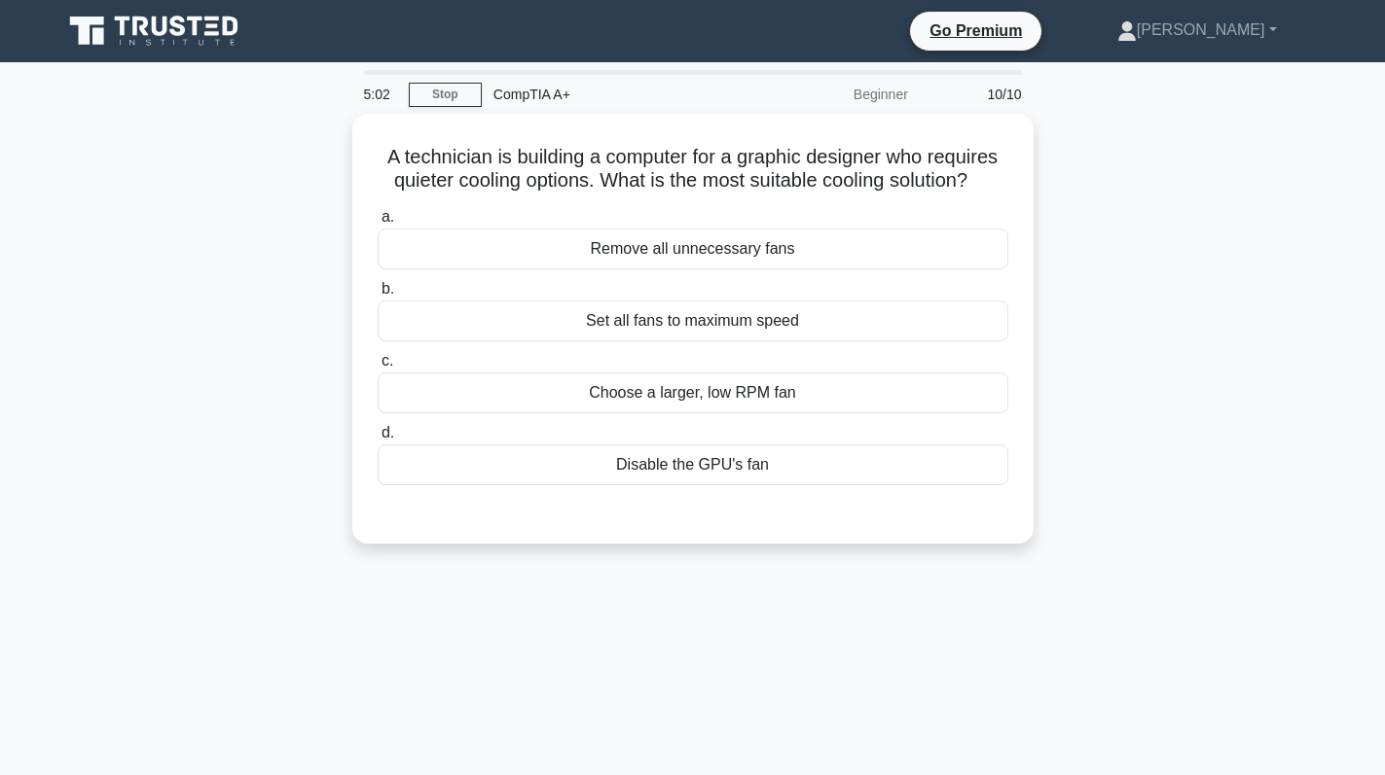
scroll to position [0, 0]
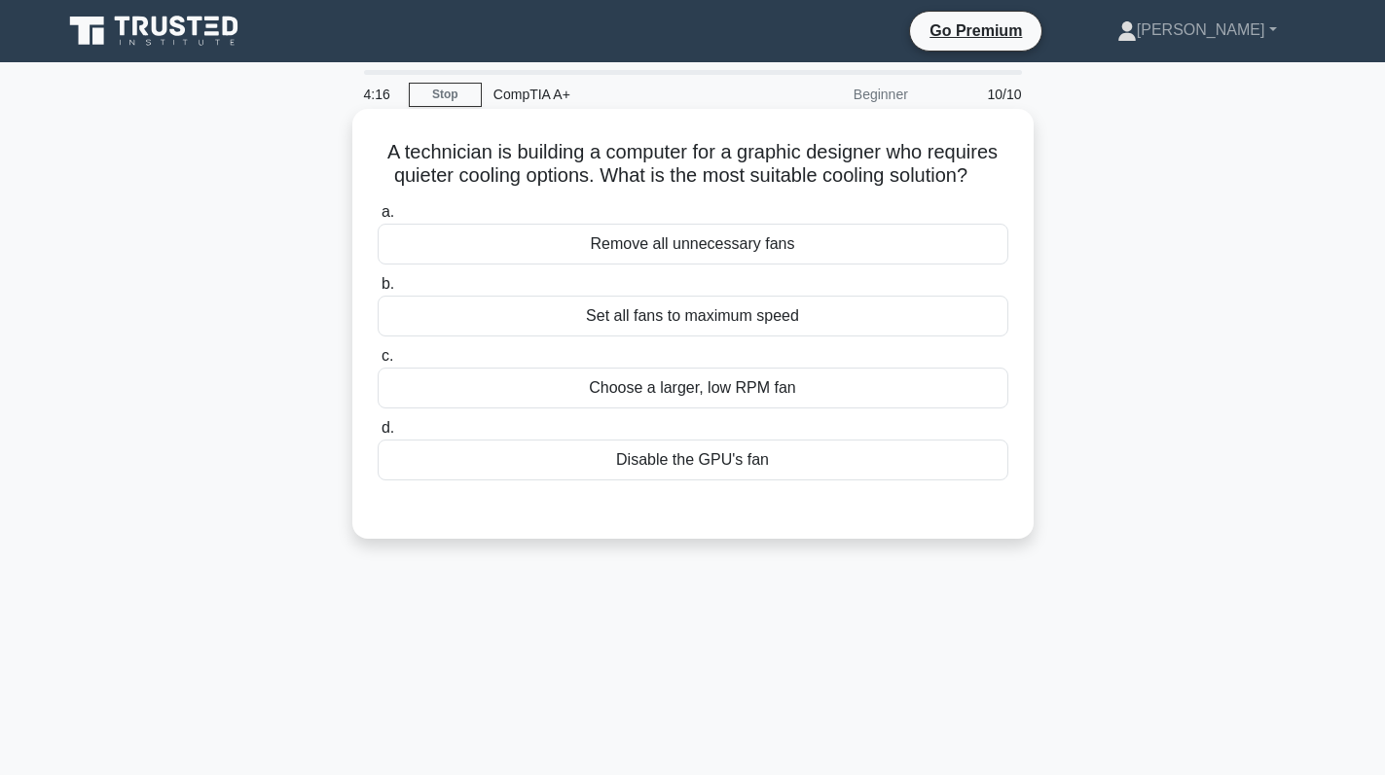
click at [810, 402] on div "Choose a larger, low RPM fan" at bounding box center [693, 388] width 630 height 41
click at [378, 363] on input "c. Choose a larger, low RPM fan" at bounding box center [378, 356] width 0 height 13
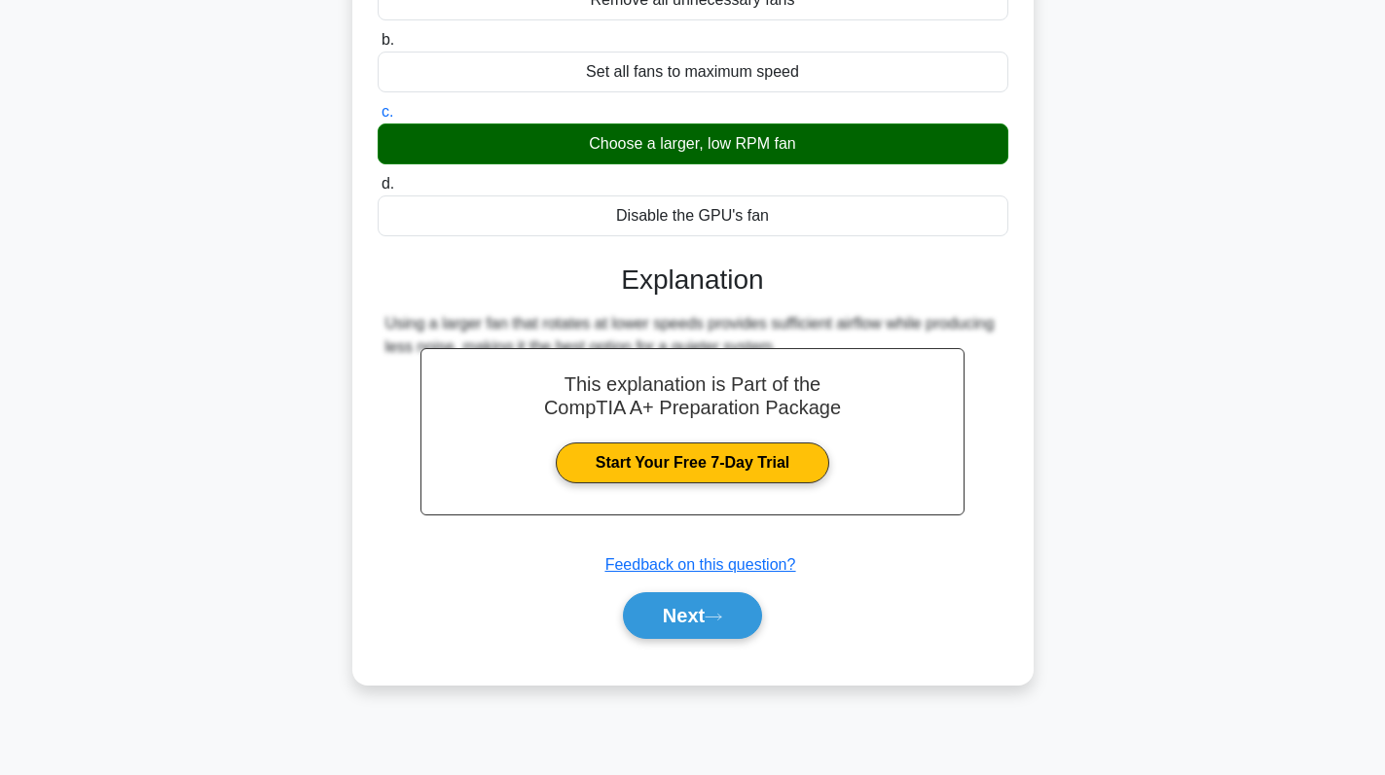
scroll to position [275, 0]
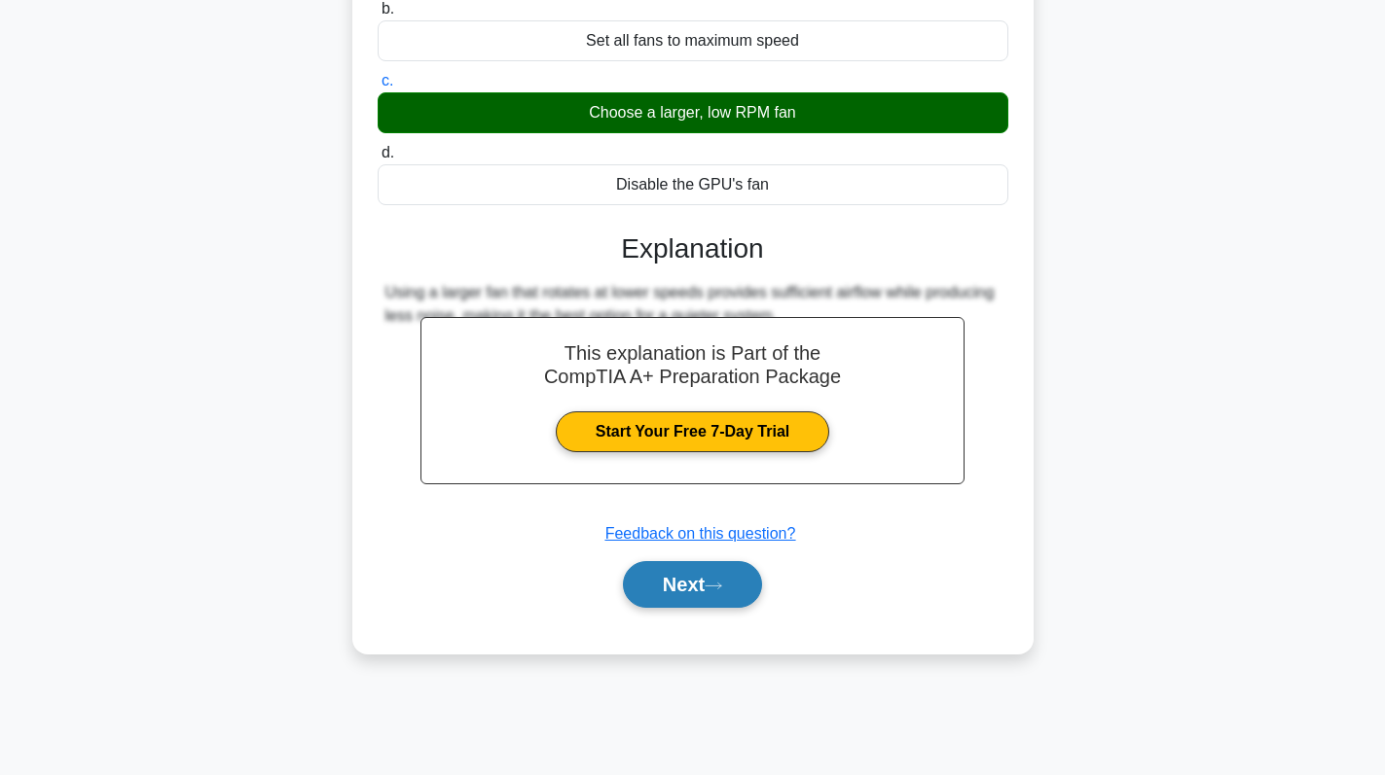
click at [661, 583] on button "Next" at bounding box center [692, 584] width 139 height 47
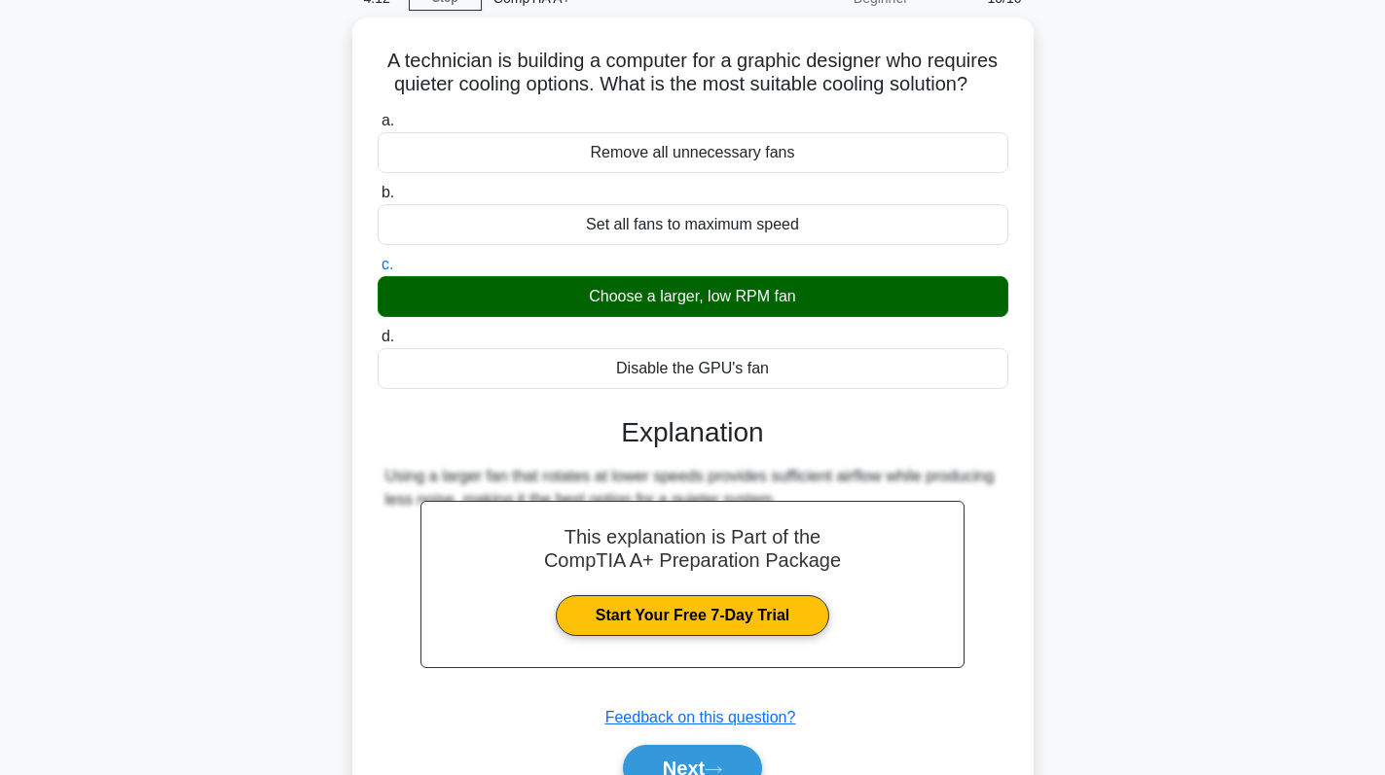
scroll to position [0, 0]
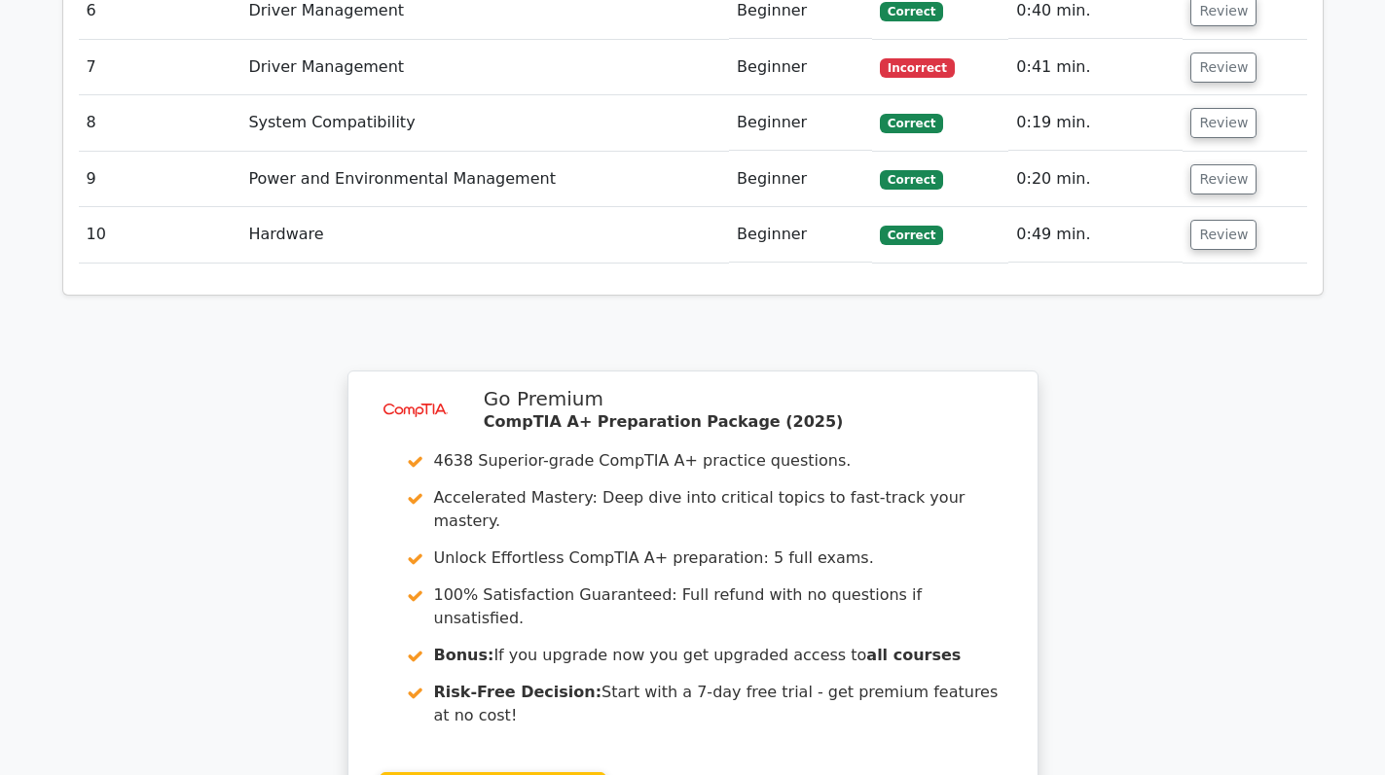
scroll to position [2813, 0]
